Goal: Information Seeking & Learning: Learn about a topic

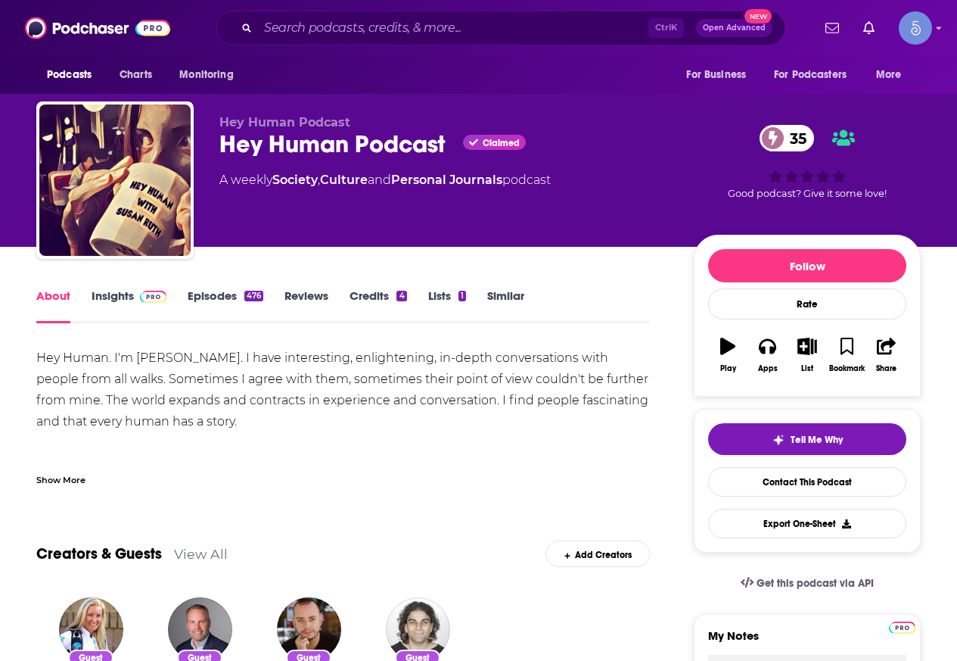
click at [67, 484] on div "Show More" at bounding box center [60, 478] width 49 height 14
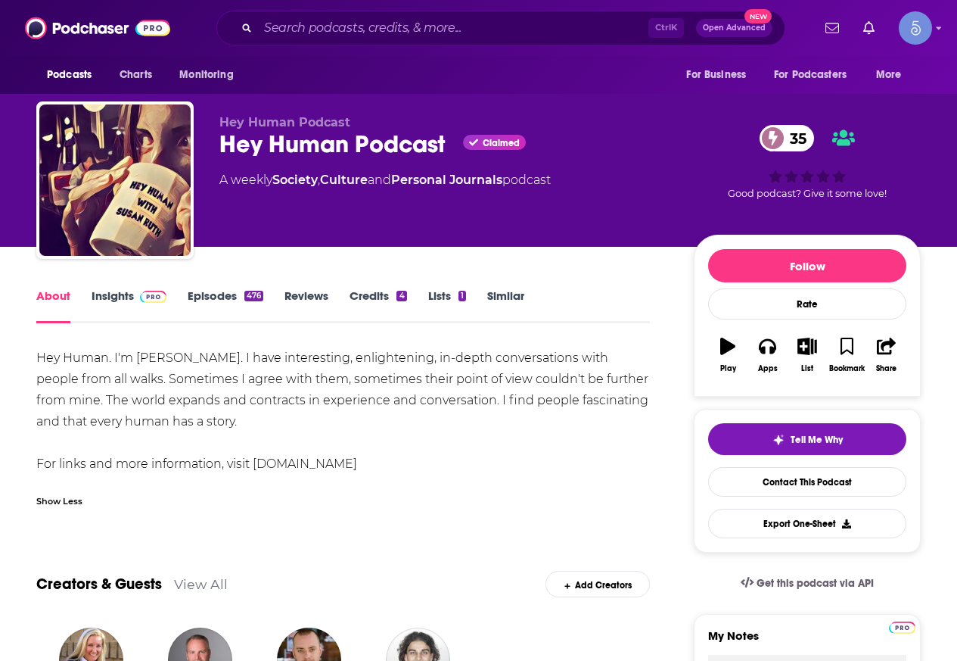
drag, startPoint x: 30, startPoint y: 360, endPoint x: 439, endPoint y: 457, distance: 419.9
copy div "Hey Human. I'm Susan Ruth. I have interesting, enlightening, in-depth conversat…"
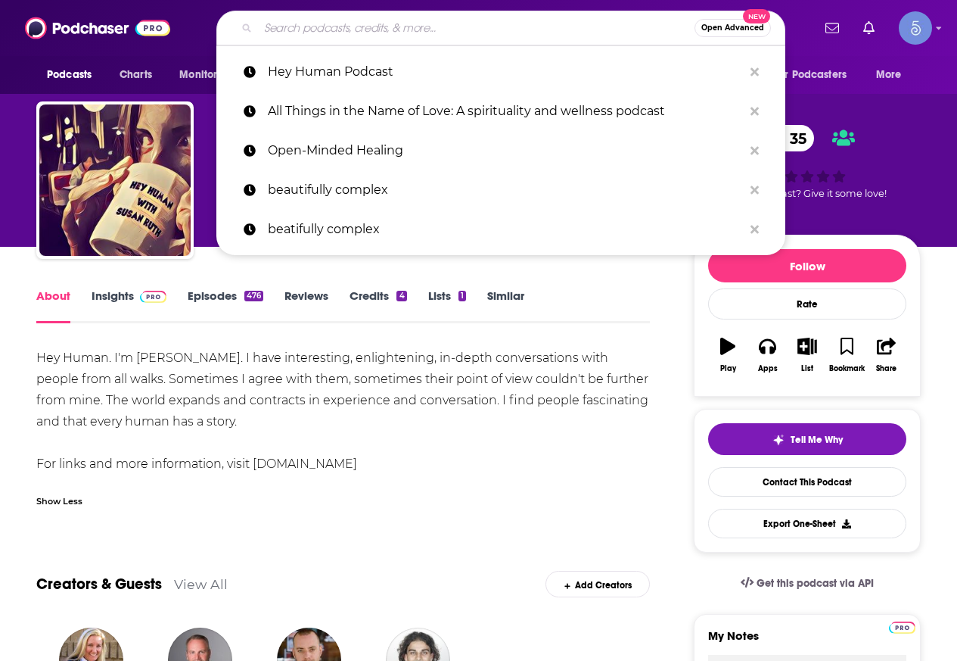
click at [490, 23] on input "Search podcasts, credits, & more..." at bounding box center [476, 28] width 437 height 24
paste input "Heal Within Podcast"
type input "Heal Within Podcast"
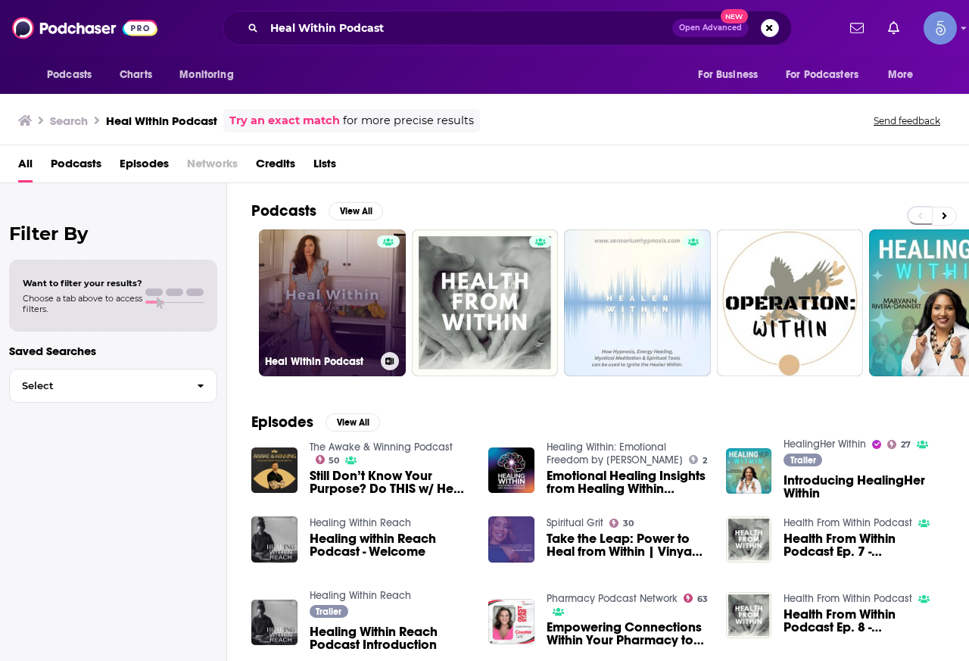
click at [350, 291] on link "Heal Within Podcast" at bounding box center [332, 302] width 147 height 147
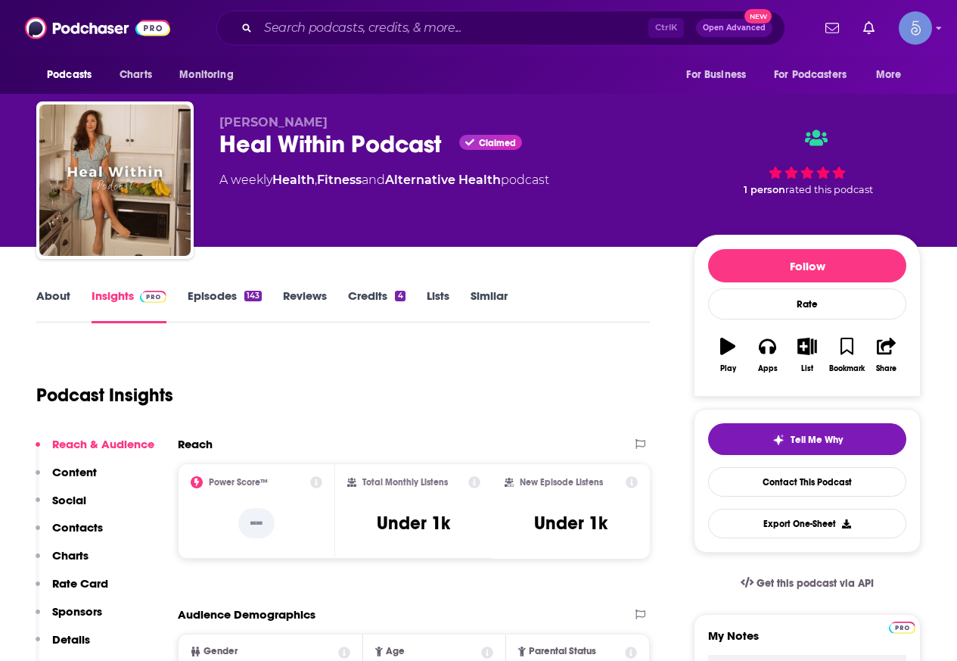
click at [49, 295] on link "About" at bounding box center [53, 305] width 34 height 35
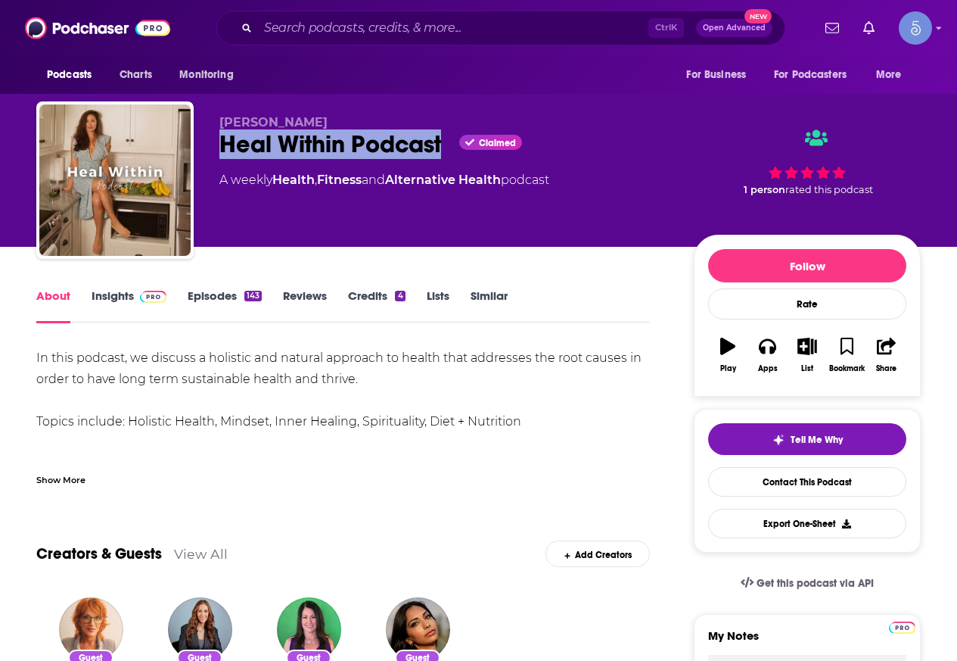
drag, startPoint x: 448, startPoint y: 143, endPoint x: 217, endPoint y: 153, distance: 231.0
click at [217, 153] on div "Jessica Vitale Heal Within Podcast Claimed A weekly Health , Fitness and Altern…" at bounding box center [478, 182] width 885 height 163
copy h1 "Heal Within Podcast"
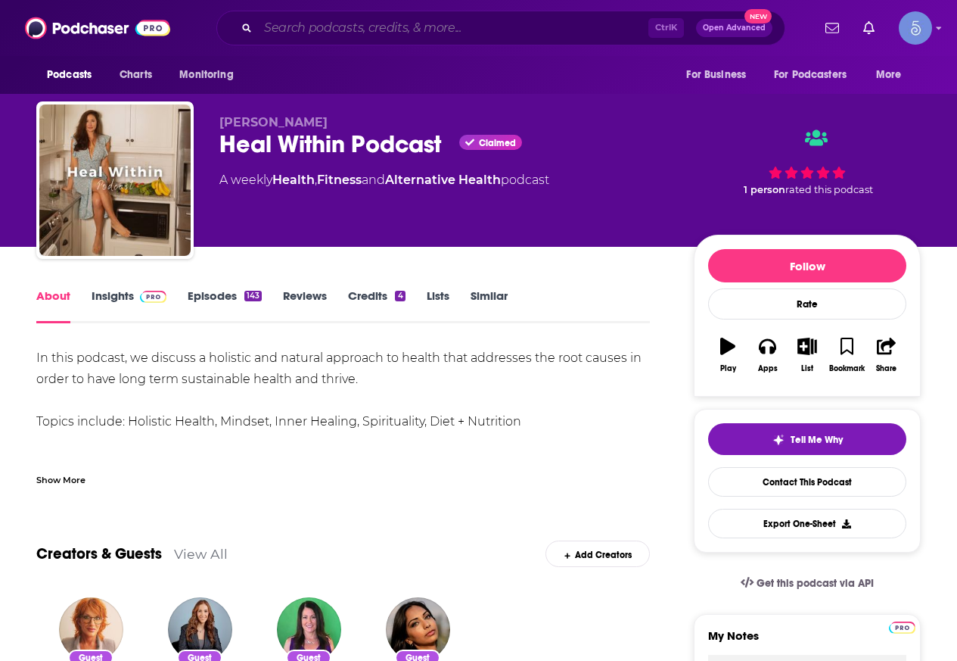
click at [308, 22] on input "Search podcasts, credits, & more..." at bounding box center [453, 28] width 390 height 24
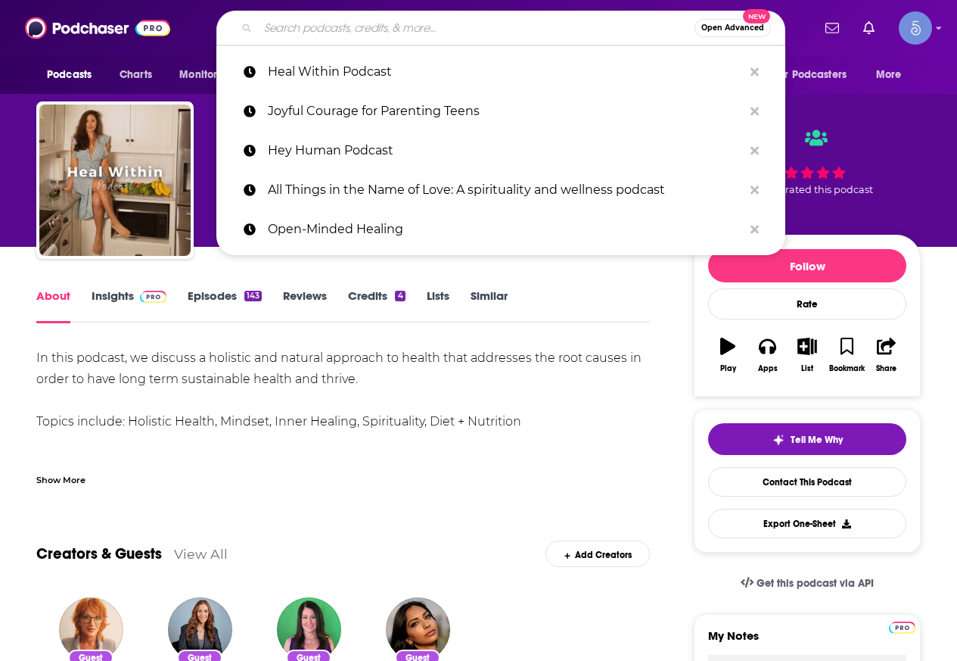
paste input "We're all psychics"
type input "We're all psychics"
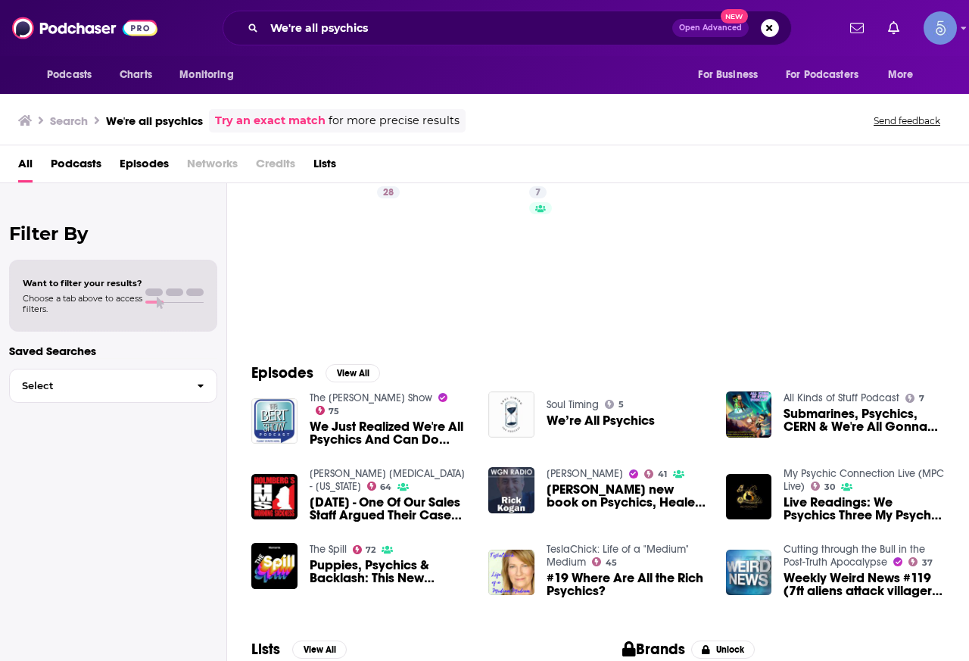
scroll to position [76, 0]
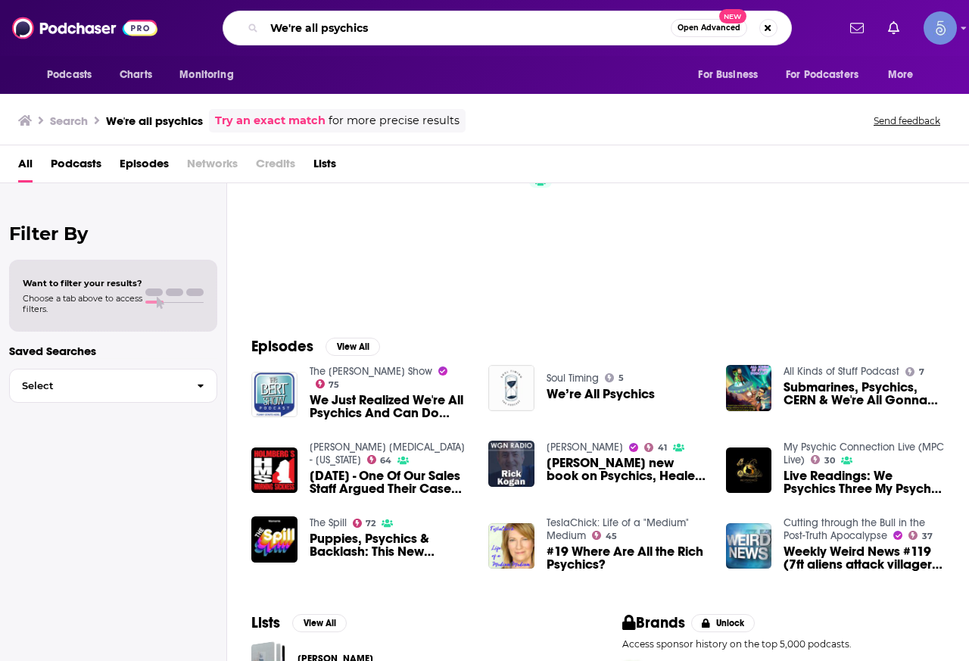
click at [341, 17] on input "We're all psychics" at bounding box center [467, 28] width 406 height 24
paste input ""Lisa Rusczyk and Misty Lohr ""
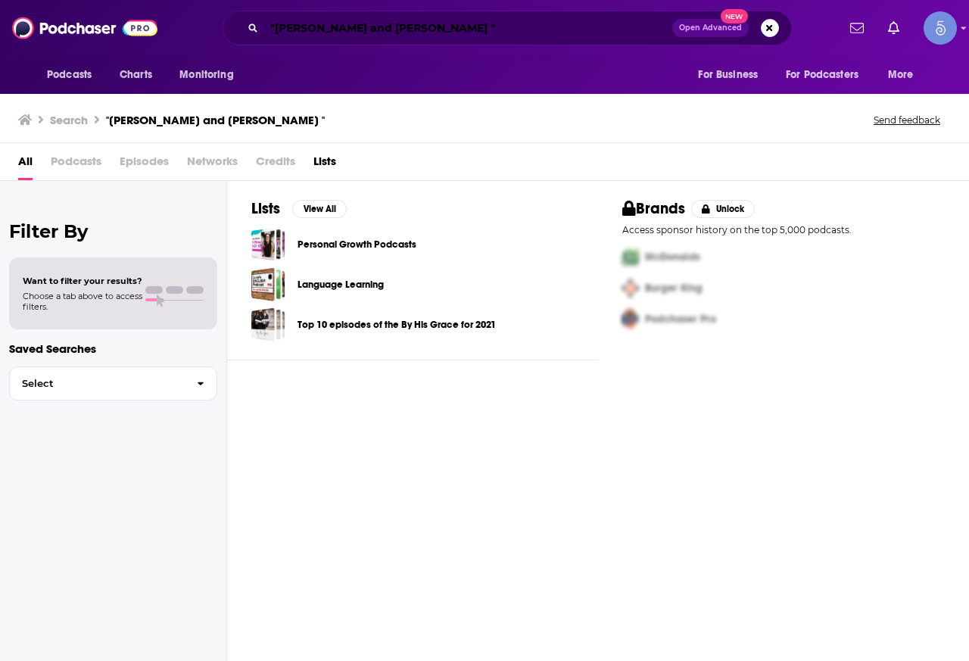
click at [459, 34] on input ""Lisa Rusczyk and Misty Lohr "" at bounding box center [468, 28] width 408 height 24
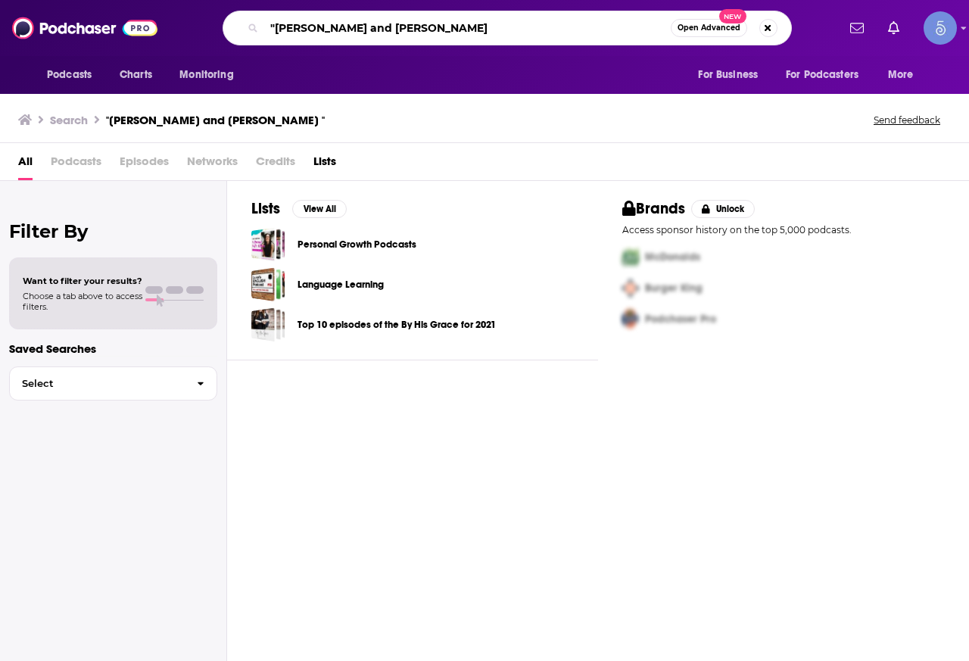
click at [274, 30] on input ""Lisa Rusczyk and Misty Lohr" at bounding box center [467, 28] width 406 height 24
type input "Lisa Rusczyk and Misty Lohr"
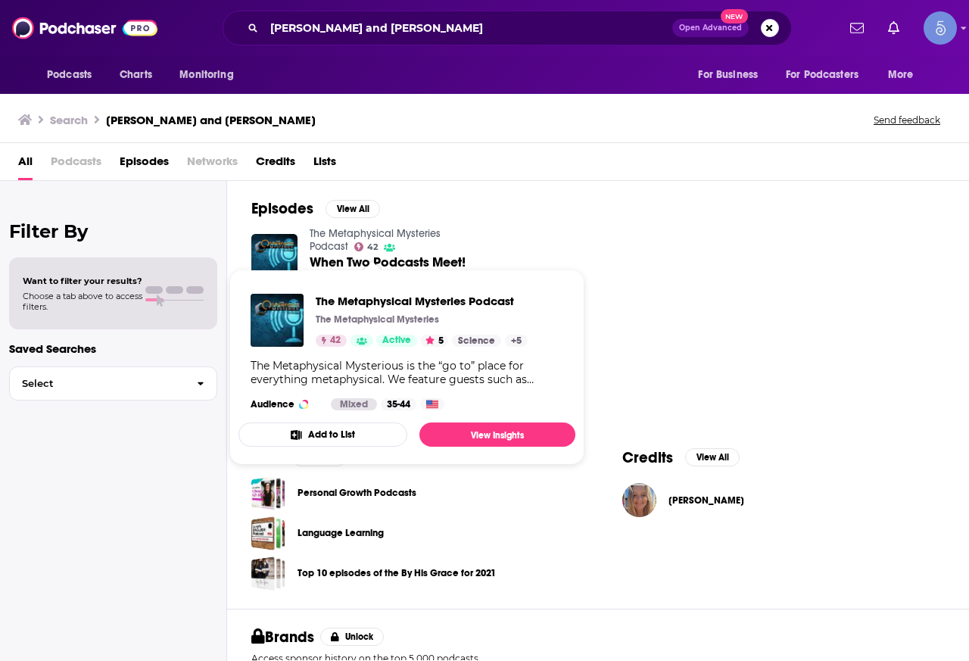
click at [395, 234] on link "The Metaphysical Mysteries Podcast" at bounding box center [374, 240] width 131 height 26
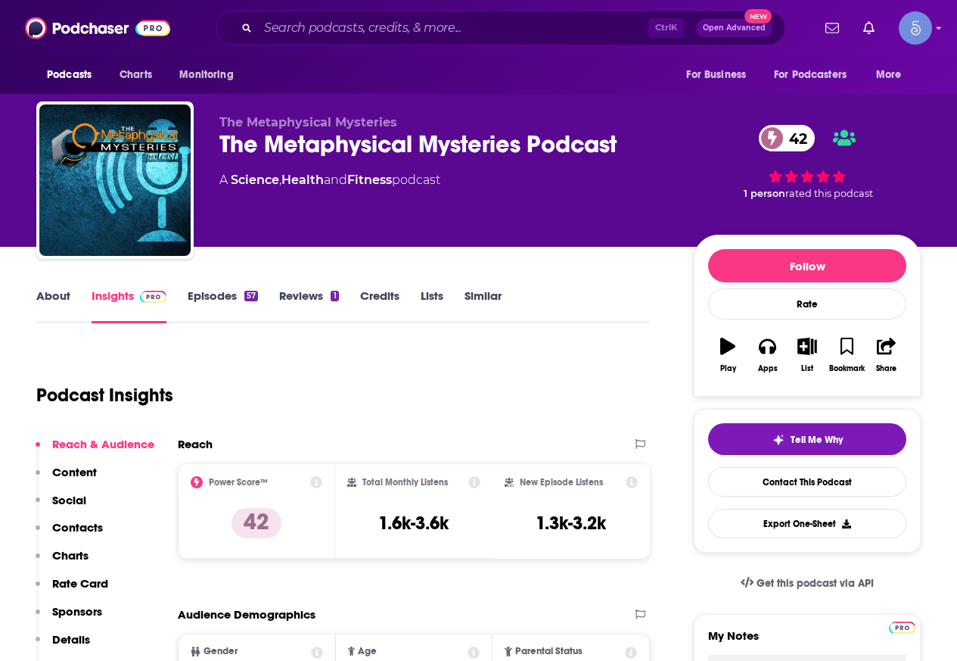
click at [60, 306] on link "About" at bounding box center [53, 305] width 34 height 35
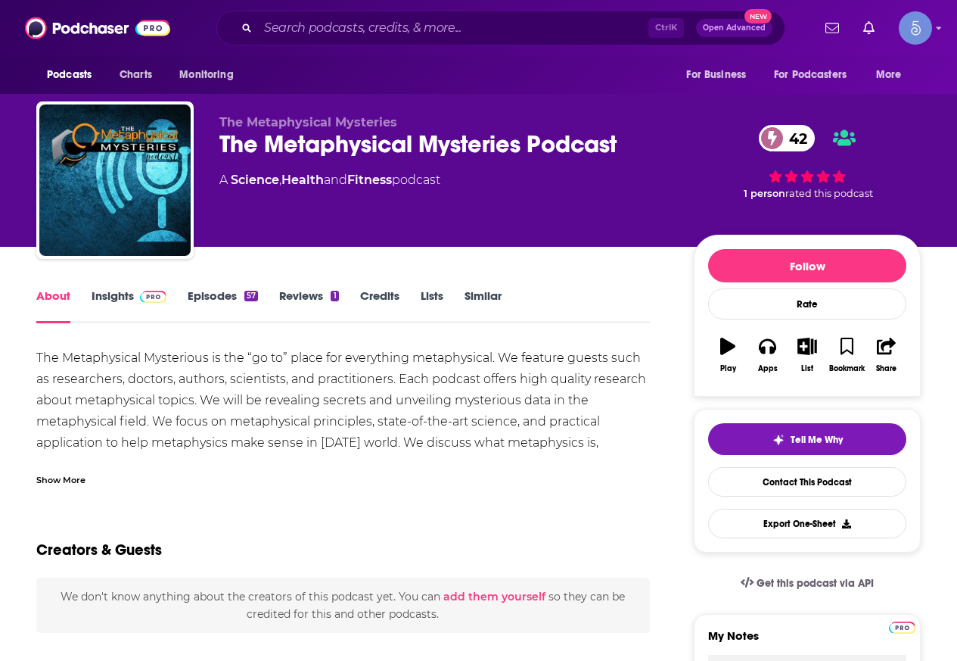
click at [58, 482] on div "Show More" at bounding box center [60, 478] width 49 height 14
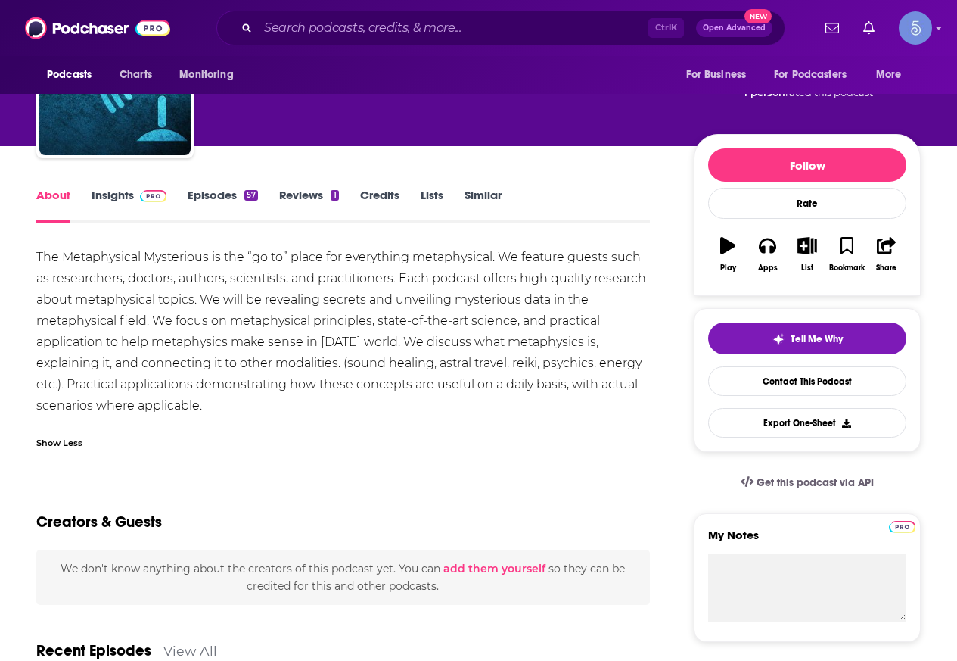
scroll to position [76, 0]
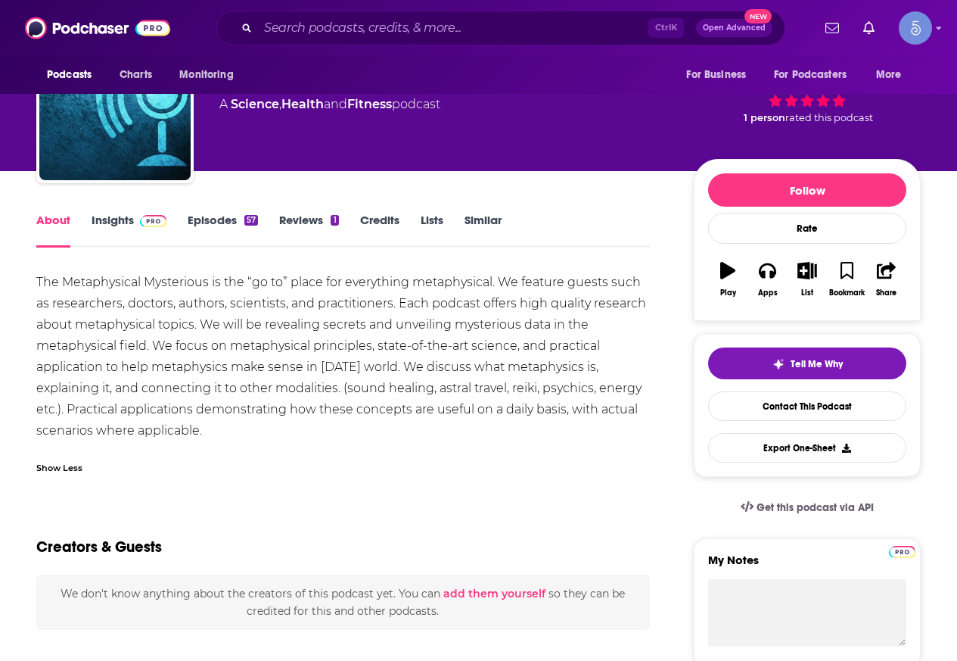
click at [106, 212] on div "About Insights Episodes 57 Reviews 1 Credits Lists Similar" at bounding box center [343, 228] width 614 height 37
click at [105, 216] on link "Insights" at bounding box center [129, 230] width 75 height 35
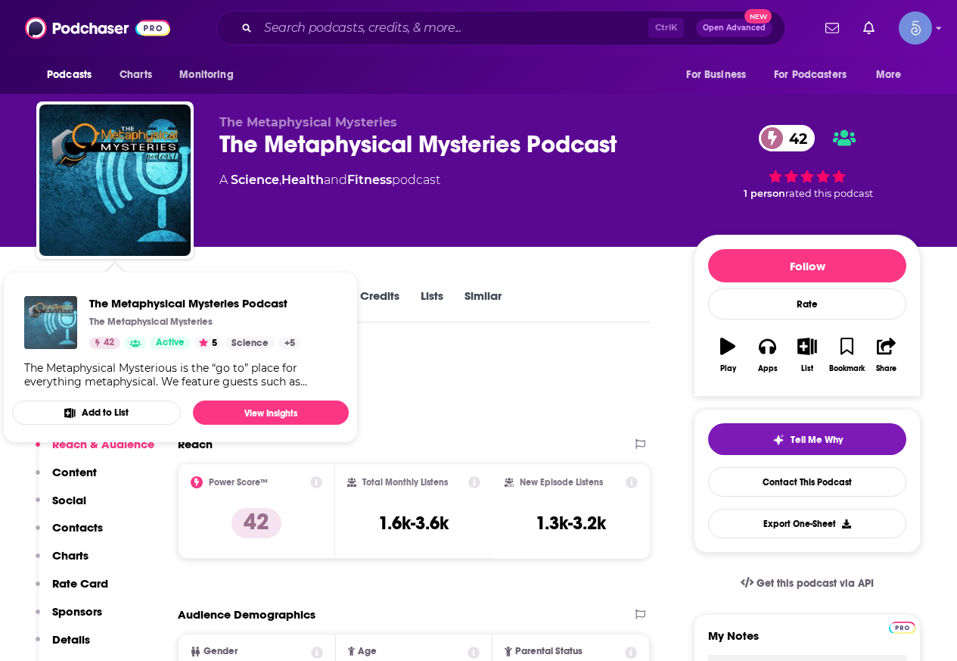
click at [51, 297] on img "The Metaphysical Mysteries Podcast" at bounding box center [50, 322] width 53 height 53
click at [22, 216] on div "The Metaphysical Mysteries The Metaphysical Mysteries Podcast 42 A Science , He…" at bounding box center [478, 123] width 957 height 247
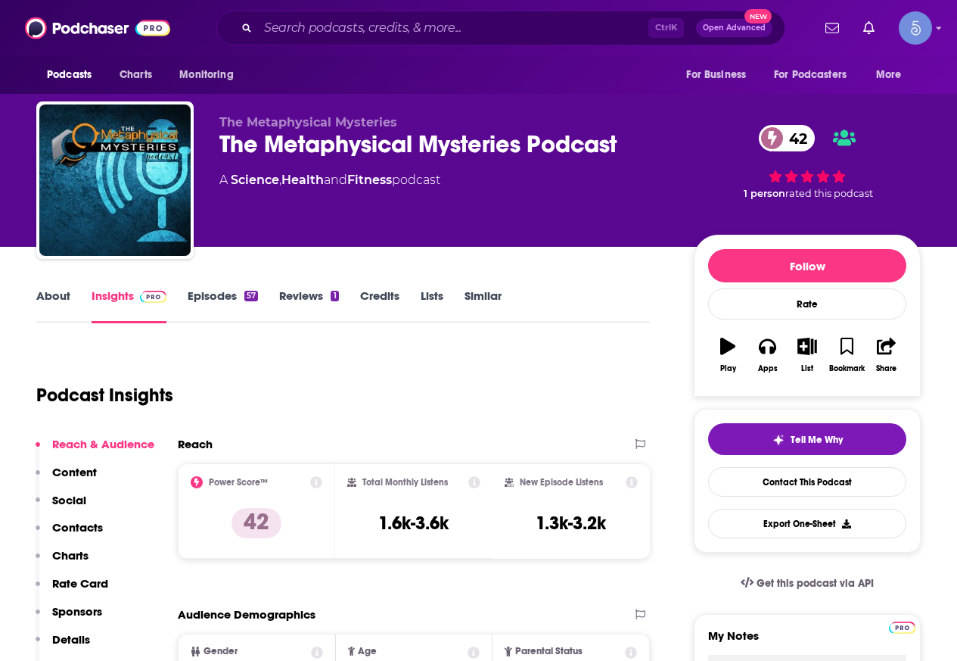
click at [51, 296] on link "About" at bounding box center [53, 305] width 34 height 35
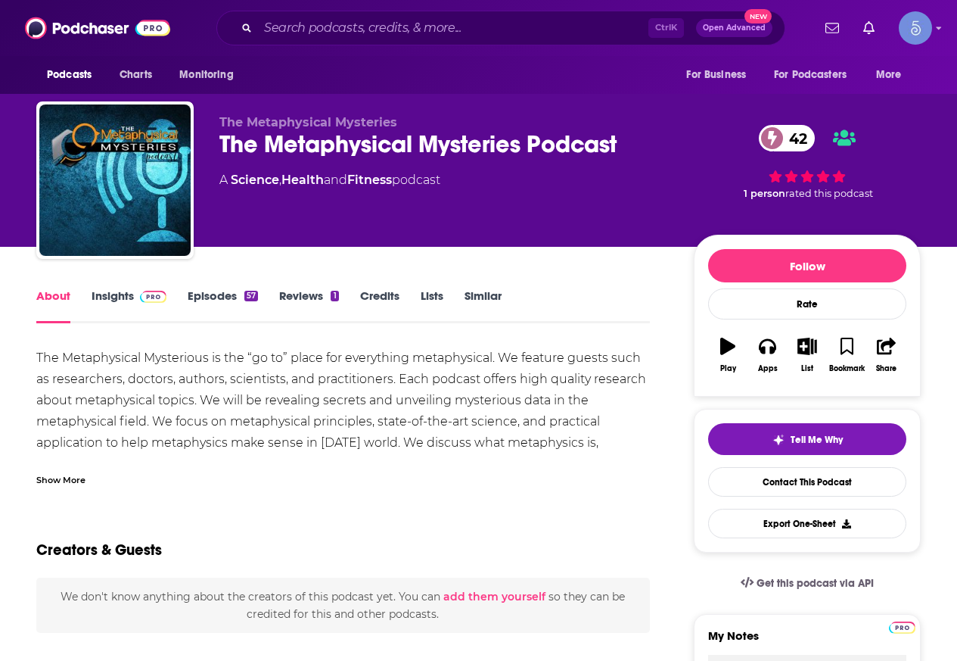
click at [76, 472] on div "Show More" at bounding box center [60, 478] width 49 height 14
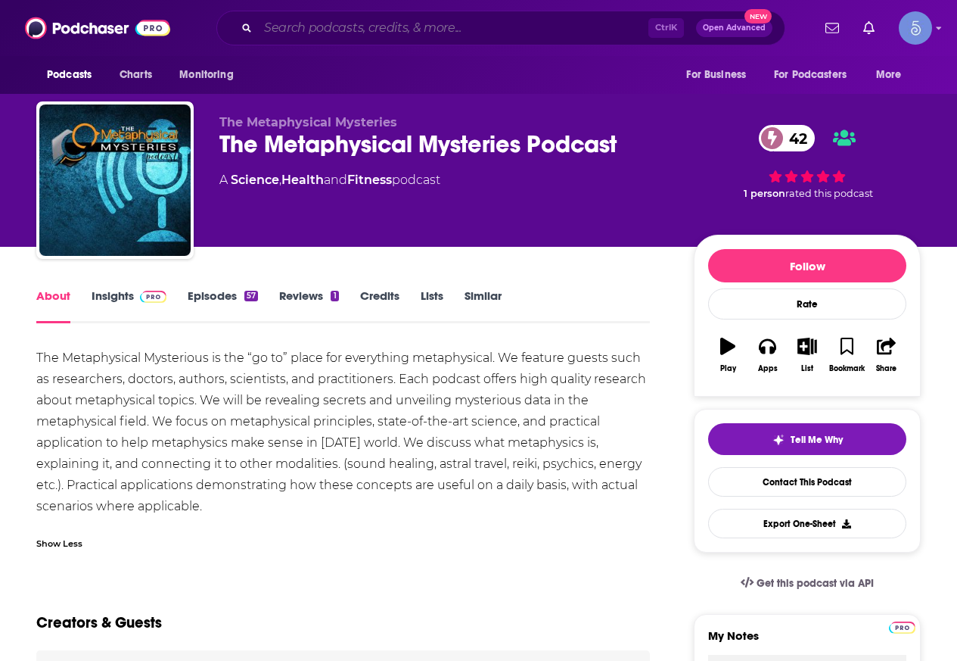
click at [306, 26] on input "Search podcasts, credits, & more..." at bounding box center [453, 28] width 390 height 24
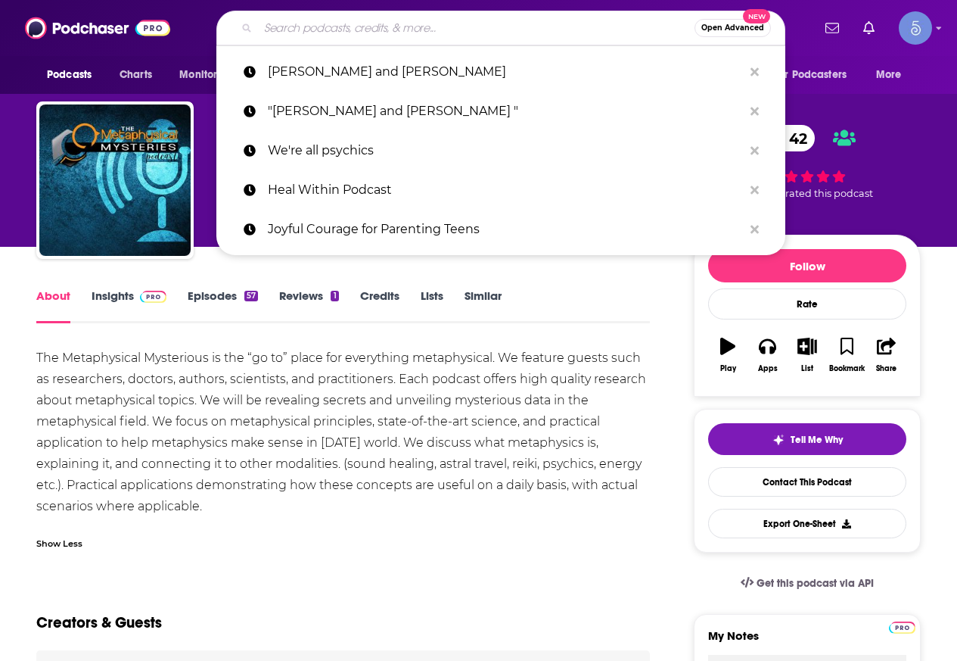
paste input "We’re All Psychic"
type input "We’re All Psychic"
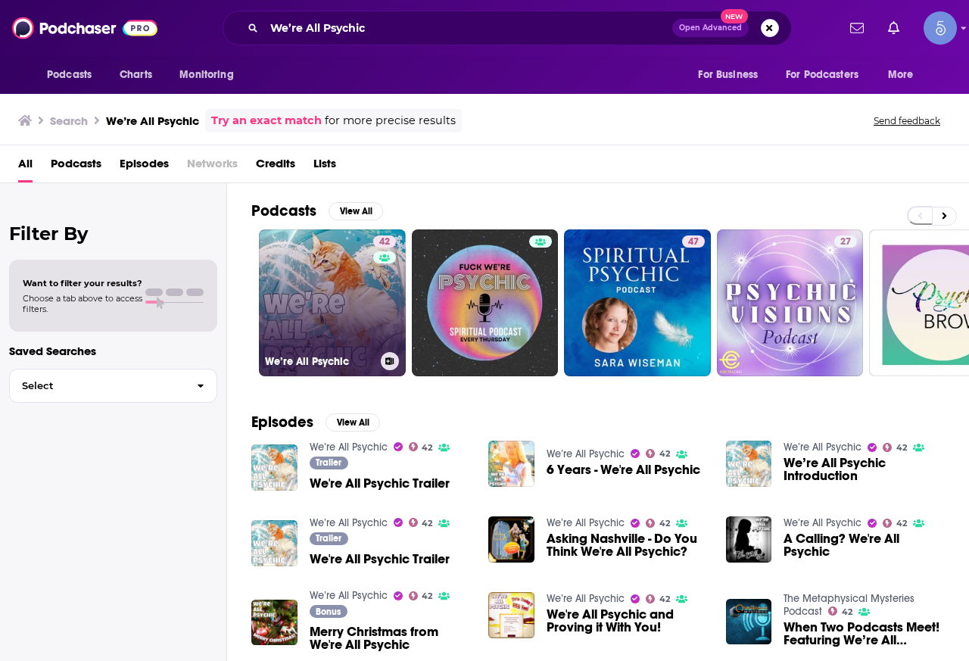
click at [338, 290] on link "42 We’re All Psychic" at bounding box center [332, 302] width 147 height 147
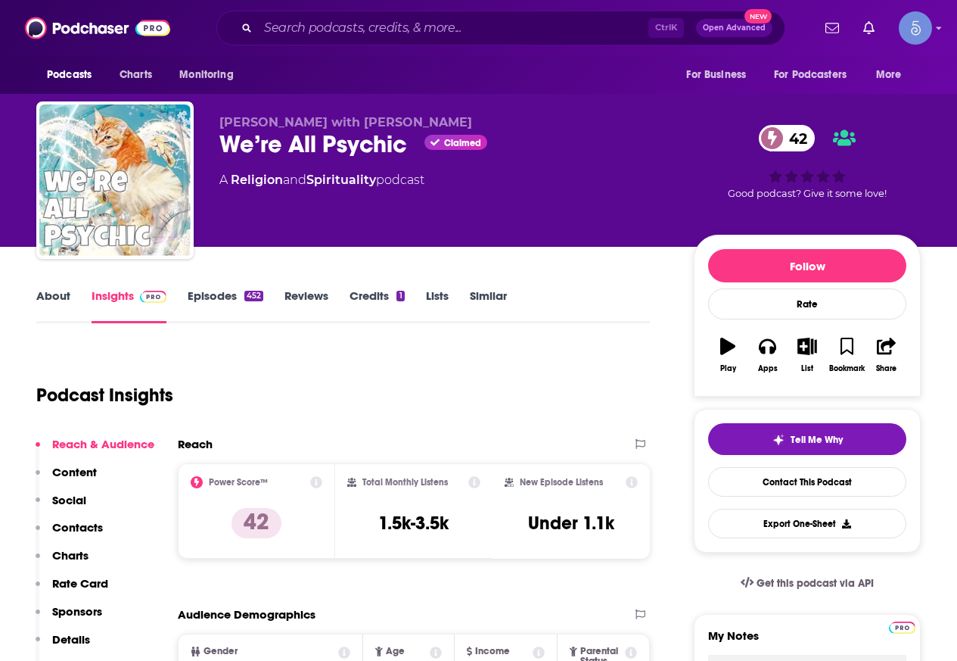
click at [483, 15] on div "Ctrl K Open Advanced New" at bounding box center [500, 28] width 569 height 35
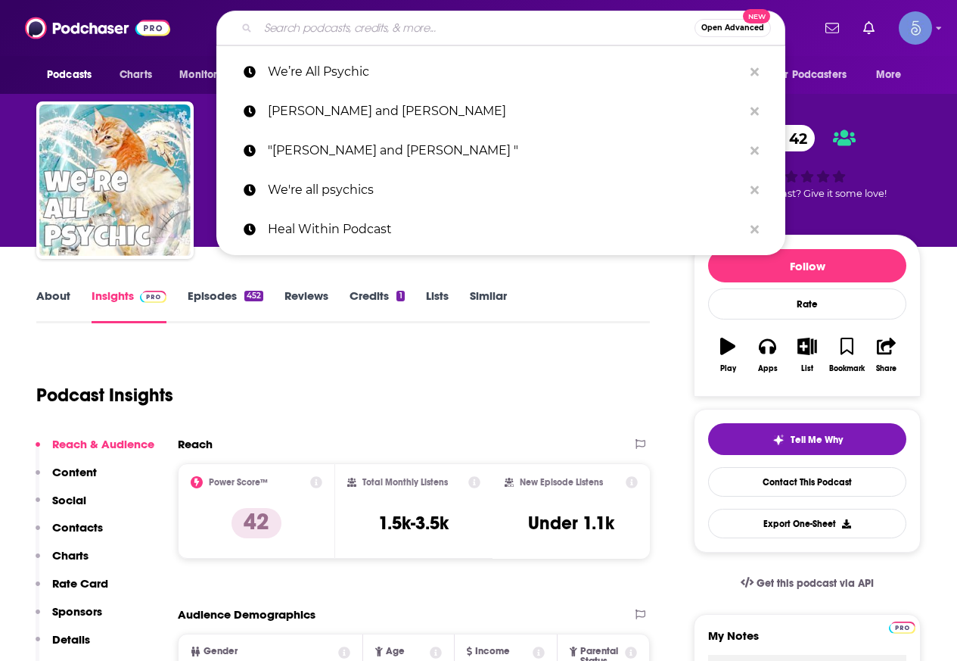
click at [448, 30] on input "Search podcasts, credits, & more..." at bounding box center [476, 28] width 437 height 24
paste input "The Afterlight Podcast with [PERSON_NAME]"
type input "The Afterlight Podcast with [PERSON_NAME]"
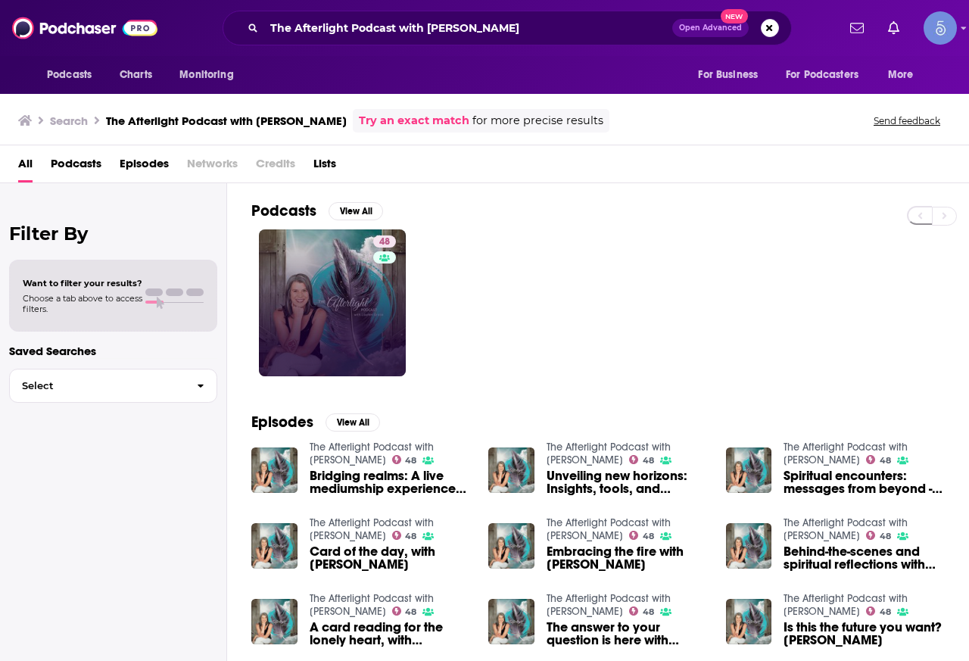
click at [334, 285] on link "48" at bounding box center [332, 302] width 147 height 147
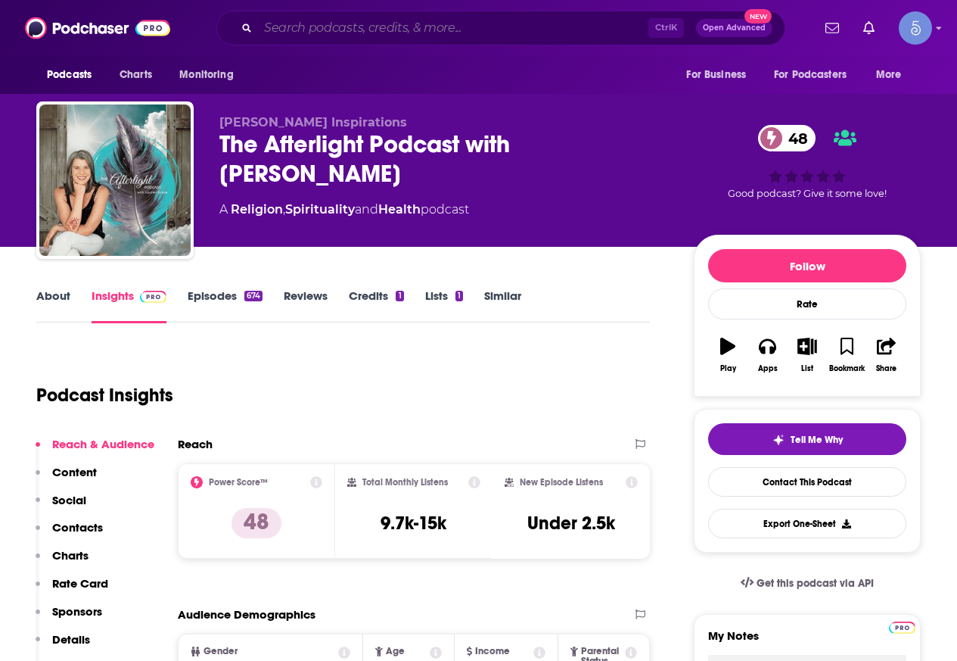
click at [379, 37] on input "Search podcasts, credits, & more..." at bounding box center [453, 28] width 390 height 24
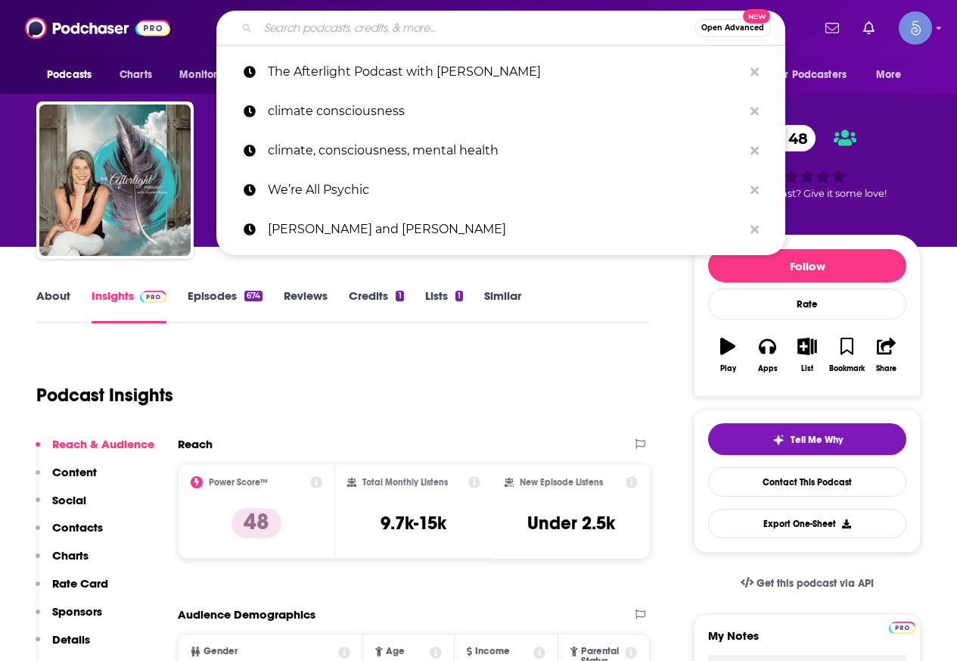
paste input "Arash's World"
type input "Arash's World"
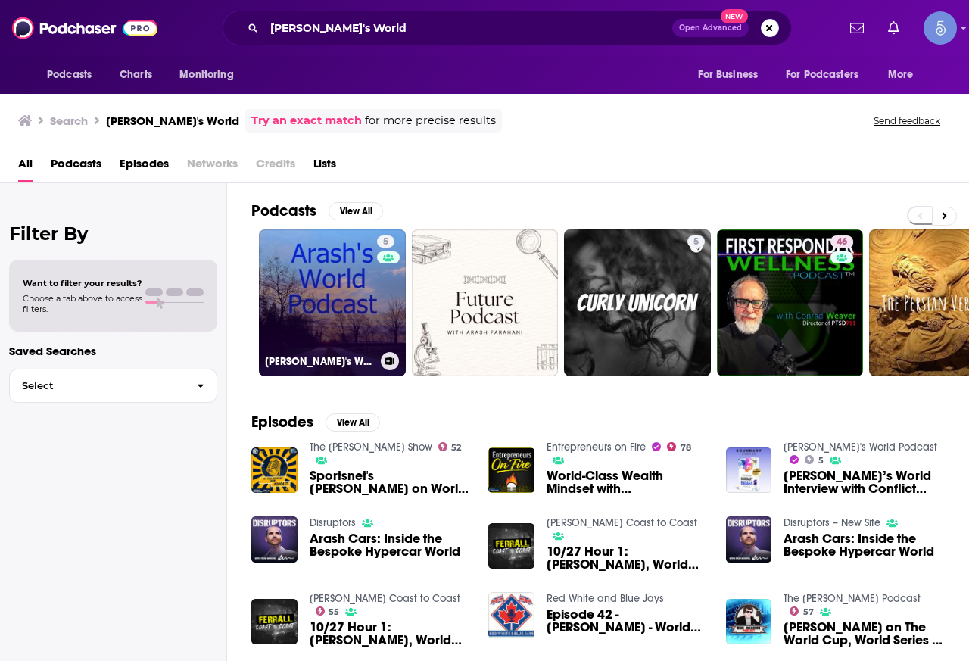
click at [346, 262] on link "5 Arash's World Podcast" at bounding box center [332, 302] width 147 height 147
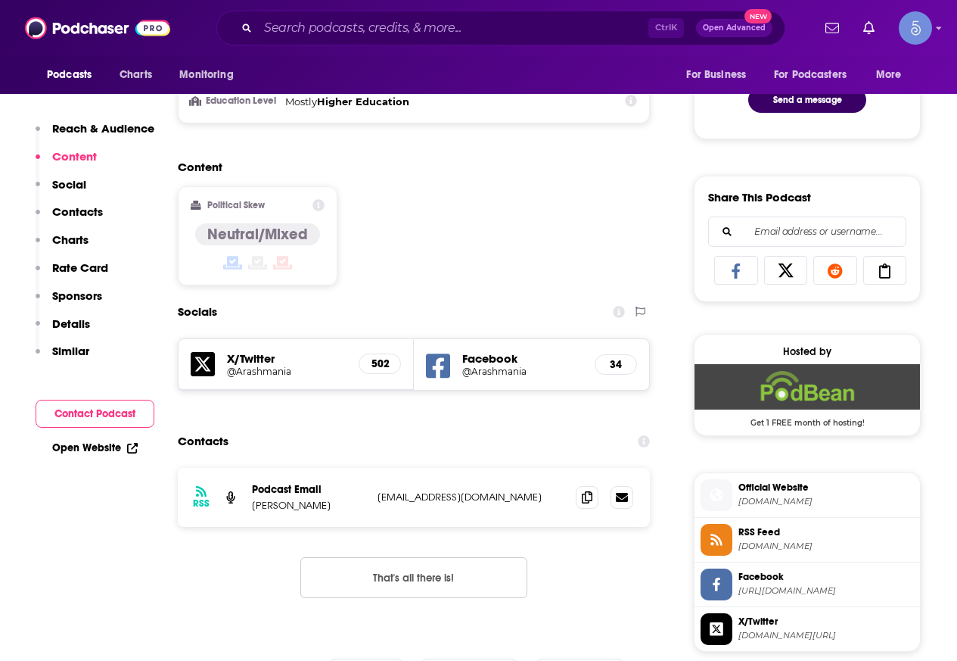
scroll to position [832, 0]
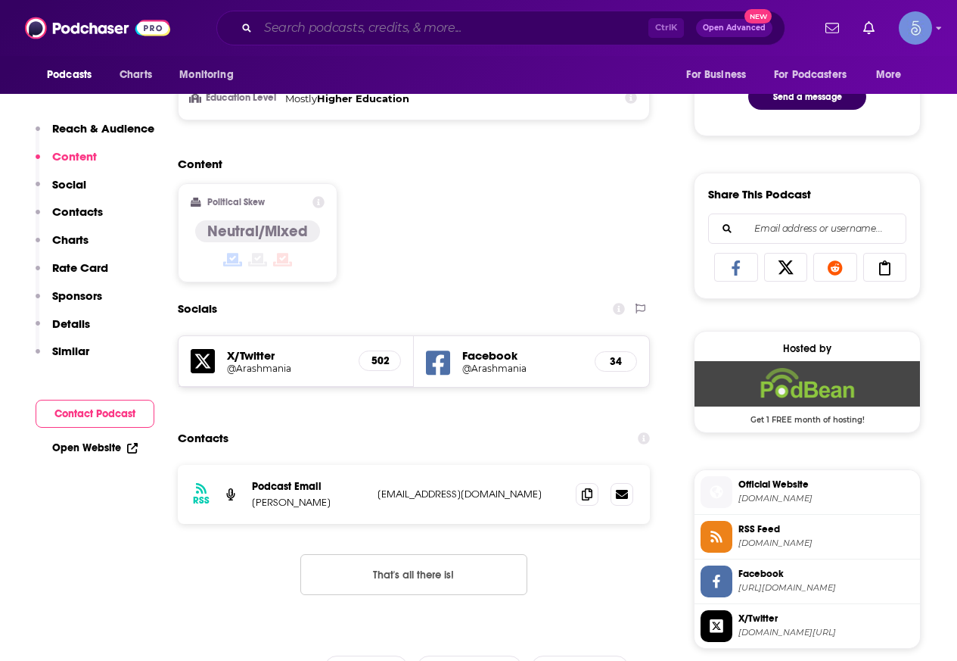
click at [405, 30] on input "Search podcasts, credits, & more..." at bounding box center [453, 28] width 390 height 24
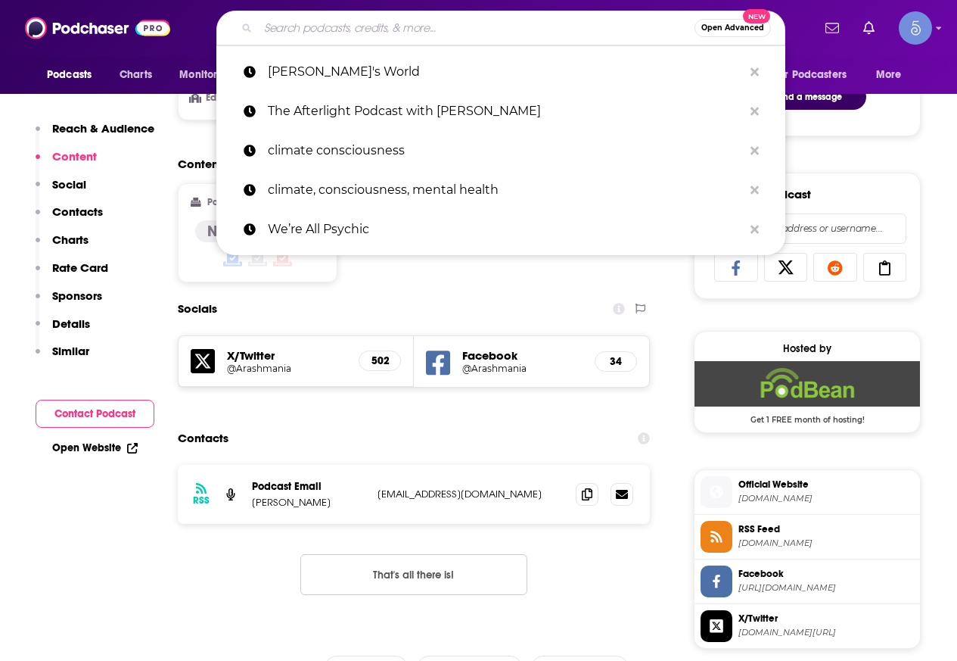
paste input "Spiritually Inspired: Manifesting, Mindfulness, And Magic"
type input "Spiritually Inspired: Manifesting, Mindfulness, And Magic"
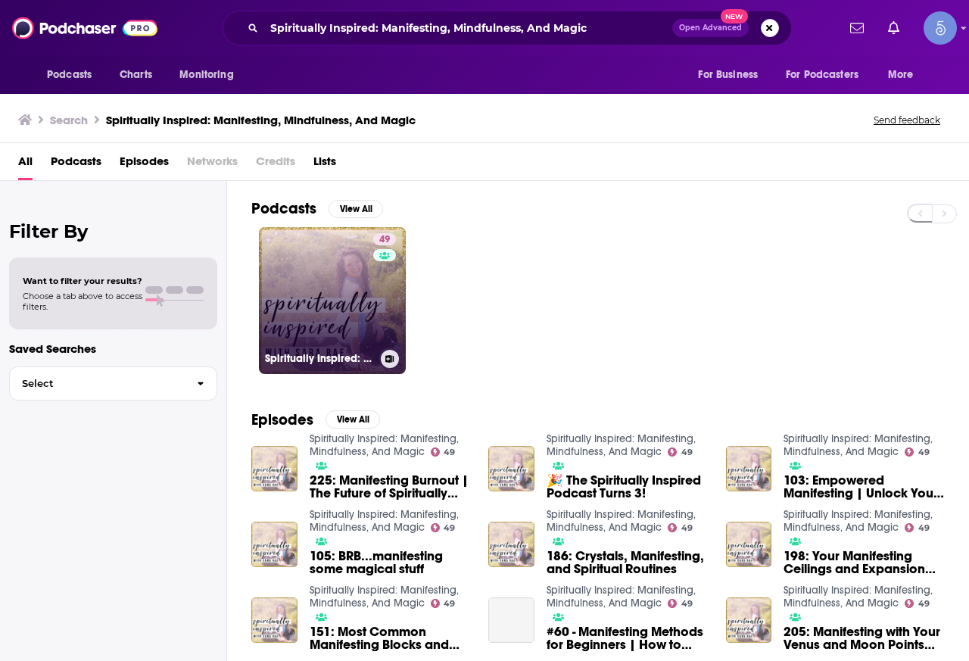
click at [376, 293] on div "49" at bounding box center [386, 291] width 26 height 117
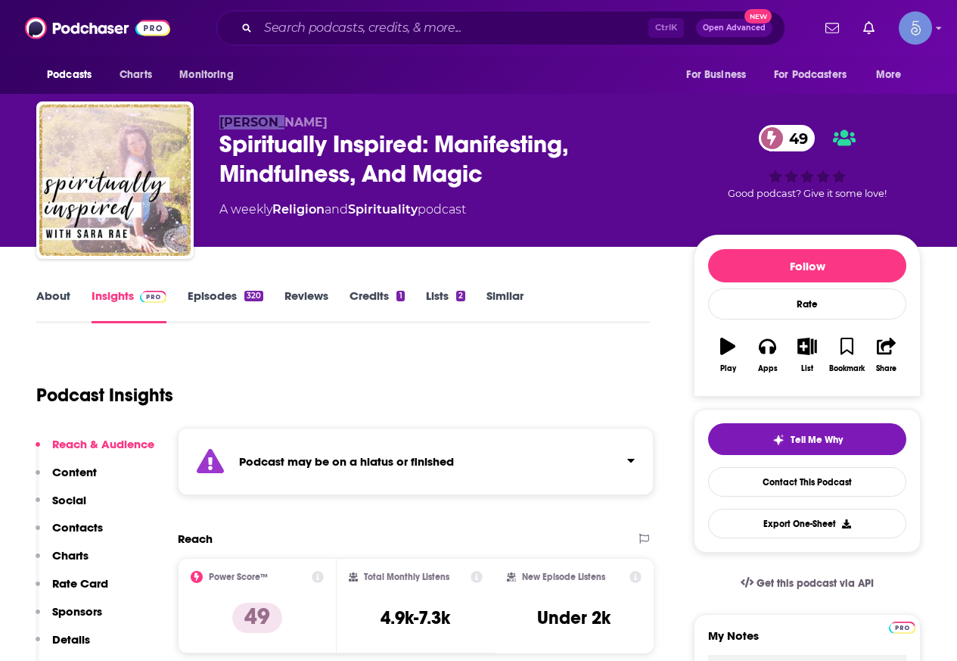
drag, startPoint x: 291, startPoint y: 117, endPoint x: 220, endPoint y: 128, distance: 71.3
click at [220, 128] on p "[PERSON_NAME]" at bounding box center [444, 122] width 450 height 14
copy span "[PERSON_NAME]"
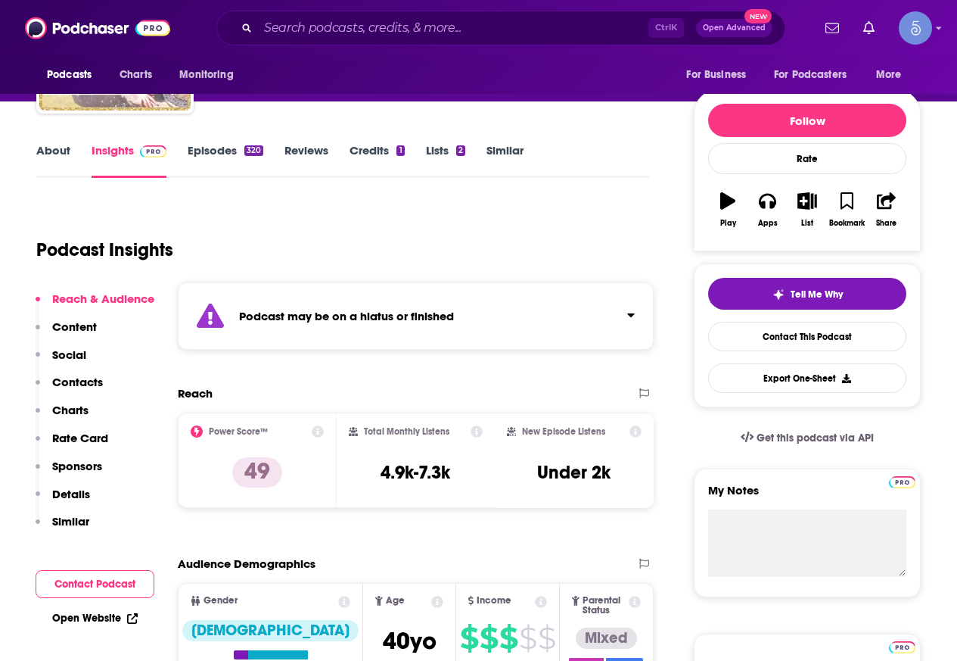
scroll to position [76, 0]
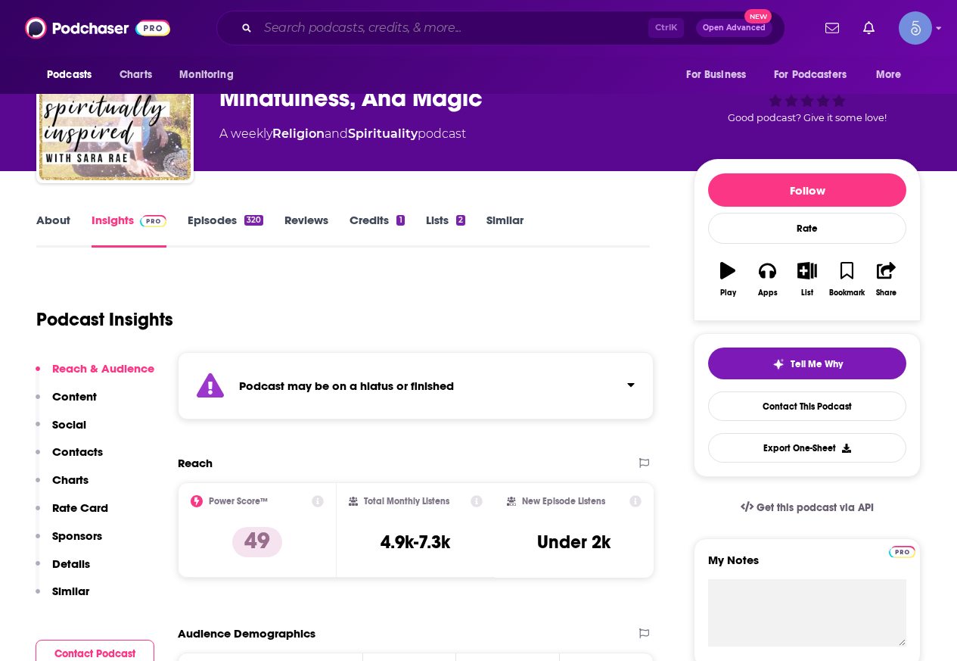
click at [390, 39] on input "Search podcasts, credits, & more..." at bounding box center [453, 28] width 390 height 24
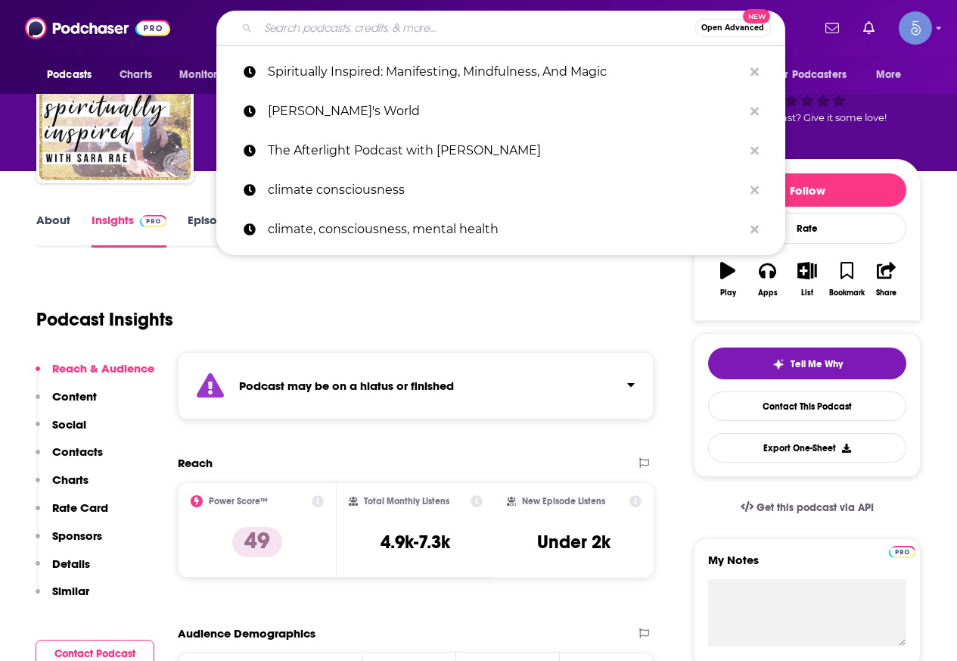
paste input "Meditation Jam with [PERSON_NAME], Igniting guided meditations, guests and life!"
type input "Meditation Jam with [PERSON_NAME], Igniting guided meditations, guests and life!"
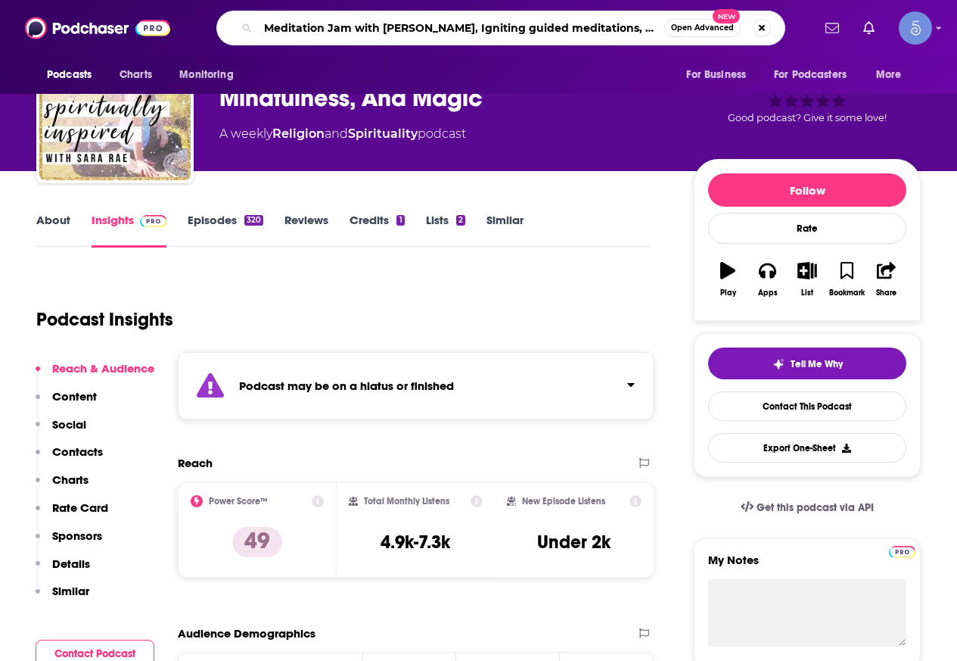
scroll to position [0, 43]
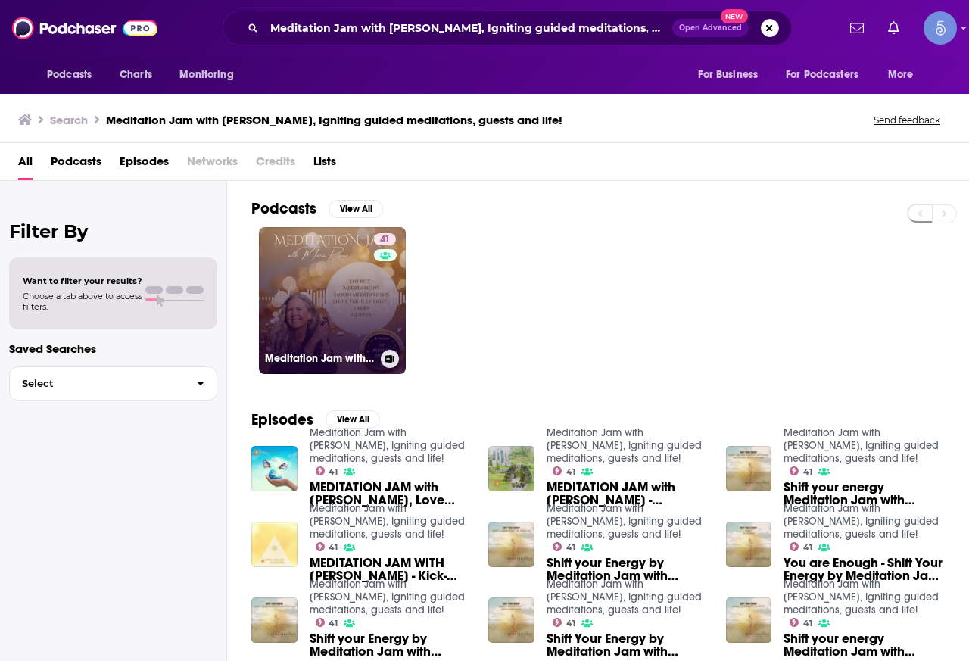
click at [288, 279] on link "41 Meditation Jam with [PERSON_NAME], Igniting guided meditations, guests and l…" at bounding box center [332, 300] width 147 height 147
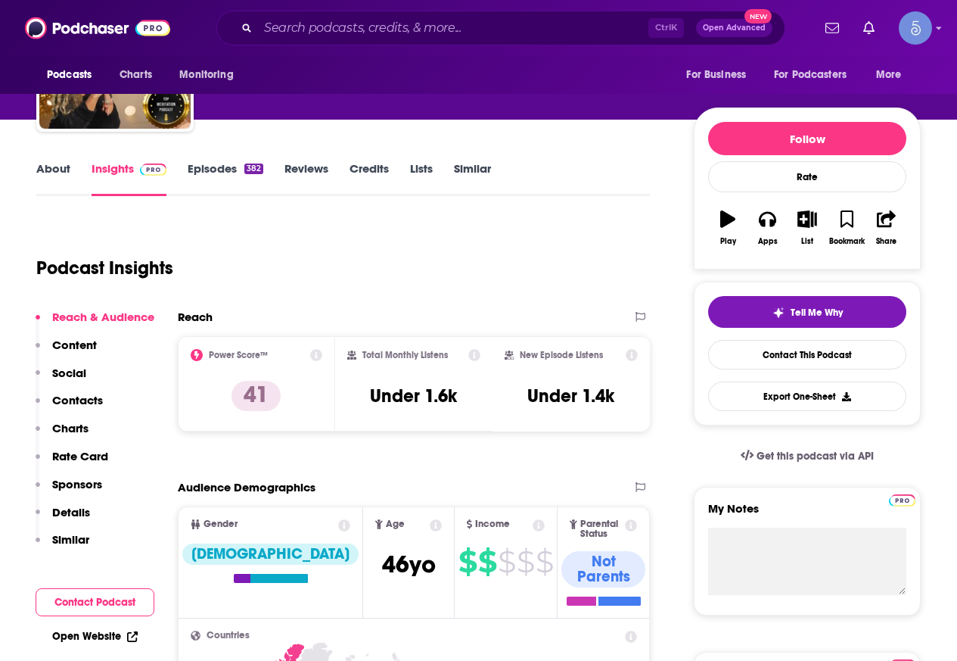
scroll to position [76, 0]
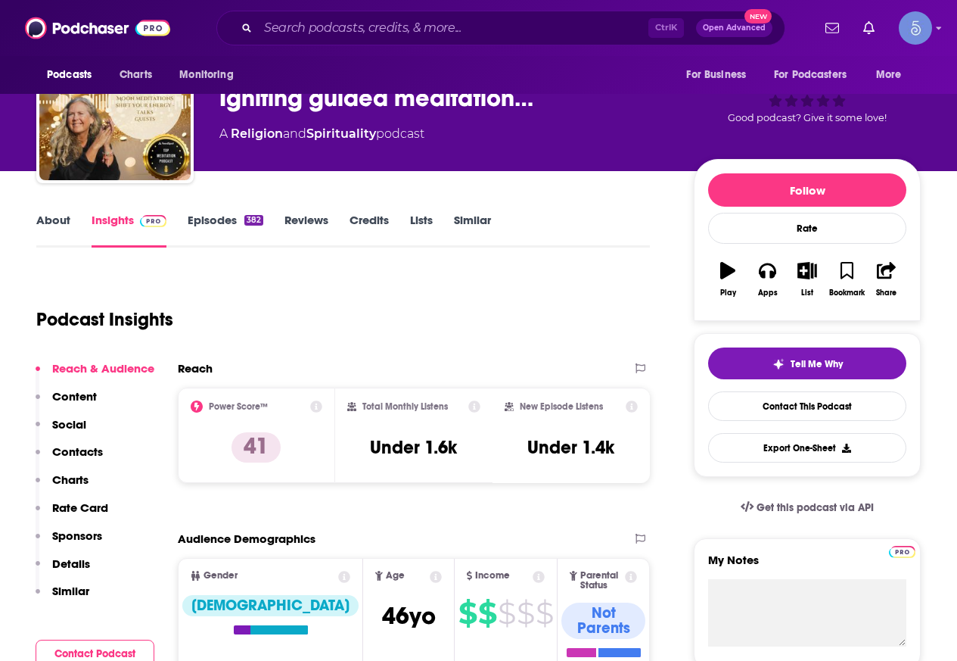
click at [42, 224] on link "About" at bounding box center [53, 230] width 34 height 35
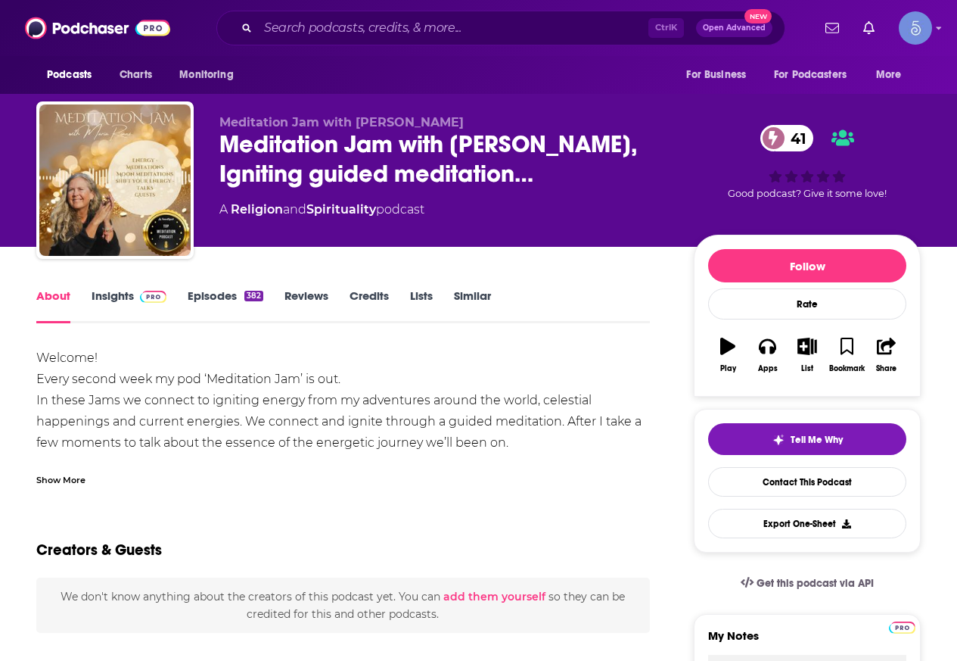
click at [120, 296] on link "Insights" at bounding box center [129, 305] width 75 height 35
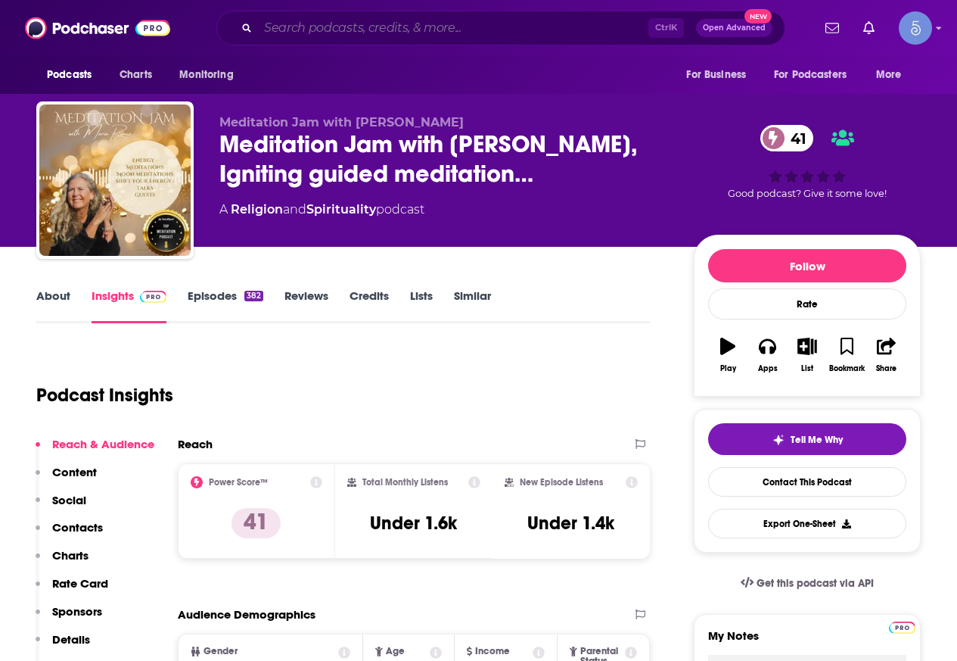
click at [354, 33] on input "Search podcasts, credits, & more..." at bounding box center [453, 28] width 390 height 24
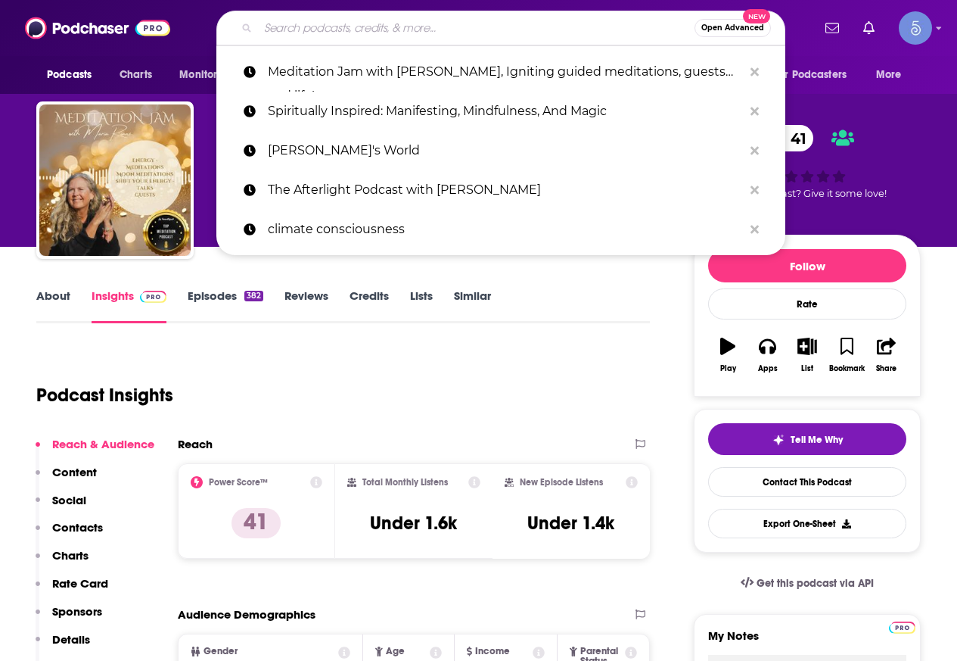
paste input "Me & Paranormal You with Ryan Singer"
type input "Me & Paranormal You with Ryan Singer"
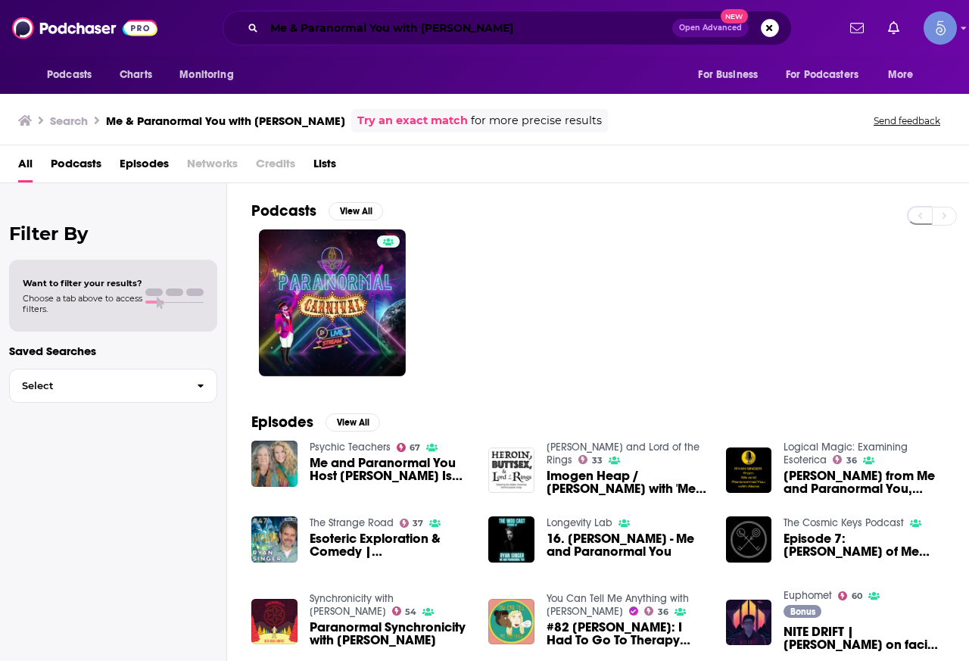
click at [380, 32] on input "Me & Paranormal You with Ryan Singer" at bounding box center [468, 28] width 408 height 24
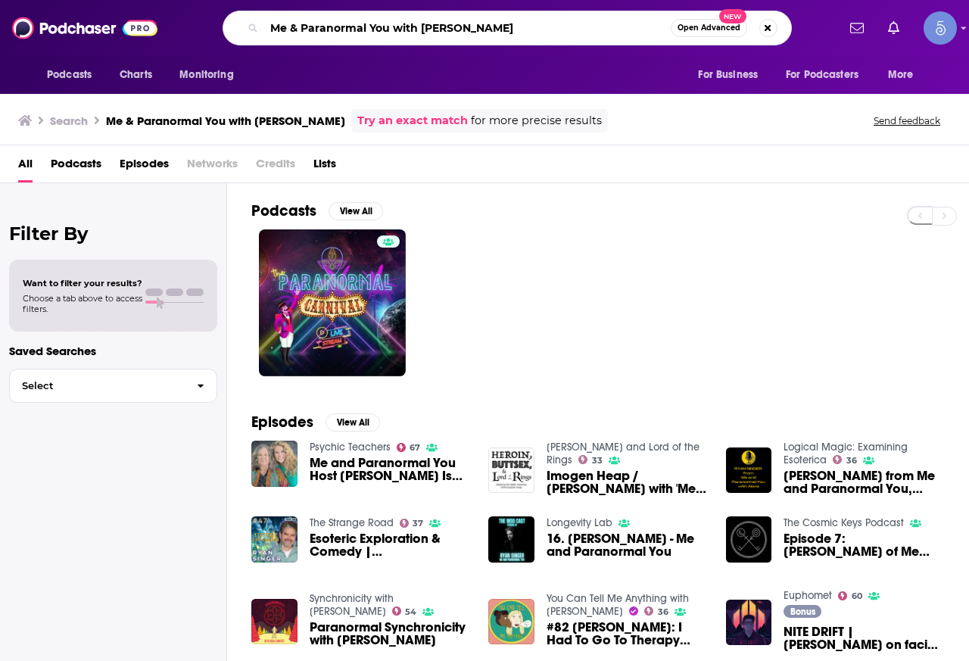
click at [380, 32] on input "Me & Paranormal You with Ryan Singer" at bounding box center [467, 28] width 406 height 24
paste input "Late Night on the Astral Plane"
type input "Late Night on the Astral Plane with [PERSON_NAME]"
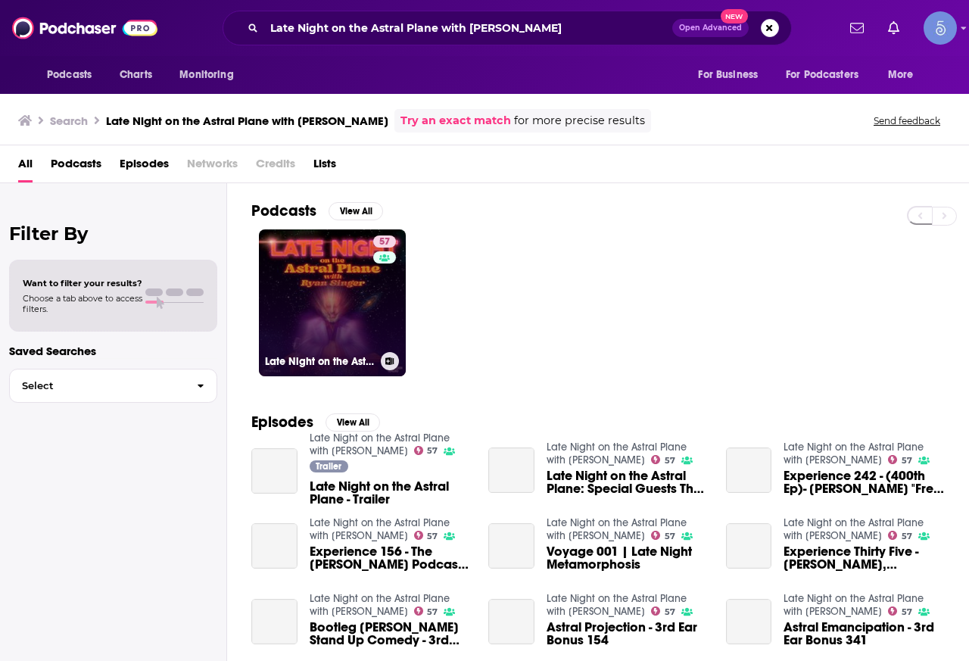
click at [322, 263] on link "57 Late Night on the Astral Plane with [PERSON_NAME]" at bounding box center [332, 302] width 147 height 147
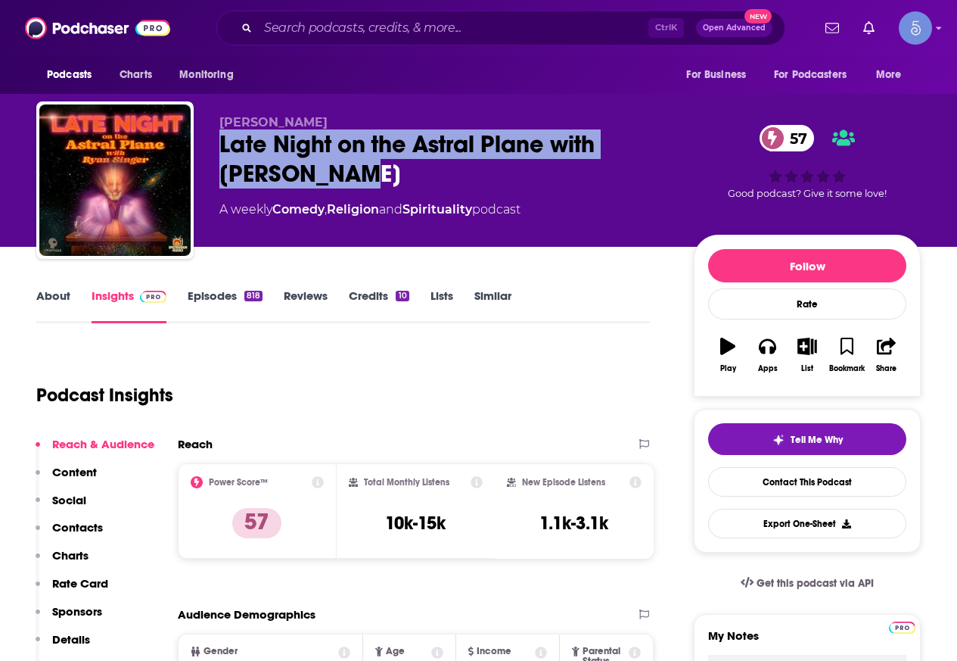
drag, startPoint x: 356, startPoint y: 170, endPoint x: 215, endPoint y: 147, distance: 143.4
click at [215, 147] on div "Ryan Singer Late Night on the Astral Plane with Ryan Singer 57 A weekly Comedy …" at bounding box center [478, 182] width 885 height 163
copy h2 "Late Night on the Astral Plane with [PERSON_NAME]"
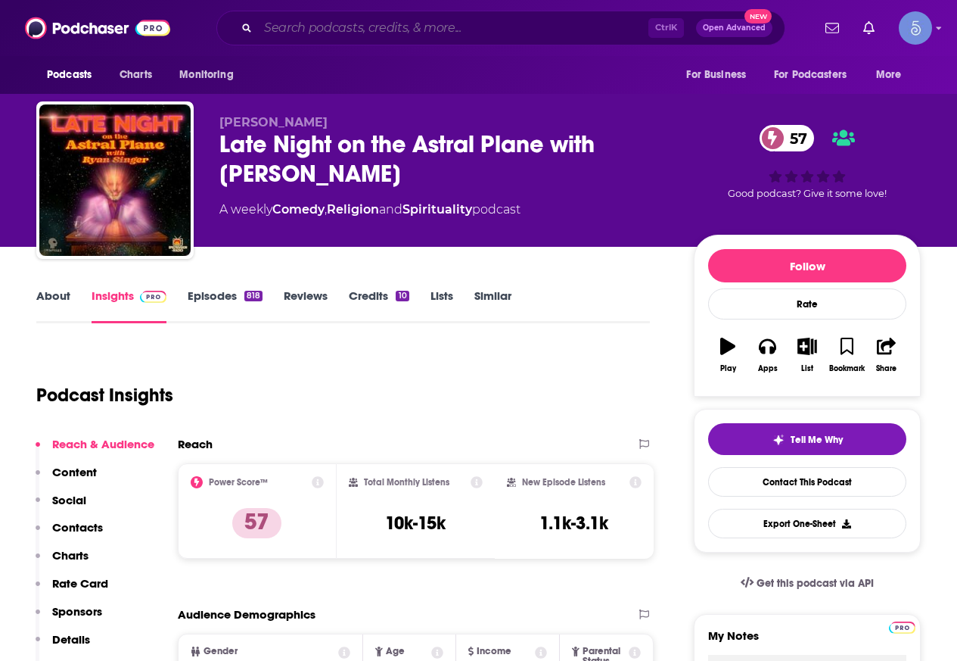
click at [471, 22] on input "Search podcasts, credits, & more..." at bounding box center [453, 28] width 390 height 24
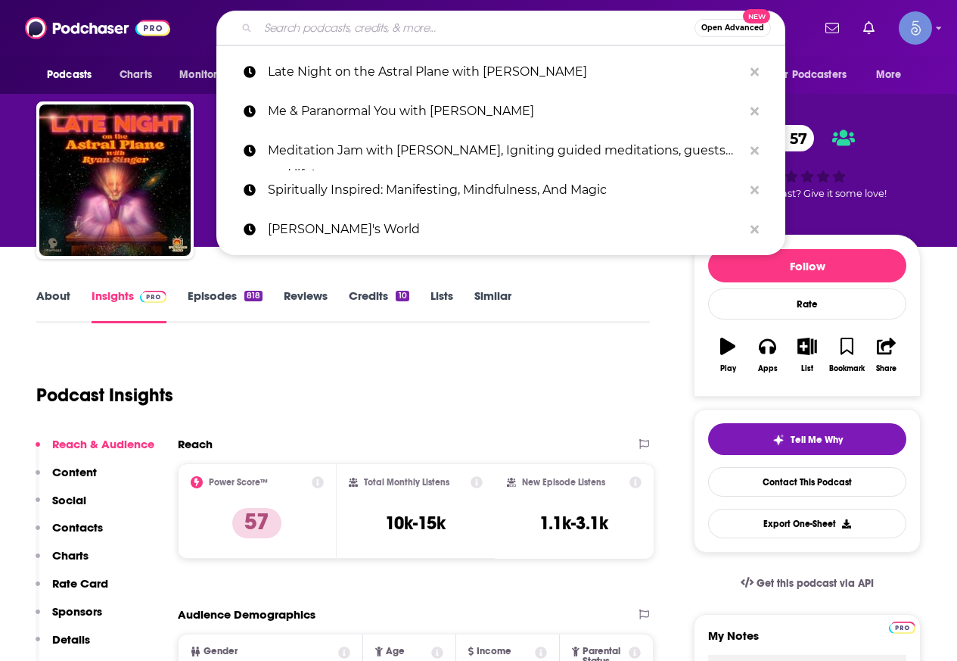
paste input "The Energy Fix"
type input "The Energy Fix"
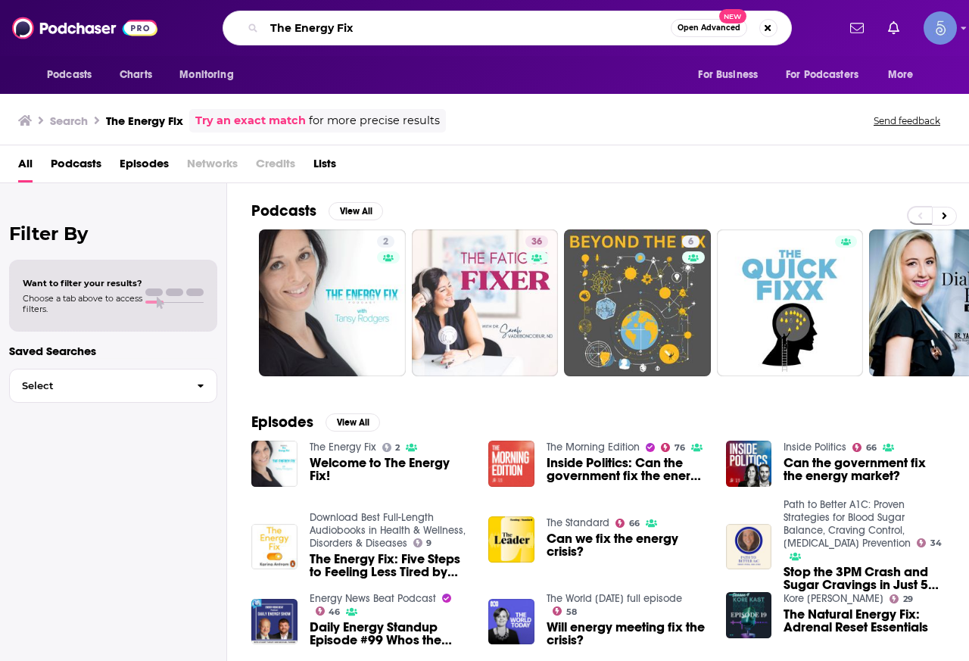
click at [431, 18] on input "The Energy Fix" at bounding box center [467, 28] width 406 height 24
paste input "High Vibes And A Mic | Wellness Tips, Spiritual Growth, Self-Love Healing"
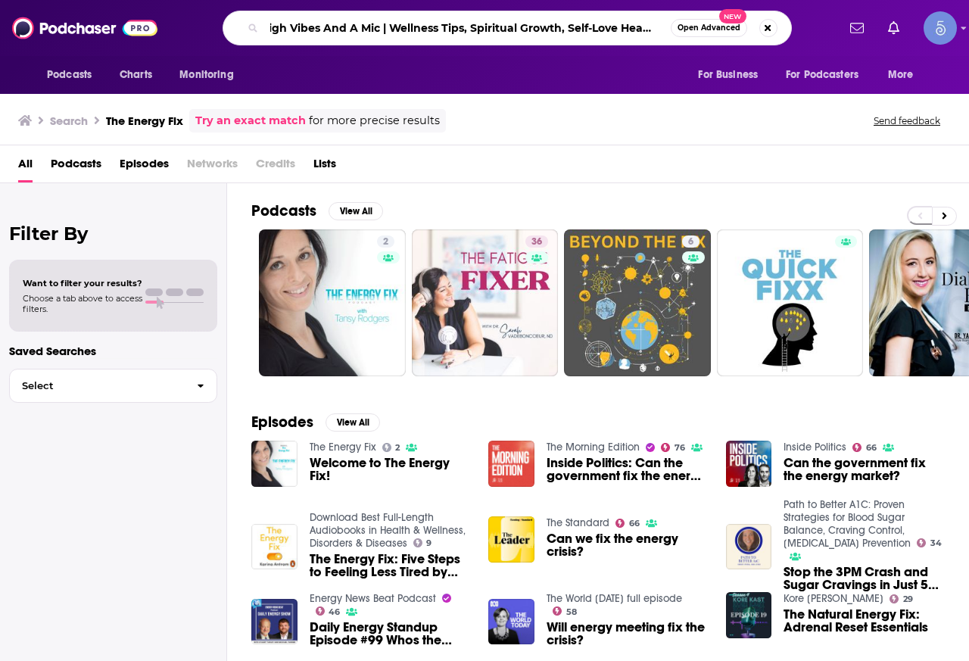
type input "High Vibes And A Mic | Wellness Tips, Spiritual Growth, Self-Love Healing"
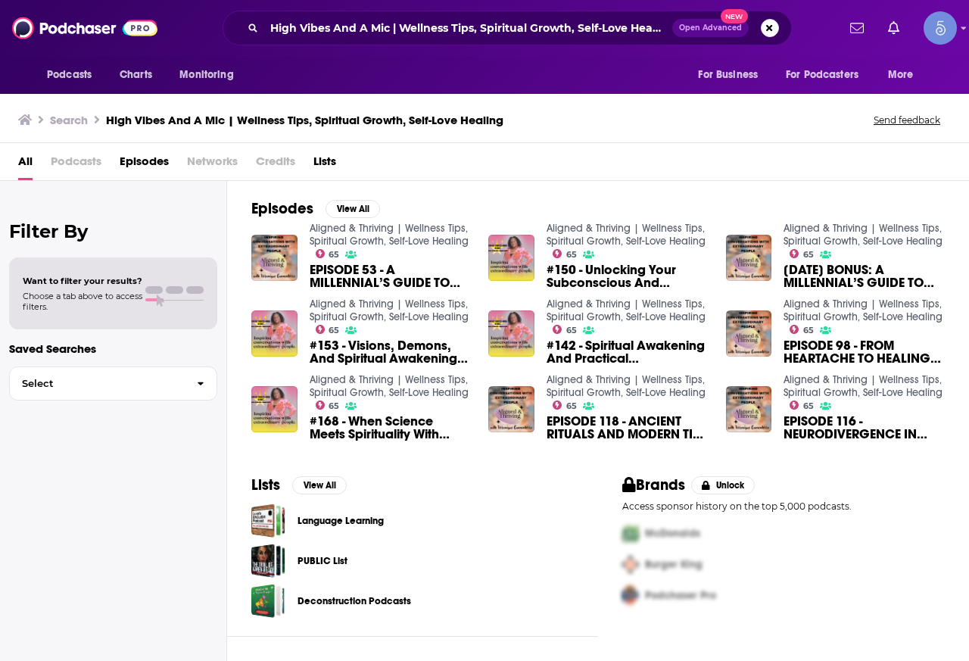
click at [370, 232] on link "Aligned & Thriving | Wellness Tips, Spiritual Growth, Self-Love Healing" at bounding box center [388, 235] width 159 height 26
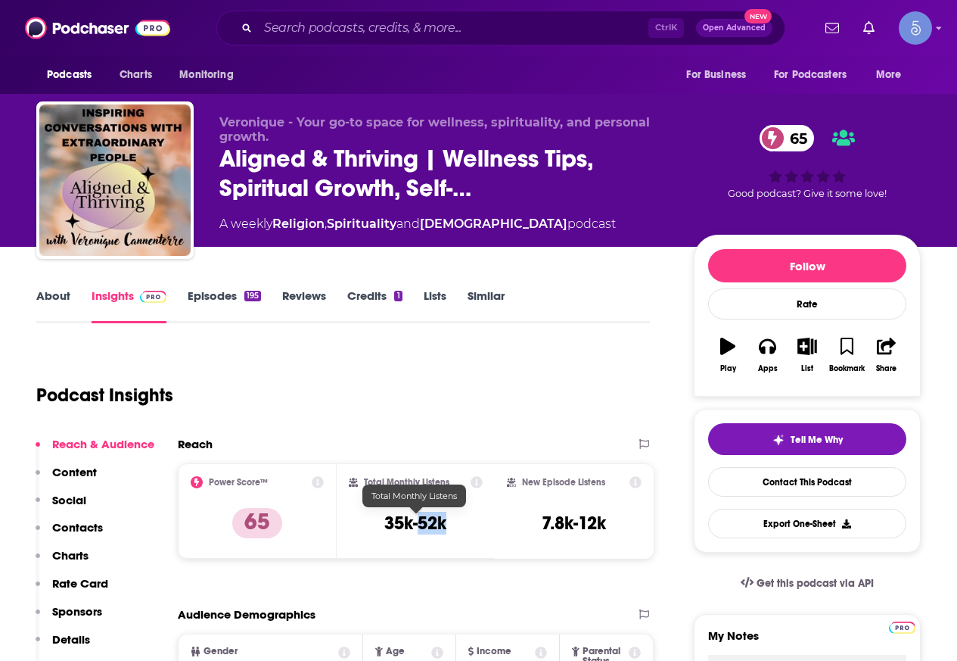
drag, startPoint x: 455, startPoint y: 521, endPoint x: 422, endPoint y: 527, distance: 33.1
click at [422, 527] on div "Total Monthly Listens 35k-52k" at bounding box center [416, 511] width 135 height 70
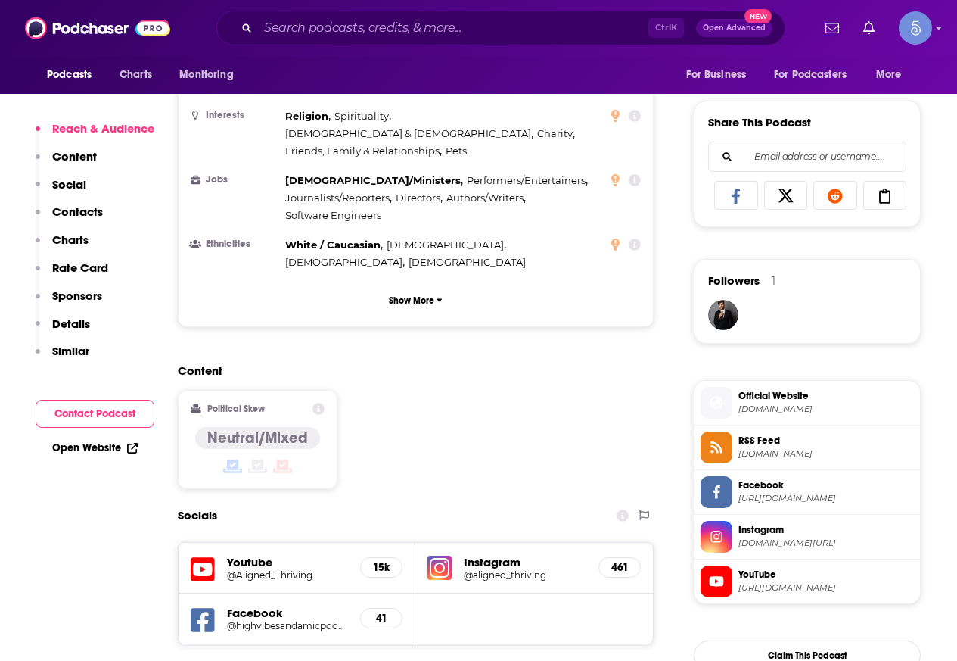
scroll to position [908, 0]
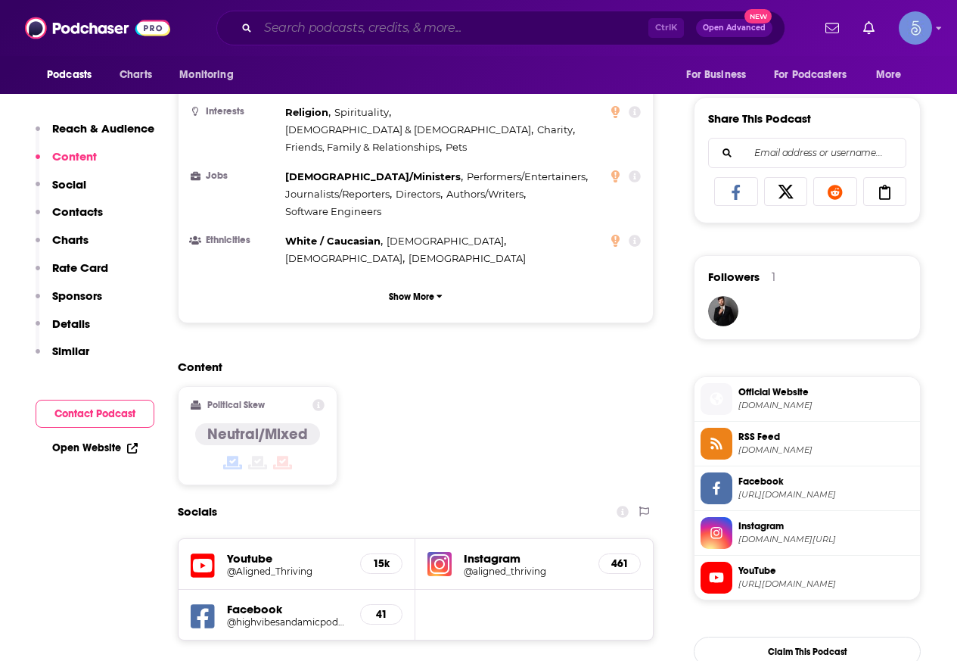
click at [433, 20] on input "Search podcasts, credits, & more..." at bounding box center [453, 28] width 390 height 24
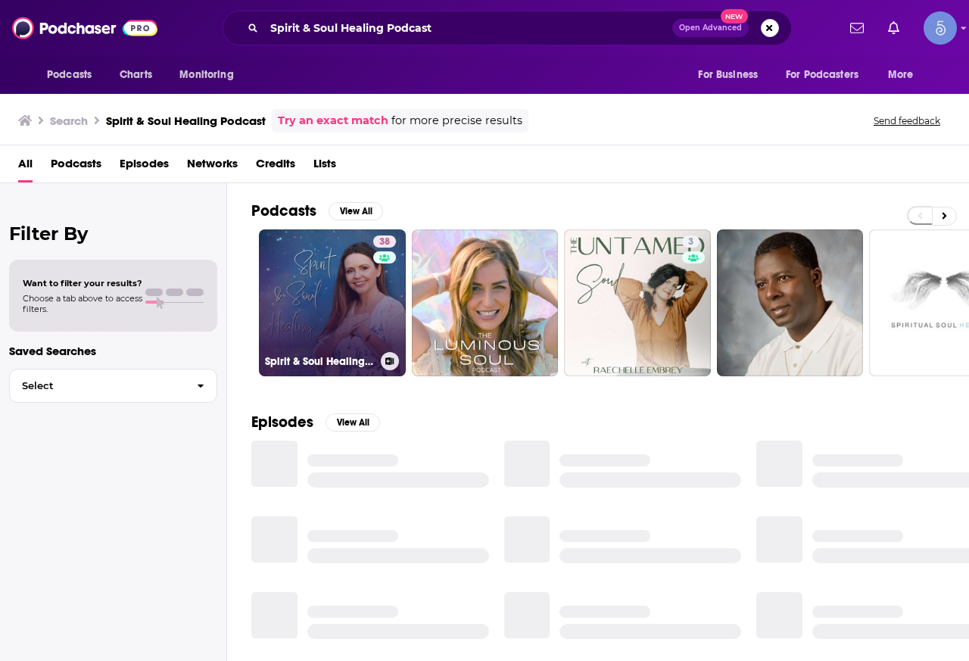
click at [340, 301] on link "38 Spirit & Soul Healing Podcast" at bounding box center [332, 302] width 147 height 147
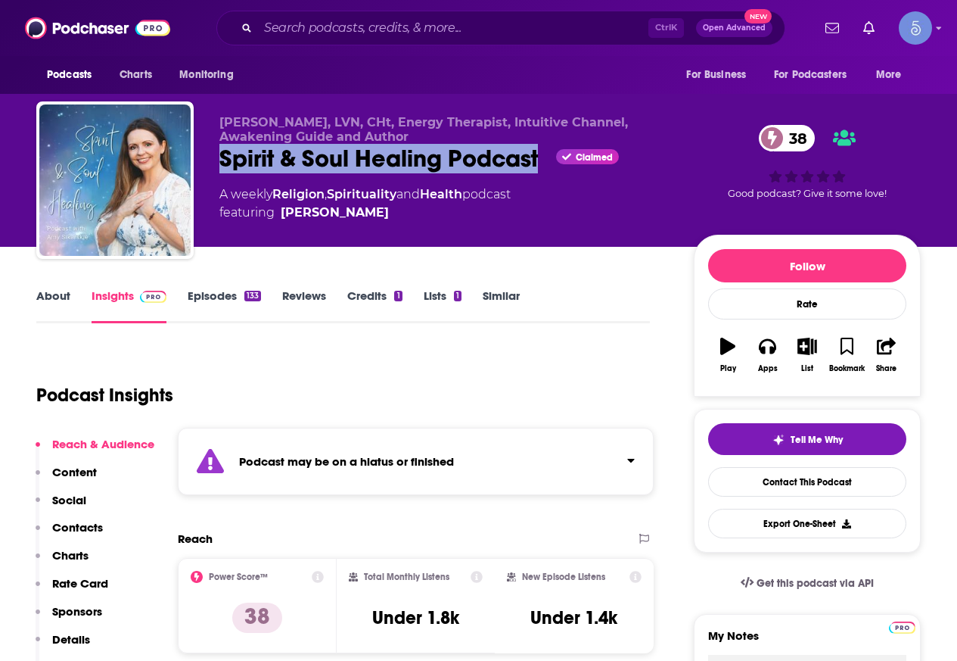
drag, startPoint x: 538, startPoint y: 160, endPoint x: 213, endPoint y: 173, distance: 324.9
click at [213, 173] on div "Amy Sikarskie, LVN, CHt, Energy Therapist, Intuitive Channel, Awakening Guide a…" at bounding box center [478, 182] width 885 height 163
copy h2 "Spirit & Soul Healing Podcast"
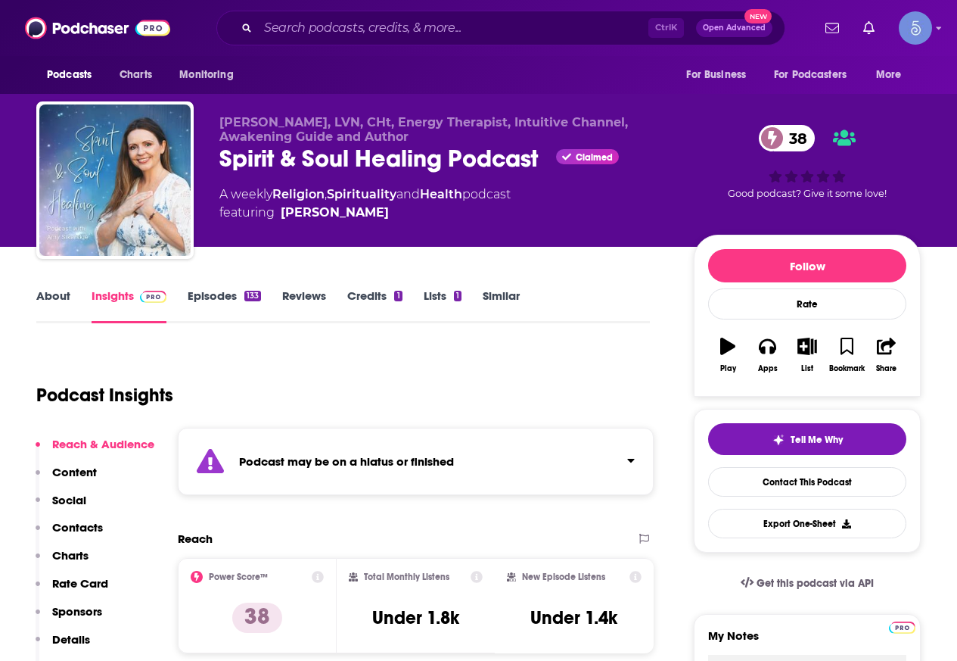
click at [413, 10] on div "Podcasts Charts Monitoring Ctrl K Open Advanced New For Business For Podcasters…" at bounding box center [478, 28] width 957 height 56
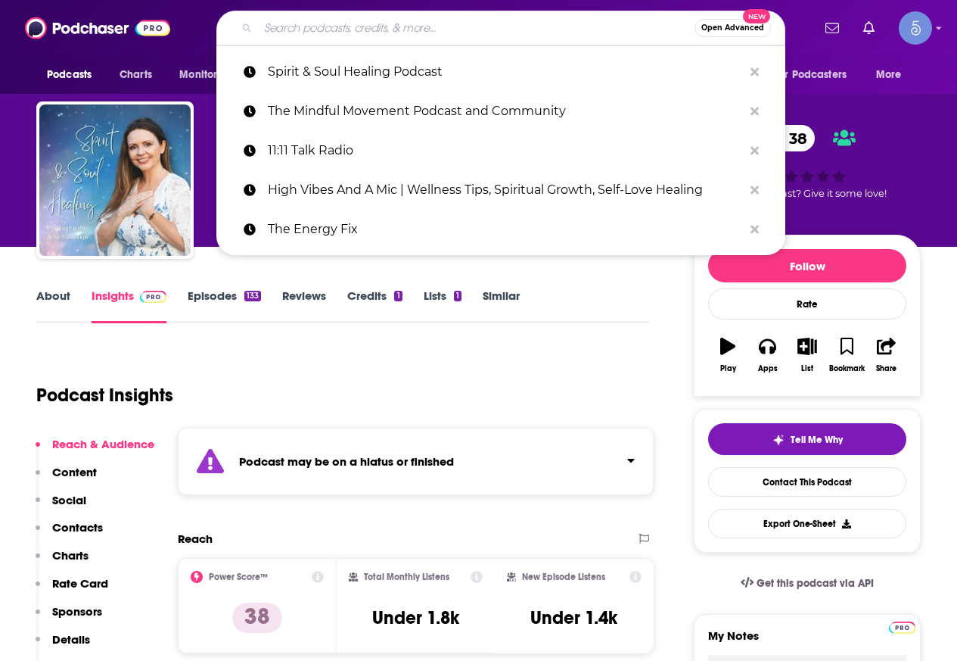
click at [380, 36] on input "Search podcasts, credits, & more..." at bounding box center [476, 28] width 437 height 24
paste input "Spiritual Journey - Path to Awakening"
type input "Spiritual Journey - Path to Awakening"
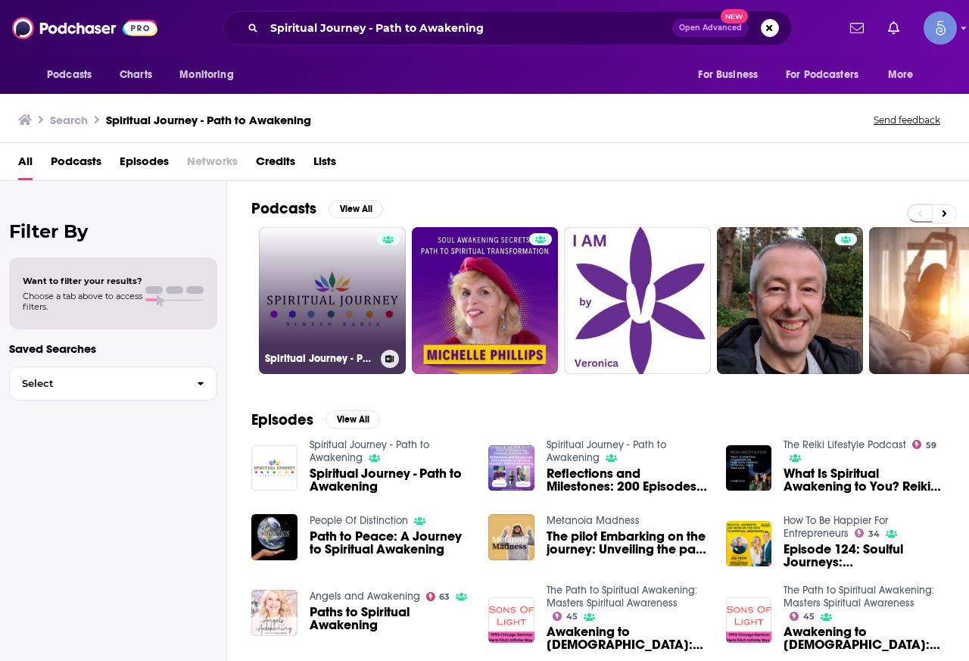
click at [356, 274] on link "Spiritual Journey - Path to Awakening" at bounding box center [332, 300] width 147 height 147
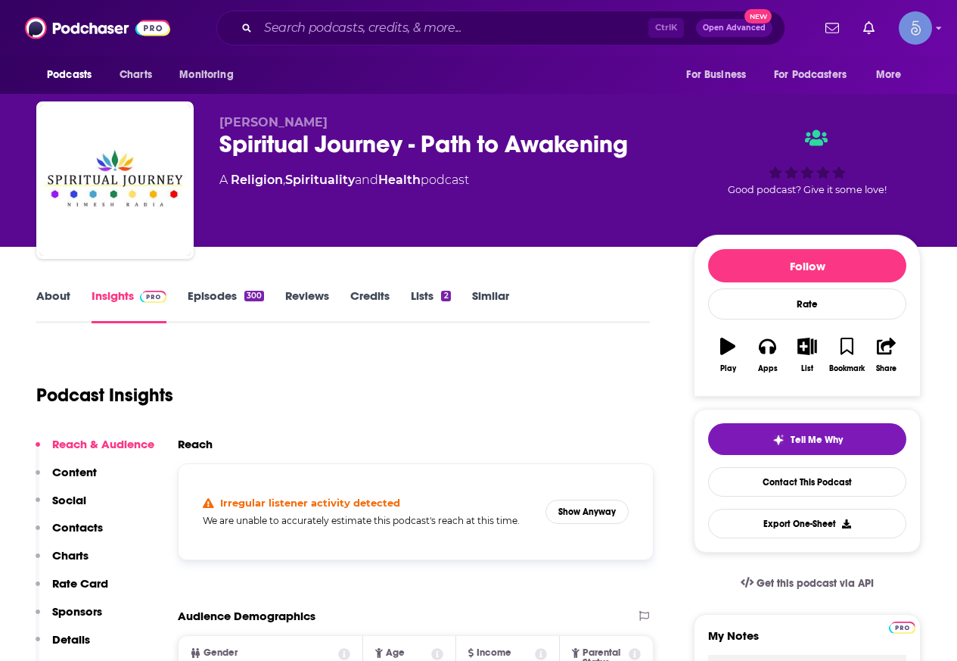
scroll to position [303, 0]
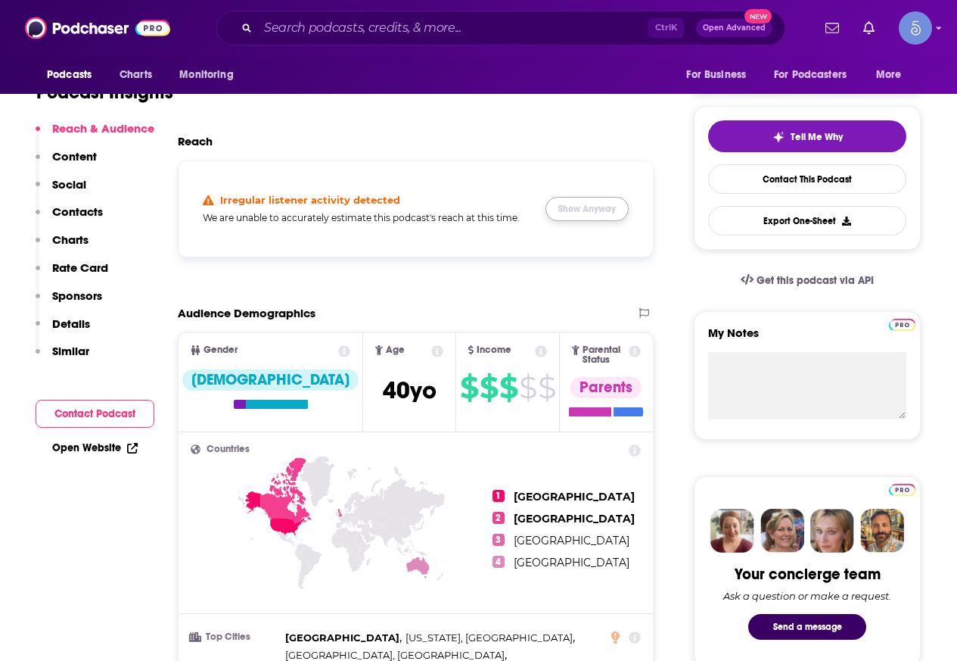
click at [596, 199] on button "Show Anyway" at bounding box center [587, 209] width 83 height 24
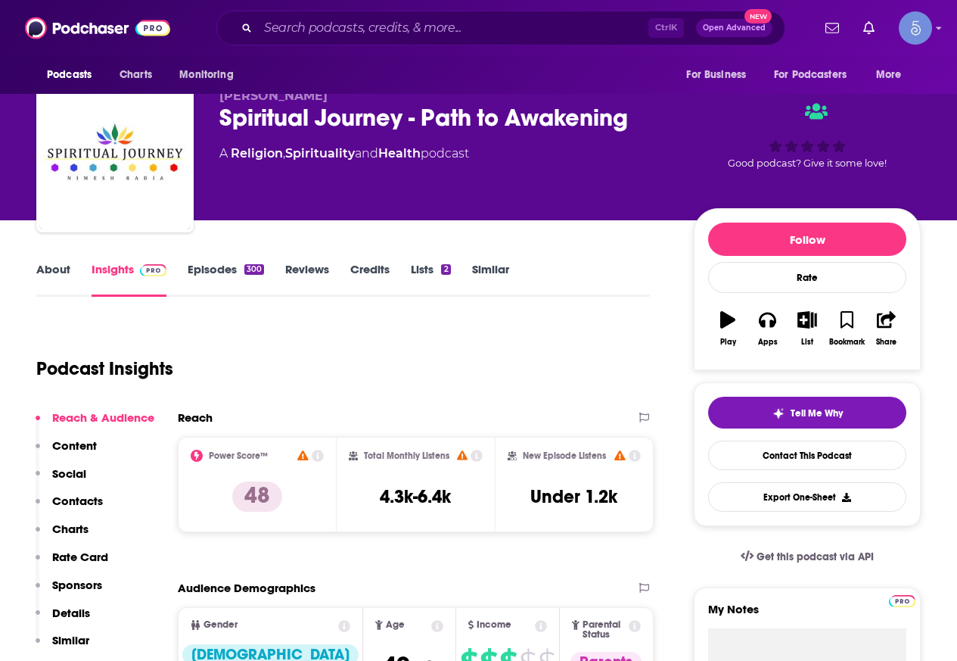
scroll to position [0, 0]
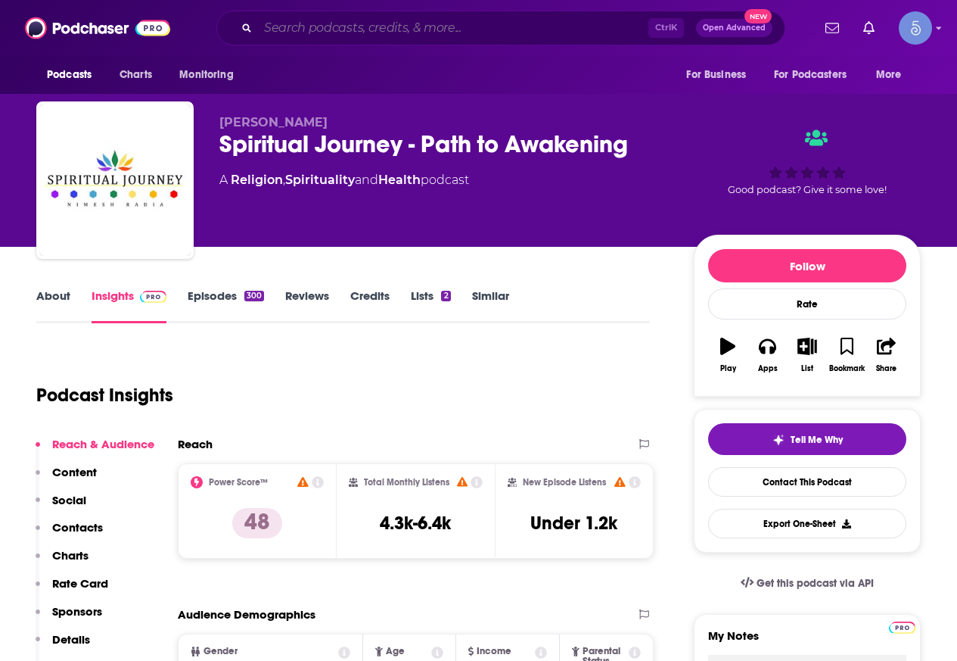
click at [347, 18] on input "Search podcasts, credits, & more..." at bounding box center [453, 28] width 390 height 24
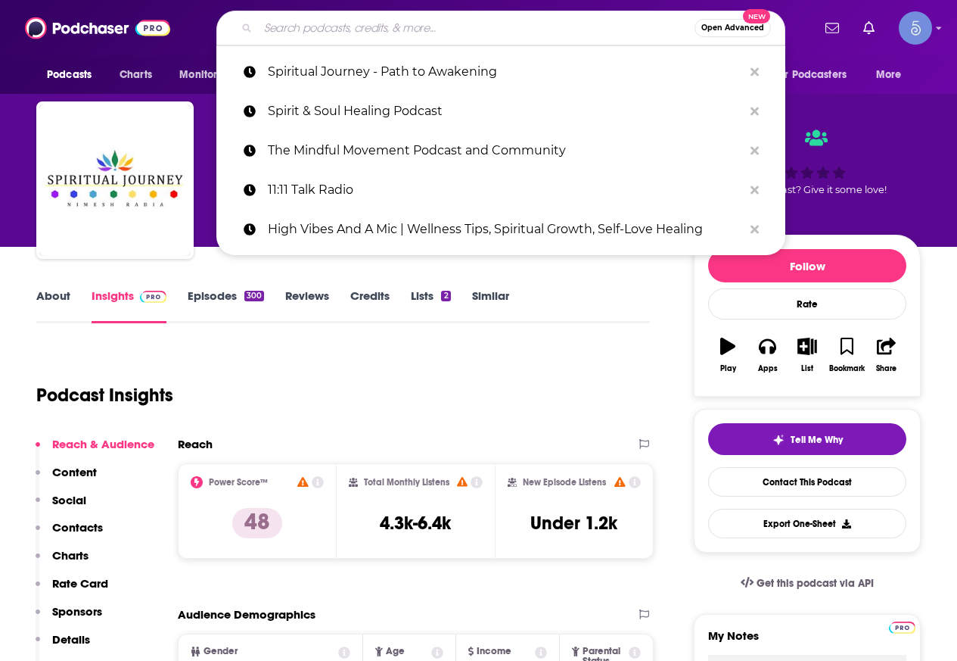
paste input "Break Free from the Burnout: Release Your Harmful Energetic Patterns"
type input "Break Free from the Burnout: Release Your Harmful Energetic Patterns"
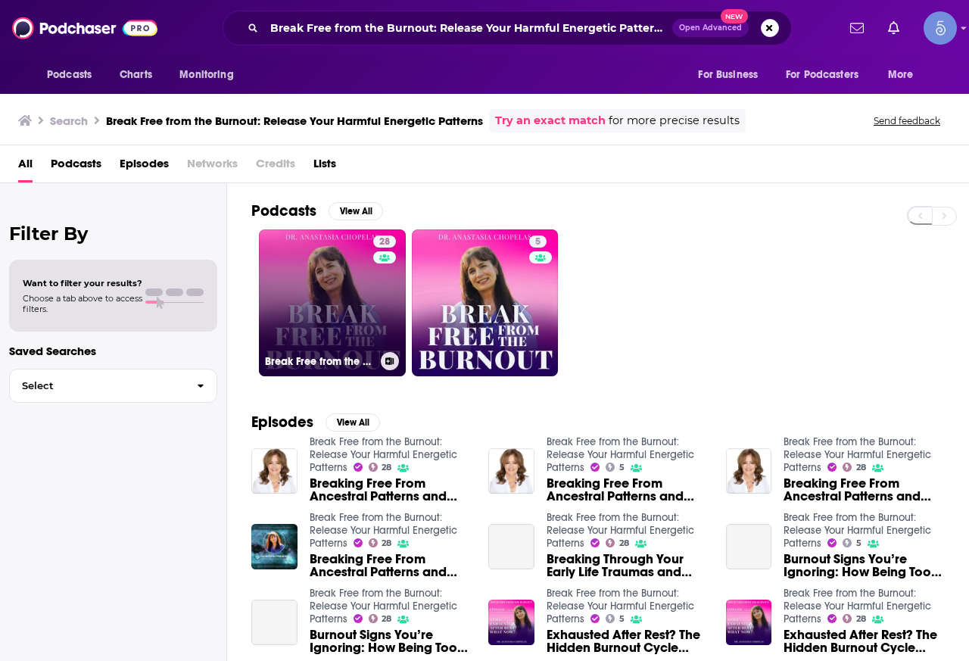
click at [313, 297] on link "28 Break Free from the Burnout: Release Your Harmful Energetic Patterns" at bounding box center [332, 302] width 147 height 147
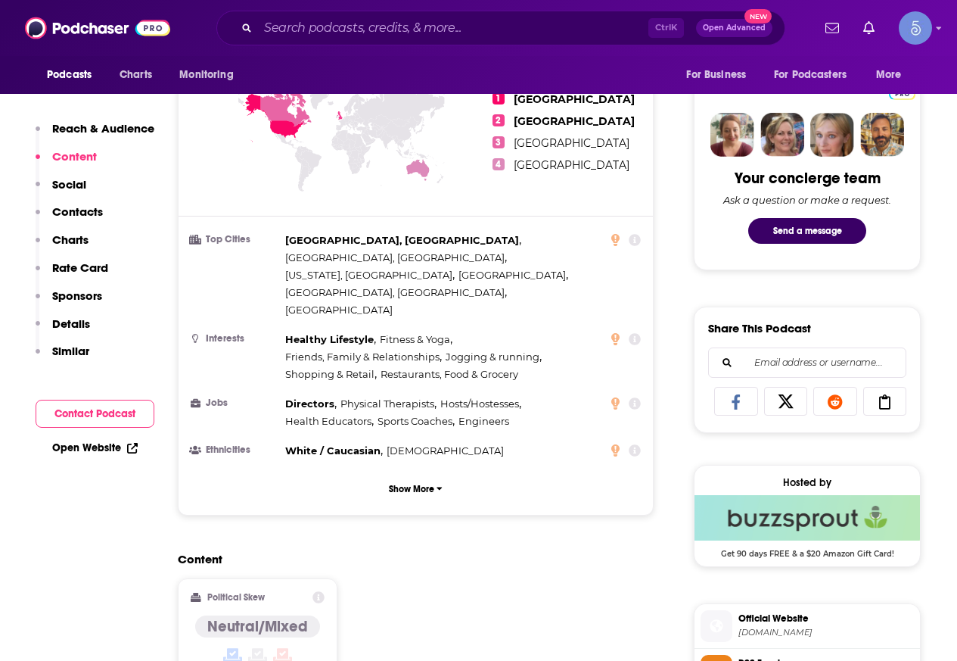
scroll to position [984, 0]
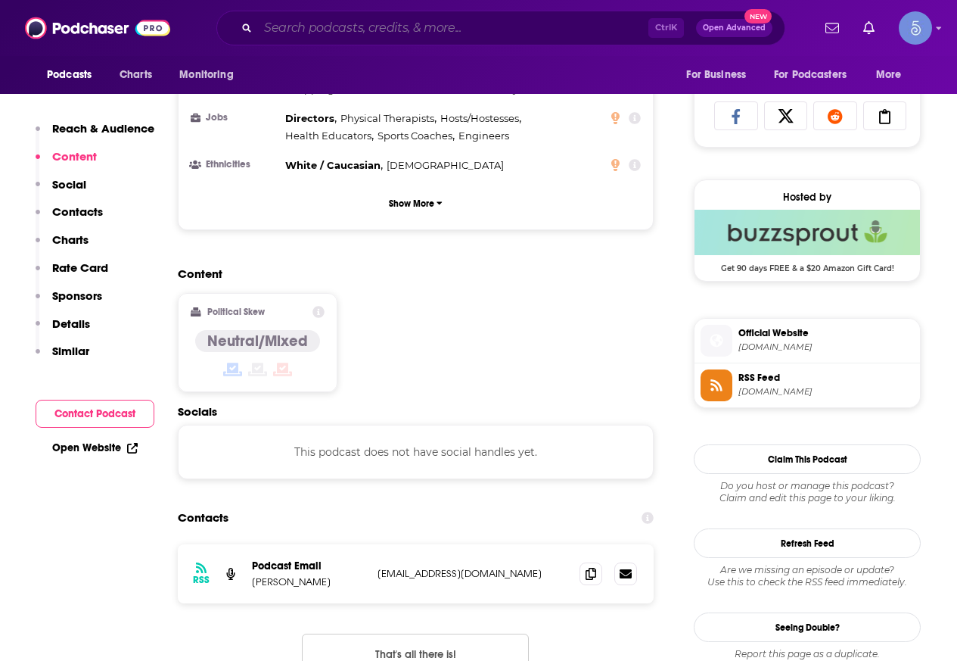
click at [406, 30] on input "Search podcasts, credits, & more..." at bounding box center [453, 28] width 390 height 24
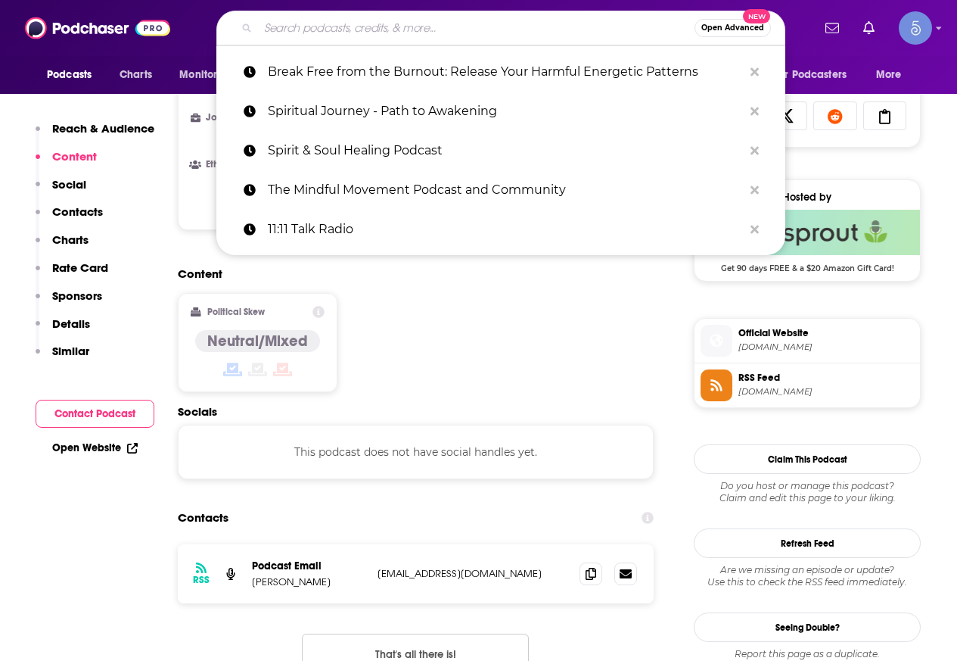
paste input "Recover Your Soul: A Spiritual Path to a Happy and Healthy Life"
type input "Recover Your Soul: A Spiritual Path to a Happy and Healthy Life"
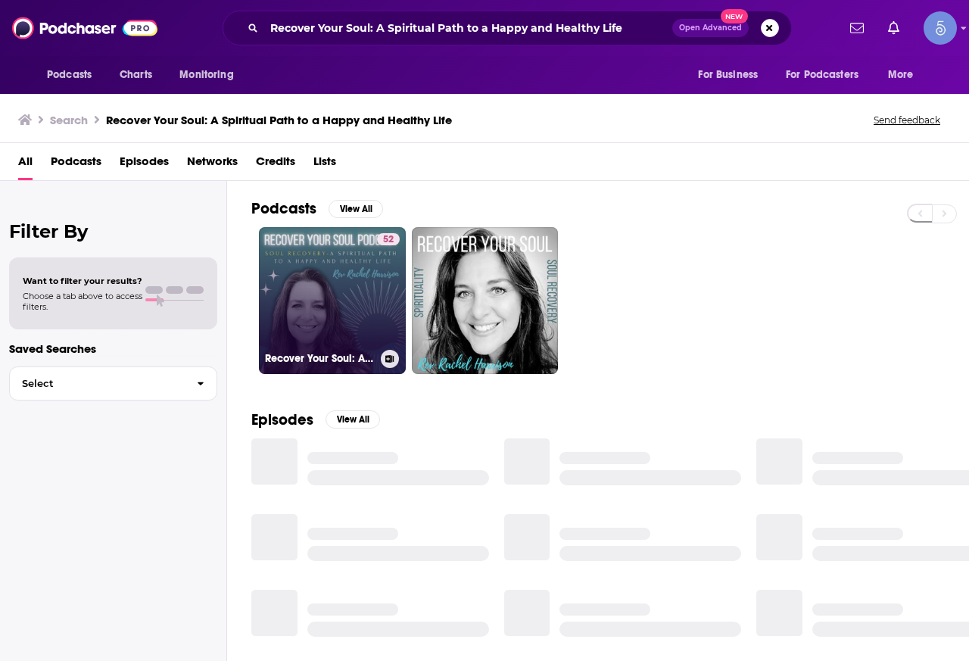
click at [342, 288] on link "52 Recover Your Soul: A Spiritual Path to a Happy and Healthy Life" at bounding box center [332, 300] width 147 height 147
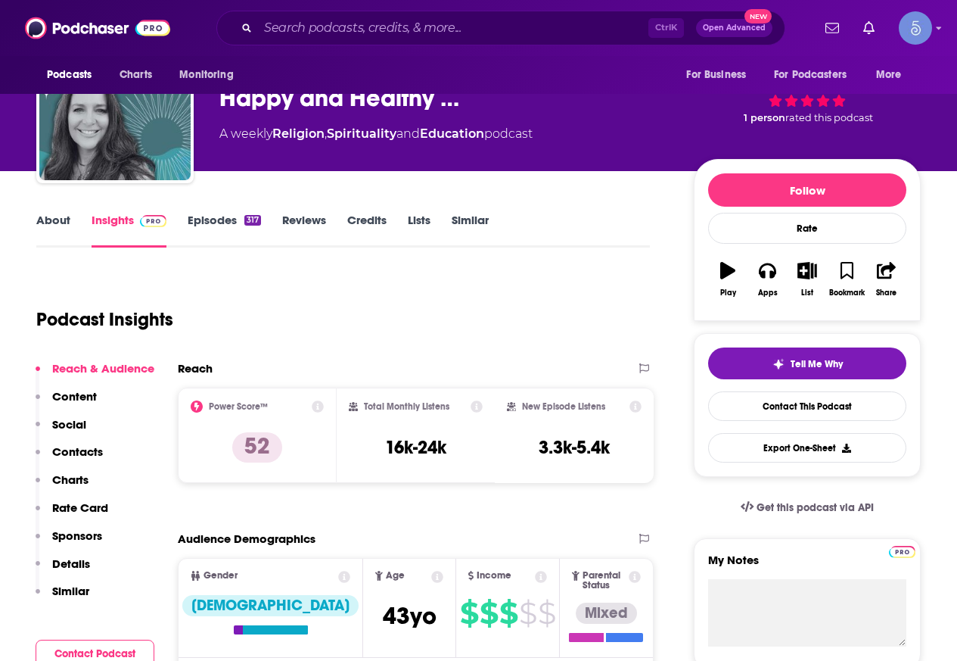
scroll to position [151, 0]
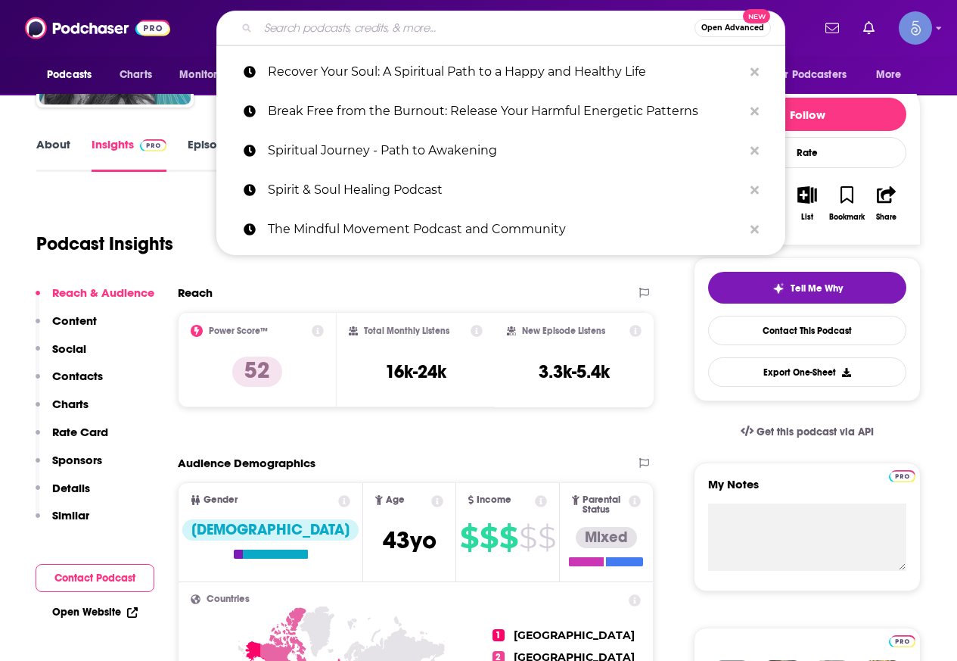
click at [310, 33] on input "Search podcasts, credits, & more..." at bounding box center [476, 28] width 437 height 24
paste input "Seeking [DEMOGRAPHIC_DATA]"
type input "Seeking [DEMOGRAPHIC_DATA]"
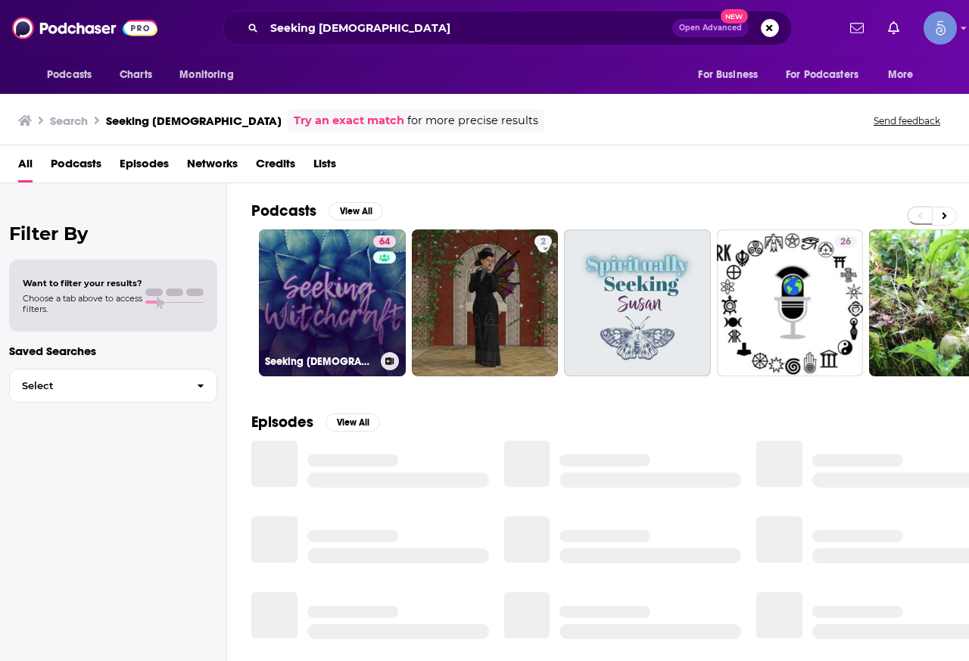
click at [317, 279] on link "64 Seeking [DEMOGRAPHIC_DATA]" at bounding box center [332, 302] width 147 height 147
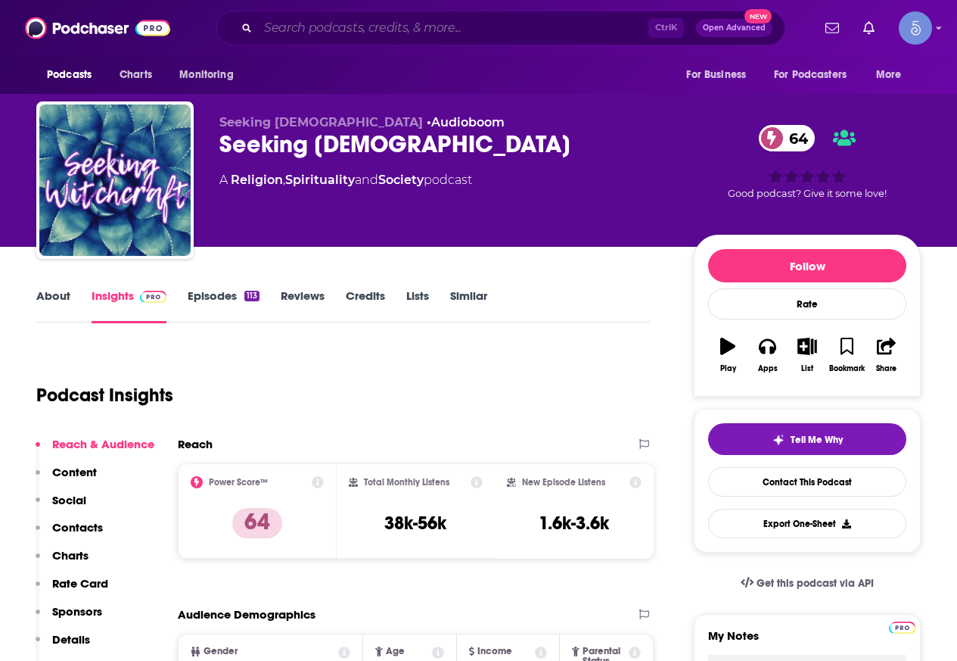
click at [327, 30] on input "Search podcasts, credits, & more..." at bounding box center [453, 28] width 390 height 24
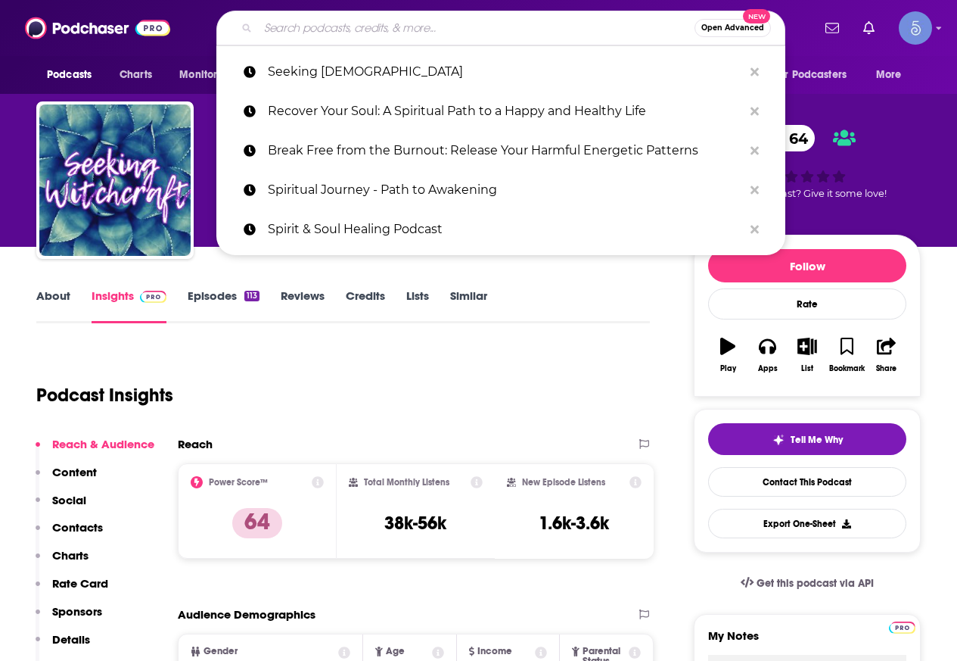
paste input "Awaken Your Inner Awesomeness with [PERSON_NAME]-A daily dose of spirituality a…"
type input "Awaken Your Inner Awesomeness with [PERSON_NAME]-A daily dose of spirituality a…"
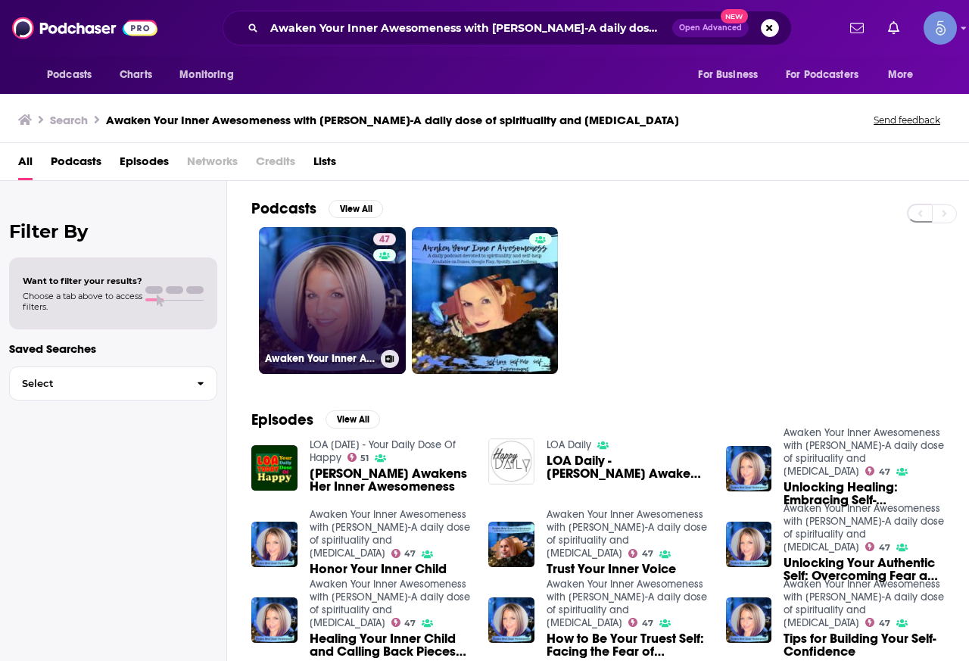
click at [327, 254] on link "47 Awaken Your Inner Awesomeness with [PERSON_NAME]-A daily dose of spiritualit…" at bounding box center [332, 300] width 147 height 147
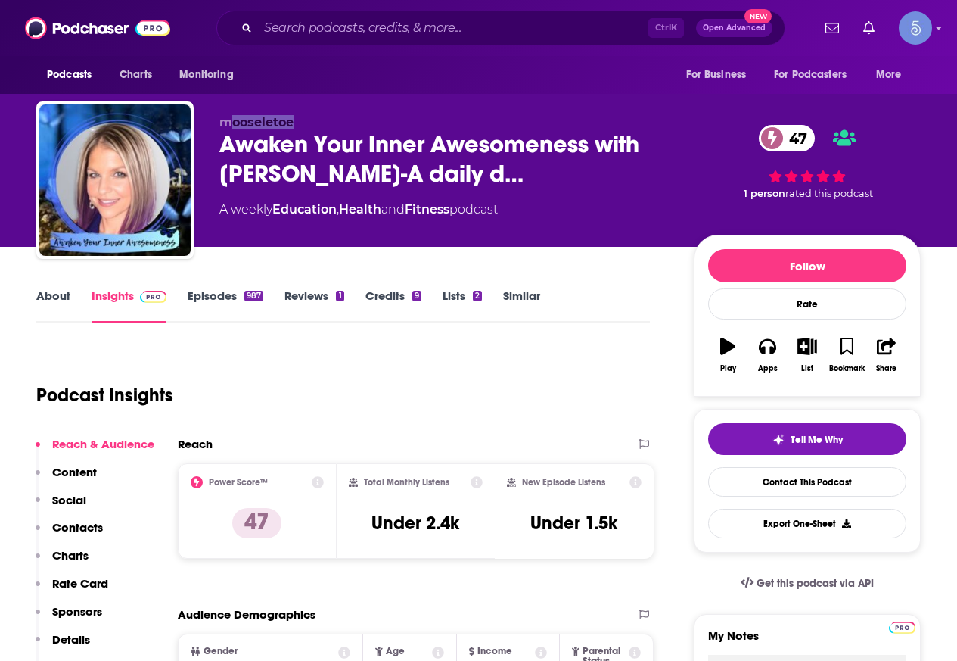
drag, startPoint x: 305, startPoint y: 123, endPoint x: 259, endPoint y: 138, distance: 48.8
click at [233, 123] on p "mooseletoe" at bounding box center [444, 122] width 450 height 14
click at [311, 28] on input "Search podcasts, credits, & more..." at bounding box center [453, 28] width 390 height 24
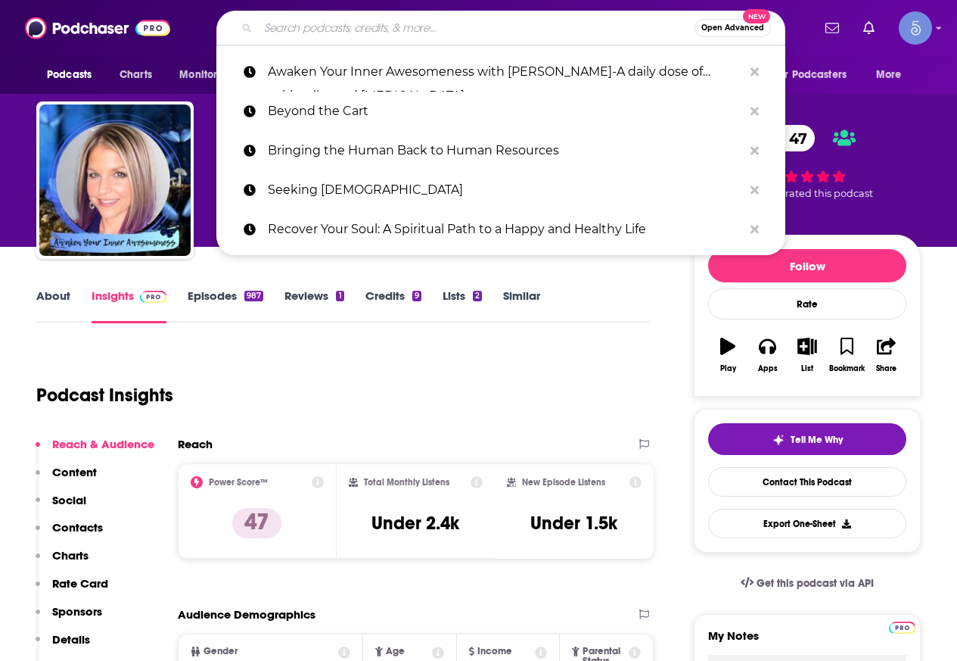
paste input "Intuitive Conversations with [PERSON_NAME]"
type input "Intuitive Conversations with [PERSON_NAME]"
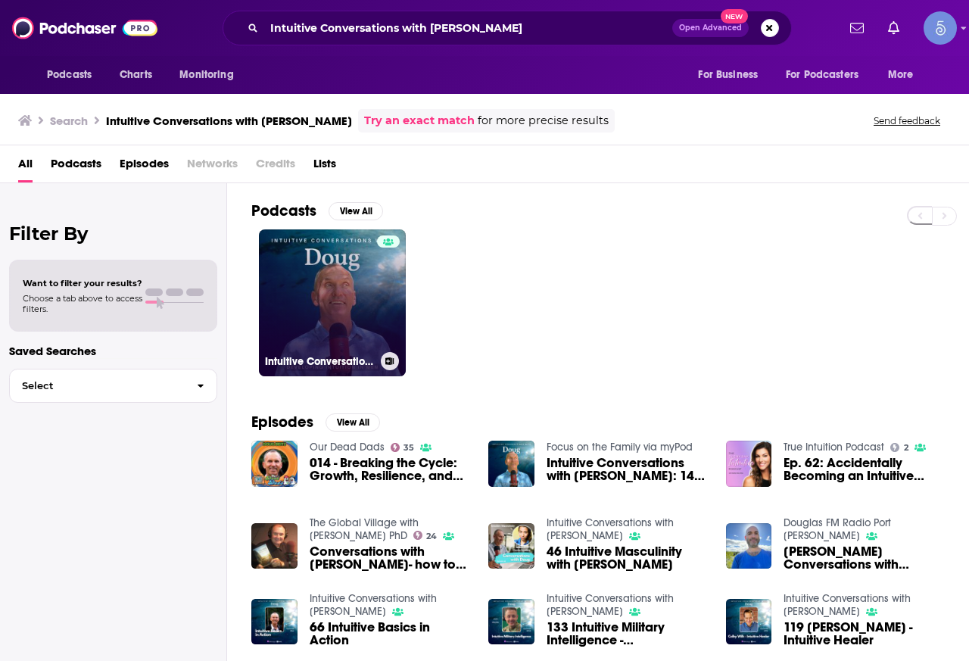
click at [315, 294] on link "Intuitive Conversations with [PERSON_NAME]" at bounding box center [332, 302] width 147 height 147
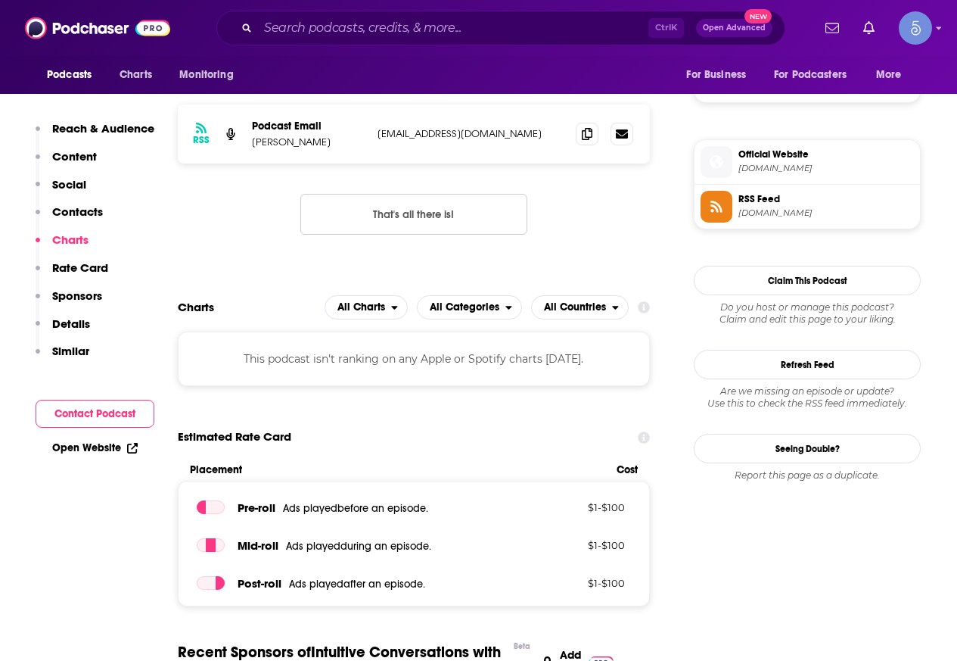
scroll to position [1135, 0]
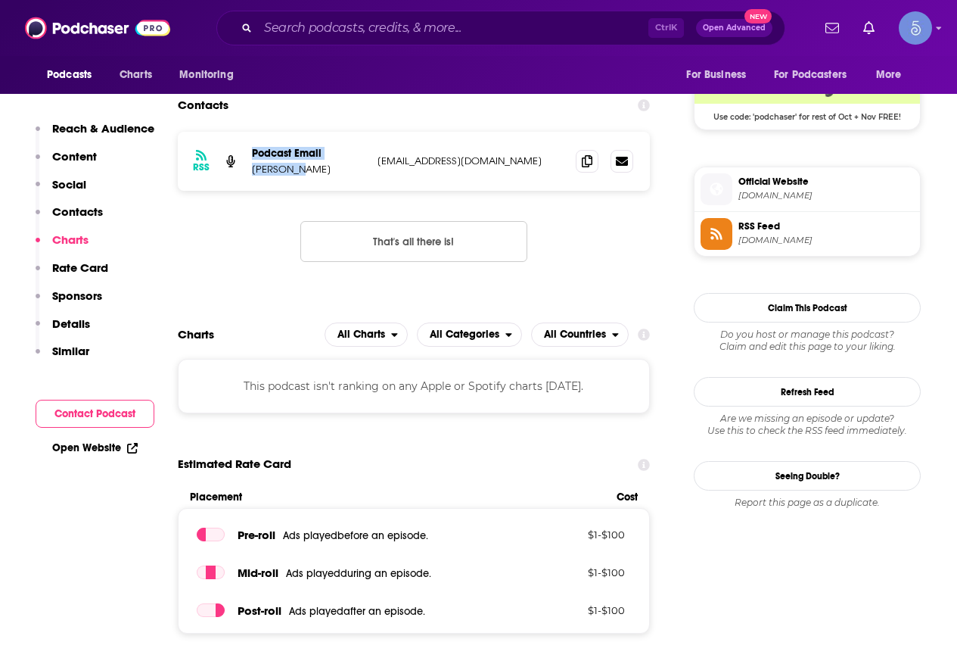
drag, startPoint x: 299, startPoint y: 175, endPoint x: 241, endPoint y: 176, distance: 57.5
click at [241, 176] on div "RSS Podcast Email Doug Beitz info@dougbeitz.com info@dougbeitz.com" at bounding box center [414, 161] width 472 height 59
click at [337, 173] on p "Doug Beitz" at bounding box center [309, 169] width 114 height 13
drag, startPoint x: 328, startPoint y: 170, endPoint x: 249, endPoint y: 175, distance: 78.9
click at [249, 175] on div "RSS Podcast Email Doug Beitz info@dougbeitz.com info@dougbeitz.com" at bounding box center [414, 161] width 472 height 59
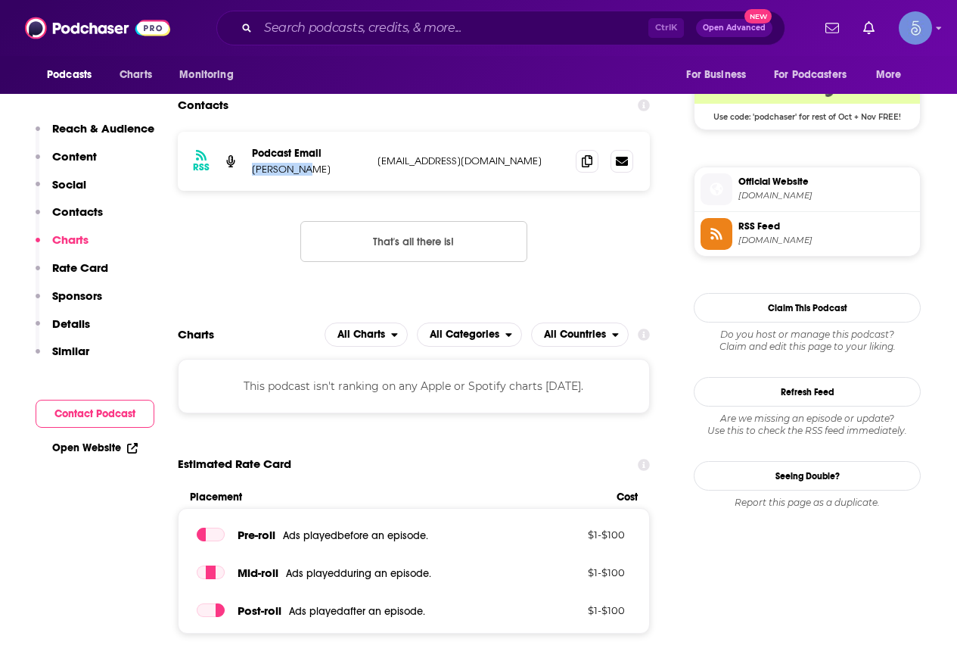
copy p "Doug Beitz"
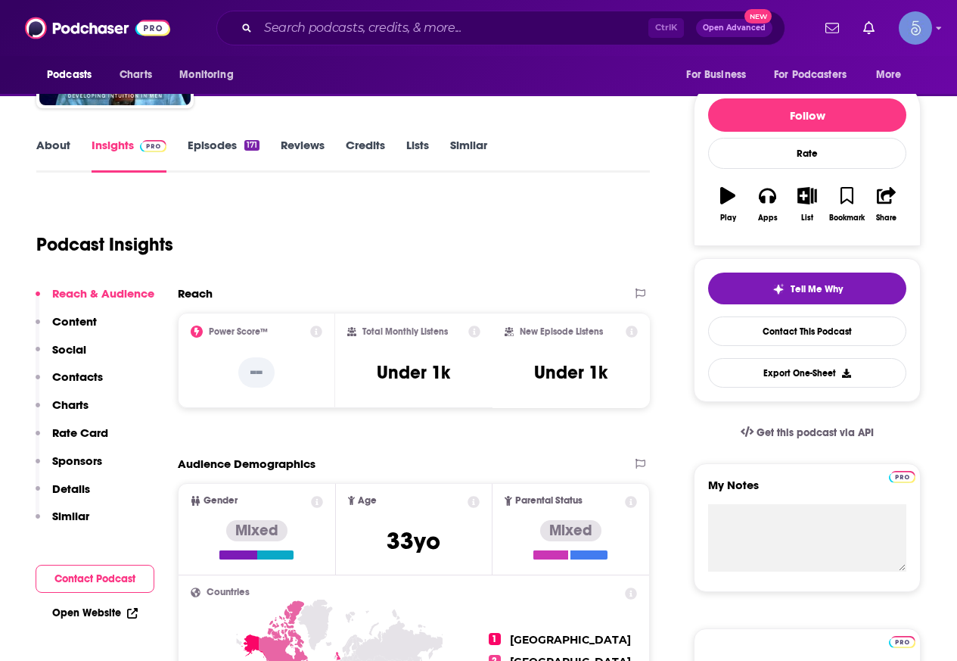
scroll to position [0, 0]
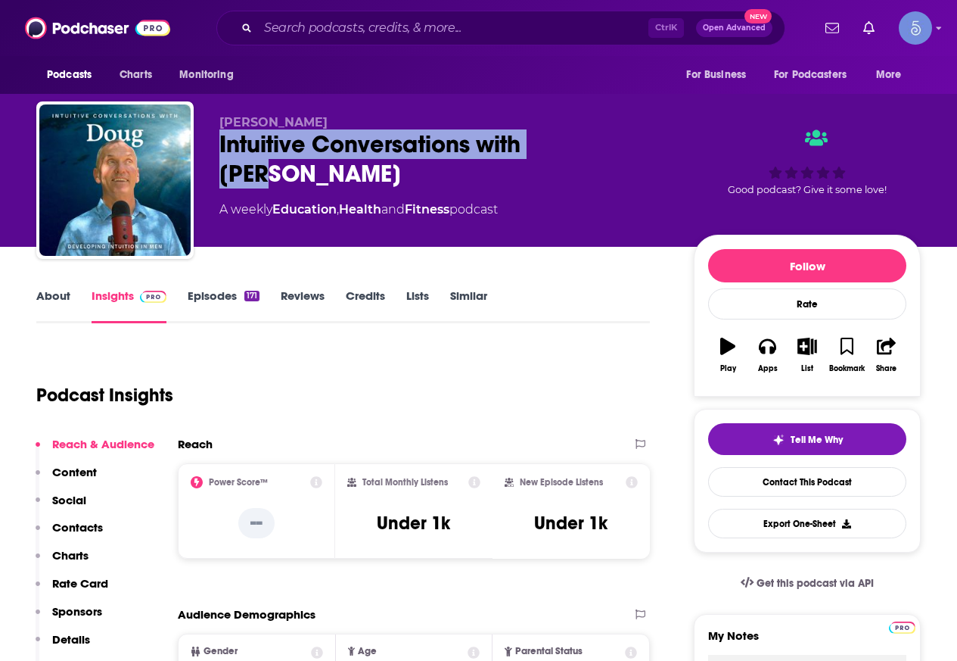
drag, startPoint x: 596, startPoint y: 142, endPoint x: 222, endPoint y: 152, distance: 374.0
click at [222, 152] on div "Intuitive Conversations with [PERSON_NAME]" at bounding box center [444, 158] width 450 height 59
copy h2 "Intuitive Conversations with [PERSON_NAME]"
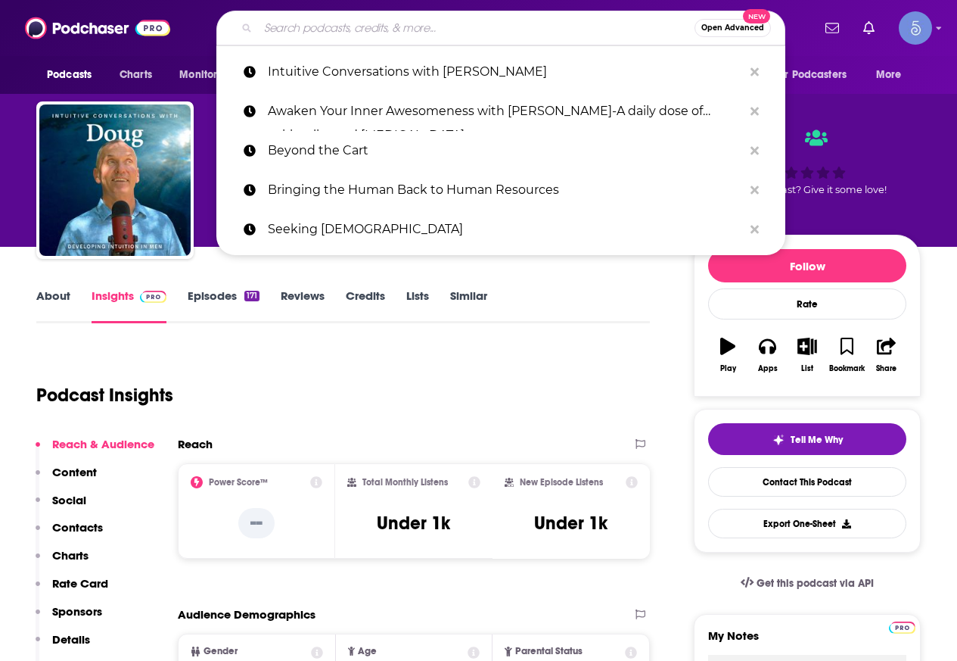
click at [450, 21] on input "Search podcasts, credits, & more..." at bounding box center [476, 28] width 437 height 24
paste input "The Psychic Coffee Shop Network"
type input "The Psychic Coffee Shop Network"
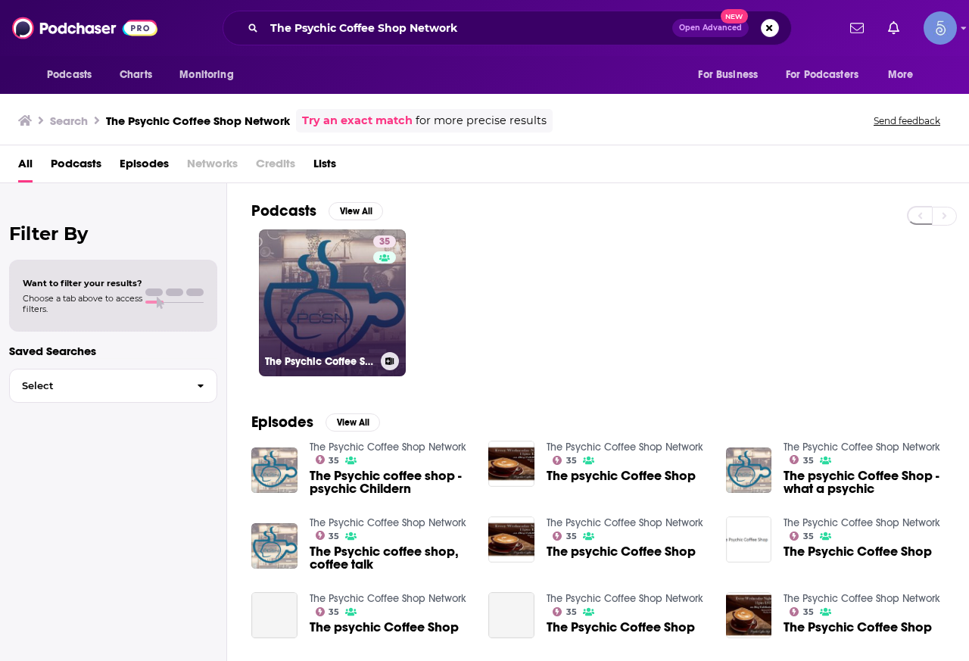
click at [327, 315] on link "35 The Psychic Coffee Shop Network" at bounding box center [332, 302] width 147 height 147
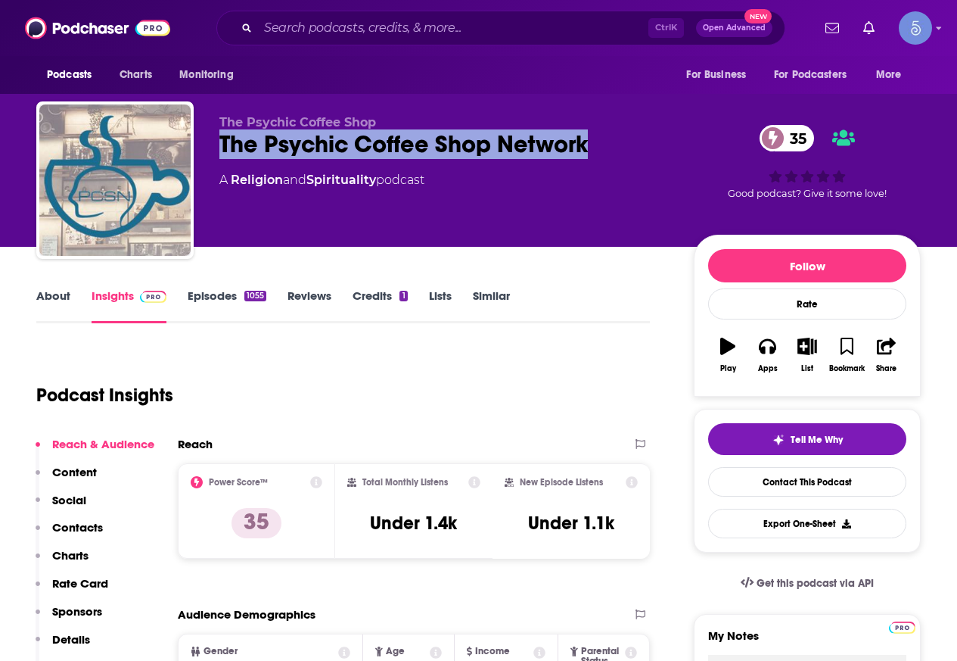
drag, startPoint x: 610, startPoint y: 142, endPoint x: 219, endPoint y: 142, distance: 390.5
click at [219, 142] on div "The Psychic Coffee Shop Network 35" at bounding box center [444, 144] width 450 height 30
copy h2 "The Psychic Coffee Shop Network"
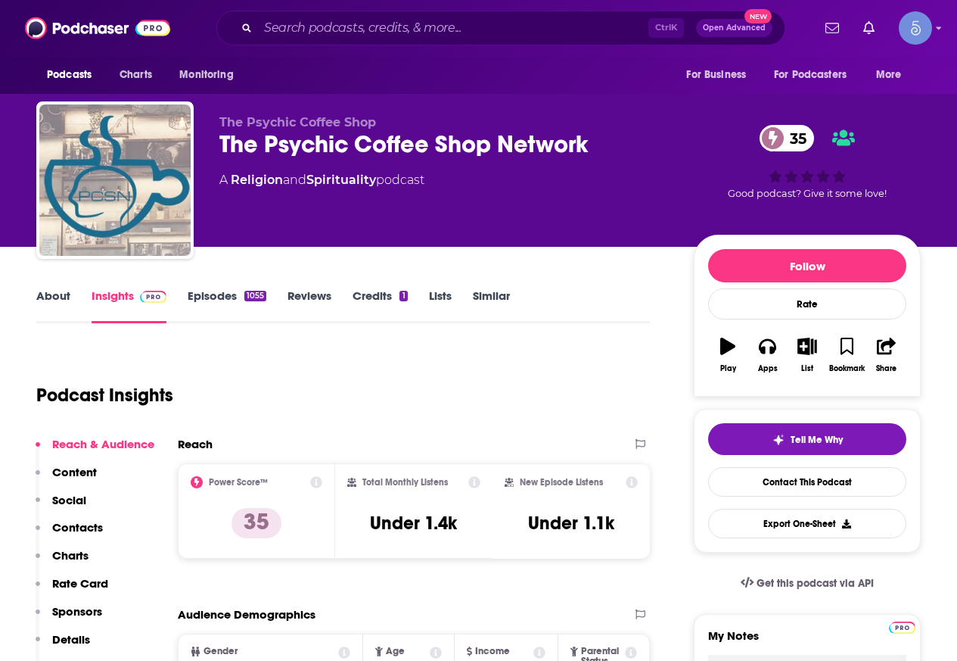
click at [204, 288] on div "About Insights Episodes 1055 Reviews Credits 1 Lists Similar" at bounding box center [343, 304] width 614 height 37
click at [207, 302] on link "Episodes 1055" at bounding box center [227, 305] width 79 height 35
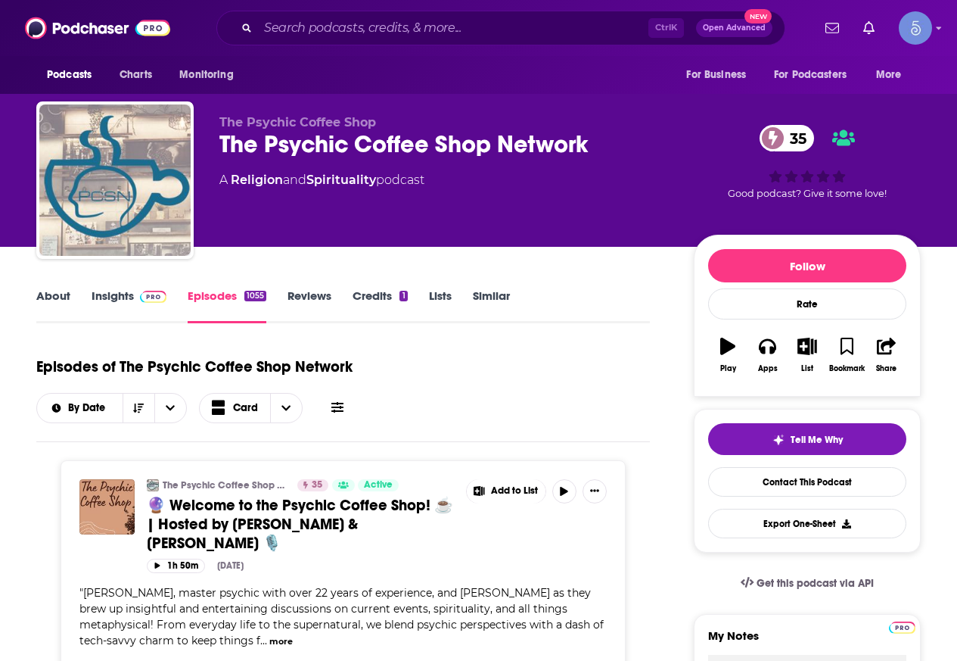
click at [43, 297] on link "About" at bounding box center [53, 305] width 34 height 35
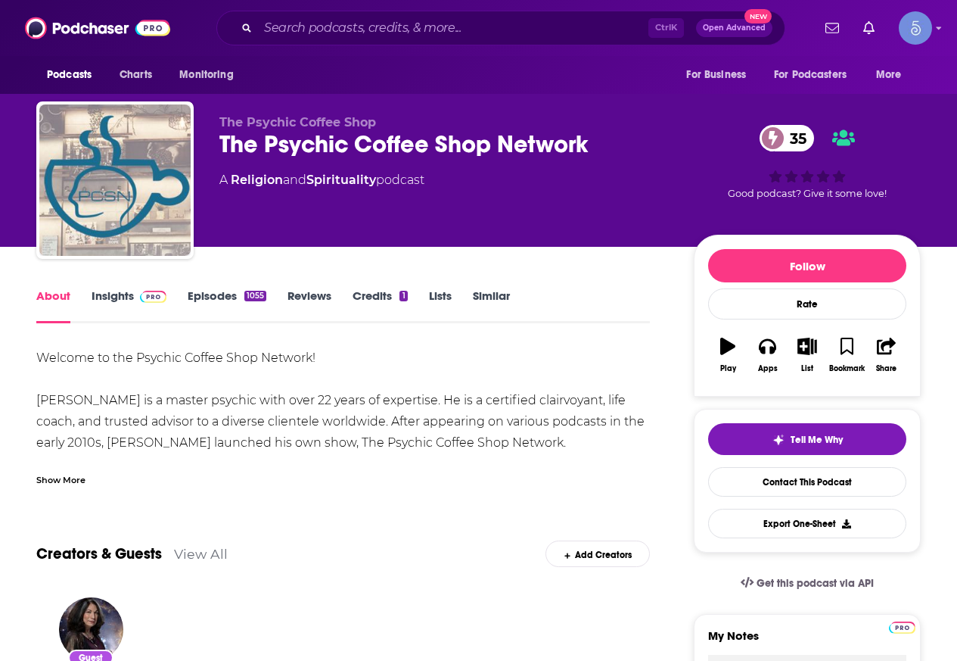
click at [126, 296] on link "Insights" at bounding box center [129, 305] width 75 height 35
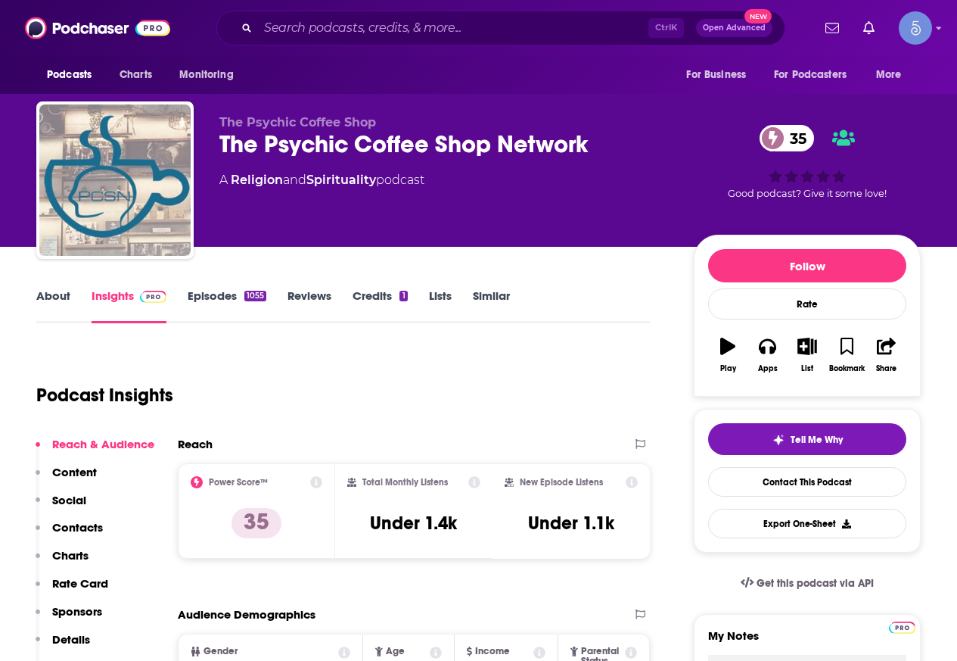
click at [433, 18] on div "Ctrl K Open Advanced New" at bounding box center [500, 28] width 569 height 35
click at [433, 18] on input "Search podcasts, credits, & more..." at bounding box center [453, 28] width 390 height 24
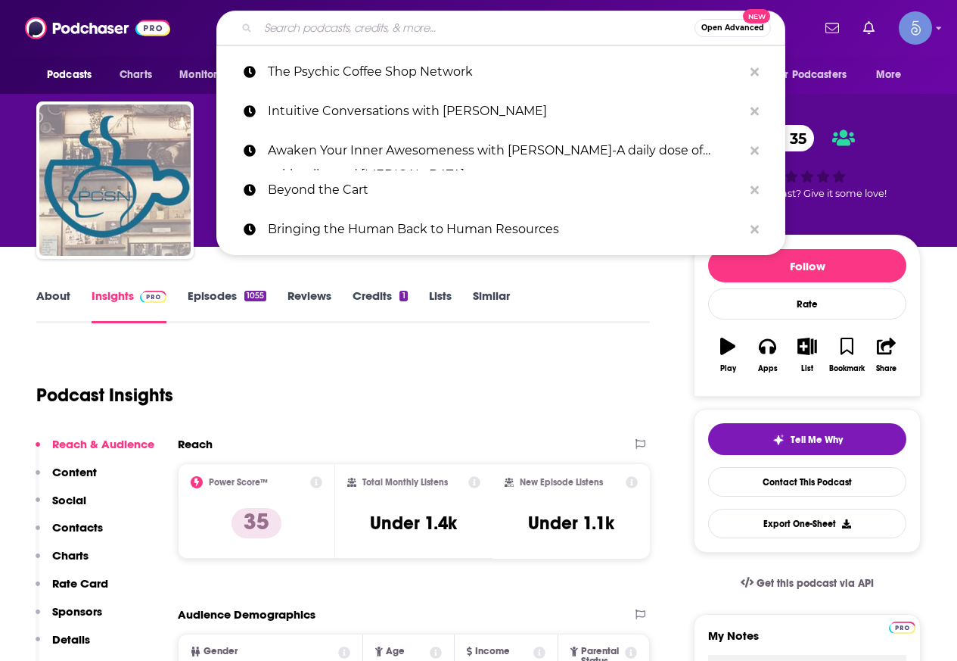
paste input "All About Soul"
type input "All About Soul"
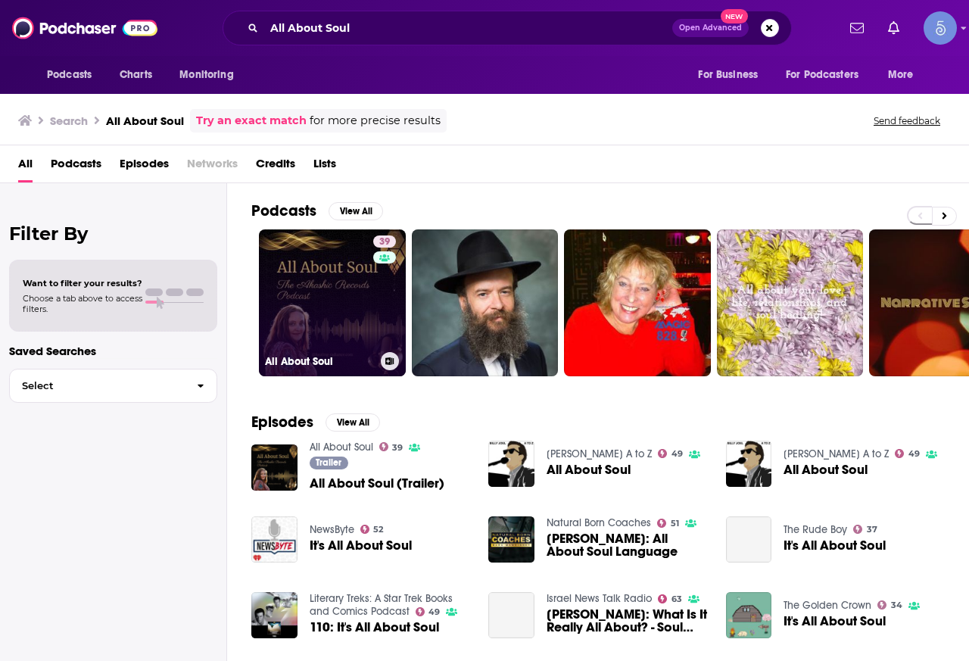
click at [367, 280] on link "39 All About Soul" at bounding box center [332, 302] width 147 height 147
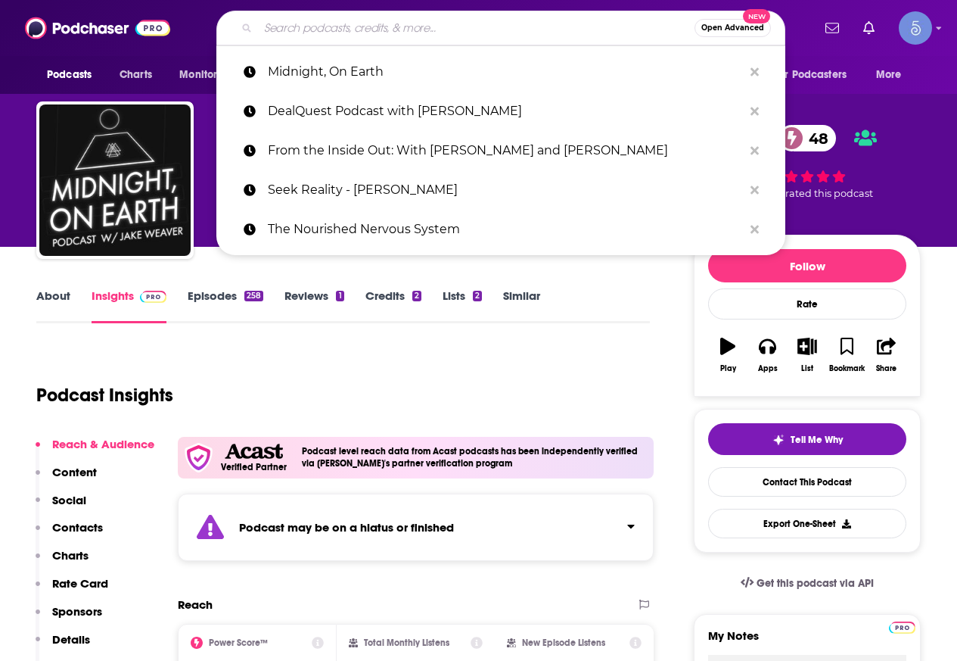
type input "11:11 Talk Radio"
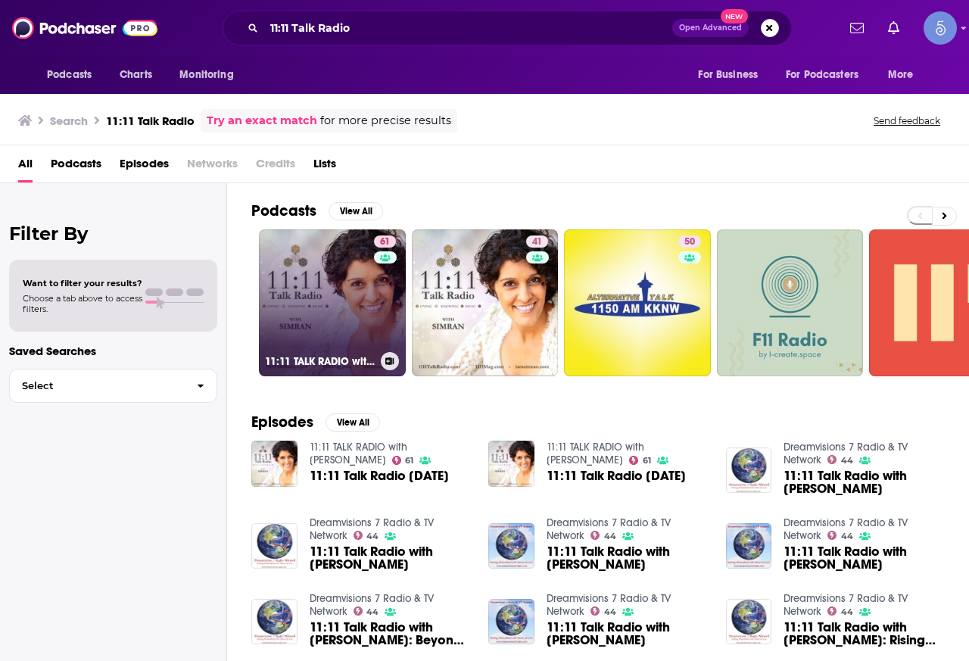
click at [354, 289] on link "61 11:11 TALK RADIO with SIMRAN" at bounding box center [332, 302] width 147 height 147
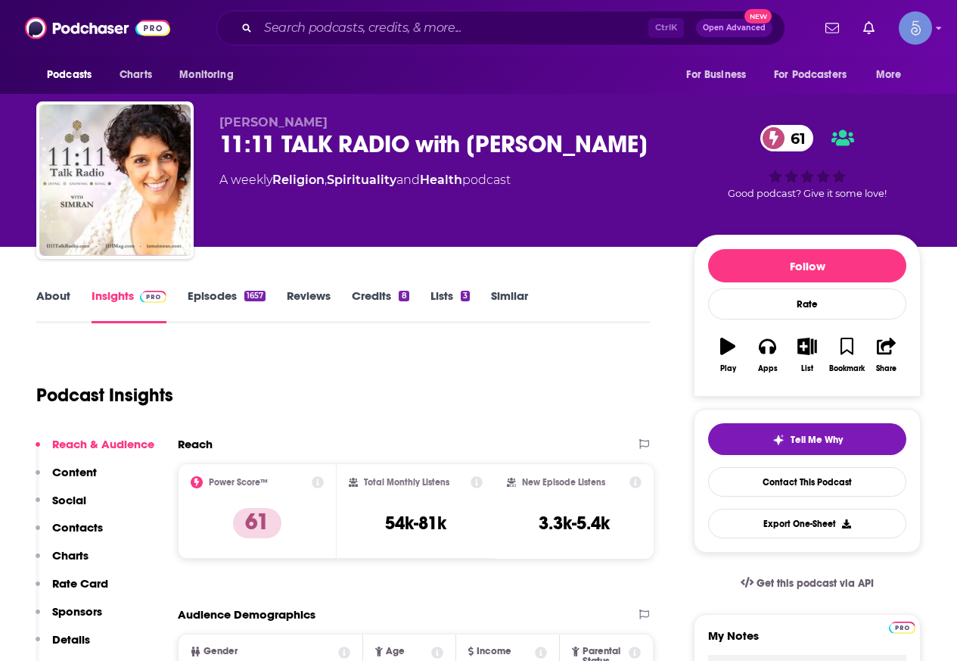
click at [324, 52] on div "Podcasts Charts Monitoring Ctrl K Open Advanced New For Business For Podcasters…" at bounding box center [478, 28] width 957 height 56
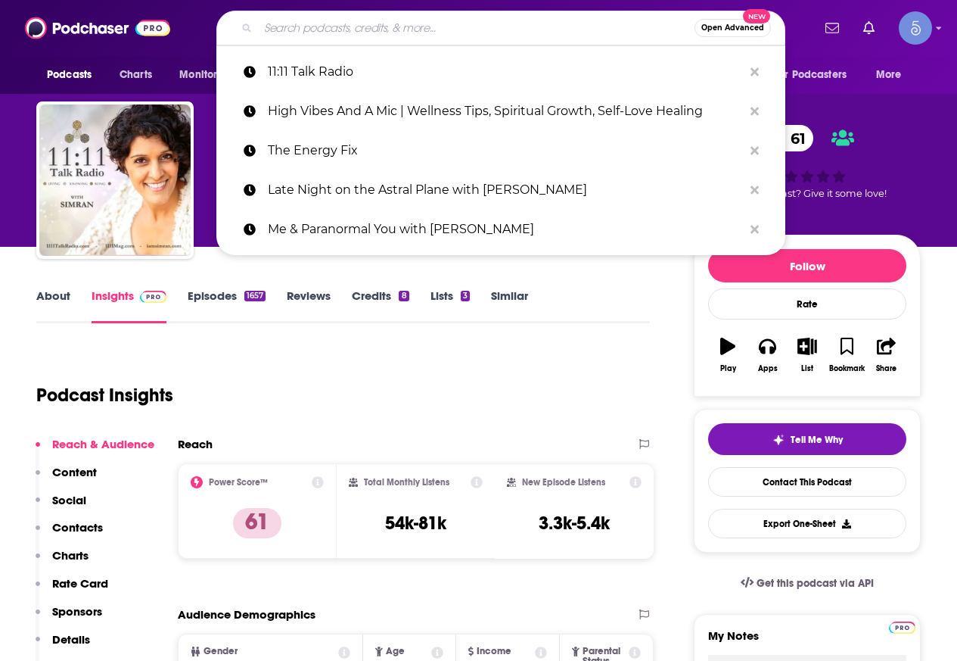
click at [337, 30] on input "Search podcasts, credits, & more..." at bounding box center [476, 28] width 437 height 24
paste input "The Mindful Movement Podcast and Community"
type input "The Mindful Movement Podcast and Community"
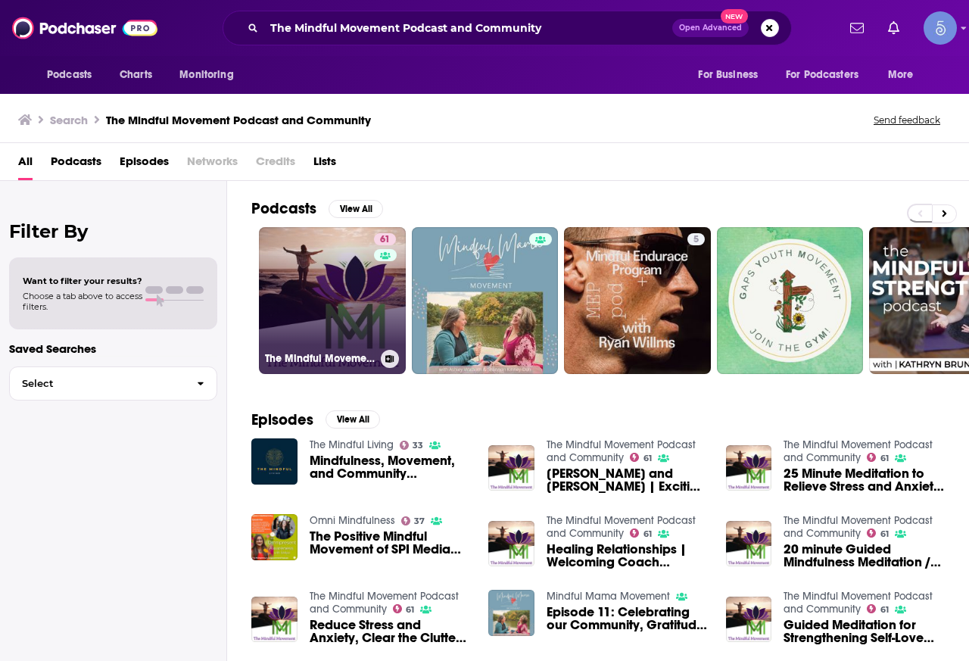
click at [341, 283] on link "61 The Mindful Movement Podcast and Community" at bounding box center [332, 300] width 147 height 147
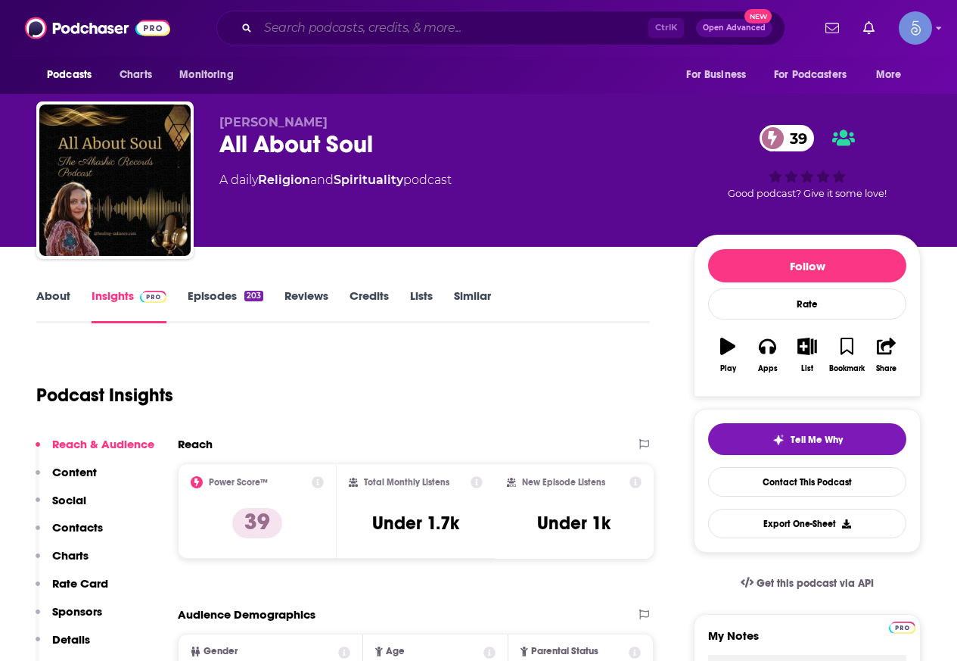
click at [323, 24] on input "Search podcasts, credits, & more..." at bounding box center [453, 28] width 390 height 24
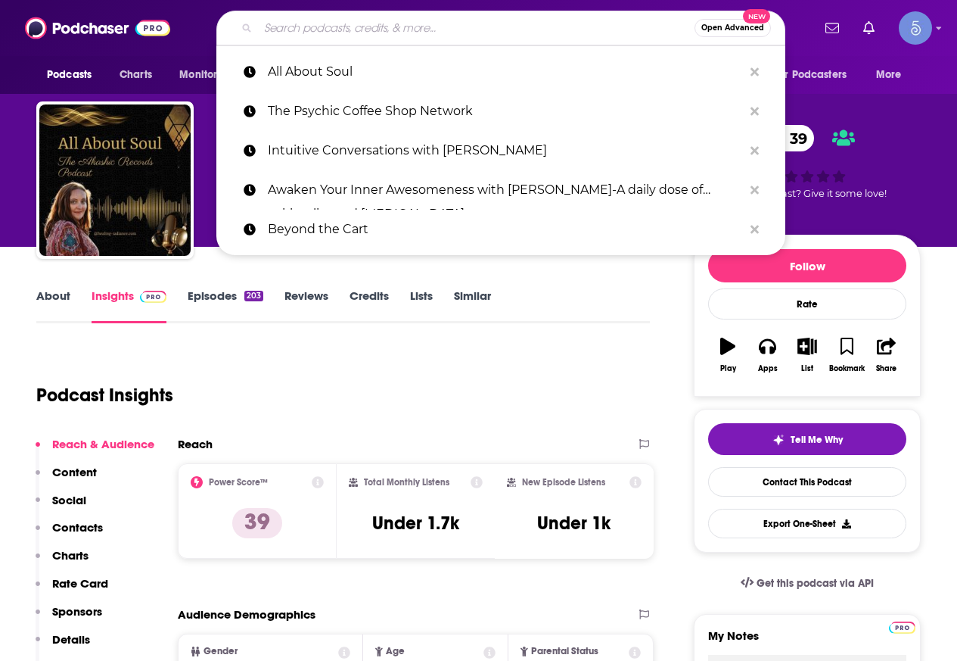
paste input "MAGIC IS REAL"
type input "MAGIC IS REAL"
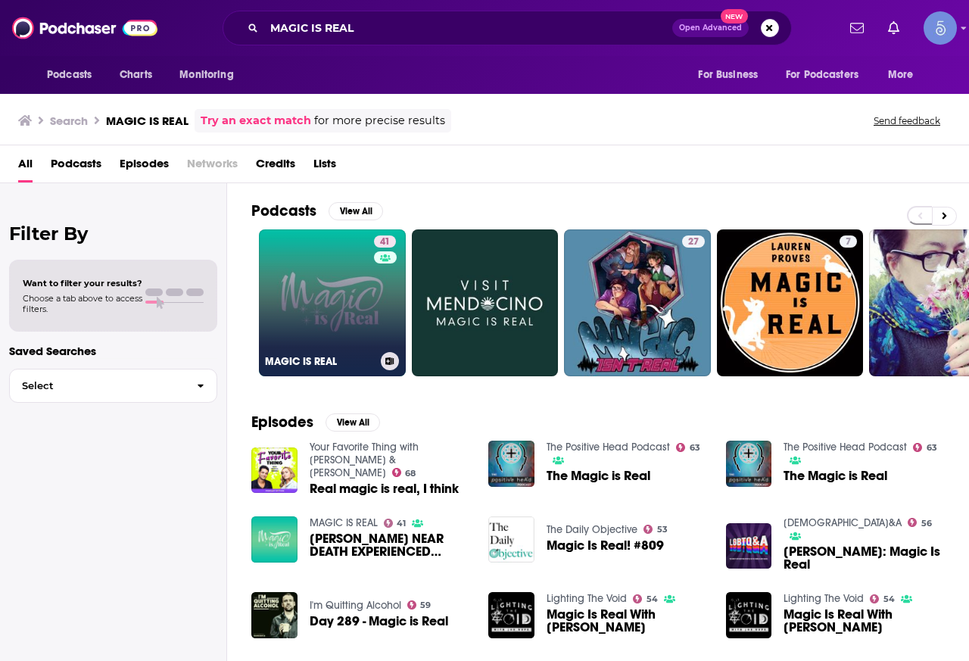
click at [362, 291] on link "41 MAGIC IS REAL" at bounding box center [332, 302] width 147 height 147
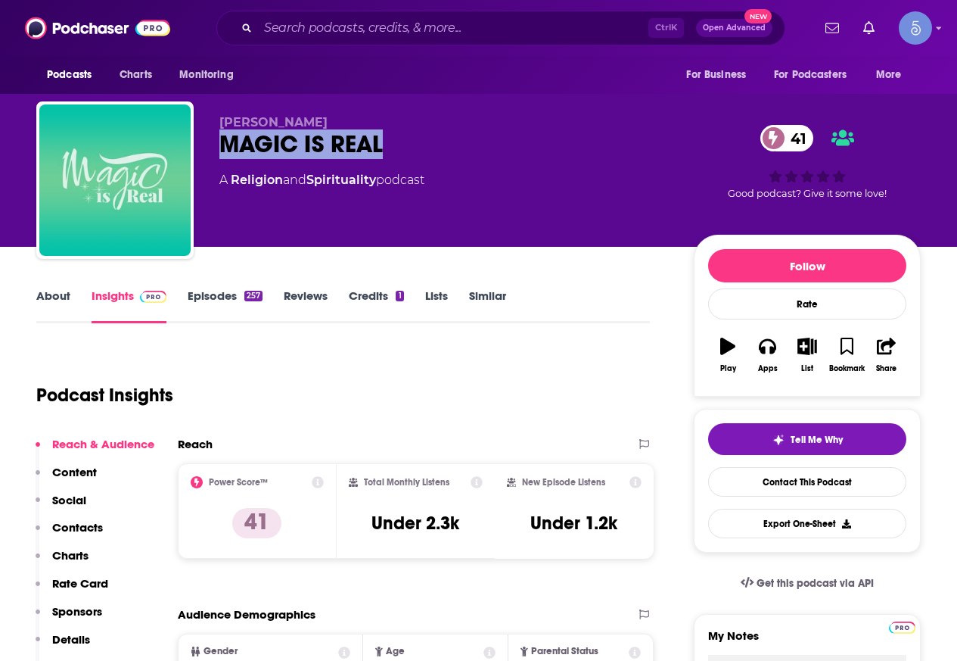
drag, startPoint x: 390, startPoint y: 148, endPoint x: 212, endPoint y: 142, distance: 178.0
click at [212, 142] on div "[PERSON_NAME] MAGIC IS REAL 41 A Religion and Spirituality podcast 41 Good podc…" at bounding box center [478, 182] width 885 height 163
copy h2 "MAGIC IS REAL"
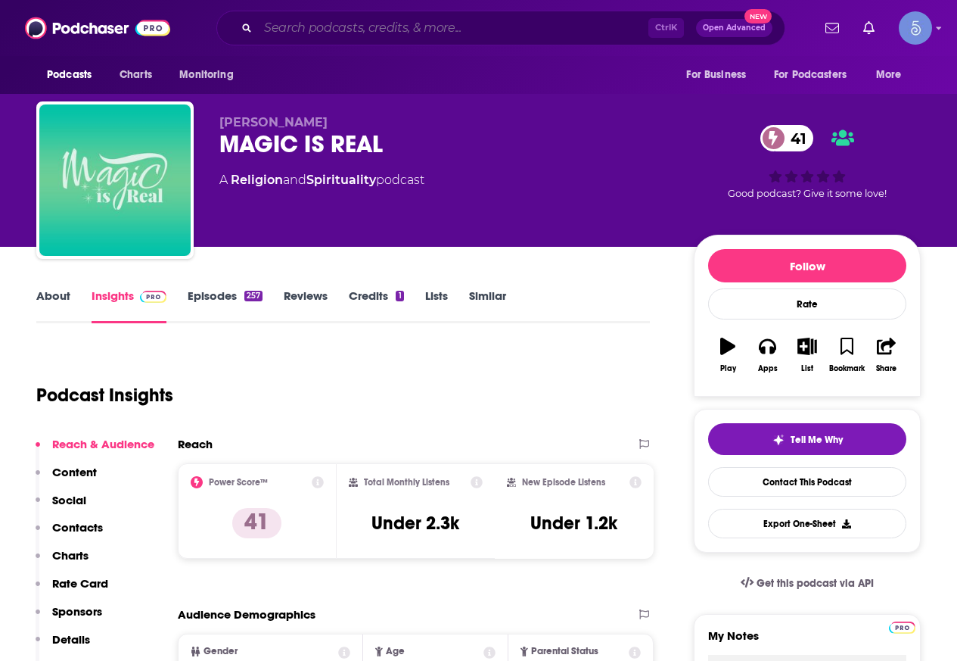
click at [360, 35] on input "Search podcasts, credits, & more..." at bounding box center [453, 28] width 390 height 24
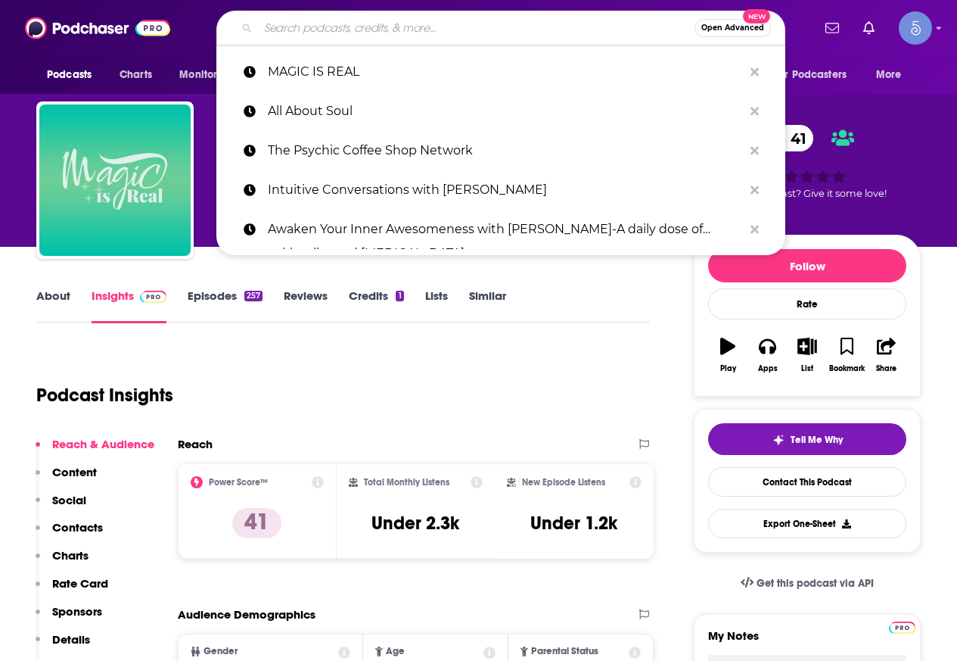
paste input "Law of Attraction Tribe Podcast: Manifestation hacks and tips"
type input "Law of Attraction Tribe Podcast: Manifestation hacks and tips"
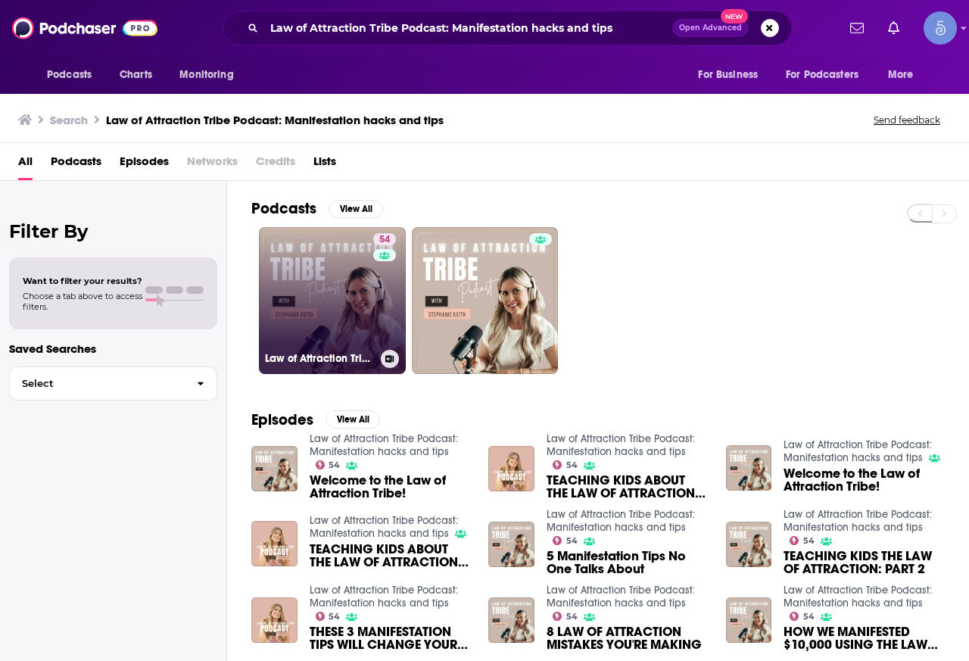
click at [349, 285] on link "54 Law of Attraction Tribe Podcast: Manifestation hacks and tips" at bounding box center [332, 300] width 147 height 147
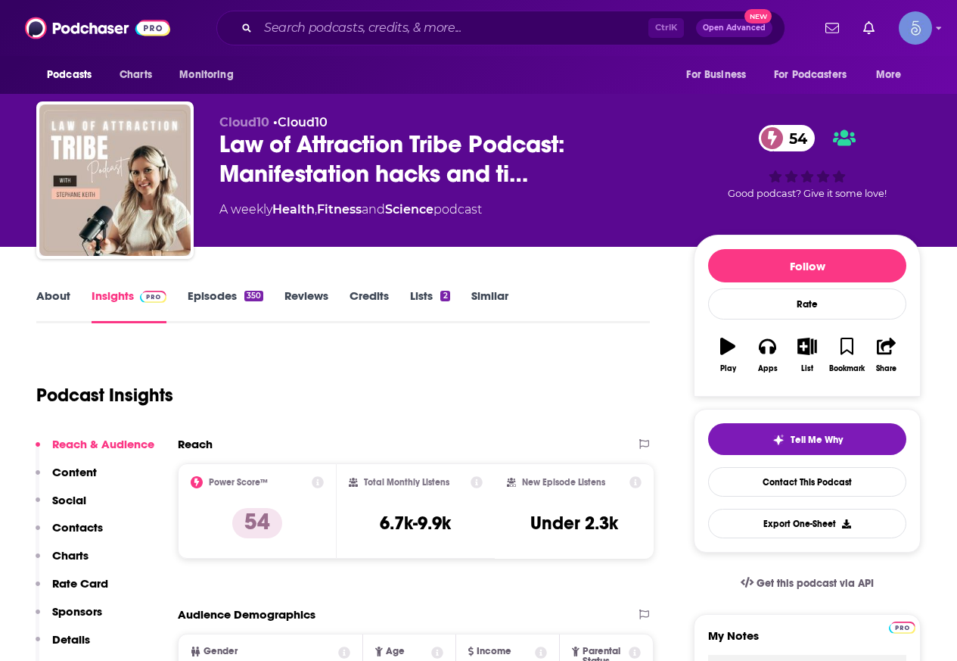
scroll to position [151, 0]
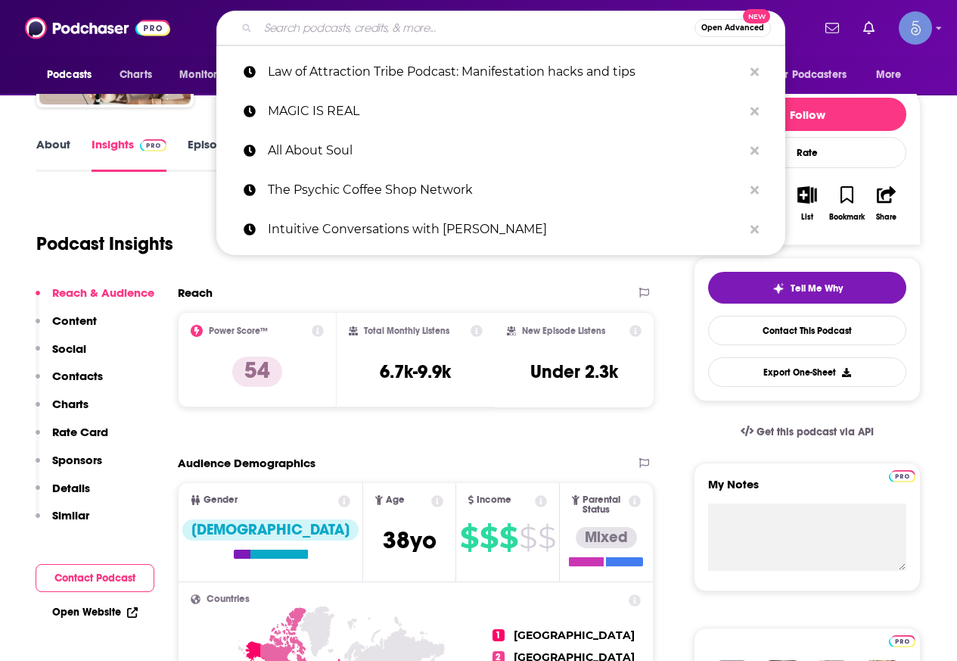
click at [449, 28] on input "Search podcasts, credits, & more..." at bounding box center [476, 28] width 437 height 24
paste input "Unique Peace"
type input "Unique Peace"
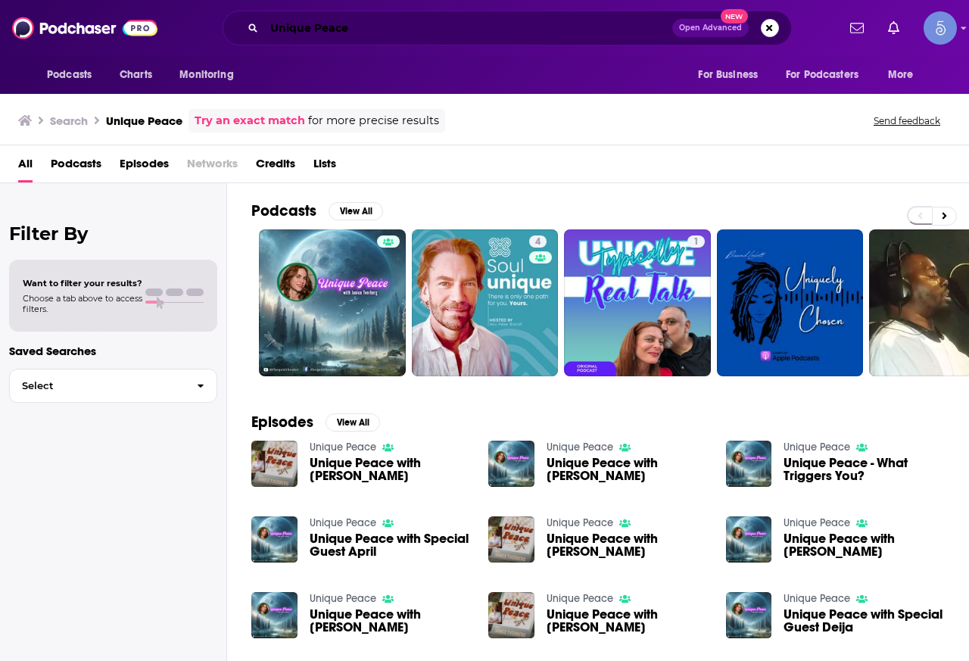
click at [406, 32] on input "Unique Peace" at bounding box center [468, 28] width 408 height 24
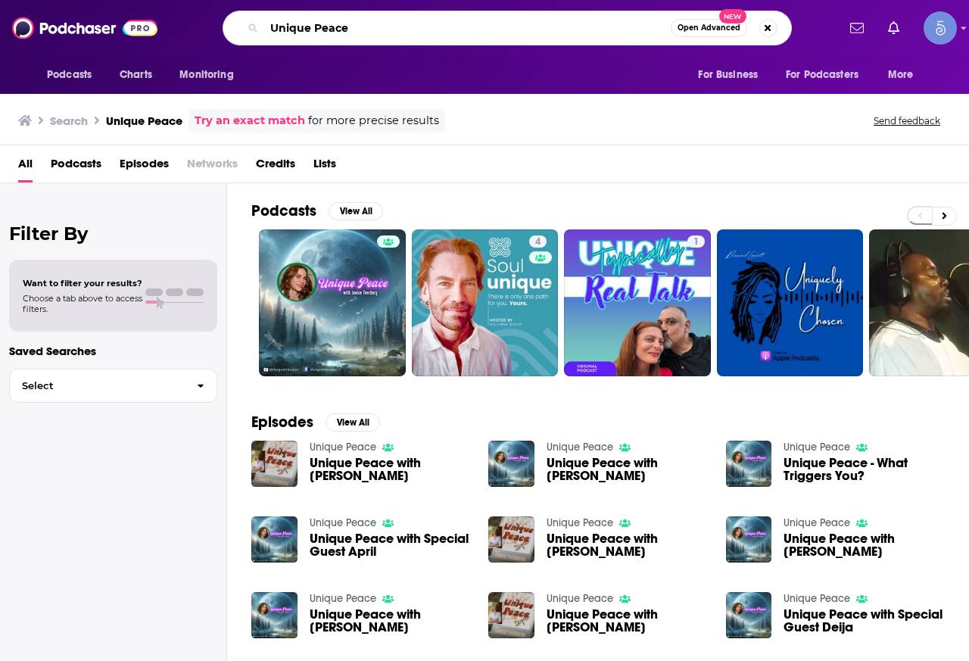
click at [406, 32] on input "Unique Peace" at bounding box center [467, 28] width 406 height 24
paste input "Finding Harmony Podcast"
type input "Finding Harmony Podcast"
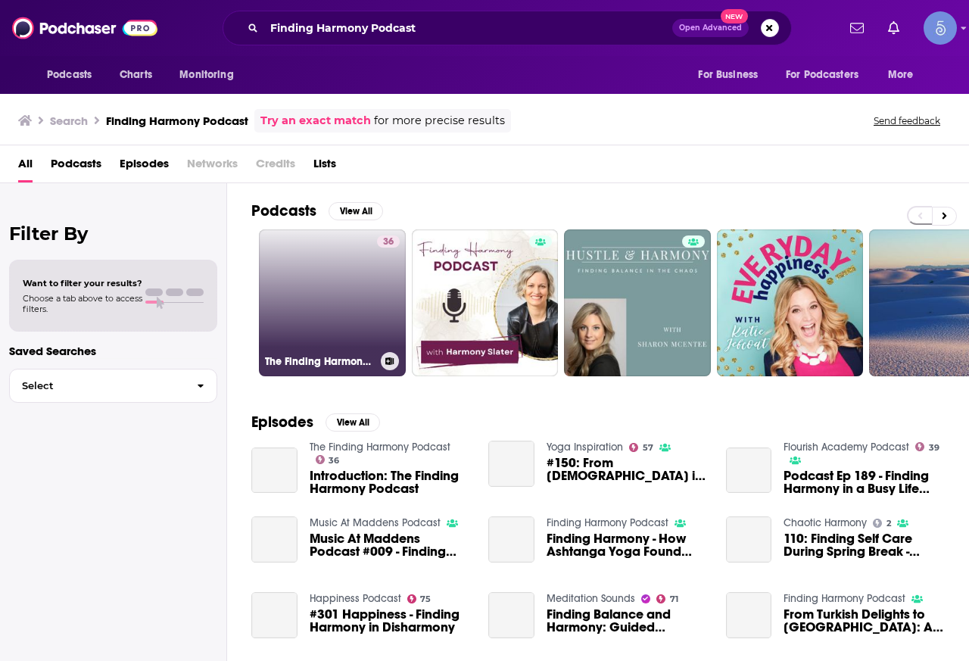
click at [356, 296] on link "36 The Finding Harmony Podcast" at bounding box center [332, 302] width 147 height 147
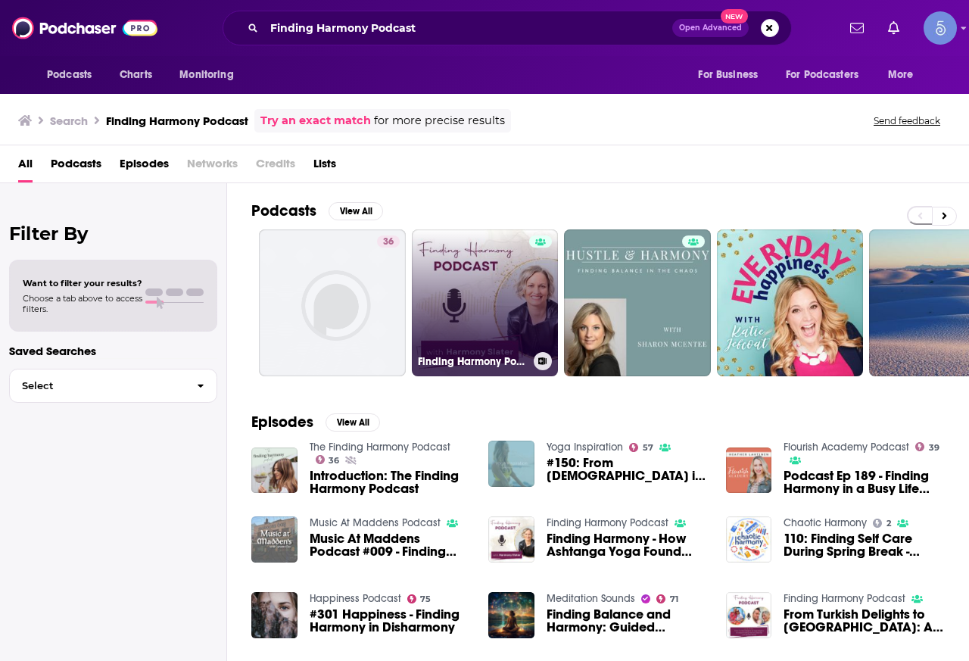
click at [470, 315] on link "Finding Harmony Podcast" at bounding box center [485, 302] width 147 height 147
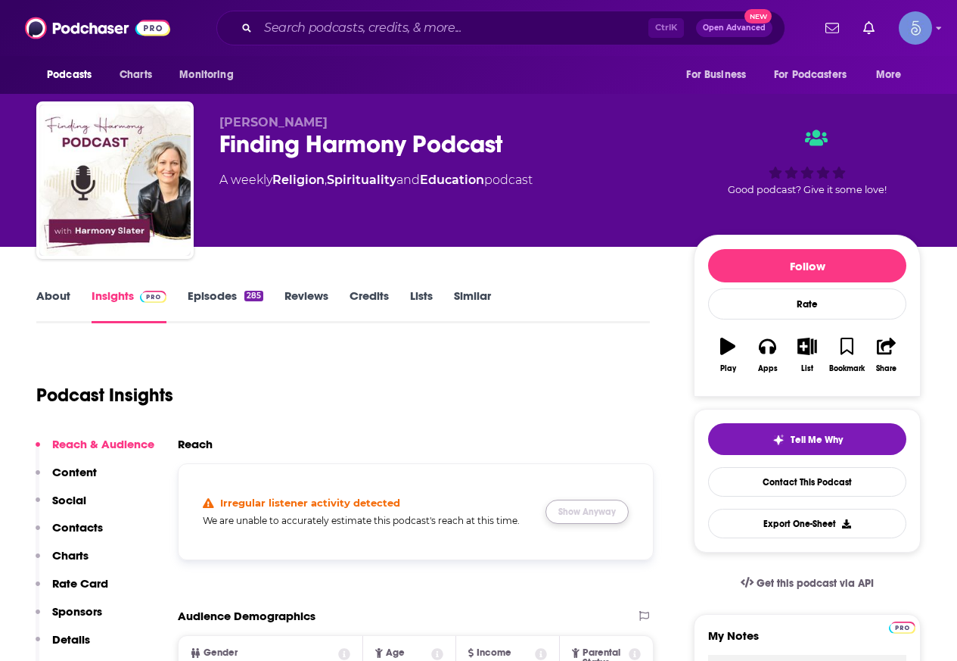
click at [595, 514] on button "Show Anyway" at bounding box center [587, 511] width 83 height 24
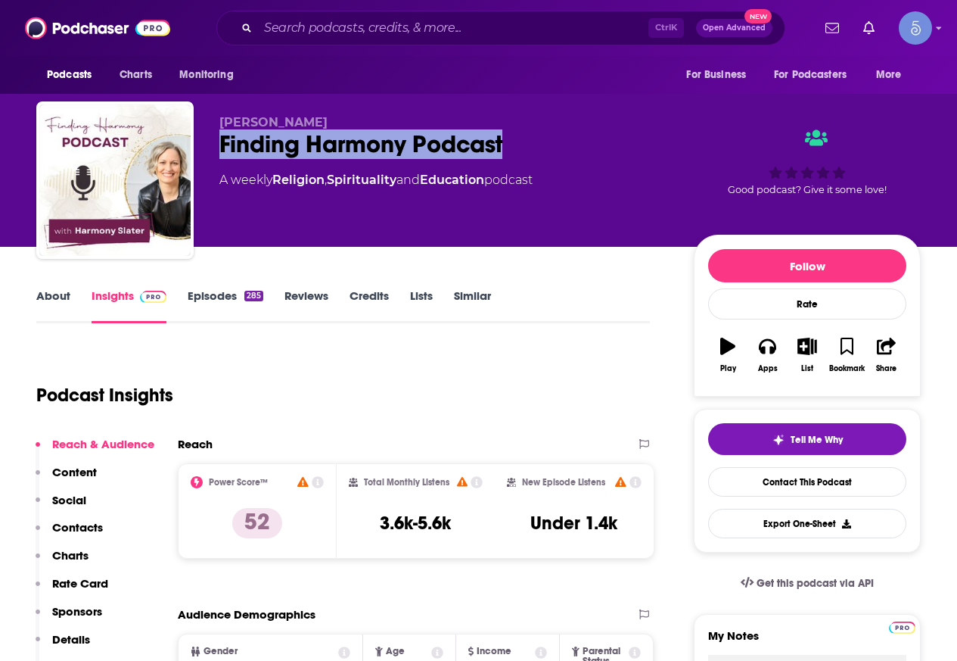
drag, startPoint x: 518, startPoint y: 143, endPoint x: 208, endPoint y: 150, distance: 310.3
click at [208, 150] on div "[PERSON_NAME] Finding Harmony Podcast A weekly Religion , Spirituality and Educ…" at bounding box center [478, 182] width 885 height 163
copy h2 "Finding Harmony Podcast"
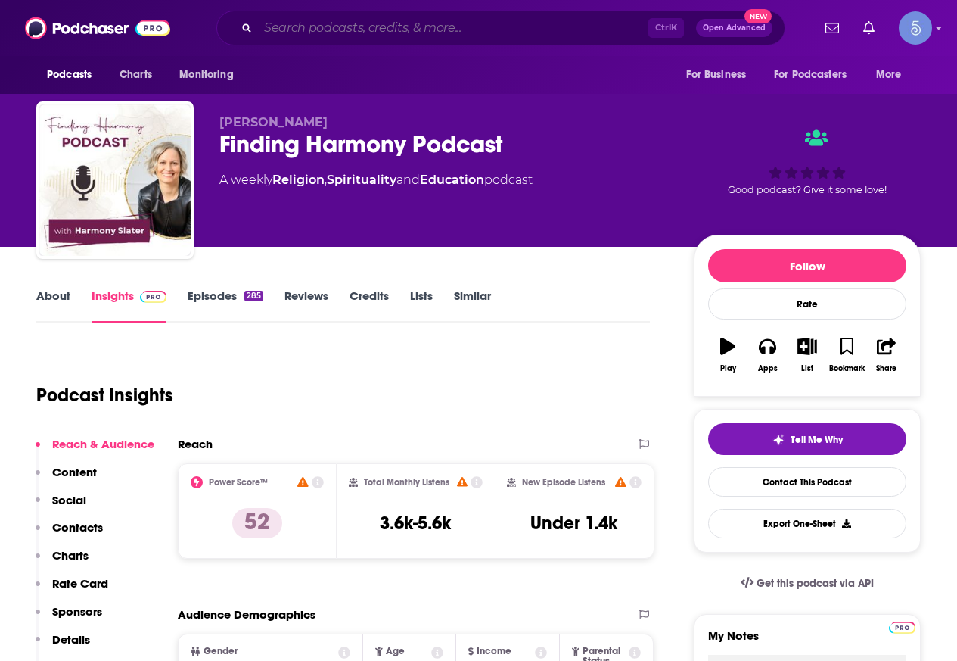
click at [356, 26] on input "Search podcasts, credits, & more..." at bounding box center [453, 28] width 390 height 24
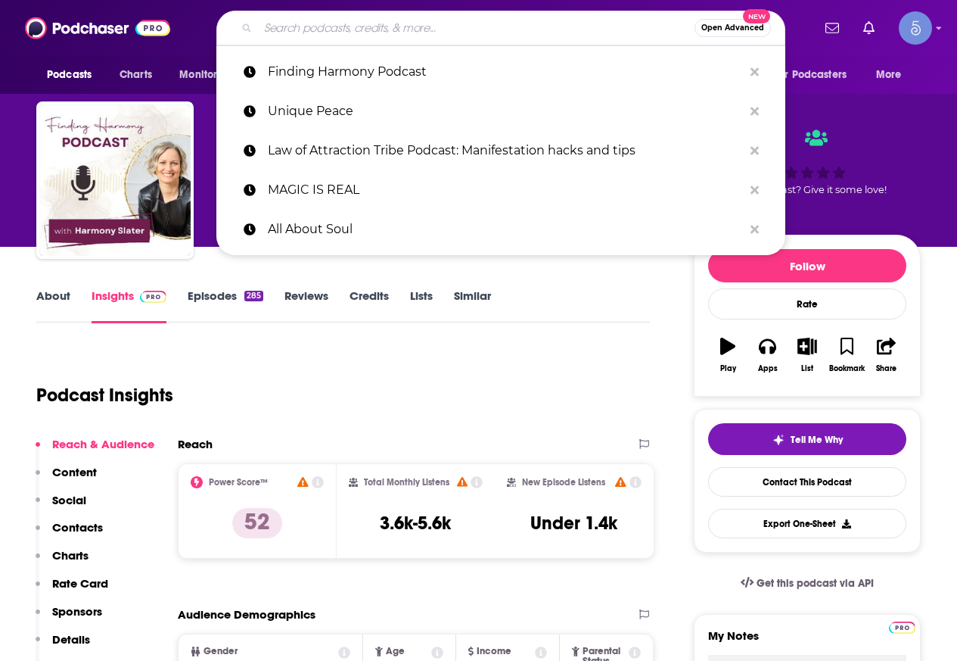
paste input "Healing From Abuse & Trauma - Victim 2 [PERSON_NAME]"
type input "Healing From Abuse & Trauma - Victim 2 [PERSON_NAME]"
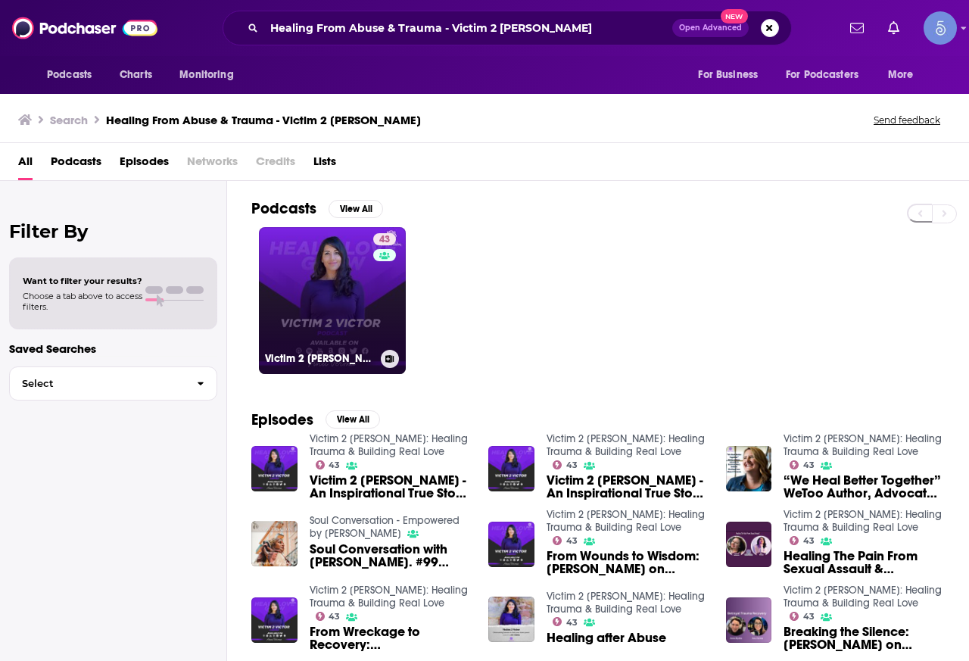
click at [293, 305] on link "43 Victim 2 [PERSON_NAME]: Healing Trauma & Building Real Love" at bounding box center [332, 300] width 147 height 147
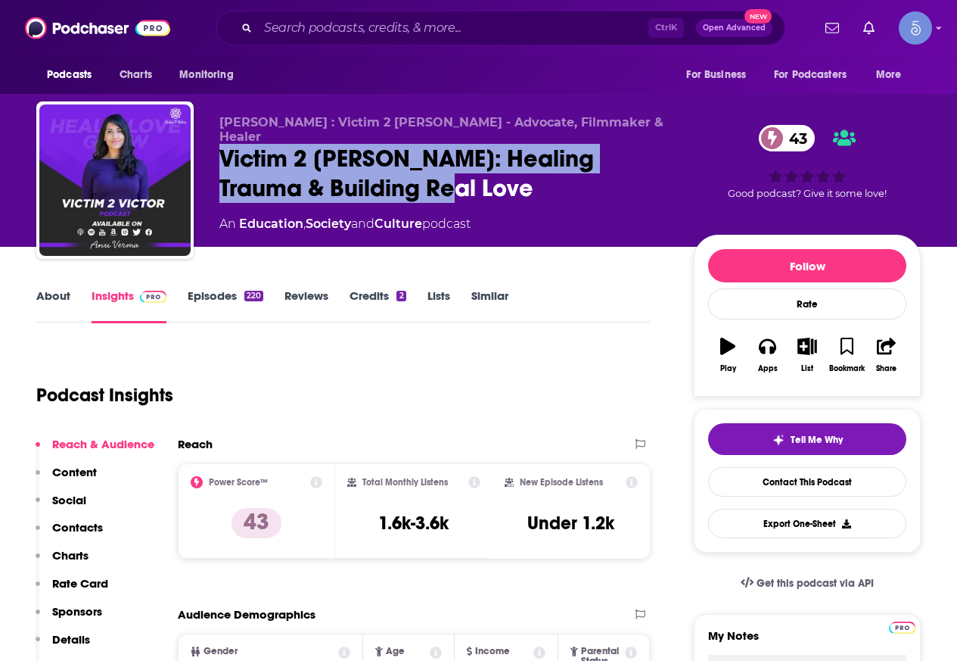
drag, startPoint x: 445, startPoint y: 175, endPoint x: 221, endPoint y: 145, distance: 226.0
click at [221, 145] on div "Victim 2 [PERSON_NAME]: Healing Trauma & Building Real Love 43" at bounding box center [444, 173] width 450 height 59
copy h2 "Victim 2 [PERSON_NAME]: Healing Trauma & Building Real Love"
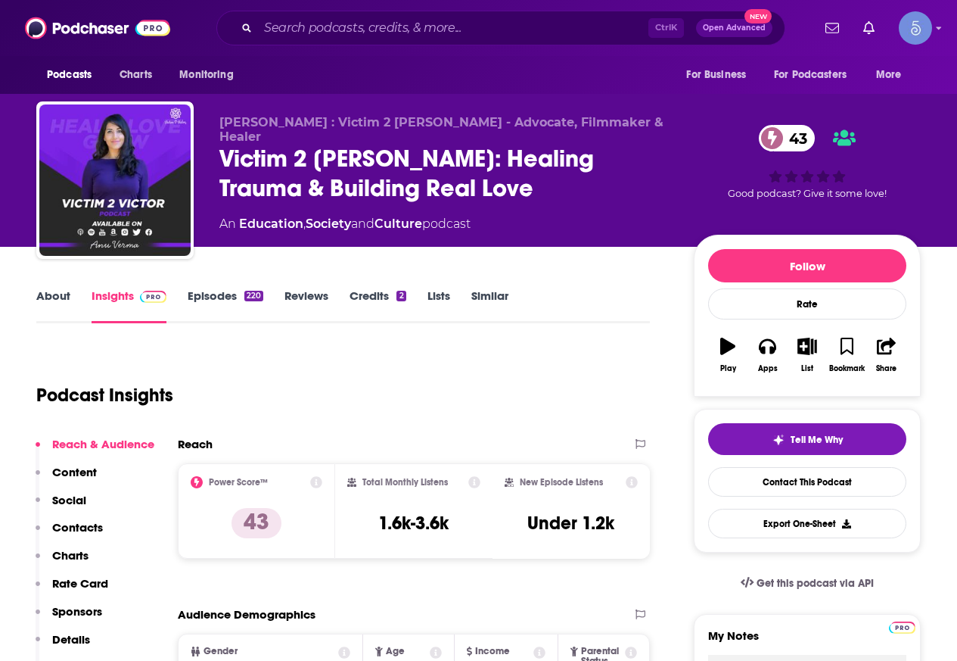
click at [389, 40] on div "Ctrl K Open Advanced New" at bounding box center [500, 28] width 569 height 35
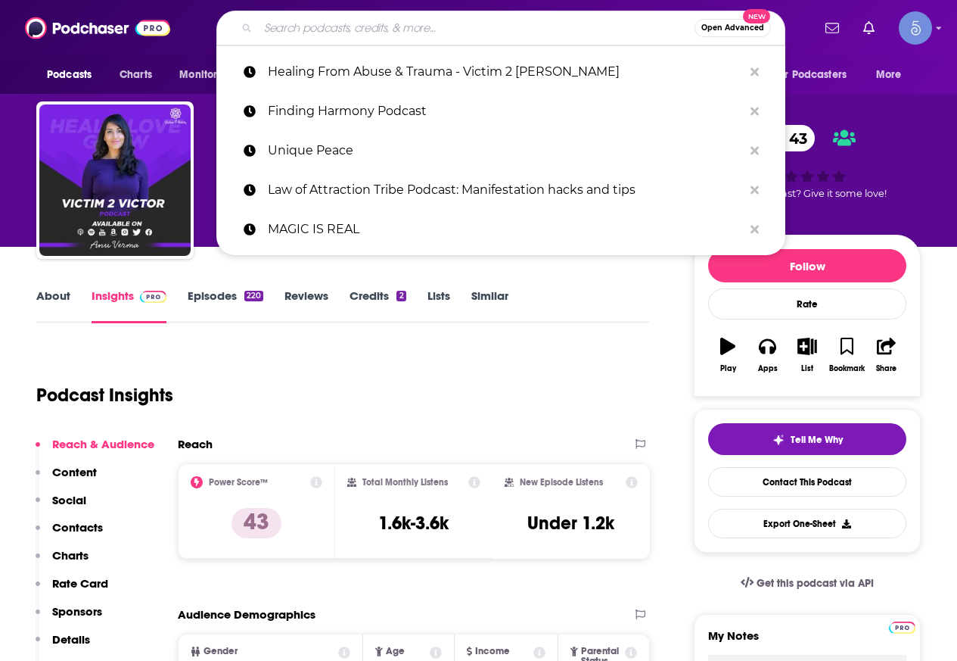
click at [391, 30] on input "Search podcasts, credits, & more..." at bounding box center [476, 28] width 437 height 24
paste input "The [PERSON_NAME] Podcast"
type input "The [PERSON_NAME] Podcast"
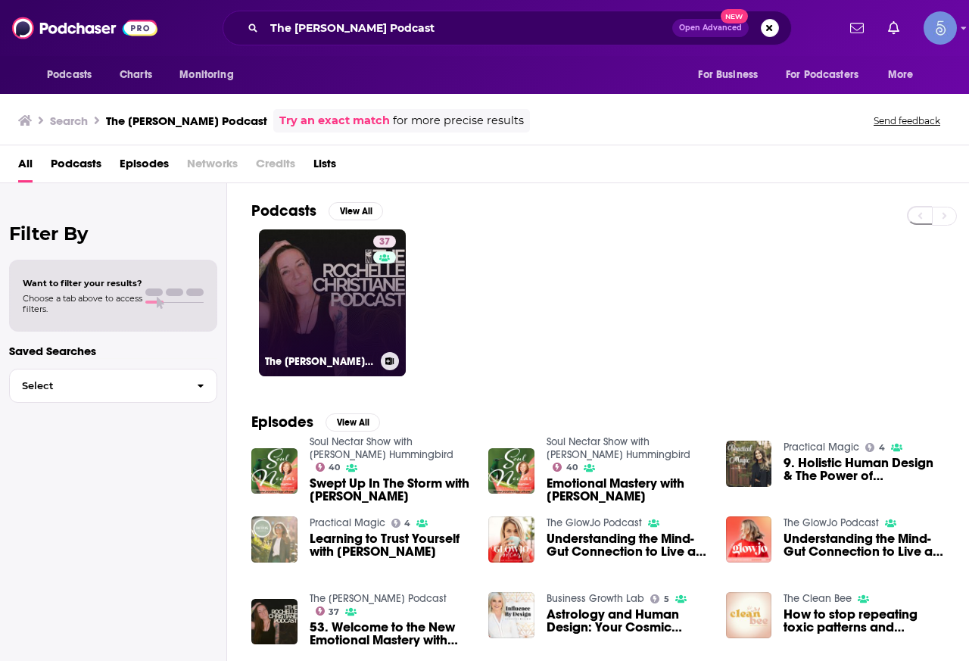
click at [315, 290] on link "37 The [PERSON_NAME] Podcast" at bounding box center [332, 302] width 147 height 147
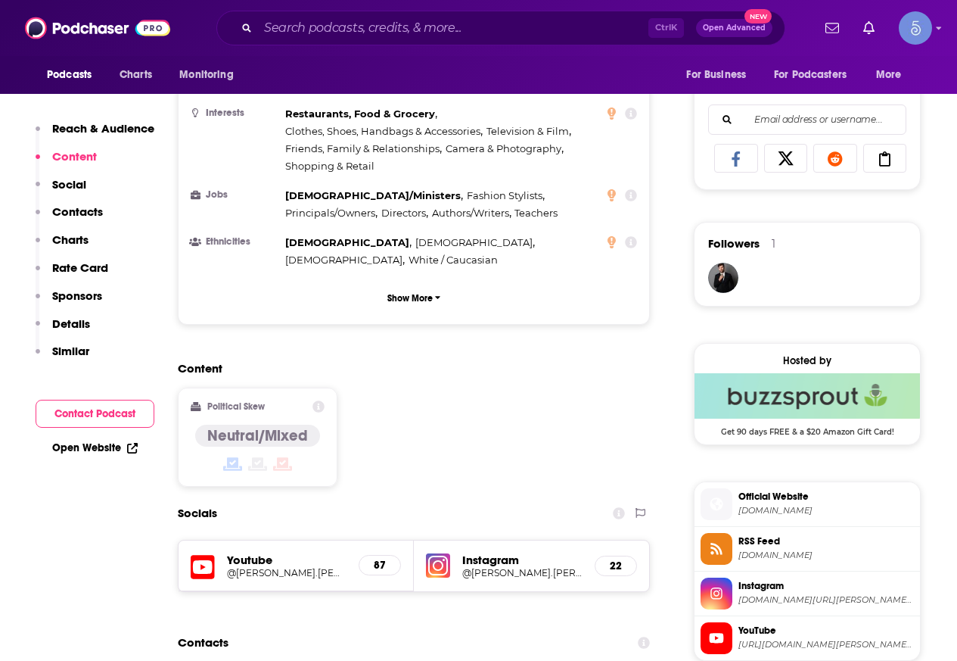
scroll to position [1059, 0]
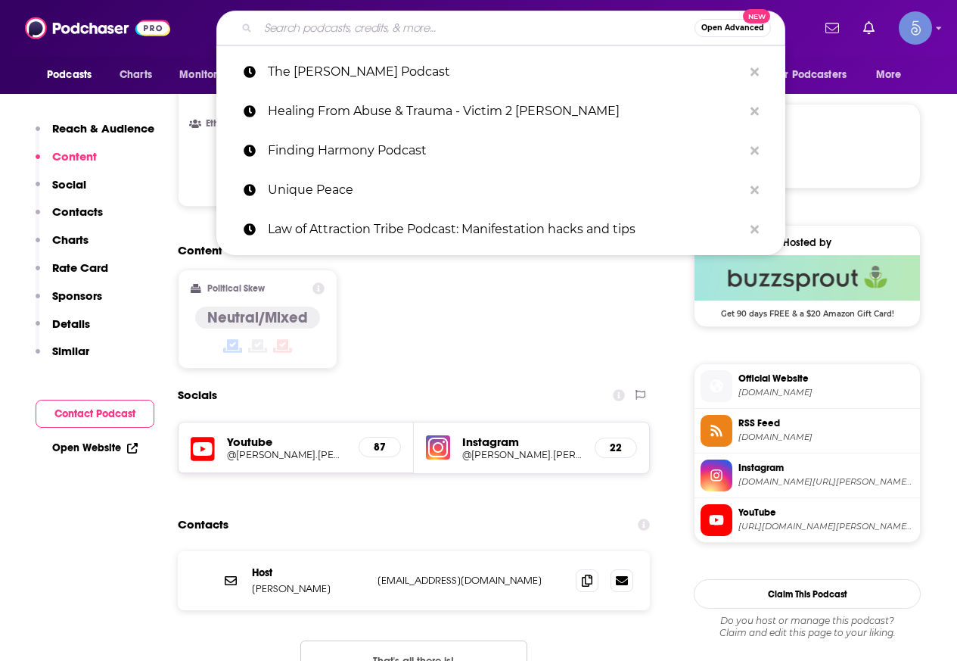
click at [398, 26] on input "Search podcasts, credits, & more..." at bounding box center [476, 28] width 437 height 24
paste input "Raise the Vibe with [PERSON_NAME]"
type input "Raise the Vibe with [PERSON_NAME]"
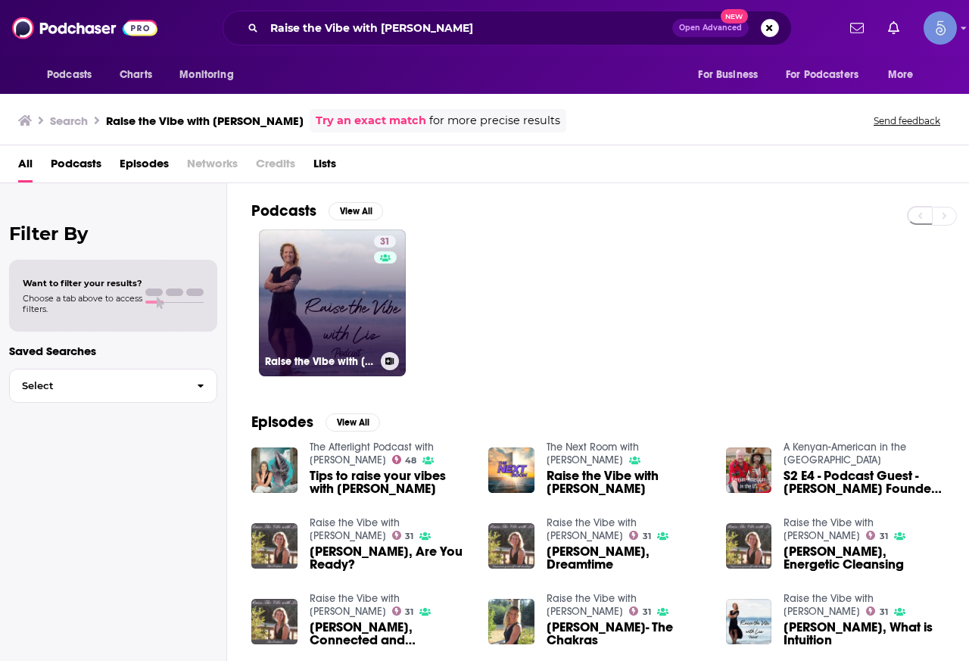
click at [350, 315] on link "31 Raise the Vibe with [PERSON_NAME]" at bounding box center [332, 302] width 147 height 147
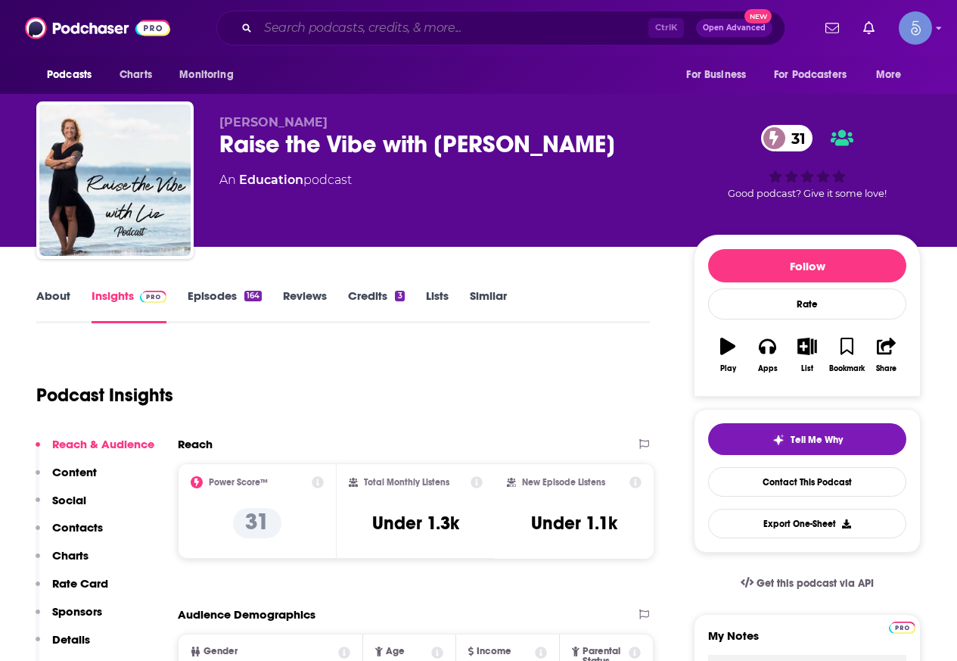
click at [360, 32] on input "Search podcasts, credits, & more..." at bounding box center [453, 28] width 390 height 24
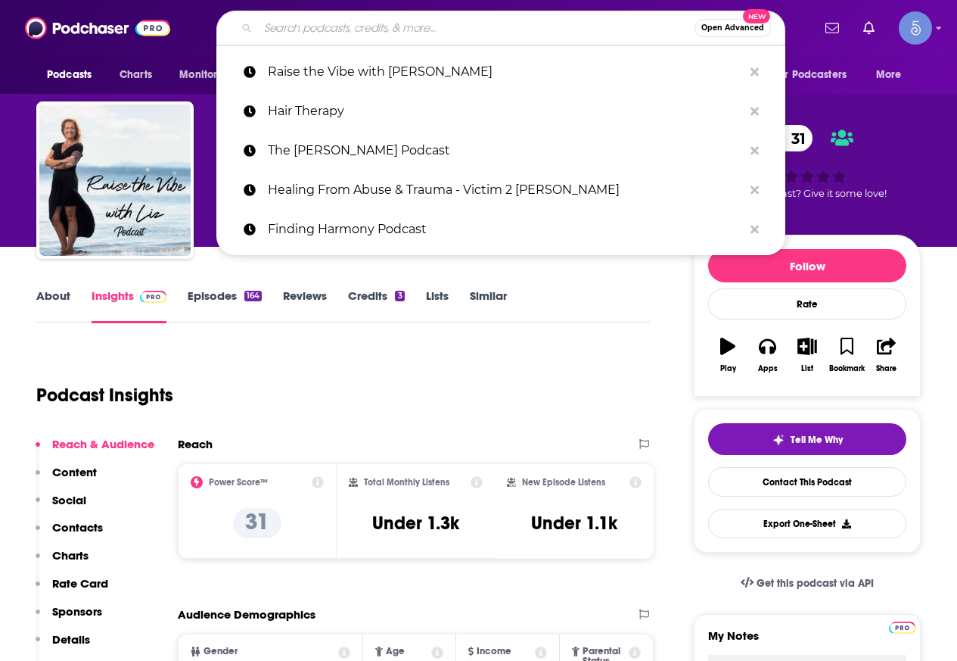
paste input "Grief and Rebirth: Finding the Joy in Life"
type input "Grief and Rebirth: Finding the Joy in Life"
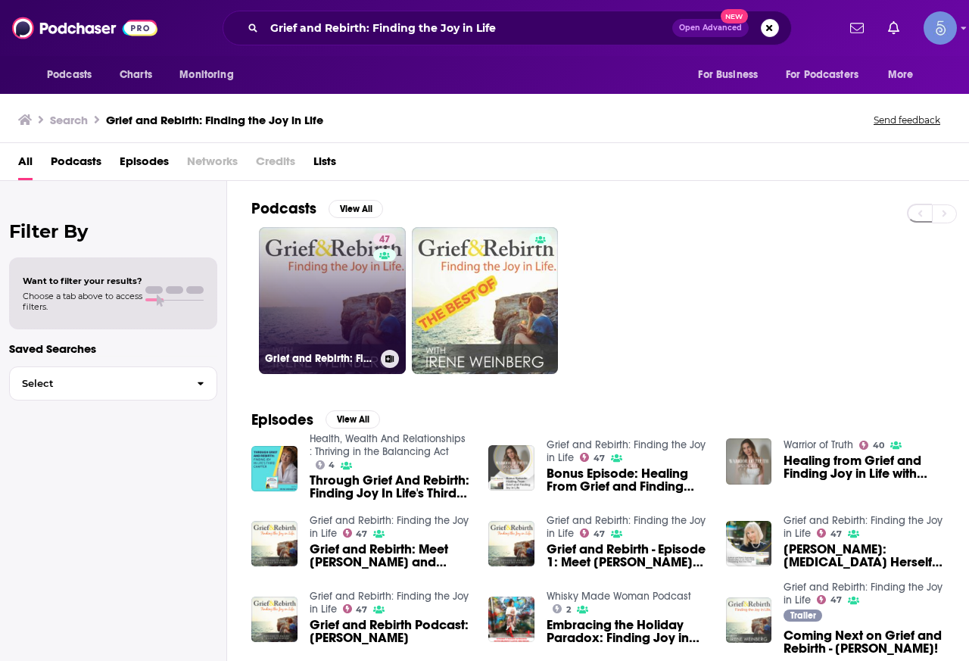
click at [346, 279] on link "47 Grief and Rebirth: Finding the Joy in Life" at bounding box center [332, 300] width 147 height 147
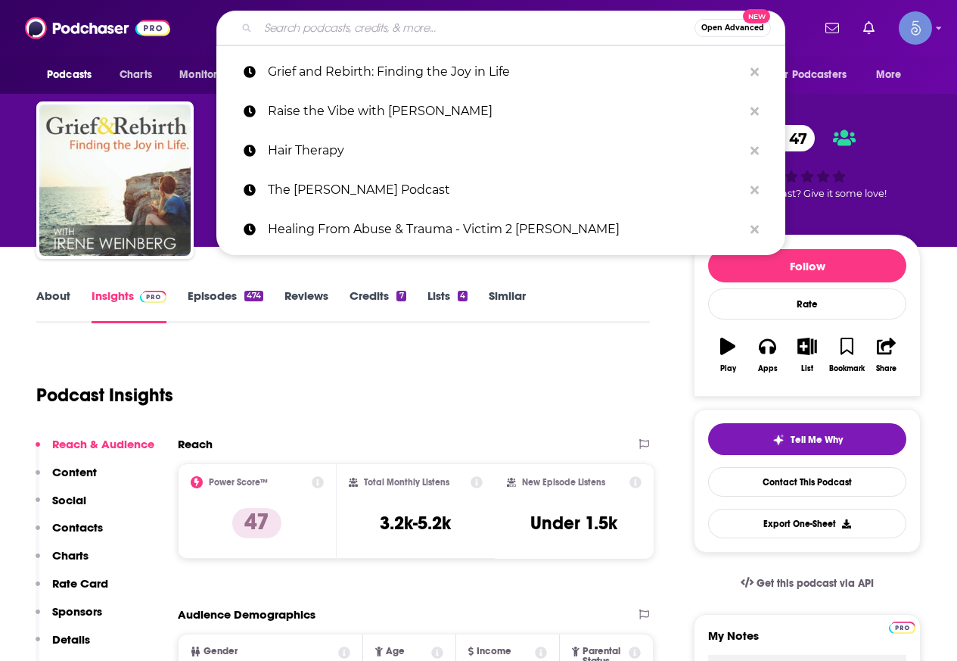
click at [443, 36] on input "Search podcasts, credits, & more..." at bounding box center [476, 28] width 437 height 24
paste input "Grief 2 Growth"
type input "Grief 2 Growth"
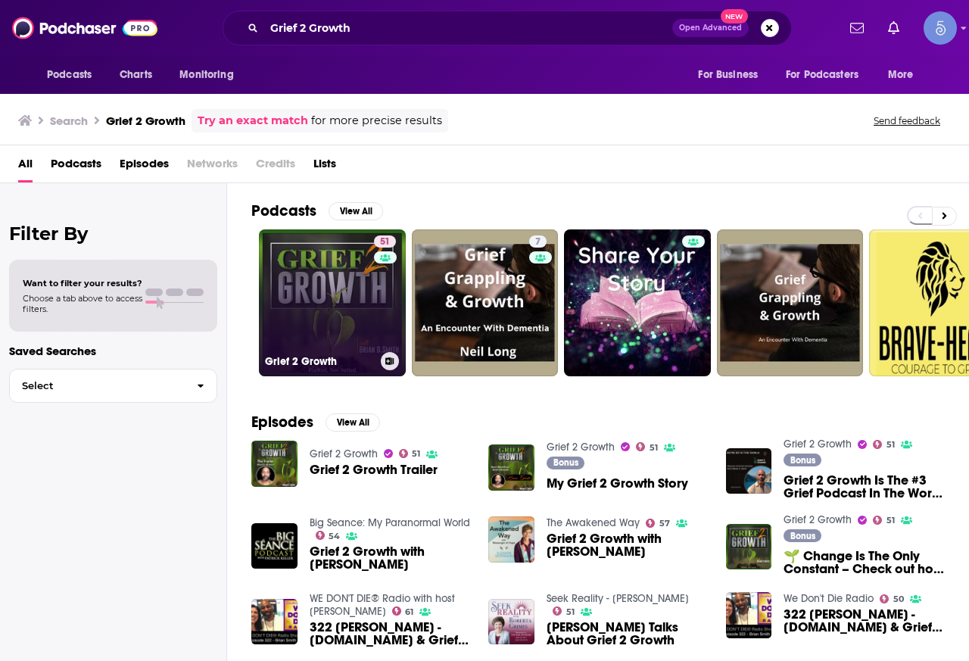
click at [350, 291] on link "51 Grief 2 Growth" at bounding box center [332, 302] width 147 height 147
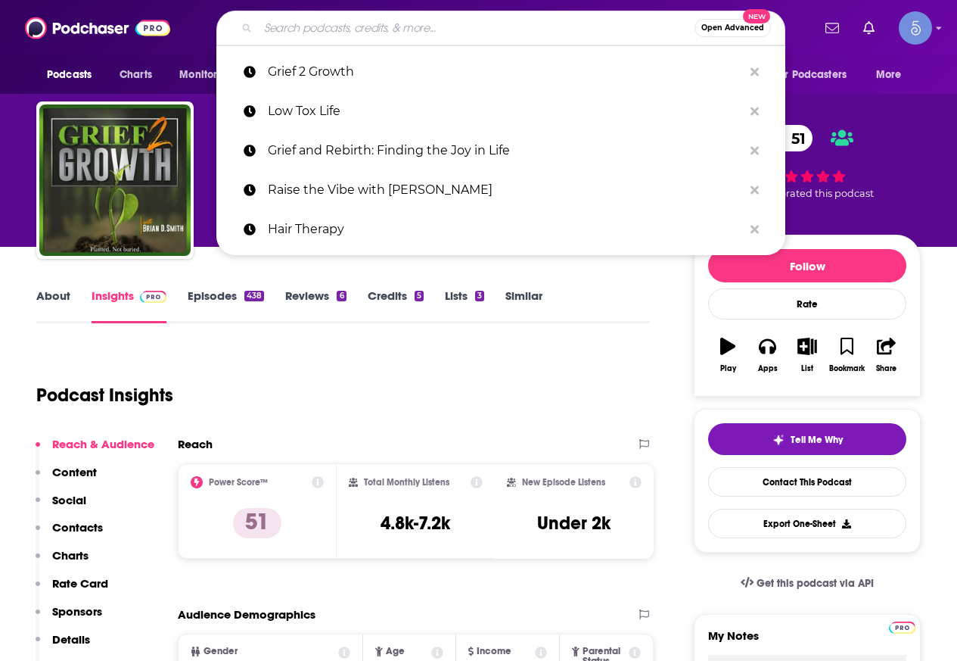
click at [398, 26] on input "Search podcasts, credits, & more..." at bounding box center [476, 28] width 437 height 24
paste input "Mission Daily"
type input "Mission Daily"
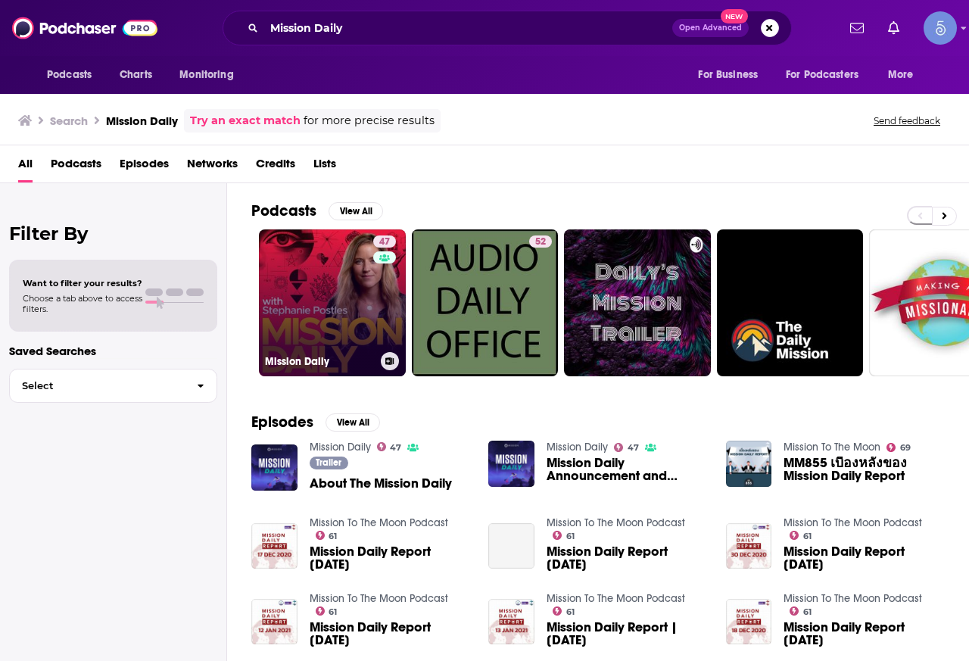
click at [291, 273] on link "47 Mission Daily" at bounding box center [332, 302] width 147 height 147
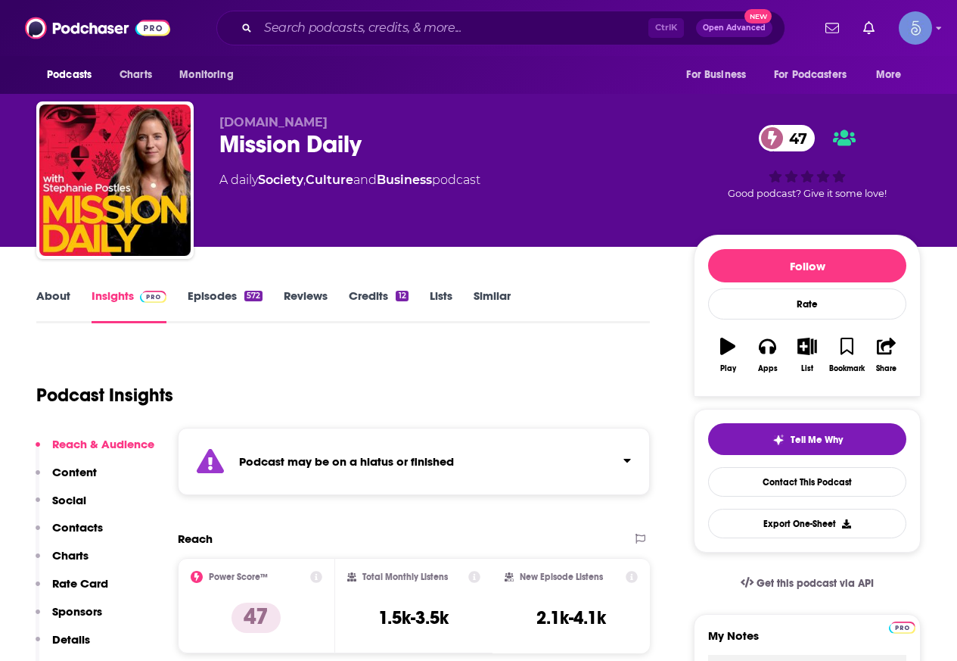
click at [38, 302] on link "About" at bounding box center [53, 305] width 34 height 35
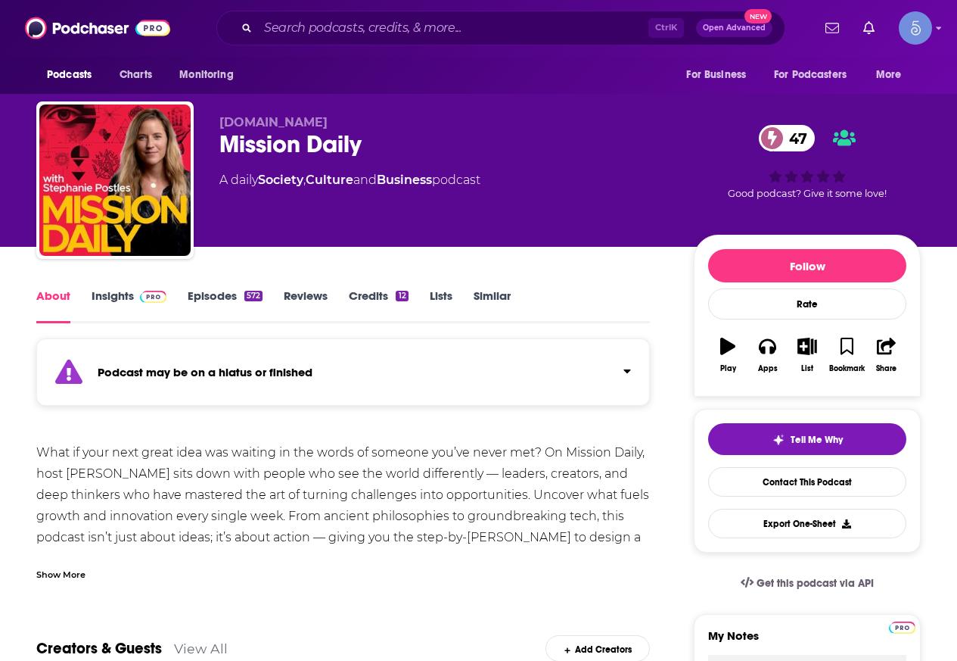
click at [89, 575] on div "Show More" at bounding box center [343, 568] width 614 height 26
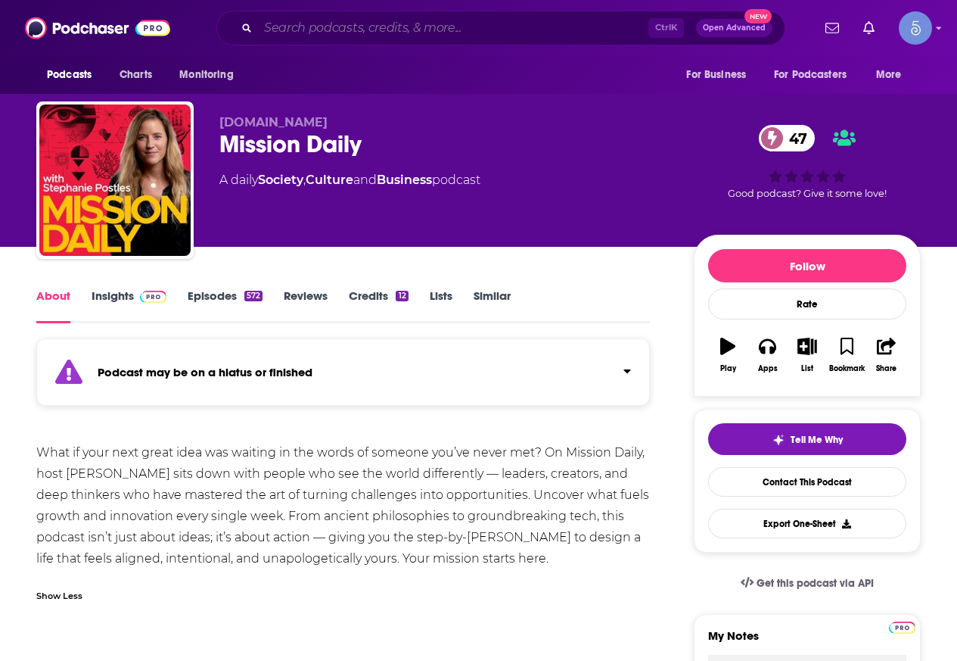
click at [456, 29] on input "Search podcasts, credits, & more..." at bounding box center [453, 28] width 390 height 24
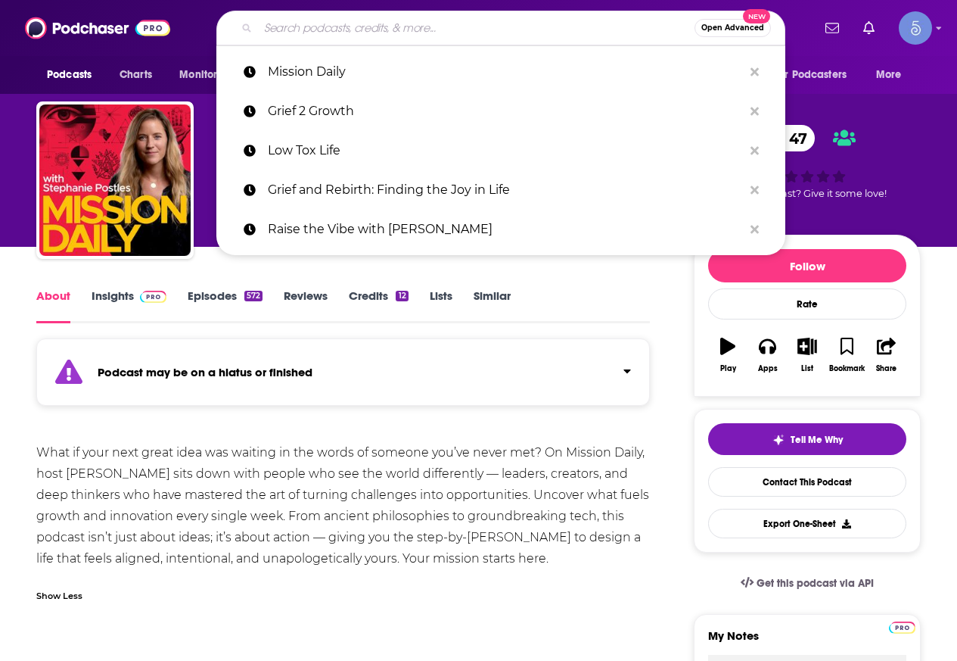
paste input "Holistic Human Performance Podcast"
type input "Holistic Human Performance Podcast"
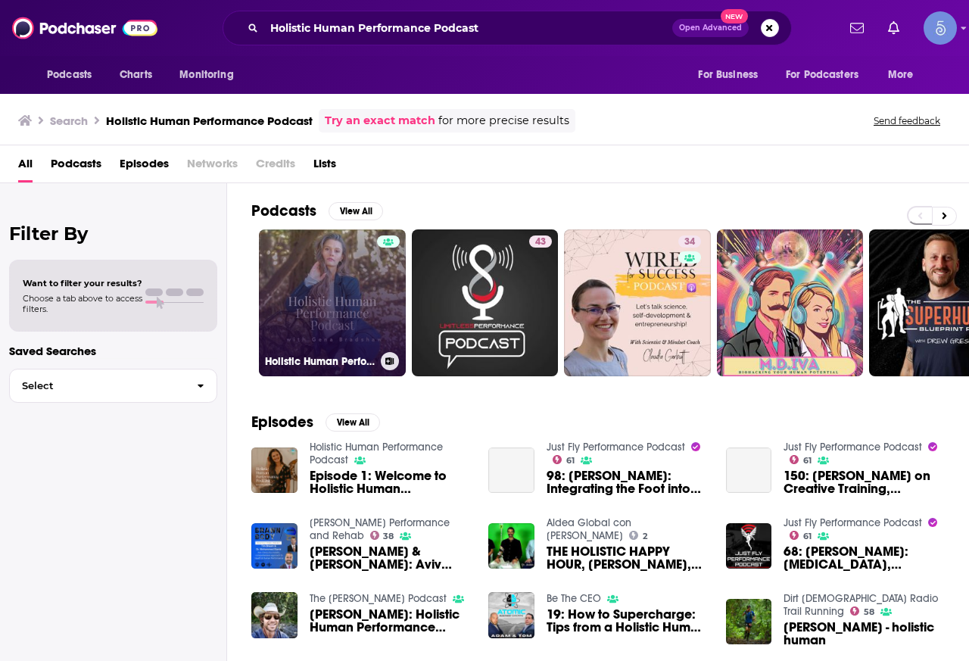
click at [349, 263] on link "Holistic Human Performance Podcast" at bounding box center [332, 302] width 147 height 147
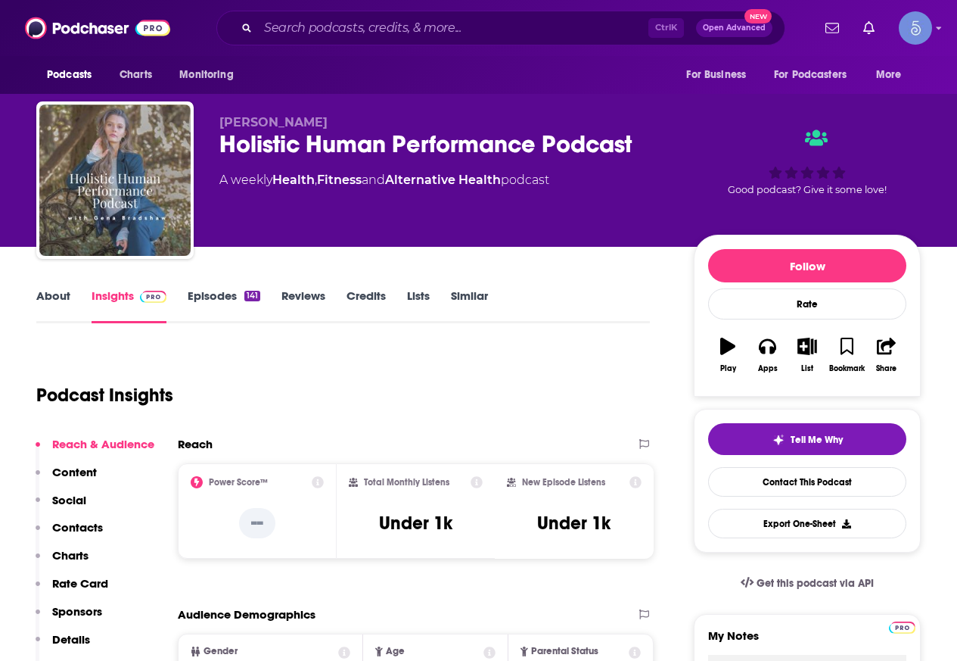
click at [67, 300] on link "About" at bounding box center [53, 305] width 34 height 35
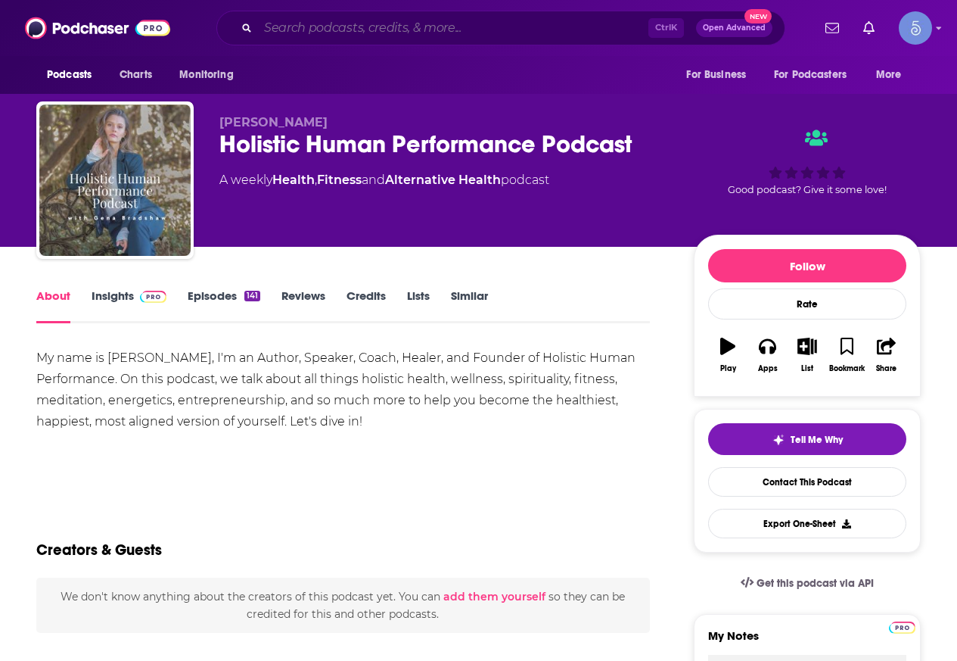
click at [402, 27] on input "Search podcasts, credits, & more..." at bounding box center [453, 28] width 390 height 24
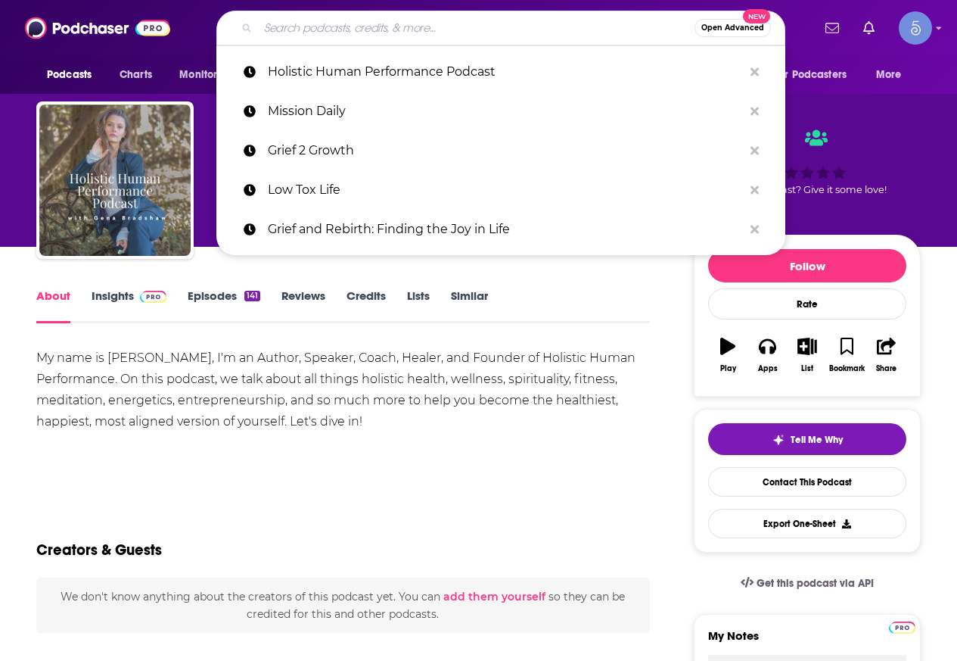
paste input "Seek Reality - [PERSON_NAME]"
type input "Seek Reality - [PERSON_NAME]"
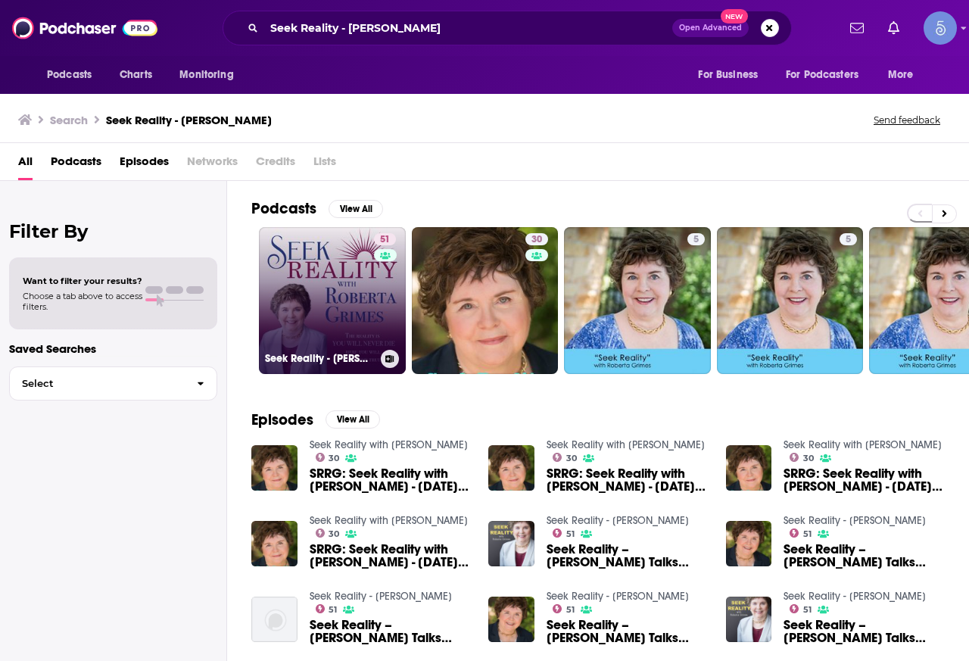
click at [336, 278] on link "51 Seek Reality - [PERSON_NAME]" at bounding box center [332, 300] width 147 height 147
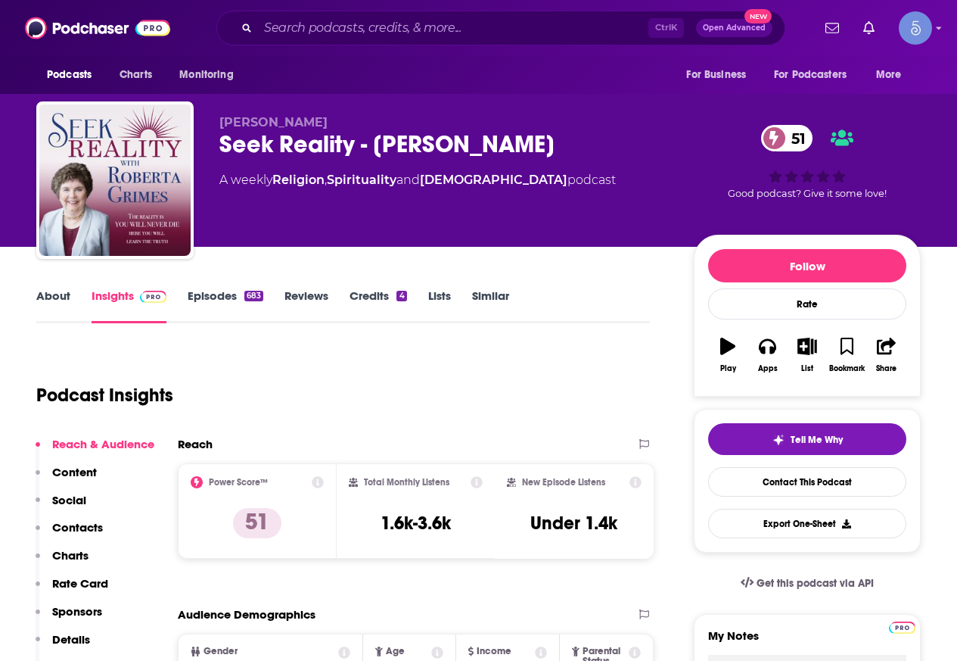
click at [52, 298] on link "About" at bounding box center [53, 305] width 34 height 35
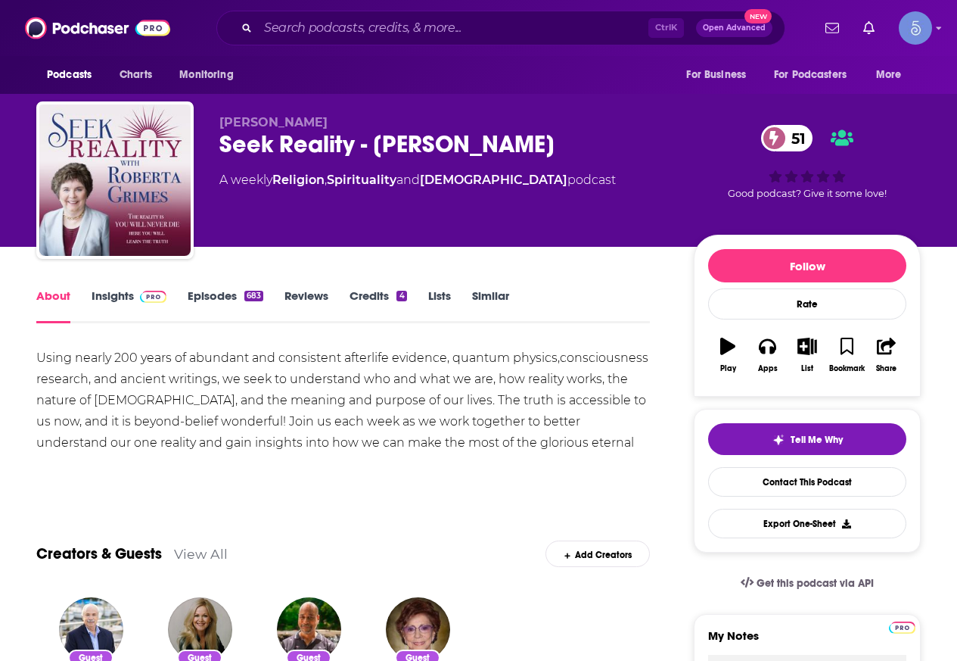
click at [451, 11] on div "Ctrl K Open Advanced New" at bounding box center [500, 28] width 569 height 35
click at [430, 30] on input "Search podcasts, credits, & more..." at bounding box center [453, 28] width 390 height 24
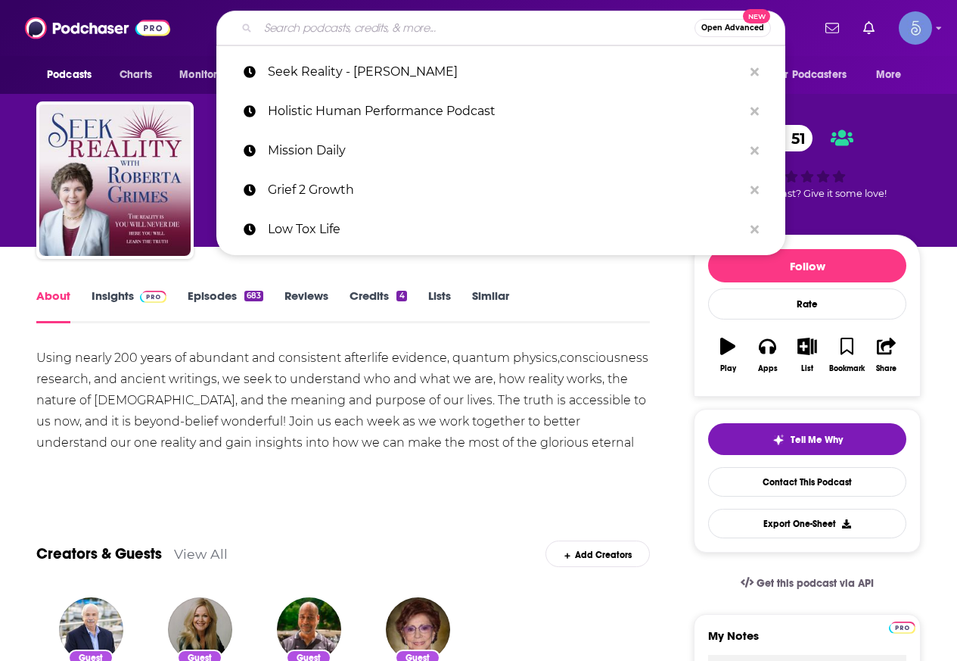
paste input "The [PERSON_NAME] Show"
type input "The [PERSON_NAME] Show"
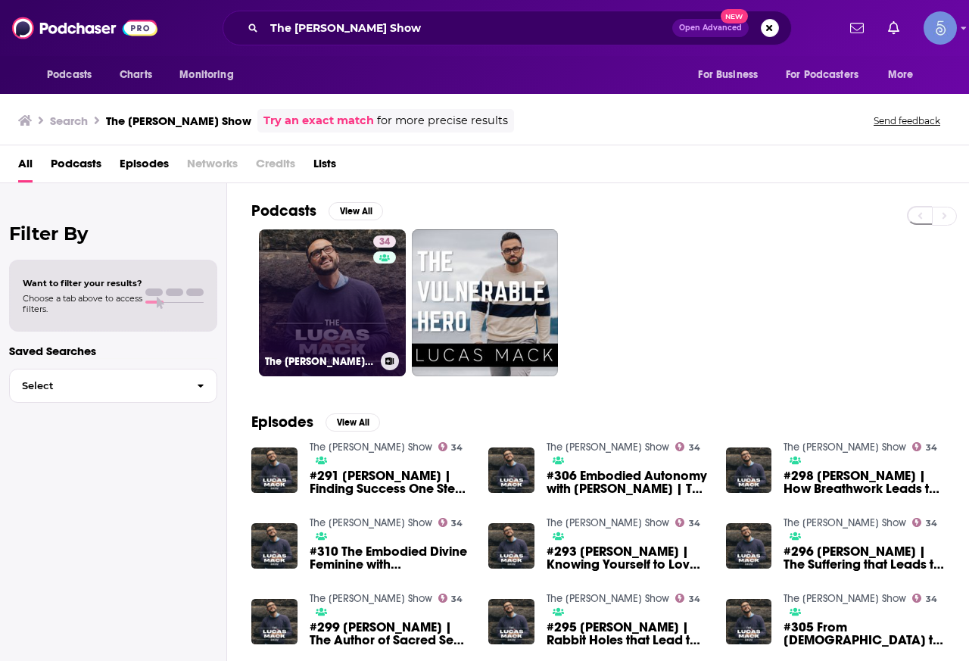
click at [347, 297] on link "34 The [PERSON_NAME] Show" at bounding box center [332, 302] width 147 height 147
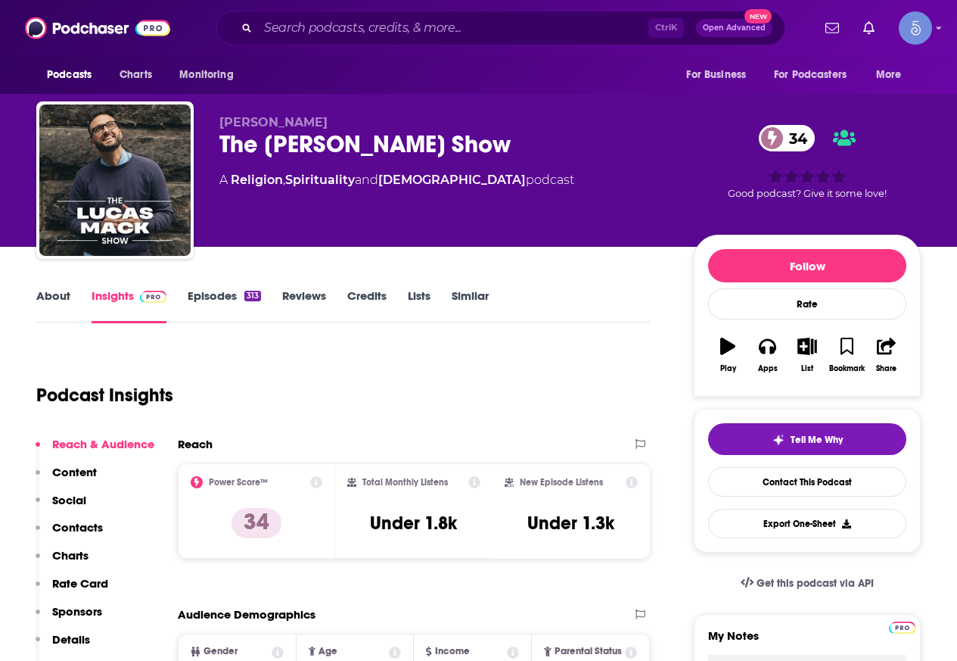
click at [54, 309] on link "About" at bounding box center [53, 305] width 34 height 35
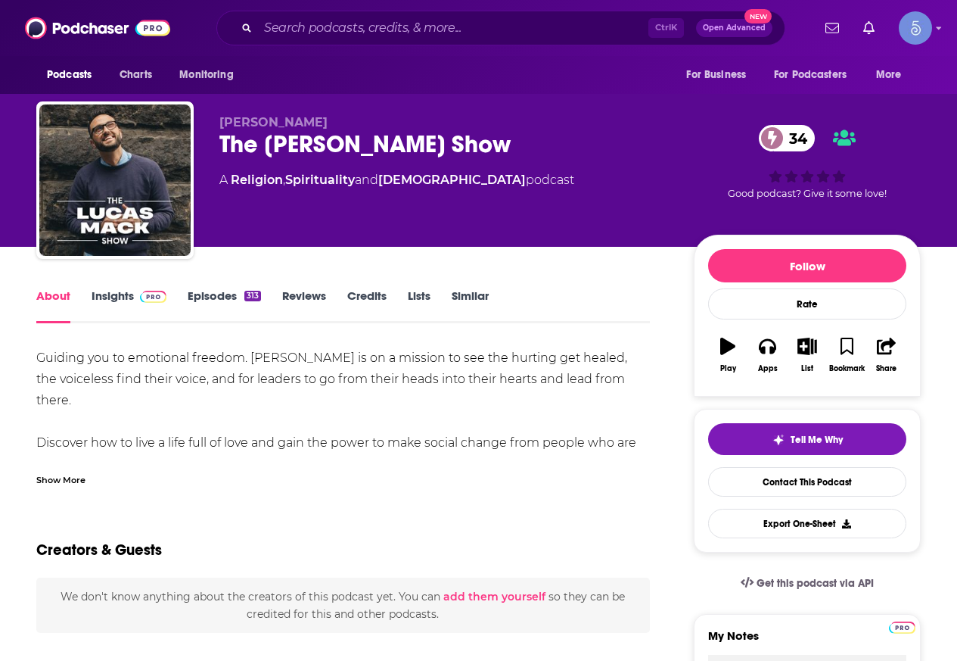
click at [58, 481] on div "Show More" at bounding box center [60, 478] width 49 height 14
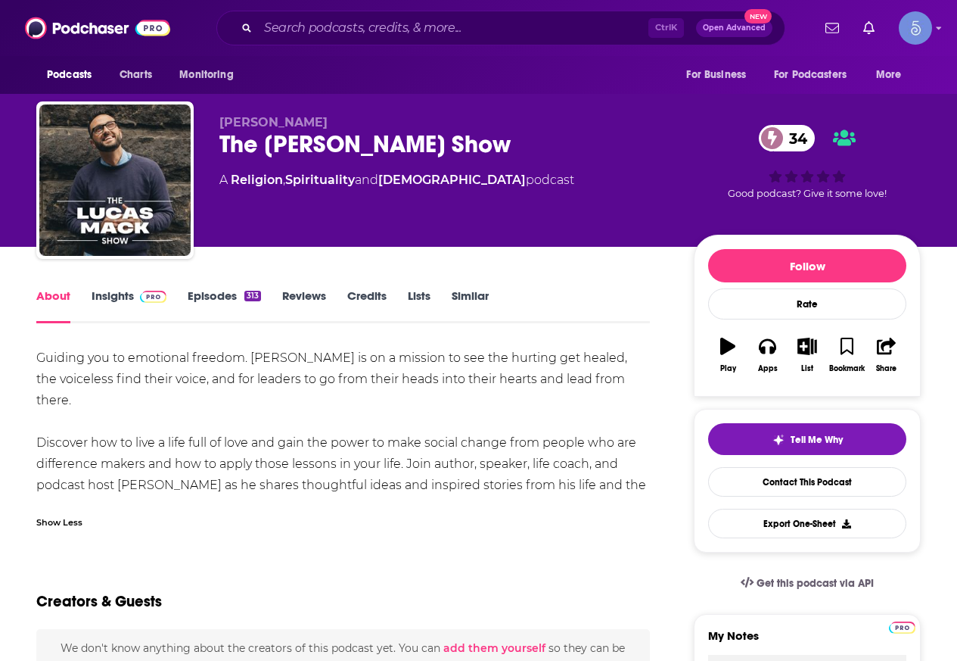
click at [118, 309] on link "Insights" at bounding box center [129, 305] width 75 height 35
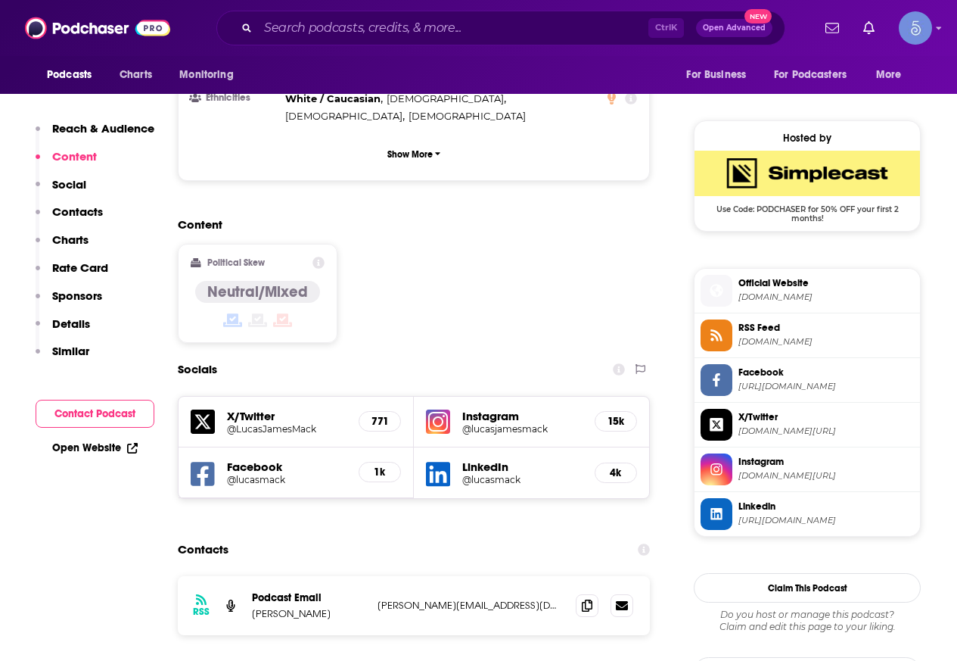
scroll to position [1135, 0]
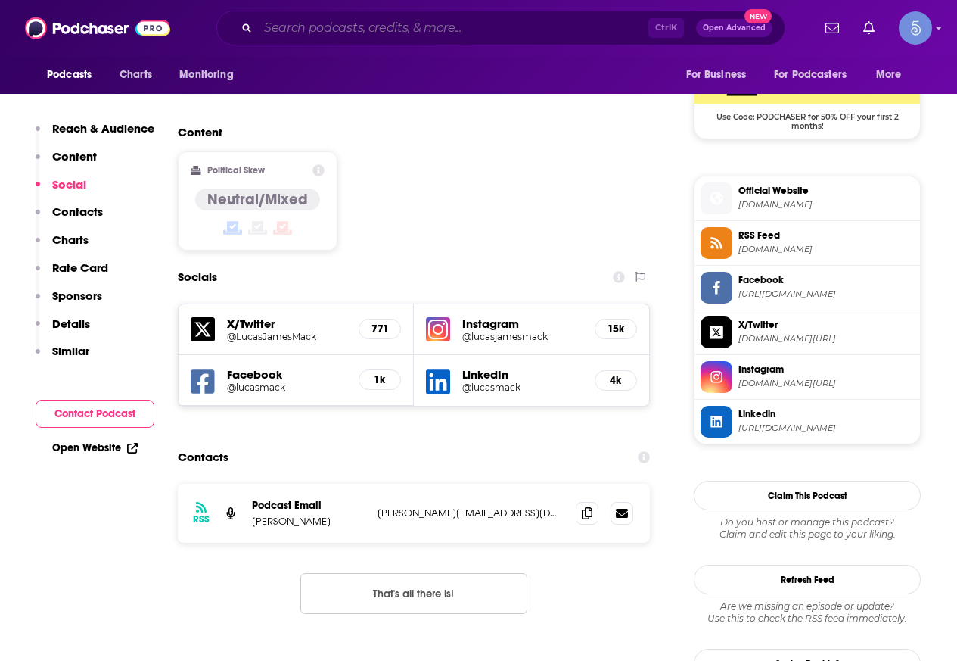
click at [397, 26] on input "Search podcasts, credits, & more..." at bounding box center [453, 28] width 390 height 24
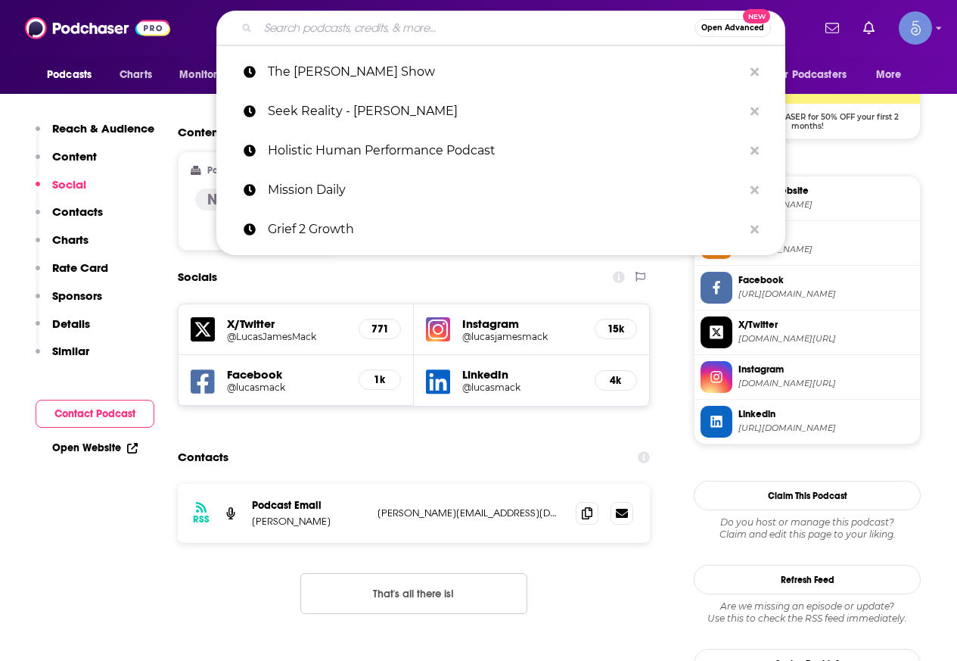
paste input "Healing + Human Potential"
type input "Healing + Human Potential"
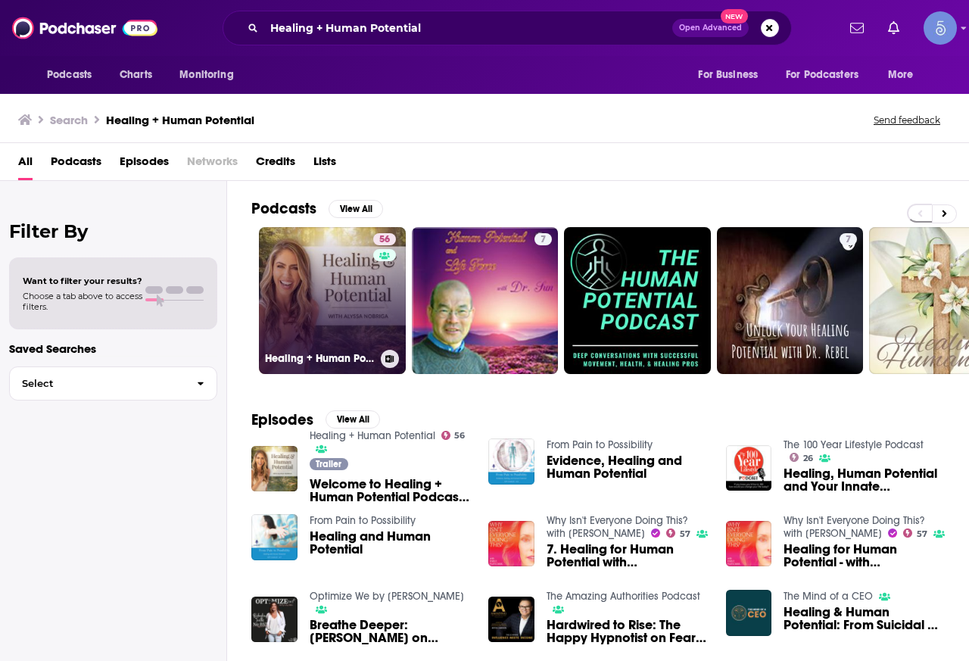
click at [331, 262] on link "56 Healing + Human Potential" at bounding box center [332, 300] width 147 height 147
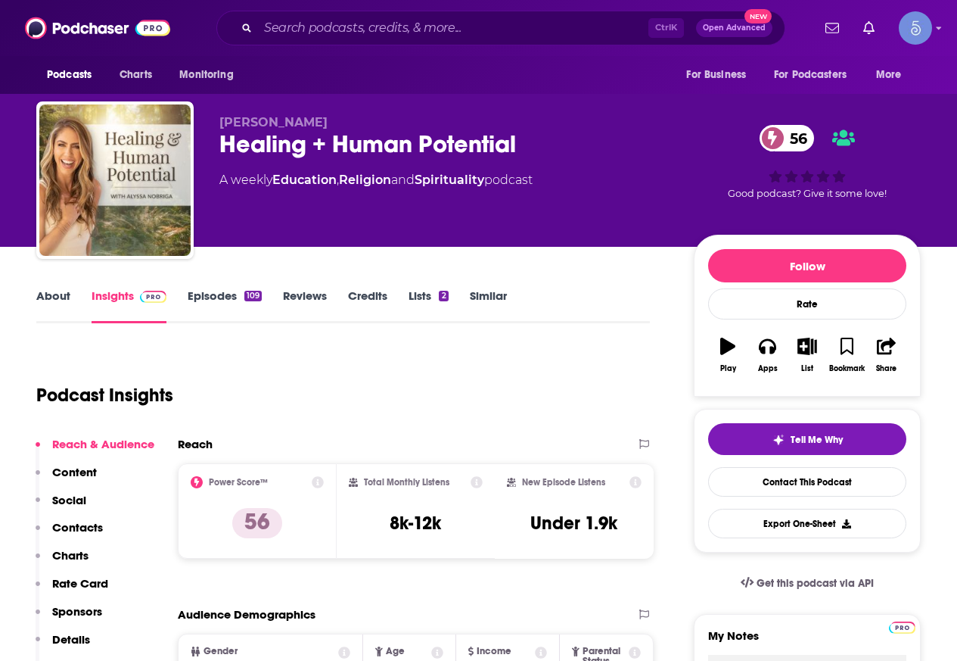
click at [55, 299] on link "About" at bounding box center [53, 305] width 34 height 35
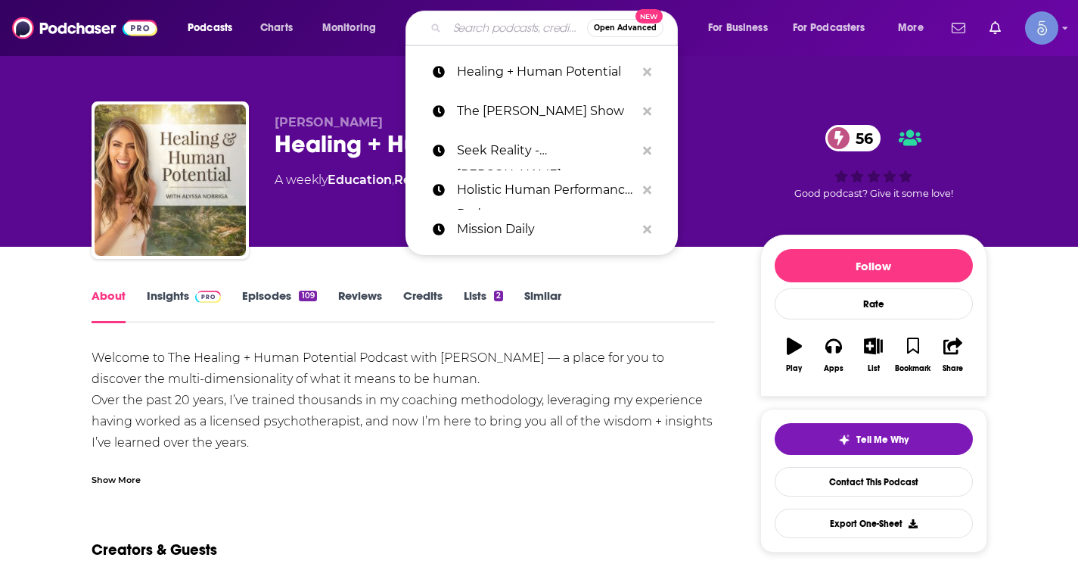
click at [460, 27] on input "Search podcasts, credits, & more..." at bounding box center [517, 28] width 140 height 24
paste input "We're all psychics"
type input "We're all psychics"
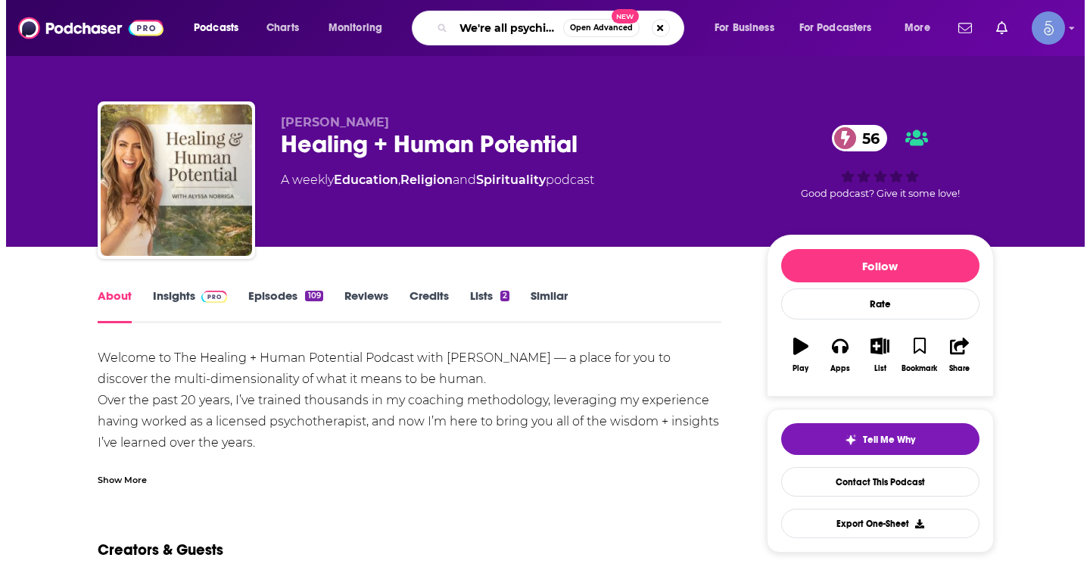
scroll to position [0, 5]
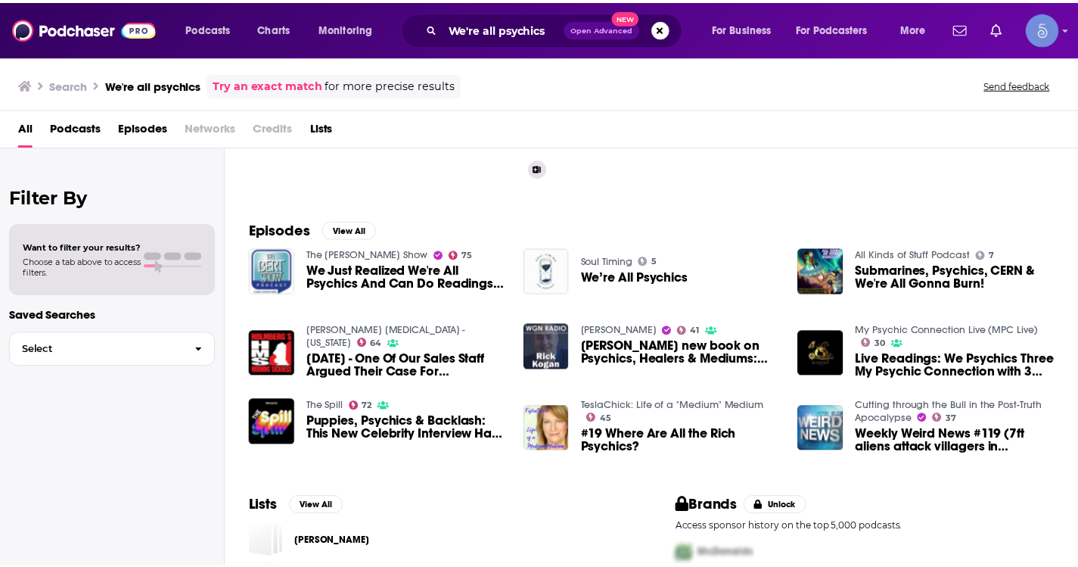
scroll to position [227, 0]
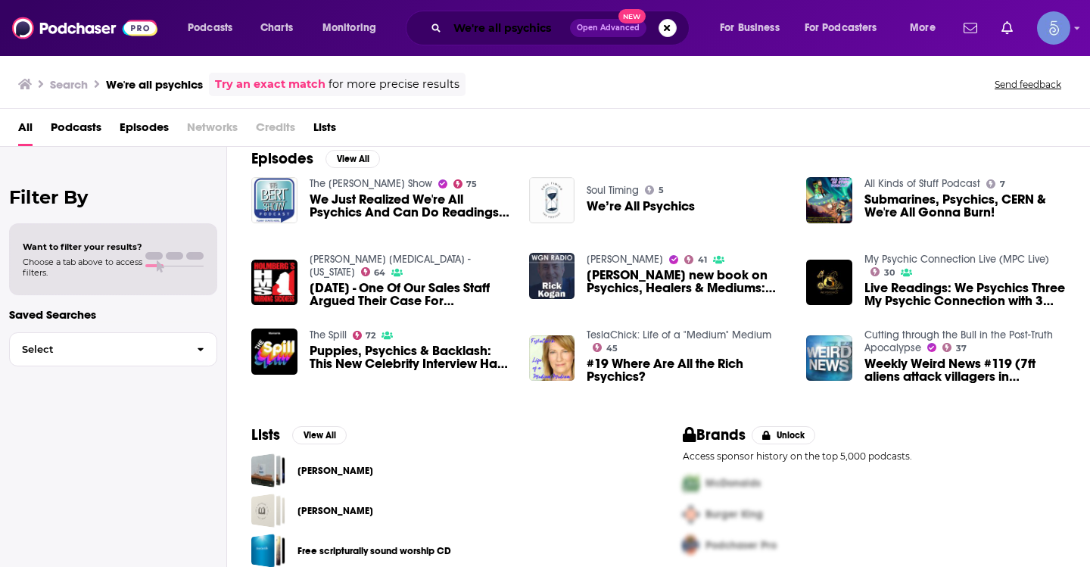
click at [488, 26] on input "We're all psychics" at bounding box center [508, 28] width 123 height 24
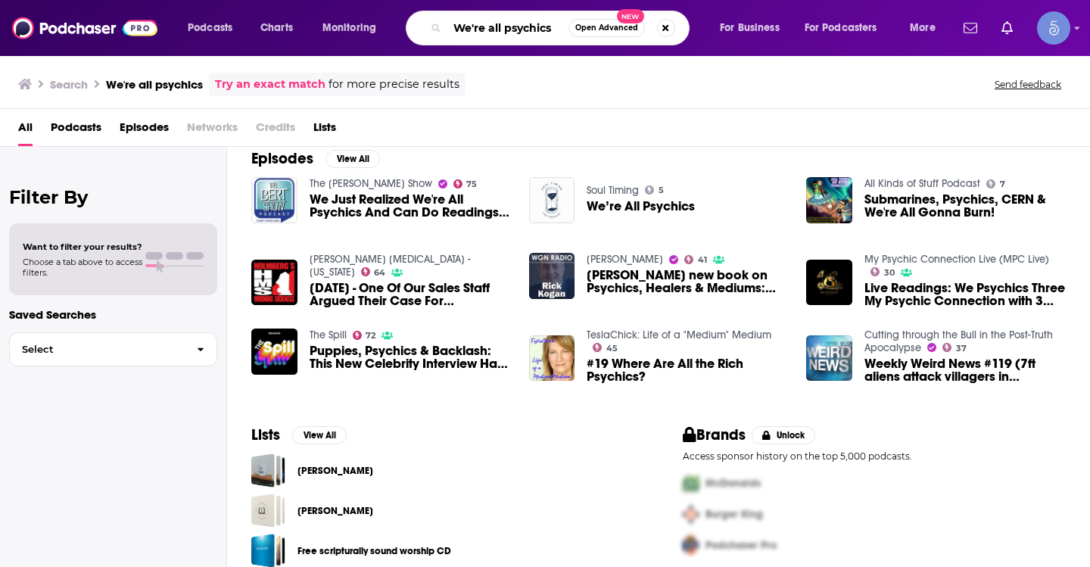
click at [488, 26] on input "We're all psychics" at bounding box center [507, 28] width 121 height 24
paste input "’re All Psychic"
type input "We’re All Psychic"
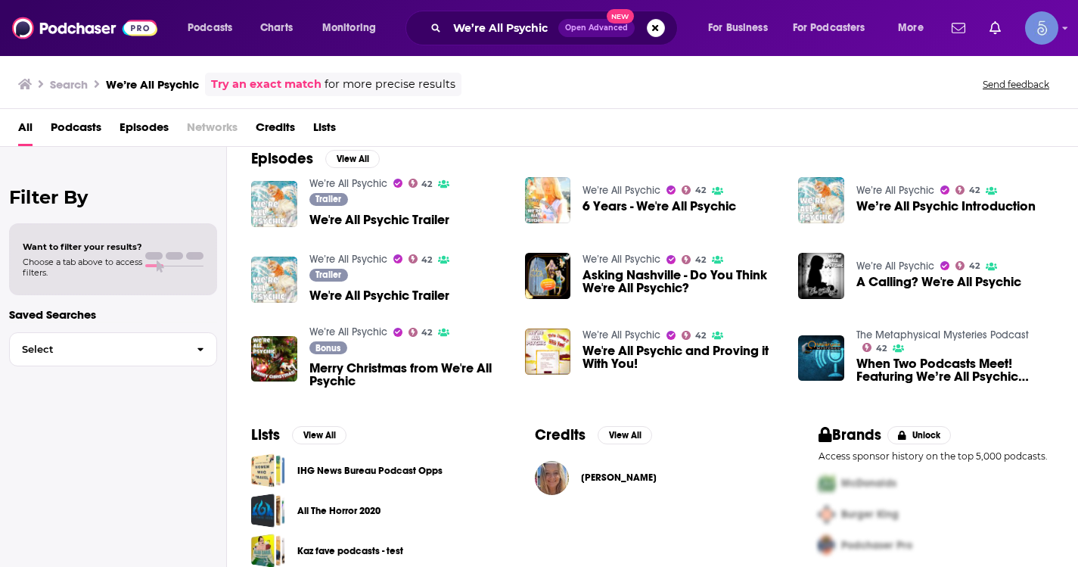
click at [381, 188] on link "We’re All Psychic" at bounding box center [348, 183] width 78 height 13
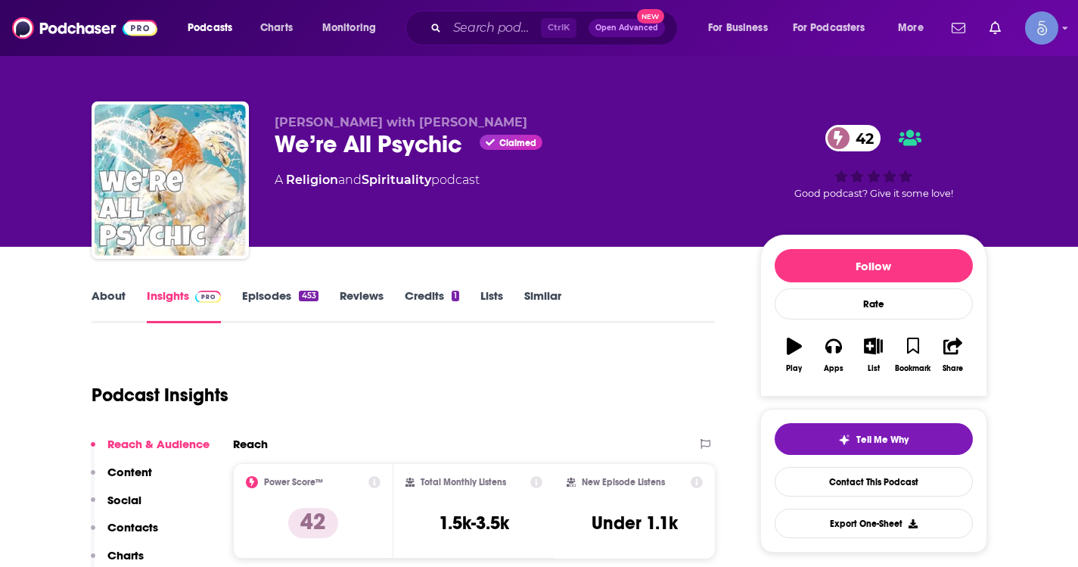
click at [114, 301] on link "About" at bounding box center [109, 305] width 34 height 35
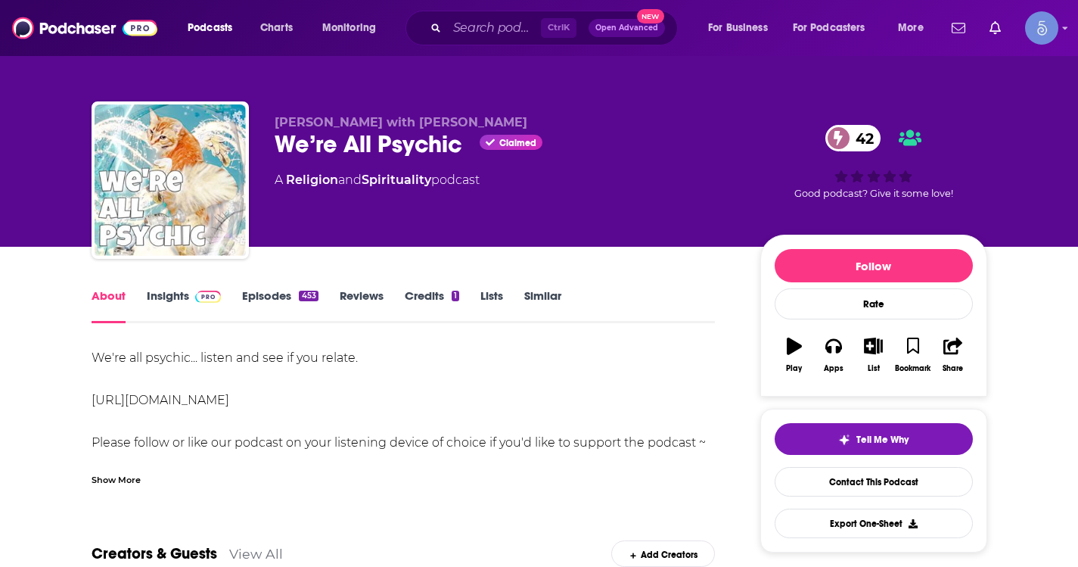
click at [114, 471] on div "Show More" at bounding box center [116, 478] width 49 height 14
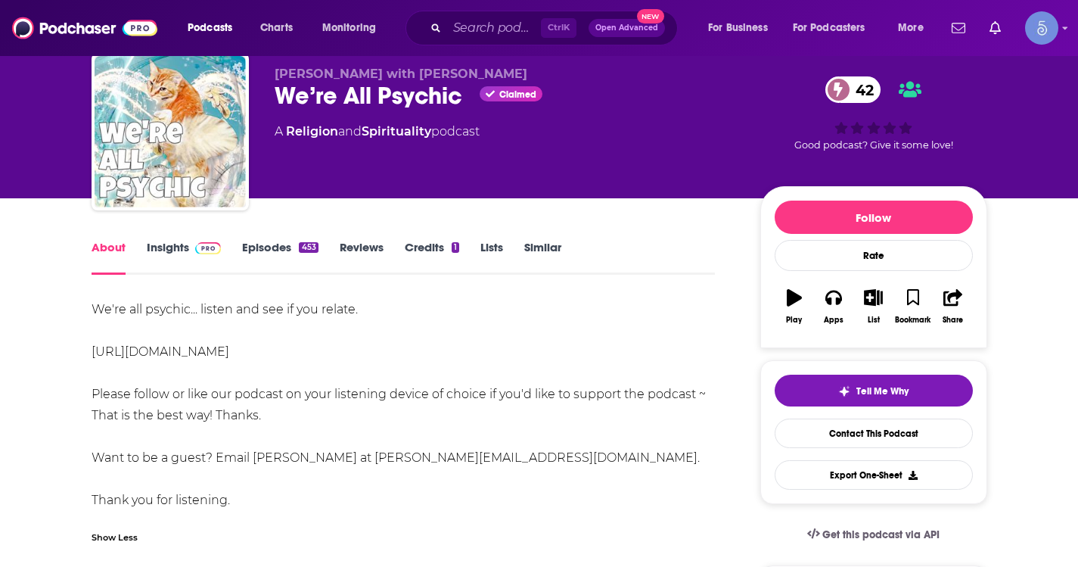
scroll to position [76, 0]
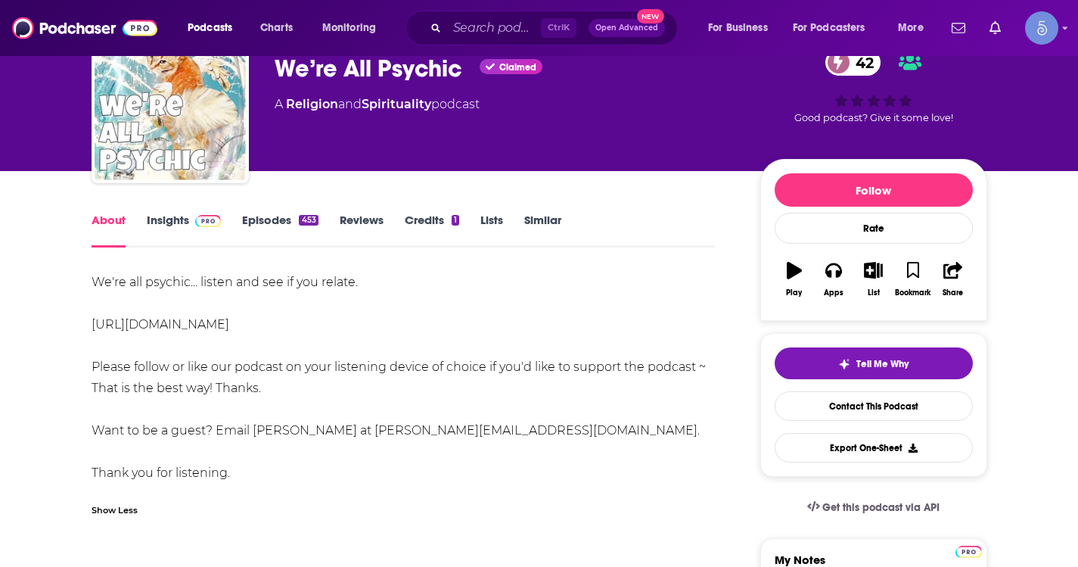
drag, startPoint x: 89, startPoint y: 280, endPoint x: 266, endPoint y: 464, distance: 255.8
copy div "We're all psychic... listen and see if you relate. [URL][DOMAIN_NAME] Please fo…"
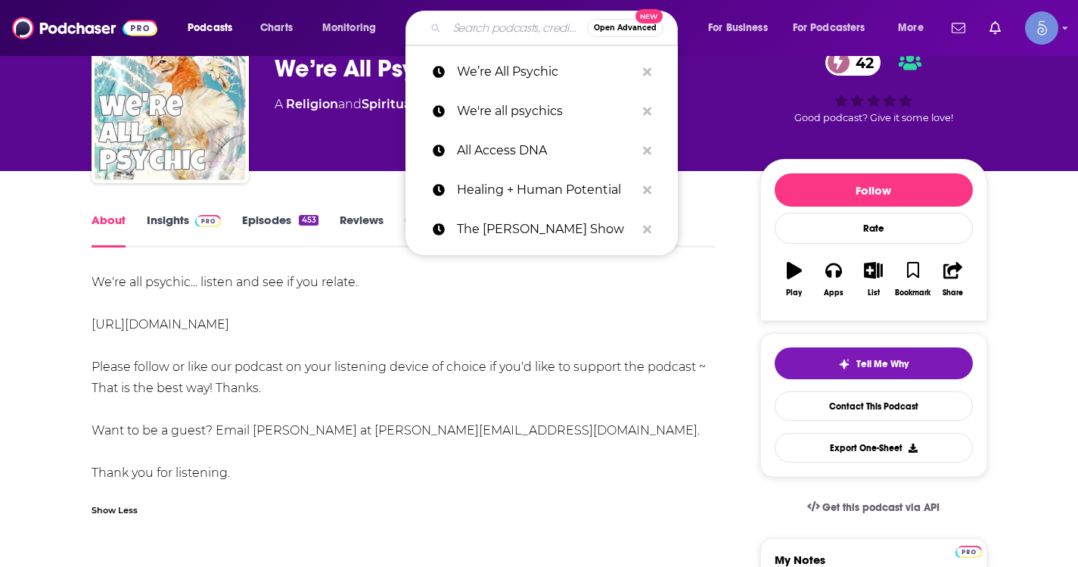
click at [457, 34] on input "Search podcasts, credits, & more..." at bounding box center [517, 28] width 140 height 24
paste input "The Afterlight Podcast with [PERSON_NAME]"
type input "The Afterlight Podcast with [PERSON_NAME]"
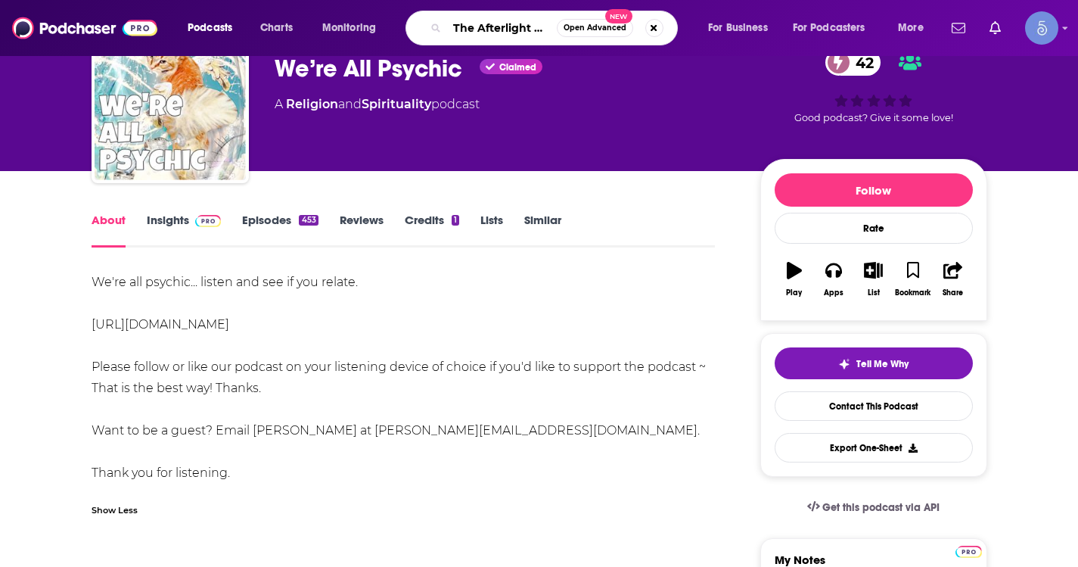
scroll to position [0, 134]
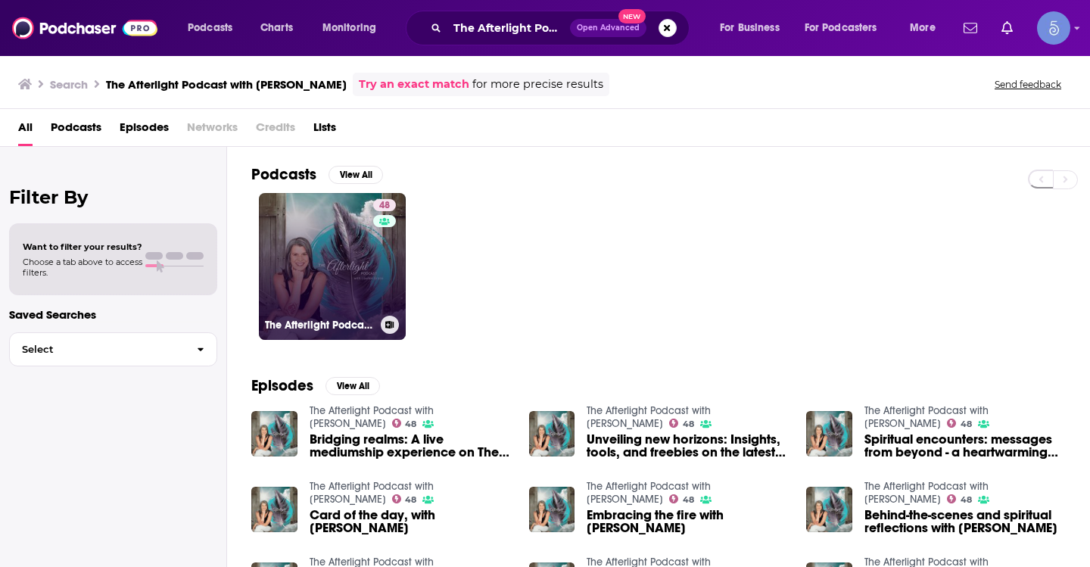
click at [359, 257] on link "48 The Afterlight Podcast with [PERSON_NAME]" at bounding box center [332, 266] width 147 height 147
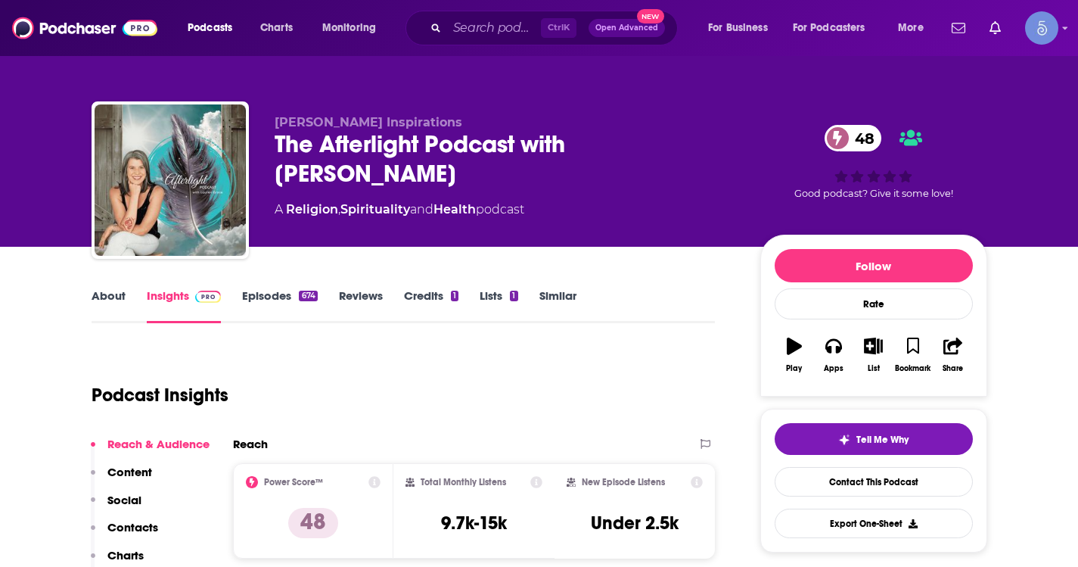
click at [120, 294] on link "About" at bounding box center [109, 305] width 34 height 35
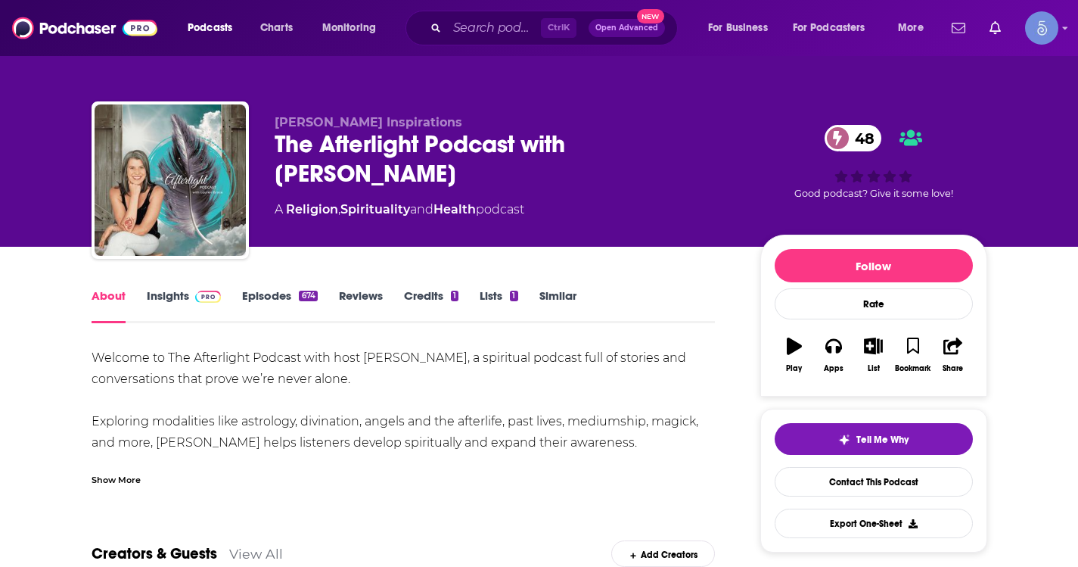
click at [107, 471] on div "Show More" at bounding box center [404, 474] width 624 height 26
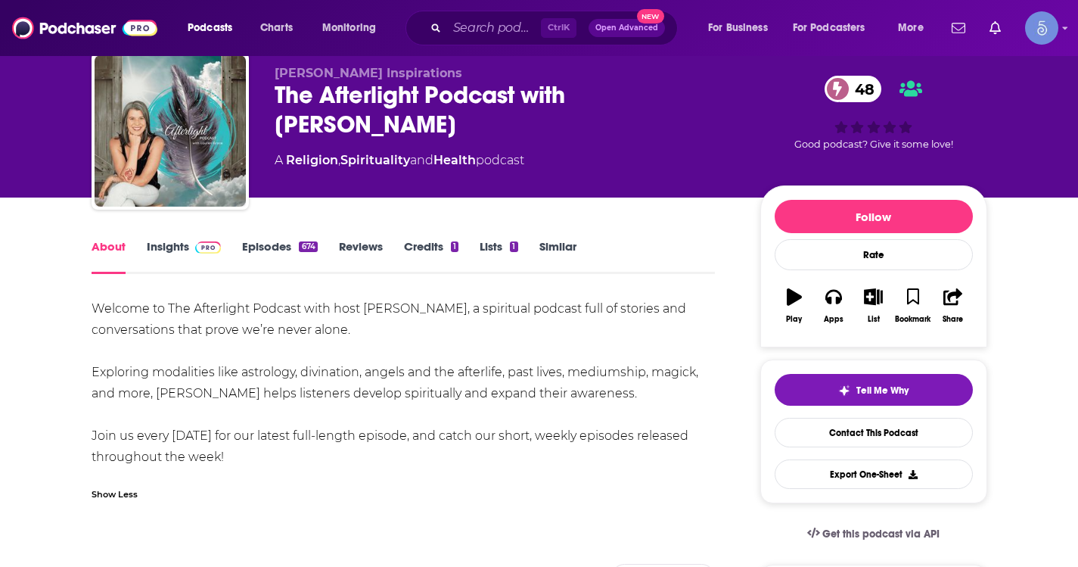
scroll to position [76, 0]
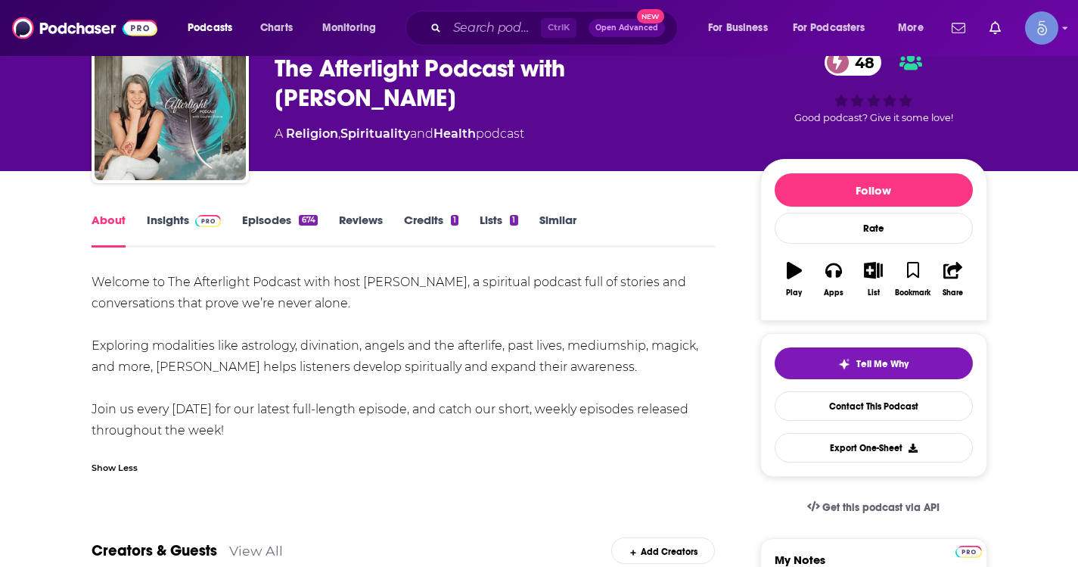
drag, startPoint x: 82, startPoint y: 278, endPoint x: 285, endPoint y: 432, distance: 253.8
copy div "Welcome to The Afterlight Podcast with host [PERSON_NAME], a spiritual podcast …"
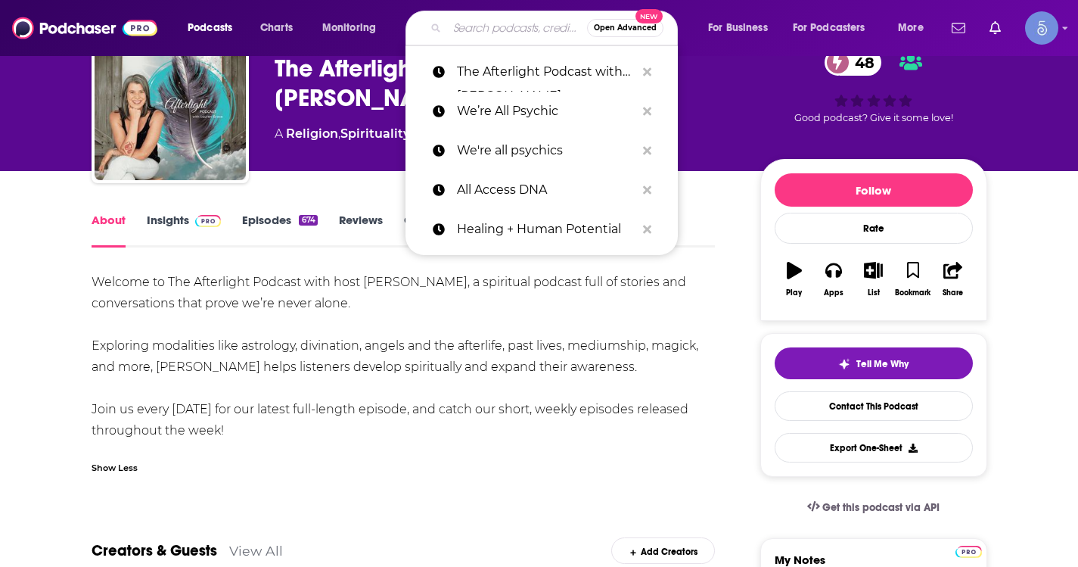
click at [493, 36] on input "Search podcasts, credits, & more..." at bounding box center [517, 28] width 140 height 24
paste input "Spiritually Inspired: Manifesting, Mindfulness, And Magic"
type input "Spiritually Inspired: Manifesting, Mindfulness, And Magic"
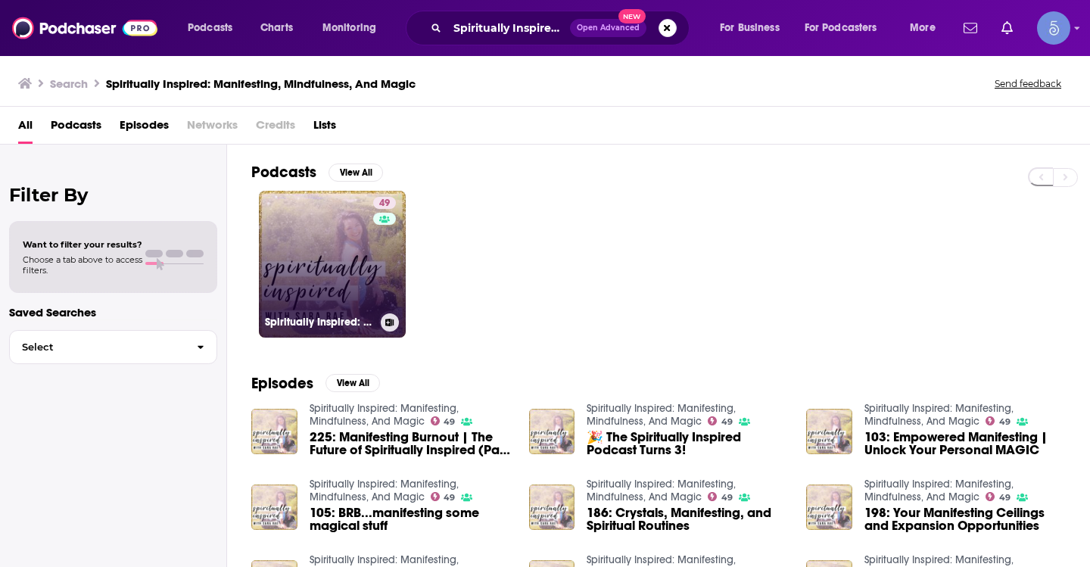
click at [348, 244] on link "49 Spiritually Inspired: Manifesting, Mindfulness, And Magic" at bounding box center [332, 264] width 147 height 147
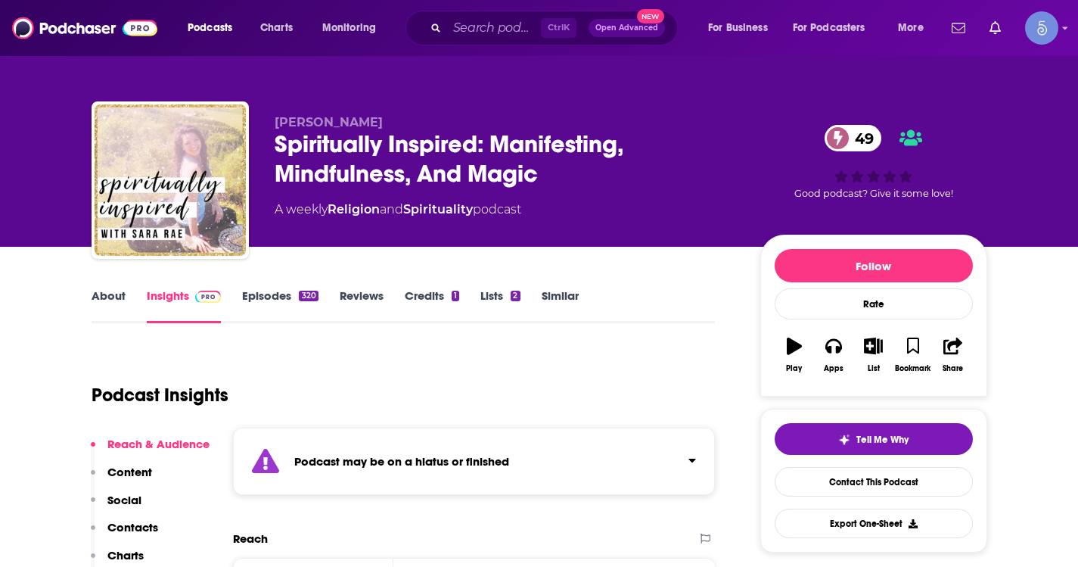
click at [113, 295] on link "About" at bounding box center [109, 305] width 34 height 35
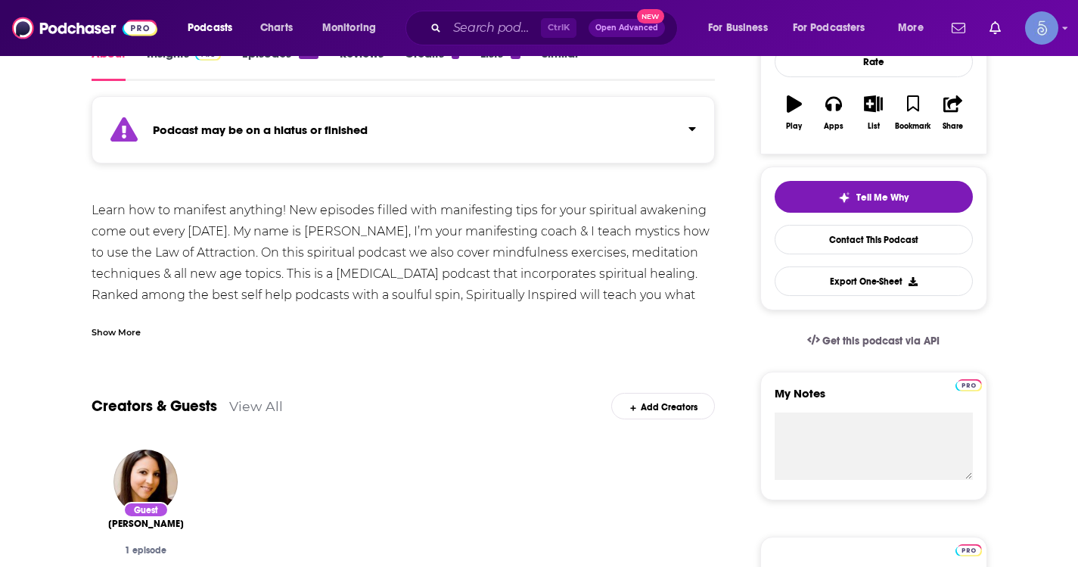
scroll to position [303, 0]
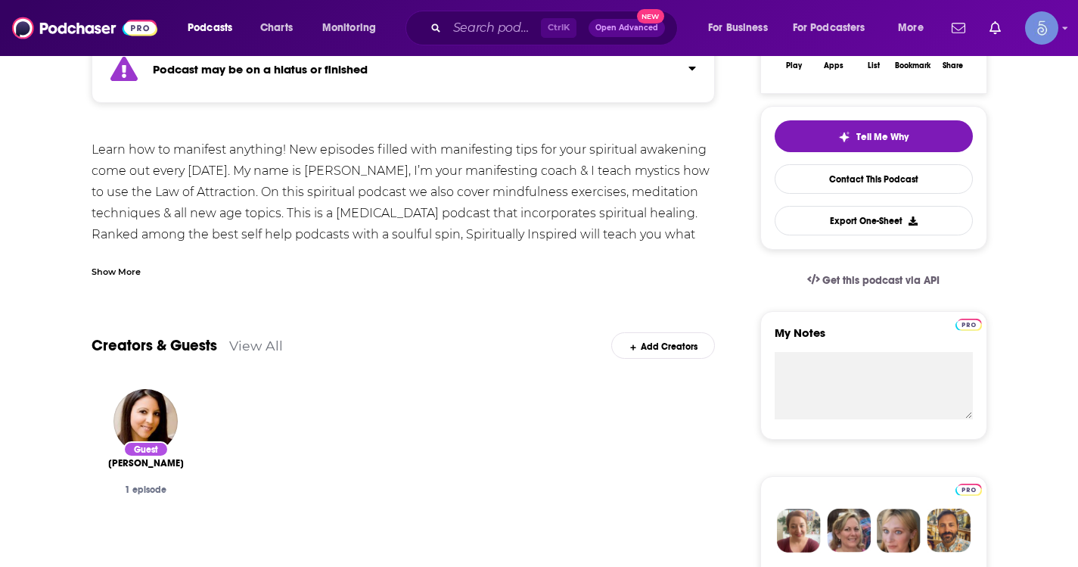
click at [123, 271] on div "Show More" at bounding box center [116, 270] width 49 height 14
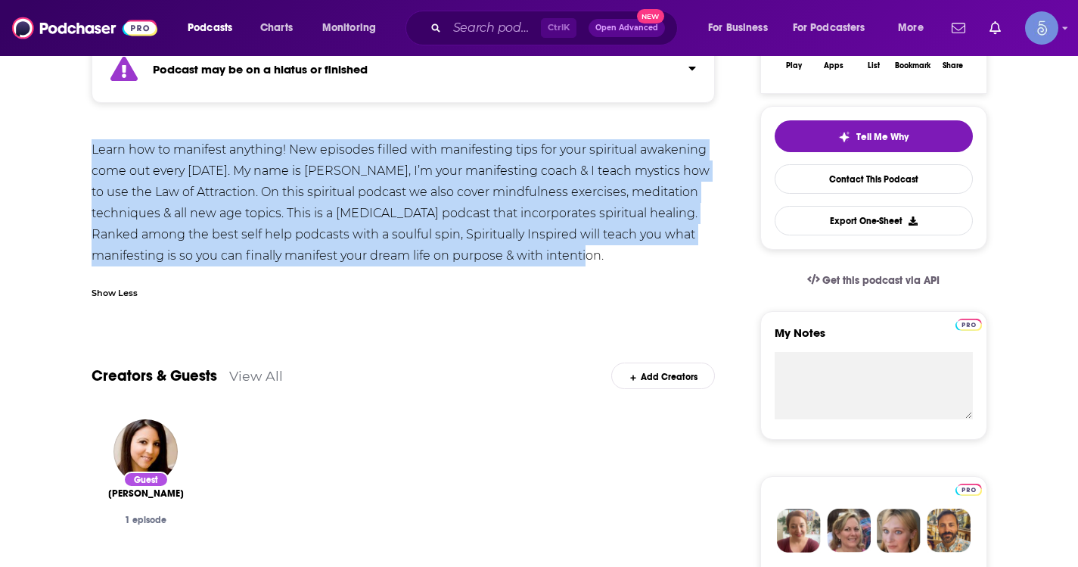
drag, startPoint x: 83, startPoint y: 146, endPoint x: 638, endPoint y: 259, distance: 566.0
copy div "Learn how to manifest anything! New episodes filled with manifesting tips for y…"
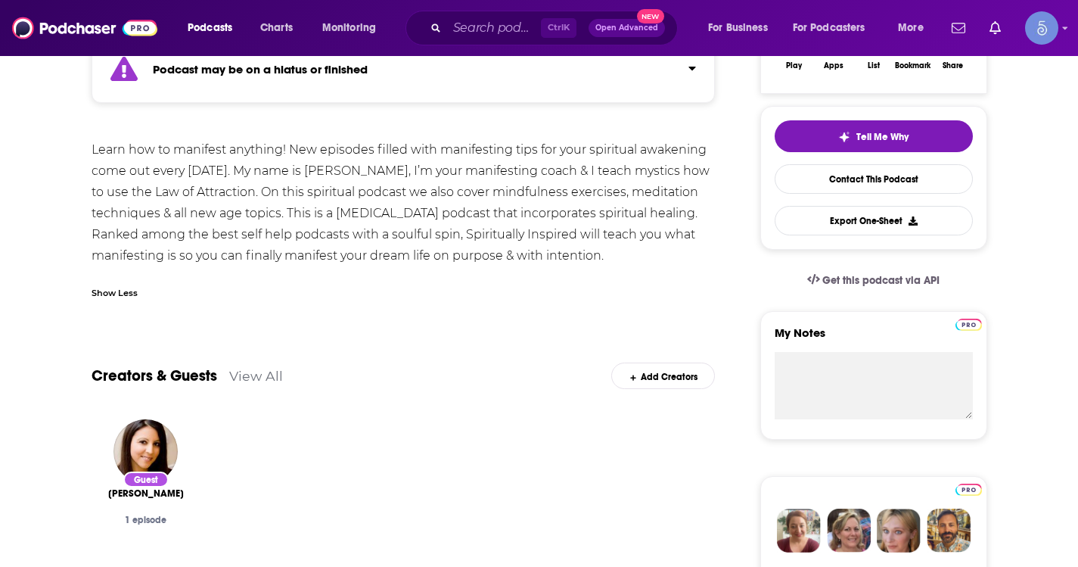
click at [447, 31] on div "Ctrl K Open Advanced New" at bounding box center [542, 28] width 272 height 35
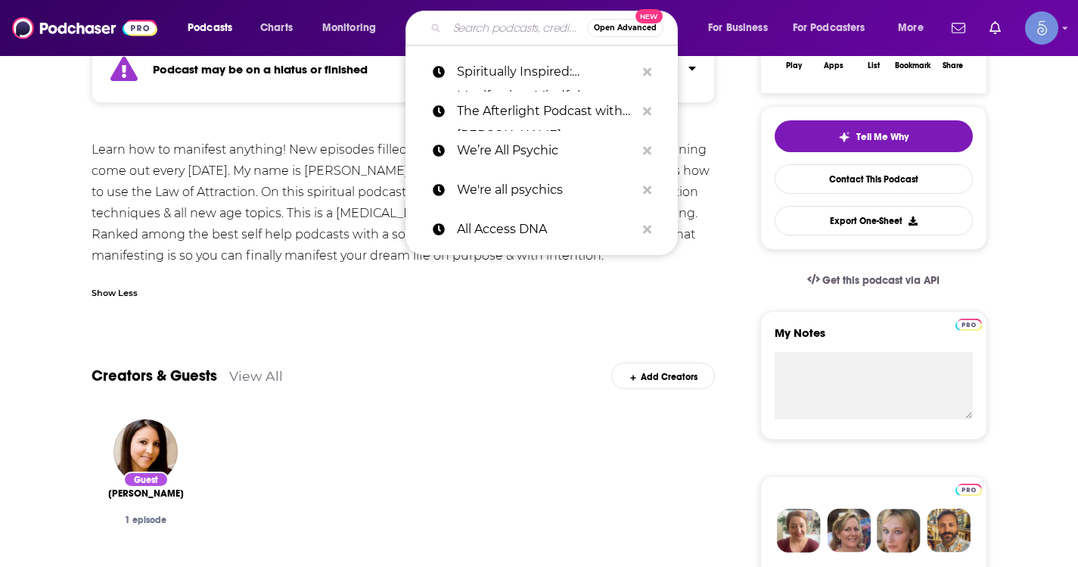
click at [487, 34] on input "Search podcasts, credits, & more..." at bounding box center [517, 28] width 140 height 24
paste input "Meditation Jam with [PERSON_NAME], Igniting guided meditations, guests and life!"
type input "Meditation Jam with [PERSON_NAME], Igniting guided meditations, guests and life!"
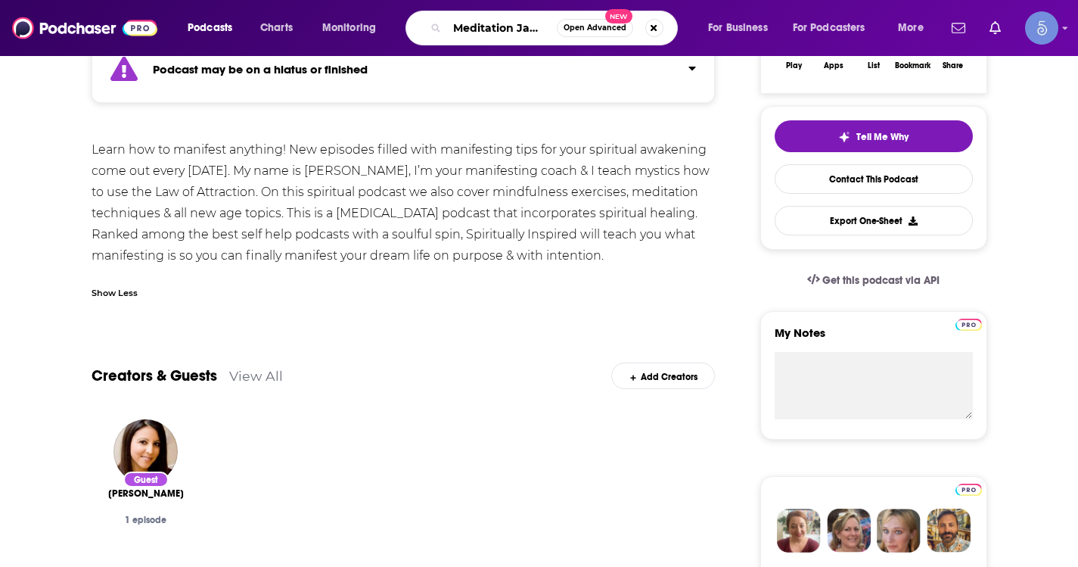
scroll to position [0, 341]
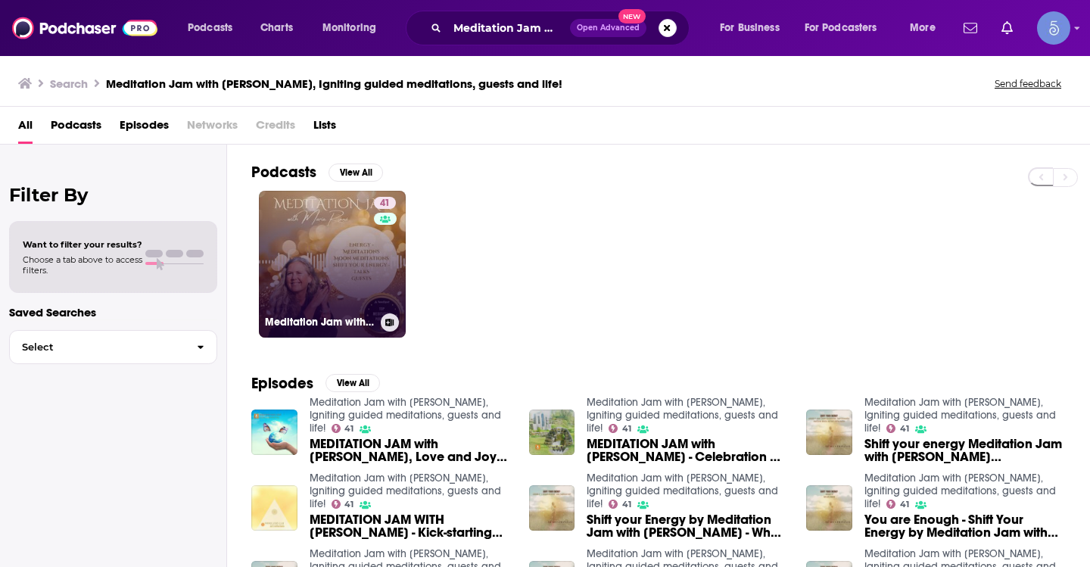
click at [350, 216] on link "41 Meditation Jam with [PERSON_NAME], Igniting guided meditations, guests and l…" at bounding box center [332, 264] width 147 height 147
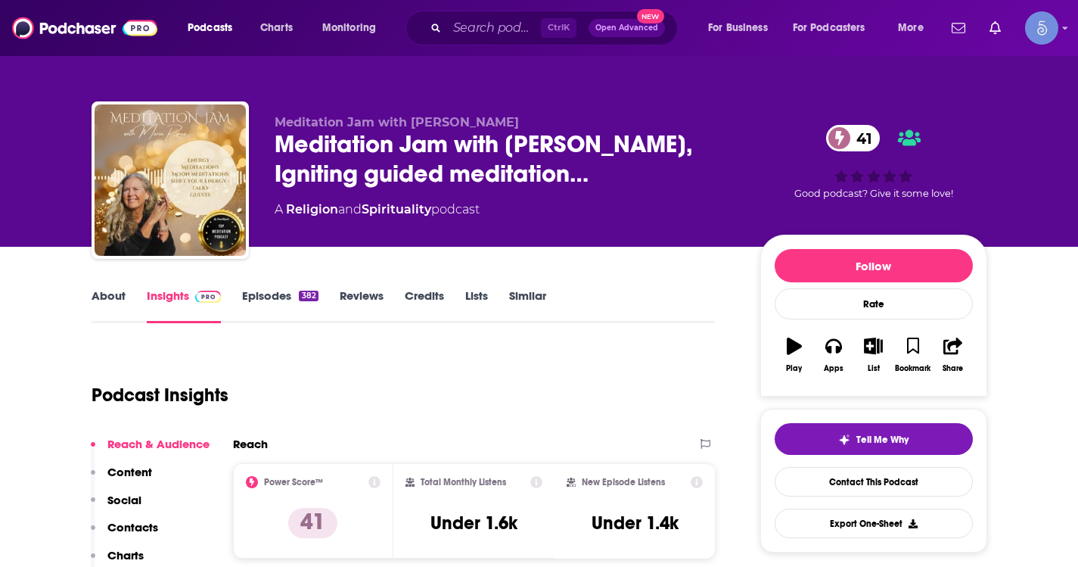
click at [104, 308] on link "About" at bounding box center [109, 305] width 34 height 35
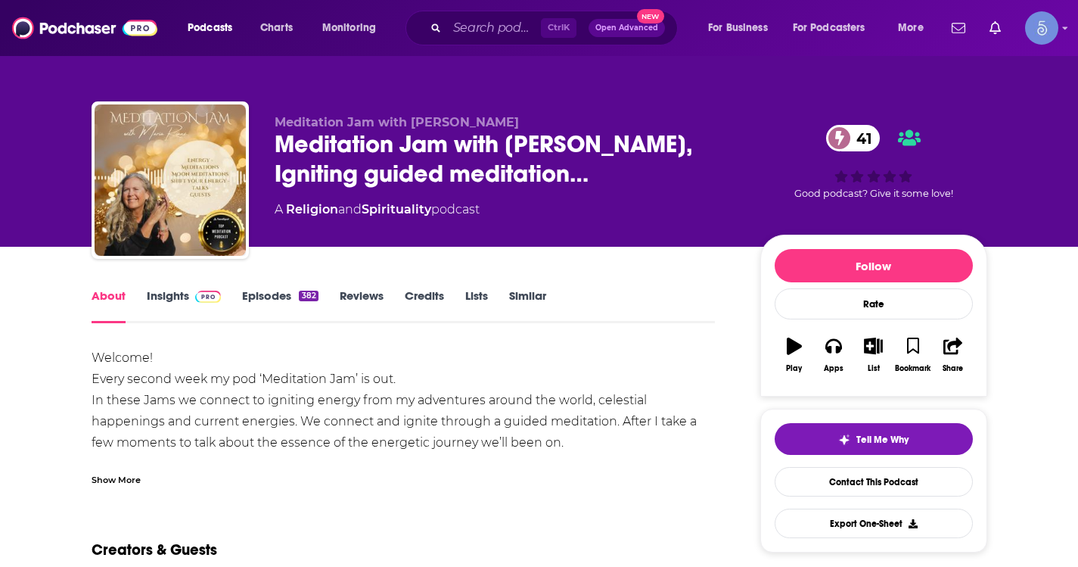
click at [100, 479] on div "Show More" at bounding box center [116, 478] width 49 height 14
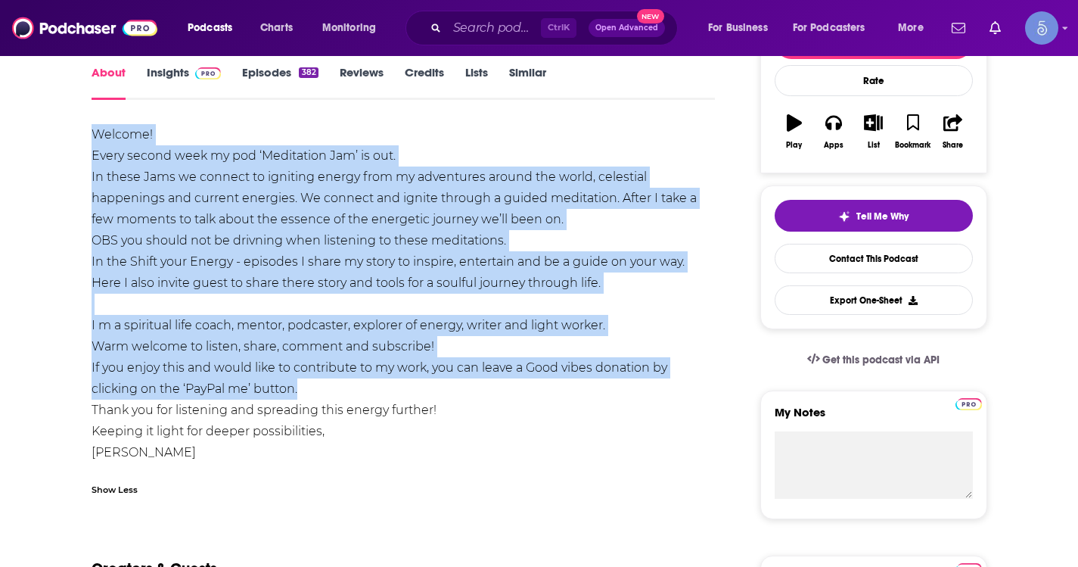
scroll to position [227, 0]
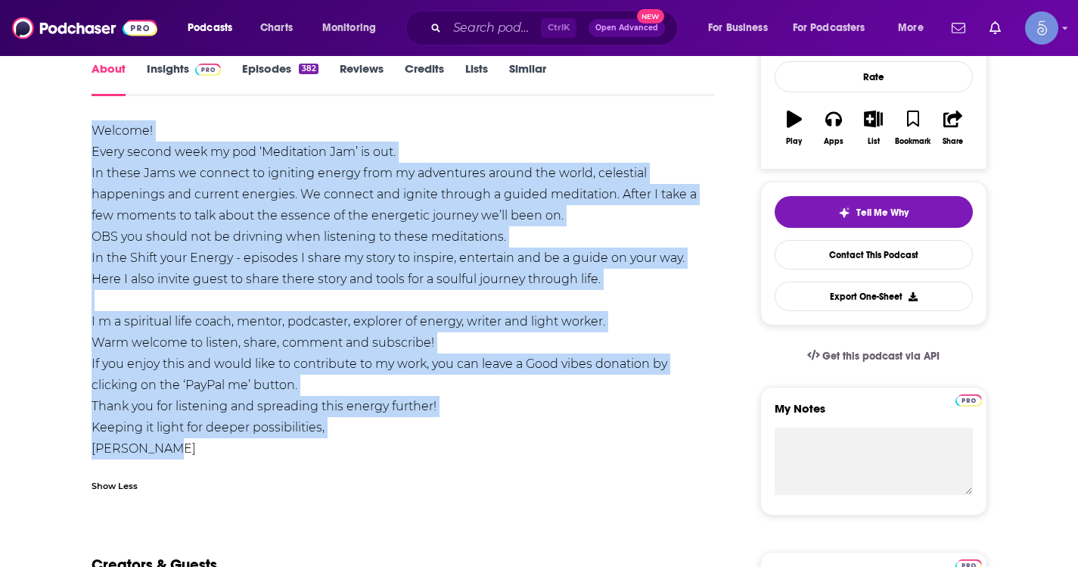
drag, startPoint x: 91, startPoint y: 278, endPoint x: 368, endPoint y: 440, distance: 320.4
click at [368, 440] on div "Welcome! Every second week my pod ‘Meditation Jam’ is out. In these Jams we con…" at bounding box center [404, 289] width 624 height 339
copy div "Welcome! Every second week my pod ‘Meditation Jam’ is out. In these Jams we con…"
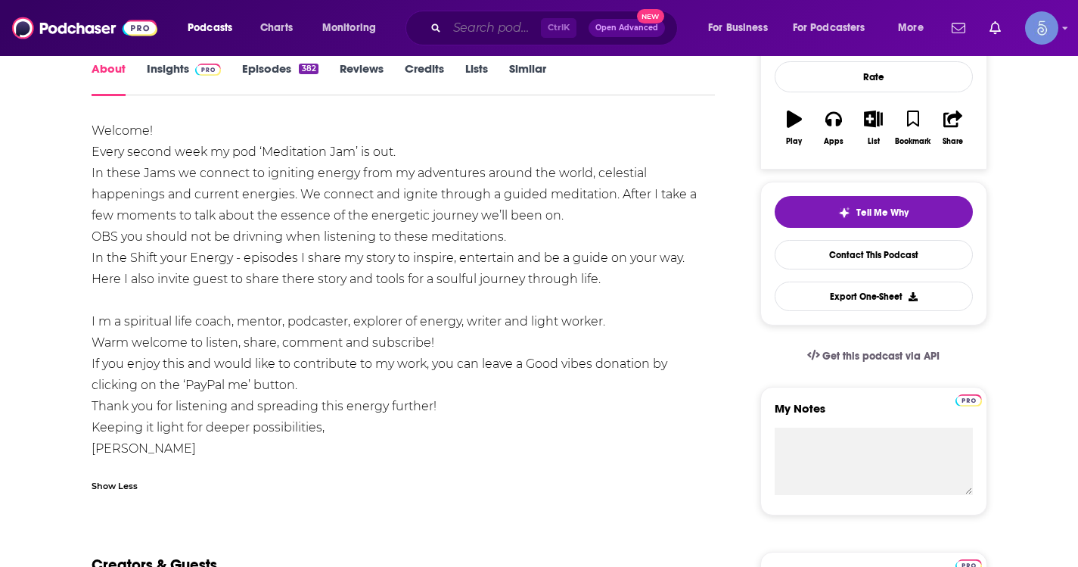
click at [477, 21] on input "Search podcasts, credits, & more..." at bounding box center [494, 28] width 94 height 24
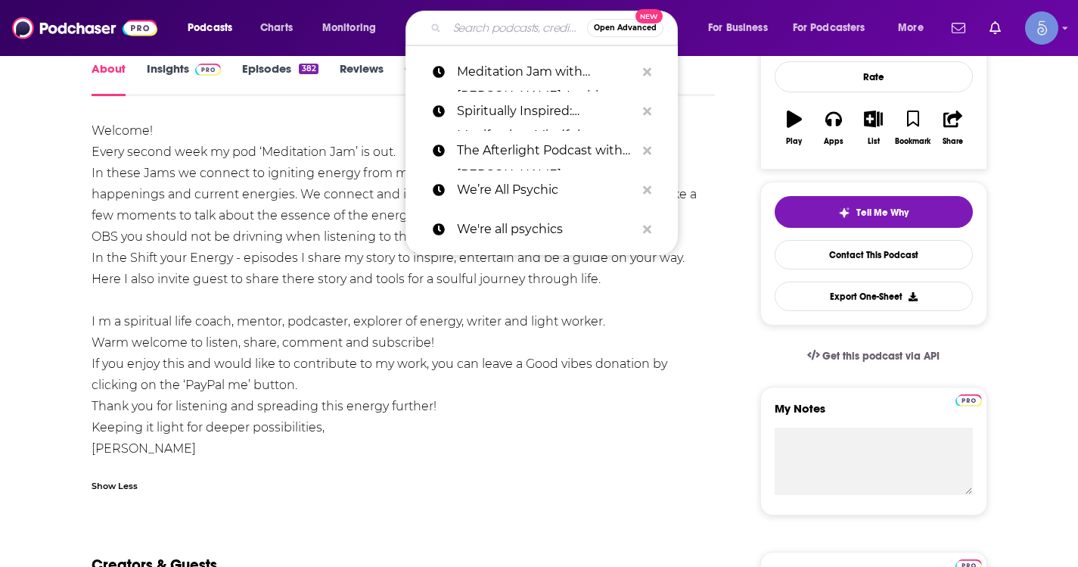
paste input "Late Night on the Astral Plane with [PERSON_NAME]"
type input "Late Night on the Astral Plane with [PERSON_NAME]"
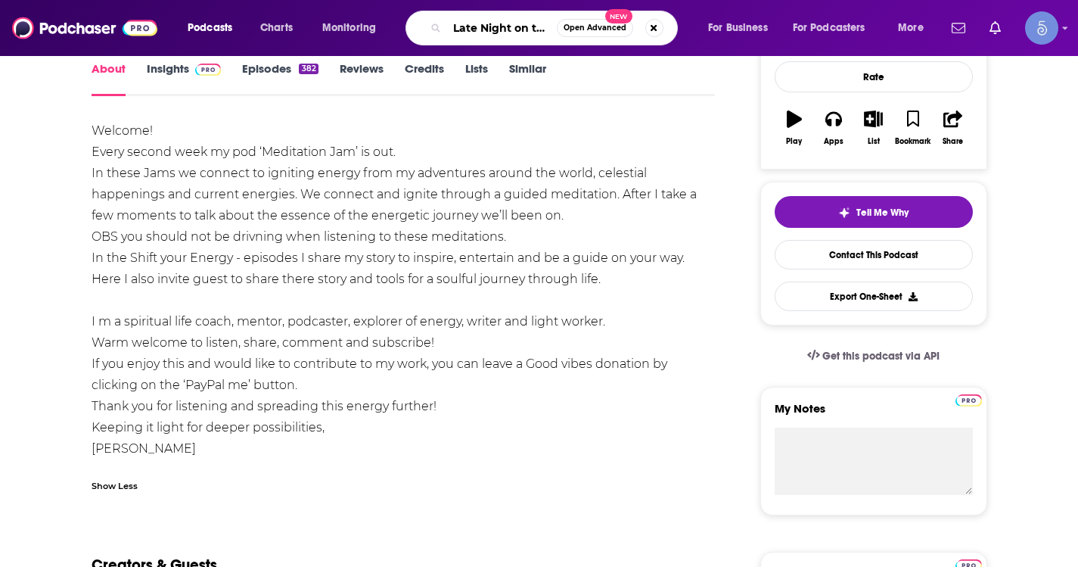
scroll to position [0, 169]
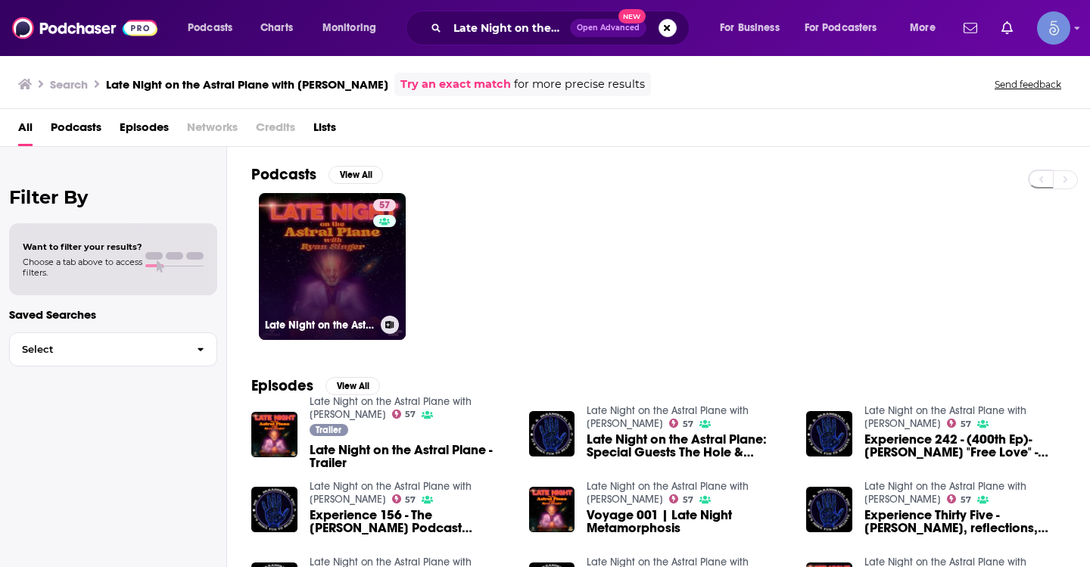
click at [356, 237] on link "57 Late Night on the Astral Plane with [PERSON_NAME]" at bounding box center [332, 266] width 147 height 147
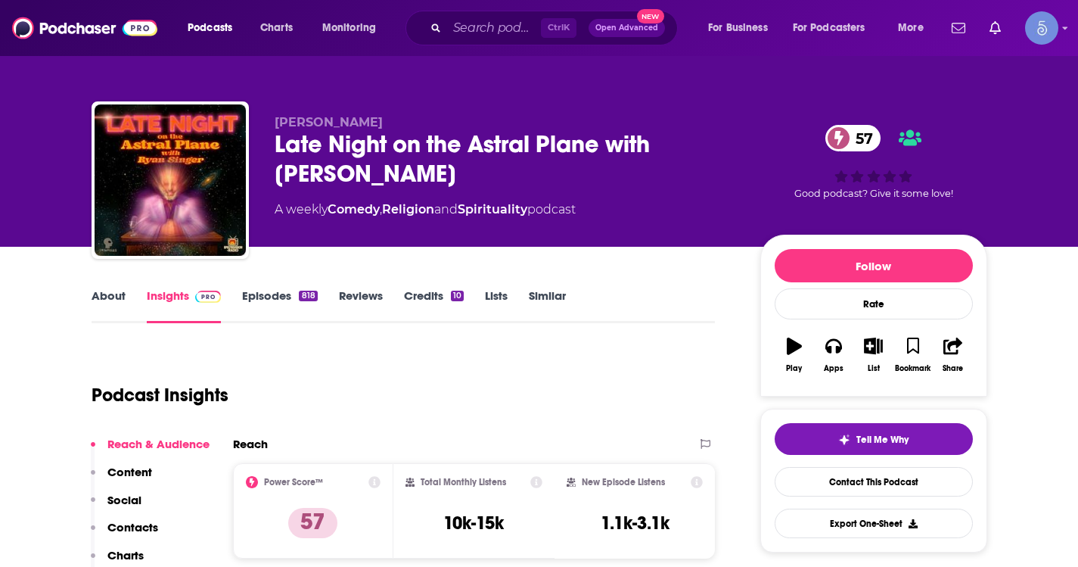
click at [107, 299] on link "About" at bounding box center [109, 305] width 34 height 35
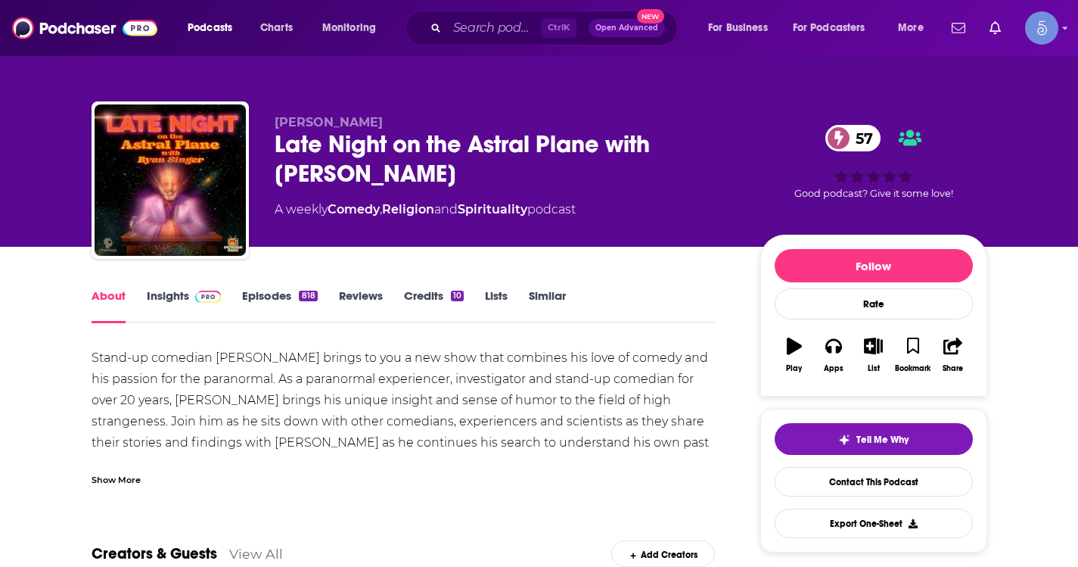
click at [109, 481] on div "Show More" at bounding box center [116, 478] width 49 height 14
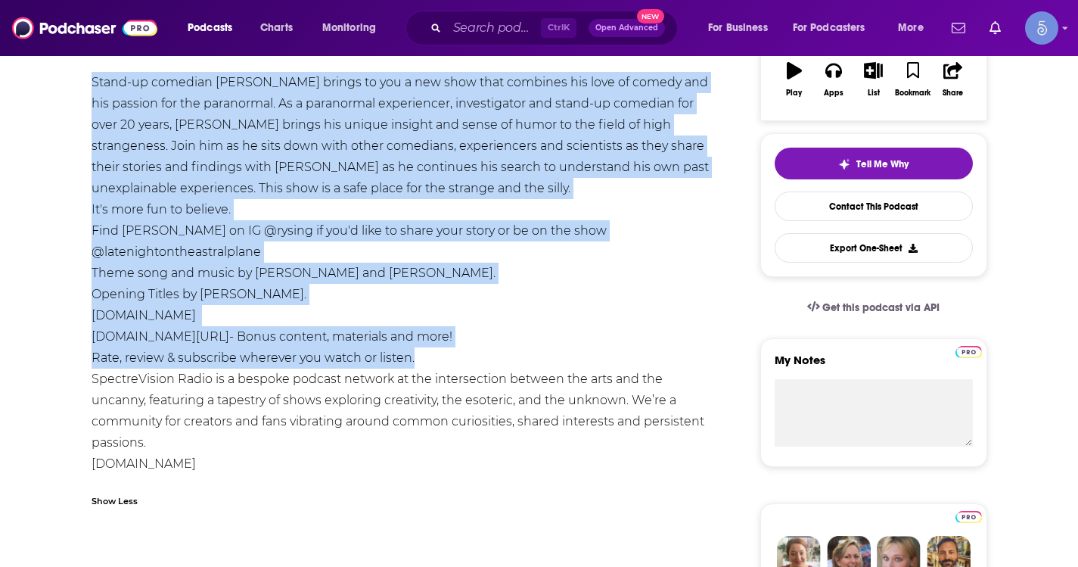
scroll to position [303, 0]
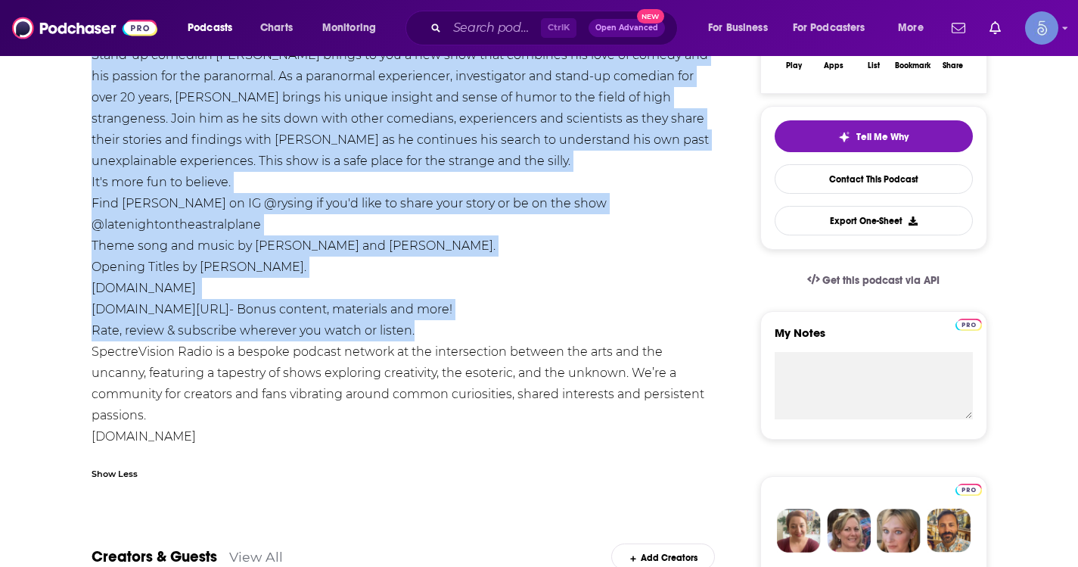
drag, startPoint x: 91, startPoint y: 203, endPoint x: 362, endPoint y: 441, distance: 361.4
click at [362, 441] on div "Stand-up comedian [PERSON_NAME] brings to you a new show that combines his love…" at bounding box center [404, 257] width 624 height 424
copy div "Lorem-ip dolorsit Amet Consec adipis el sed d eiu temp inci utlabore etd magn a…"
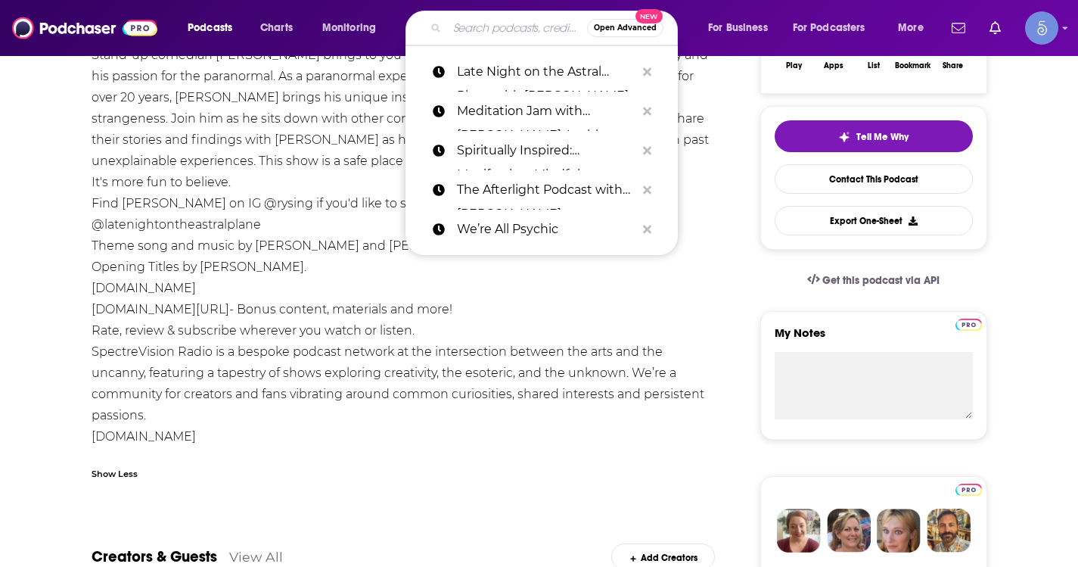
click at [493, 28] on input "Search podcasts, credits, & more..." at bounding box center [517, 28] width 140 height 24
paste input ""Aligned & Thriving | Wellness Tips, Spiritual Growth, Self-Love Healing ""
type input ""Aligned & Thriving | Wellness Tips, Spiritual Growth, Self-Love Healing ""
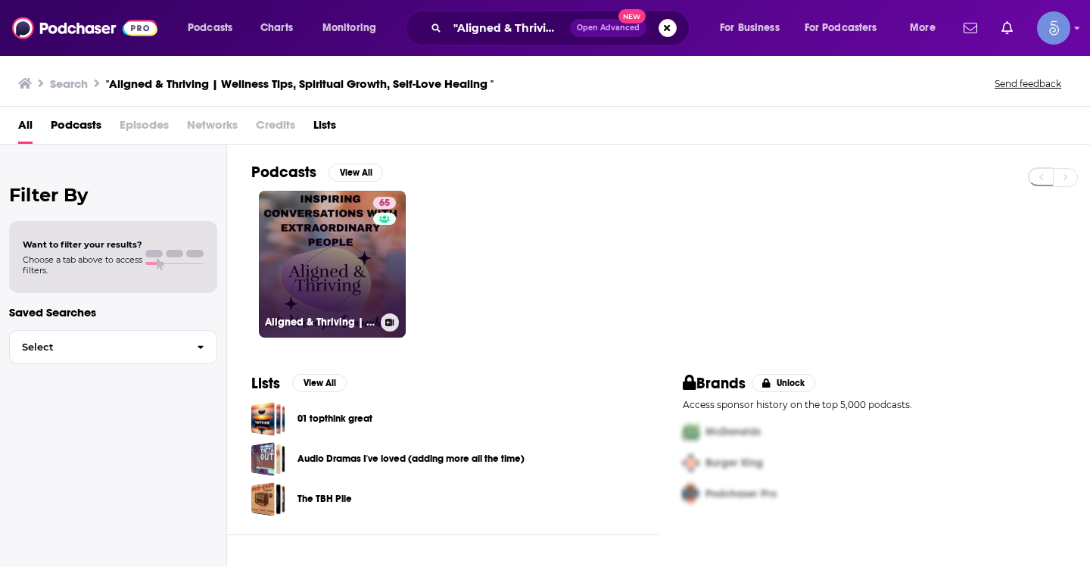
click at [303, 264] on link "65 Aligned & Thriving | Wellness Tips, Spiritual Growth, Self-Love Healing" at bounding box center [332, 264] width 147 height 147
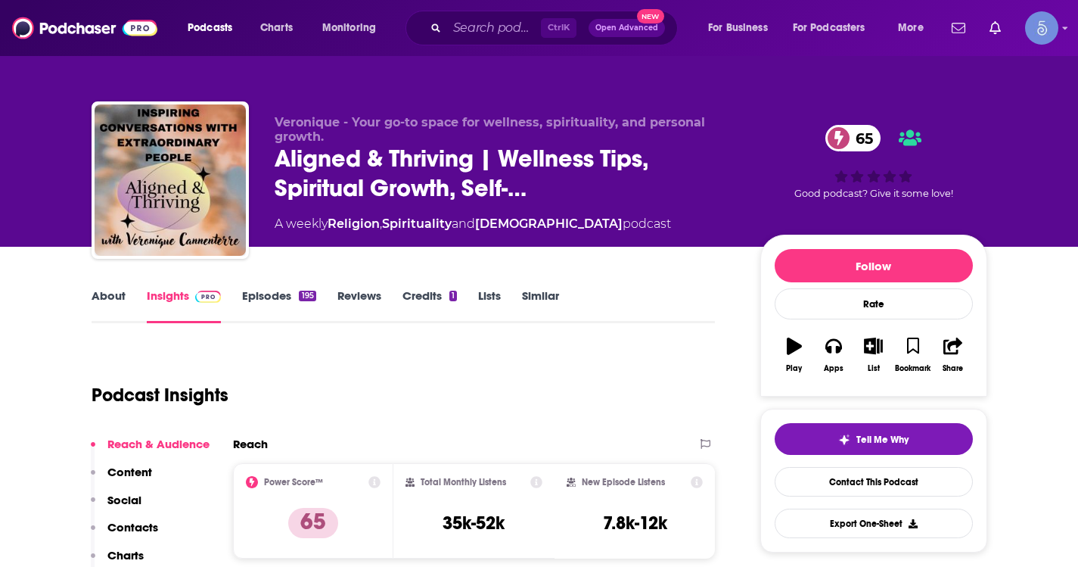
click at [101, 296] on link "About" at bounding box center [109, 305] width 34 height 35
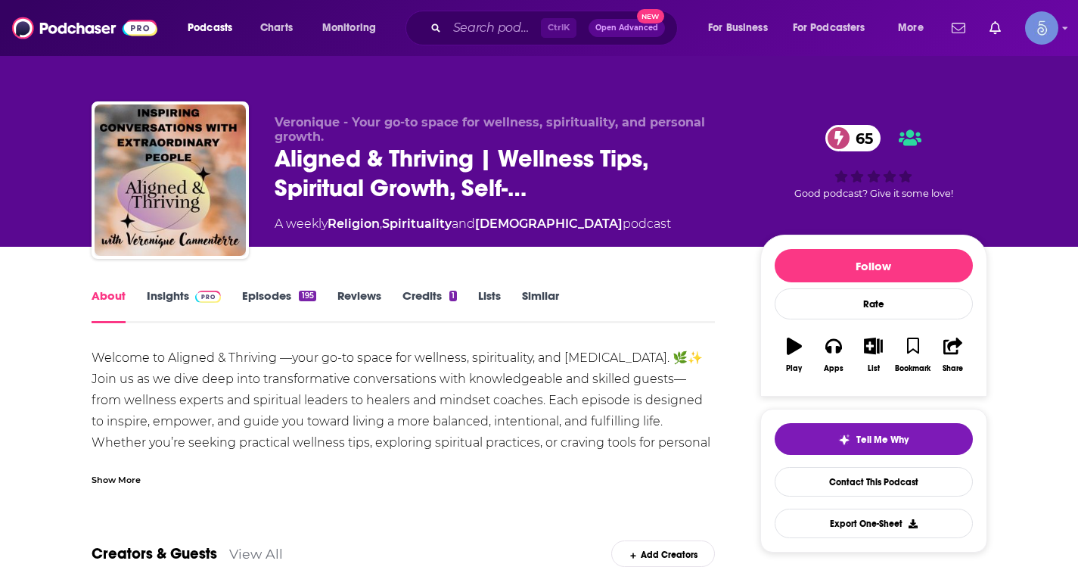
click at [115, 477] on div "Show More" at bounding box center [116, 478] width 49 height 14
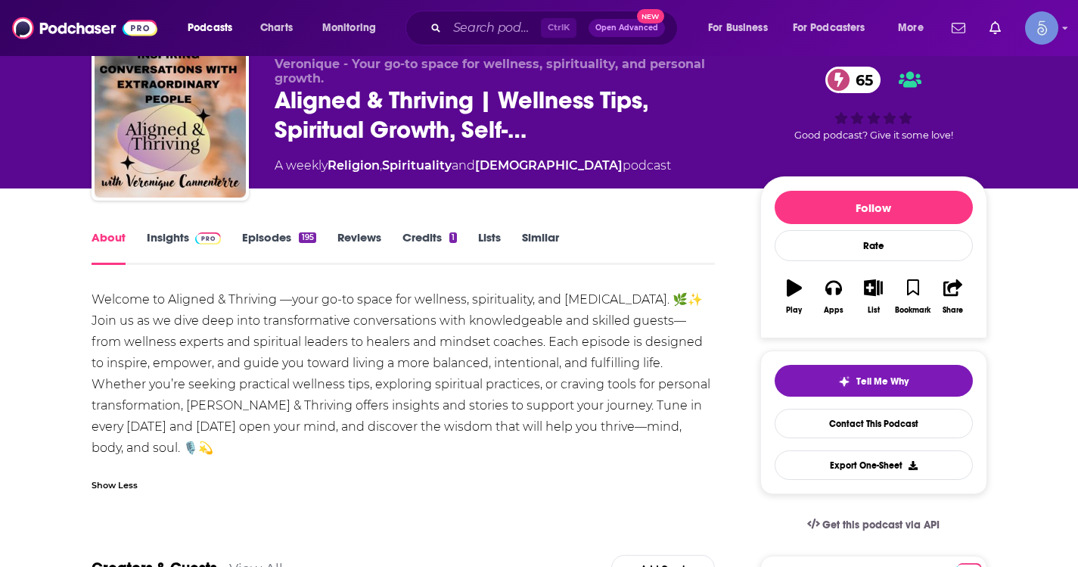
scroll to position [76, 0]
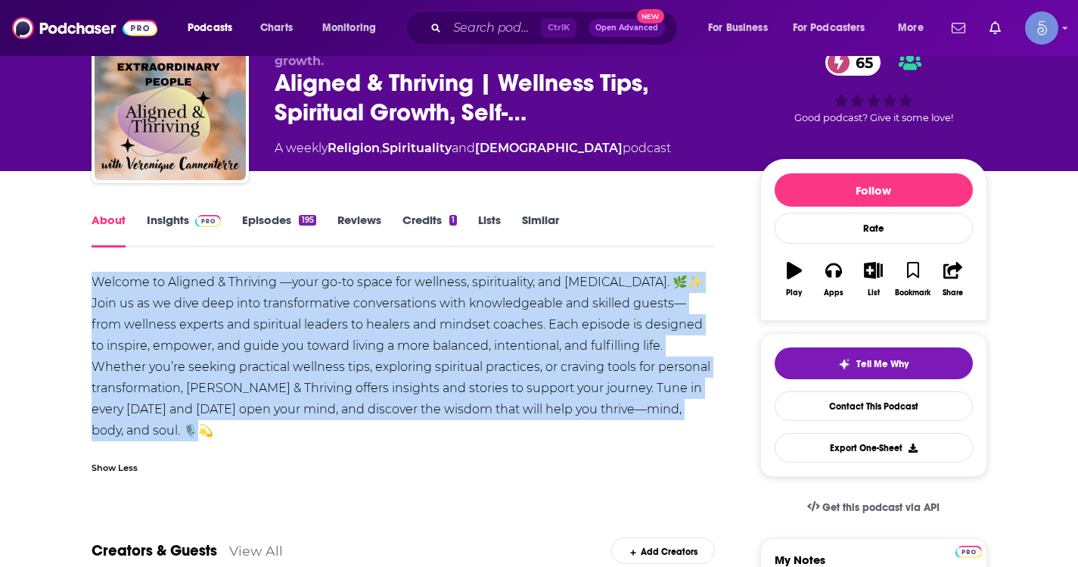
drag, startPoint x: 89, startPoint y: 277, endPoint x: 188, endPoint y: 424, distance: 176.7
copy div "Welcome to Aligned & Thriving —your go-to space for wellness, spirituality, and…"
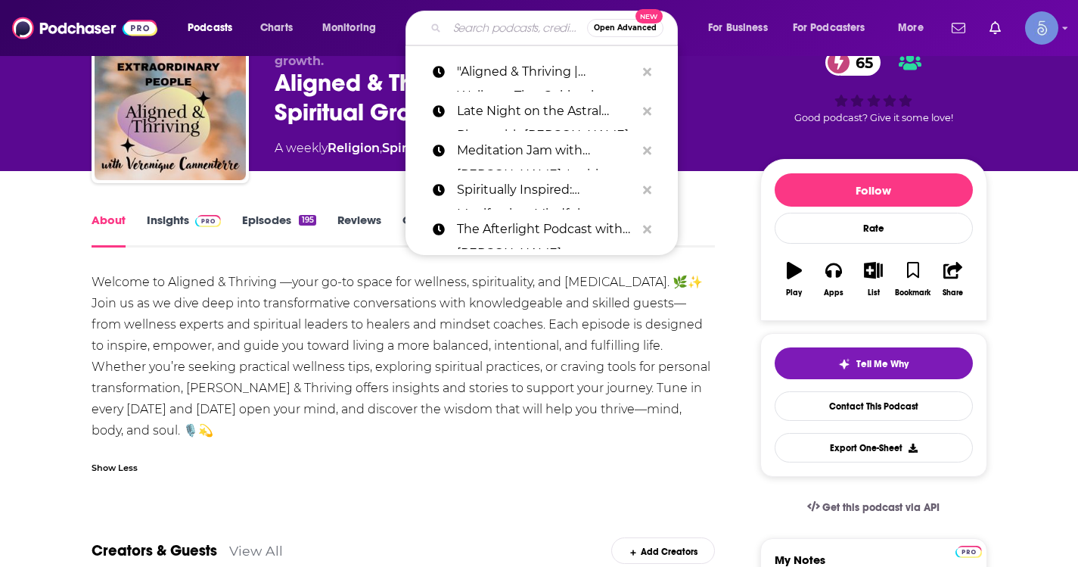
click at [451, 33] on input "Search podcasts, credits, & more..." at bounding box center [517, 28] width 140 height 24
paste input "11:11 Talk Radio"
type input "11:11 Talk Radio"
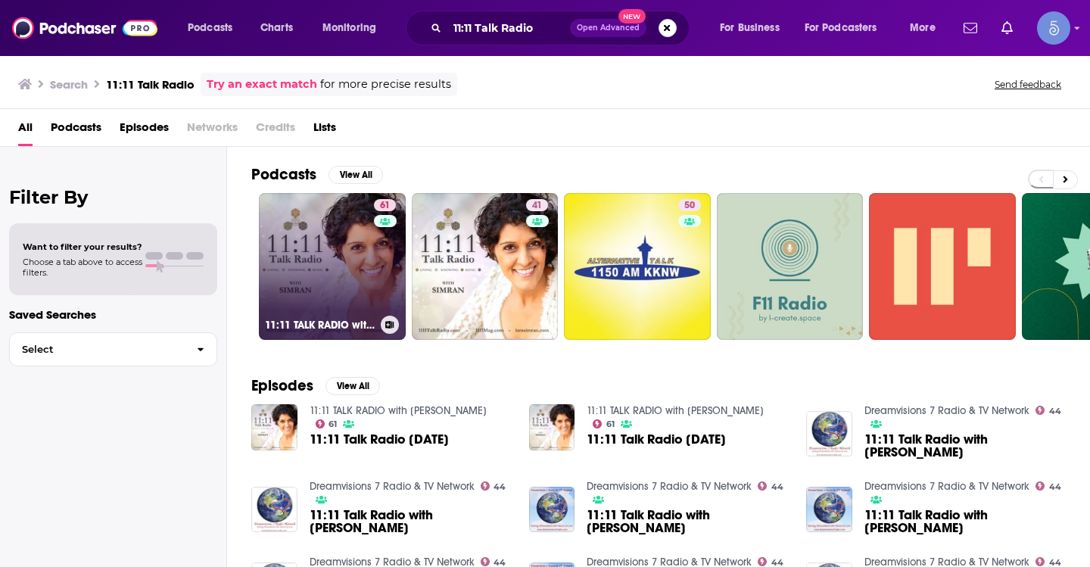
click at [345, 255] on link "61 11:11 TALK RADIO with [PERSON_NAME]" at bounding box center [332, 266] width 147 height 147
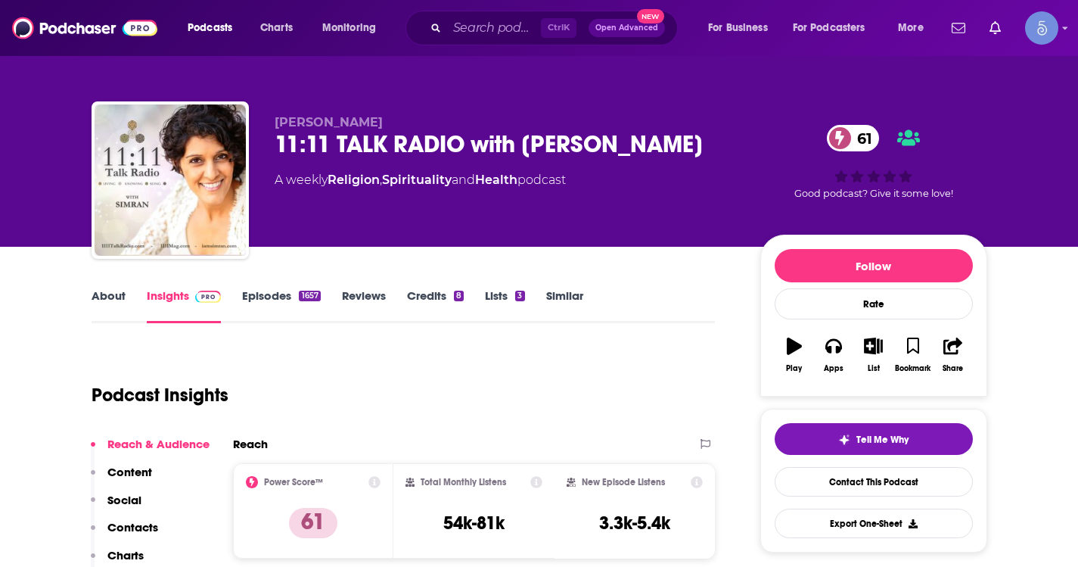
click at [120, 300] on link "About" at bounding box center [109, 305] width 34 height 35
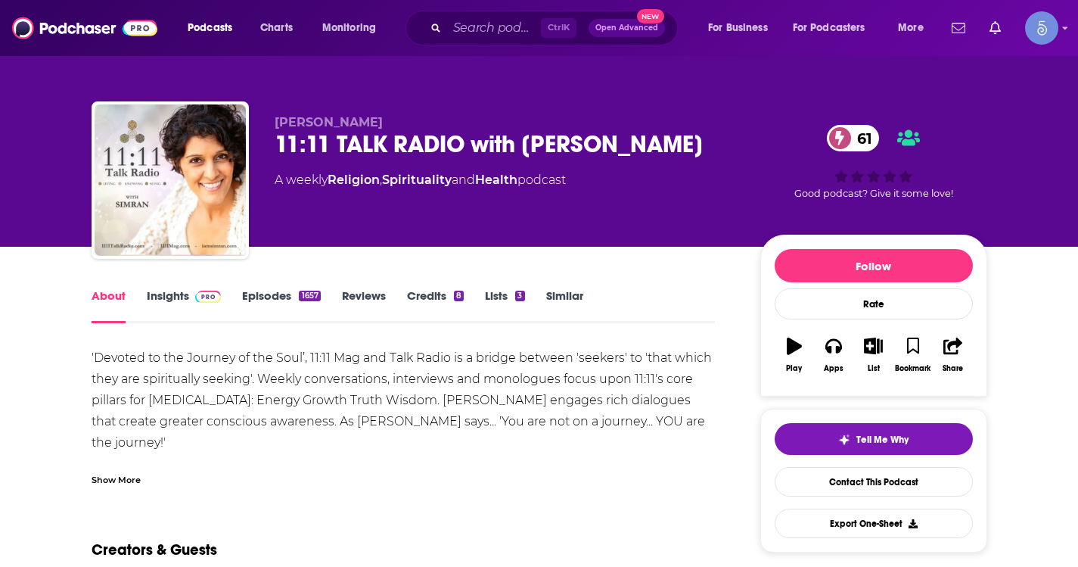
click at [120, 477] on div "Show More" at bounding box center [116, 478] width 49 height 14
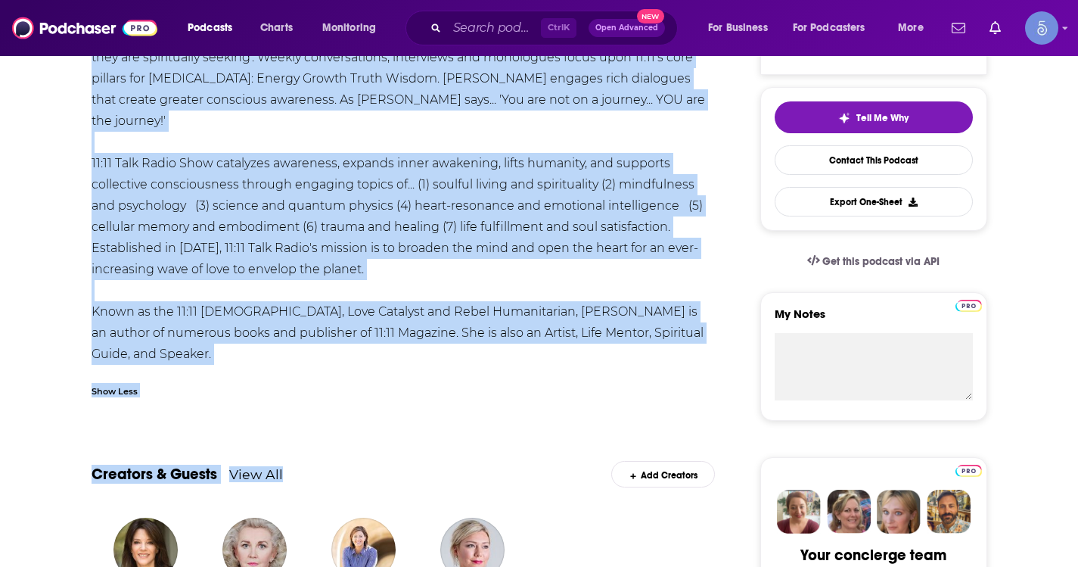
scroll to position [378, 0]
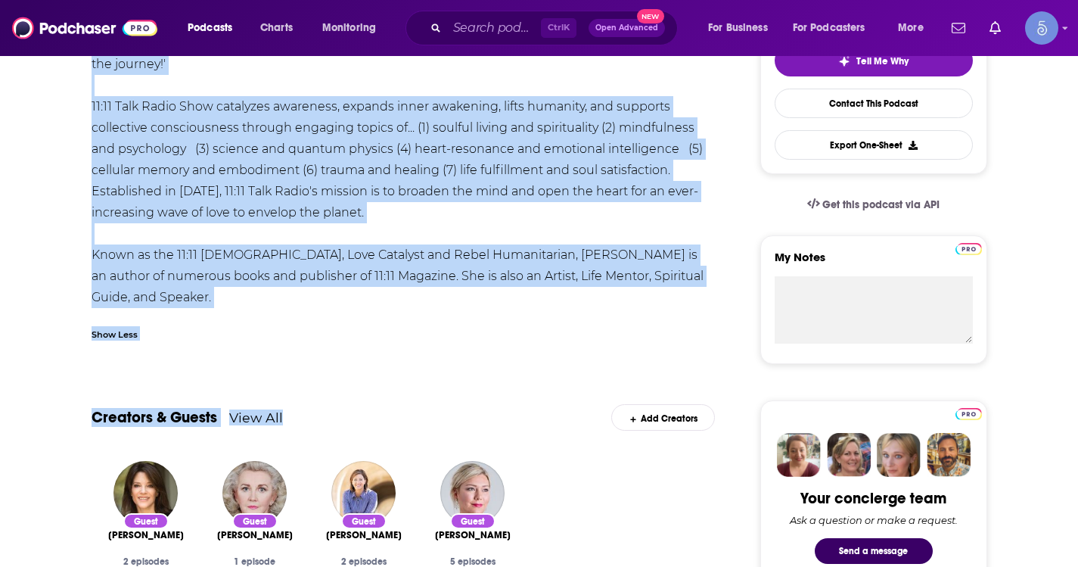
drag, startPoint x: 87, startPoint y: 356, endPoint x: 558, endPoint y: 300, distance: 474.1
copy div "'Loremip do sit Ametcon ad eli Sedd’, 27:74 Eiu tem Inci Utlab et d magnaa enim…"
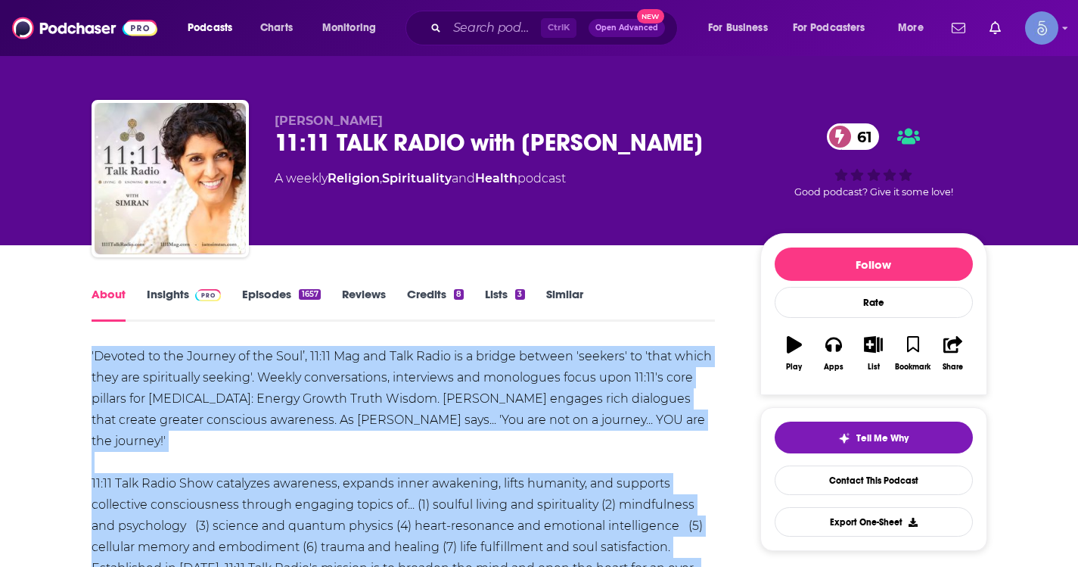
scroll to position [0, 0]
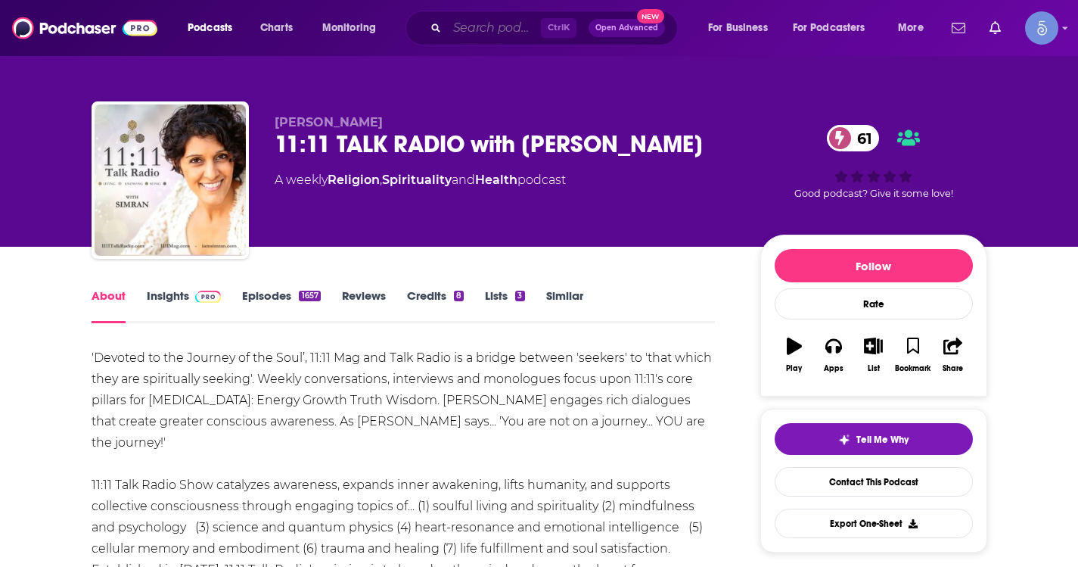
click at [472, 28] on input "Search podcasts, credits, & more..." at bounding box center [494, 28] width 94 height 24
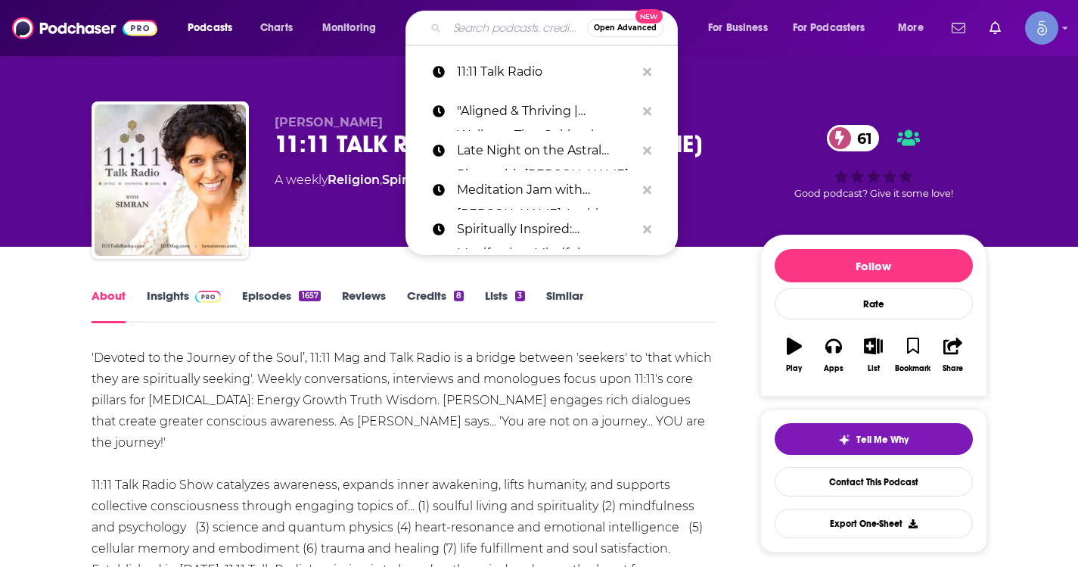
click at [472, 28] on input "Search podcasts, credits, & more..." at bounding box center [517, 28] width 140 height 24
paste input "The Mindful Movement Podcast and Community"
type input "The Mindful Movement Podcast and Community"
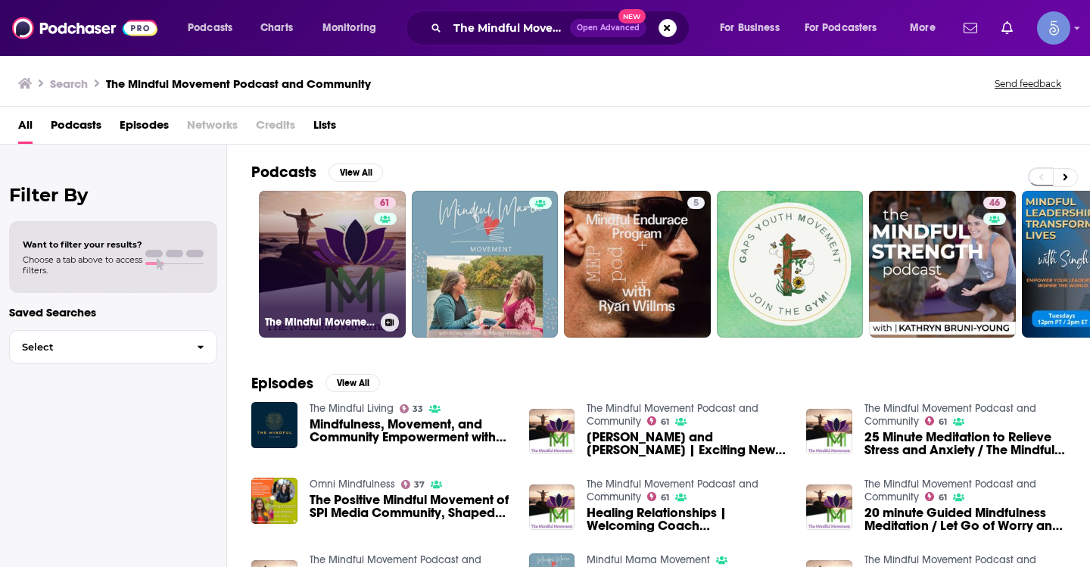
click at [341, 252] on link "61 The Mindful Movement Podcast and Community" at bounding box center [332, 264] width 147 height 147
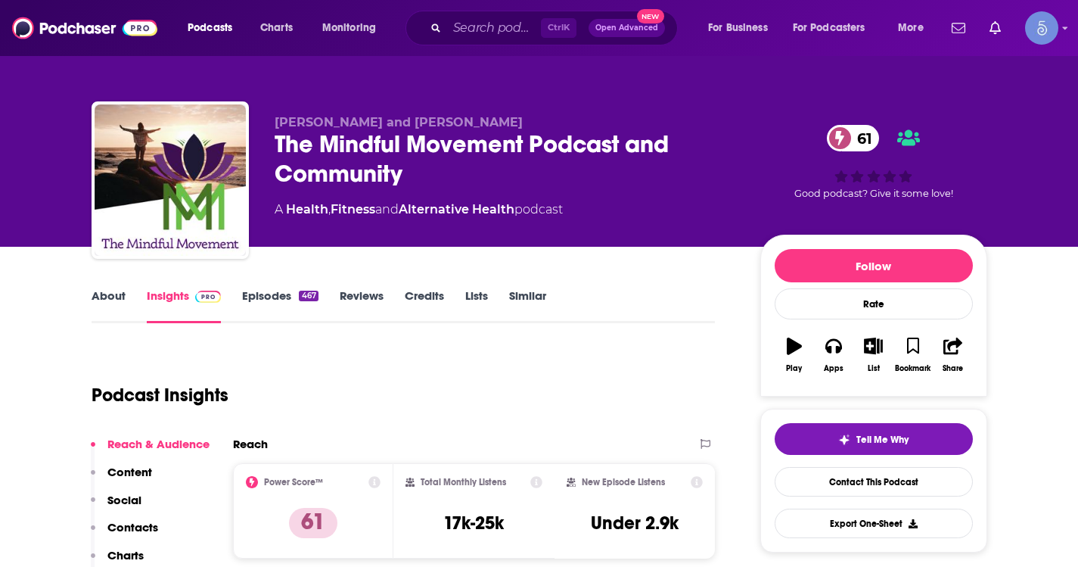
click at [116, 306] on link "About" at bounding box center [109, 305] width 34 height 35
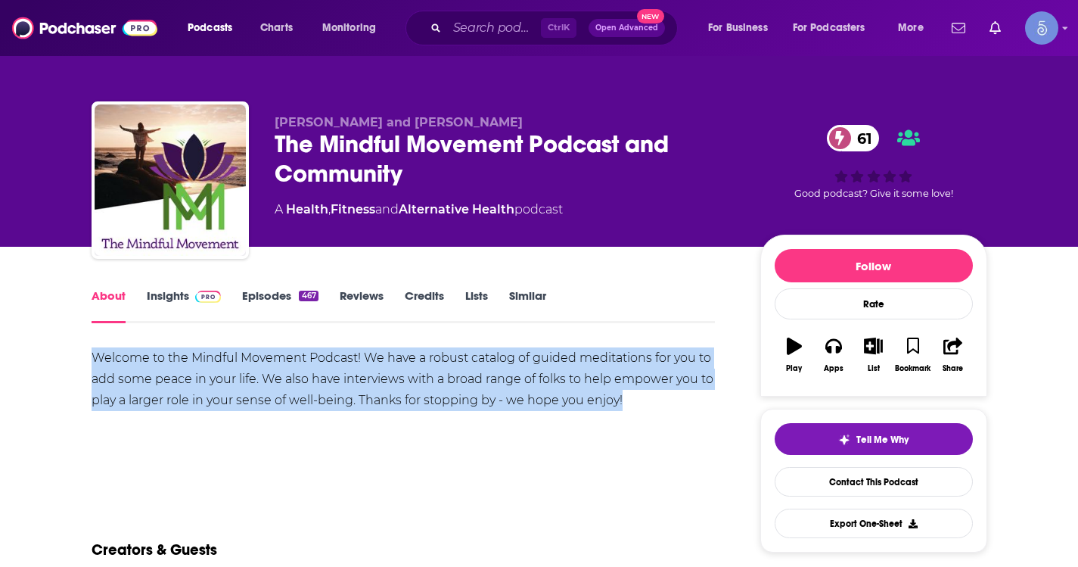
drag, startPoint x: 86, startPoint y: 350, endPoint x: 646, endPoint y: 400, distance: 563.0
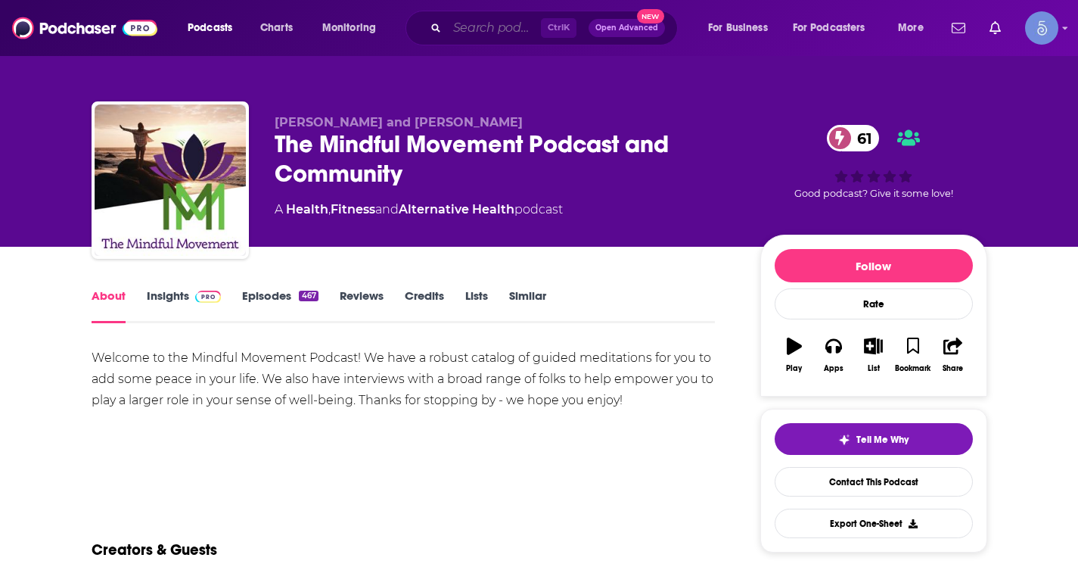
click at [452, 33] on input "Search podcasts, credits, & more..." at bounding box center [494, 28] width 94 height 24
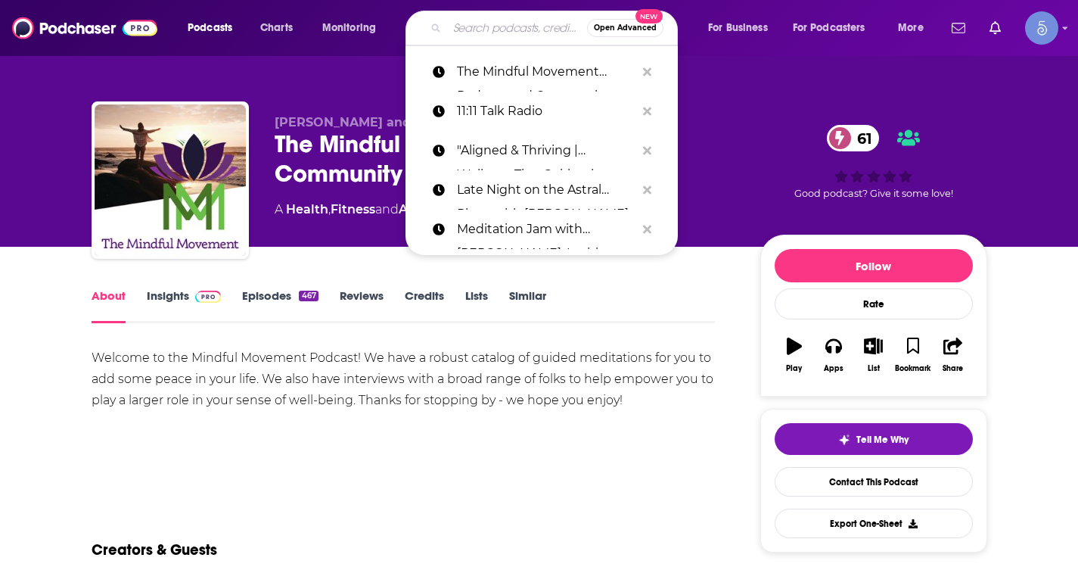
paste input "Spiritual Journey - Path to Awakening"
type input "Spiritual Journey - Path to Awakening"
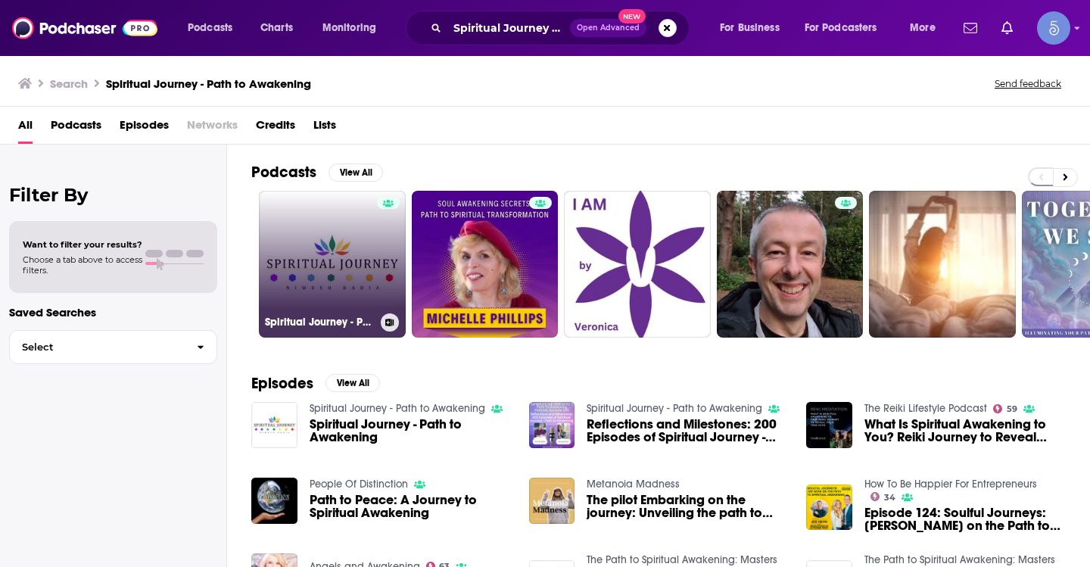
click at [338, 244] on link "Spiritual Journey - Path to Awakening" at bounding box center [332, 264] width 147 height 147
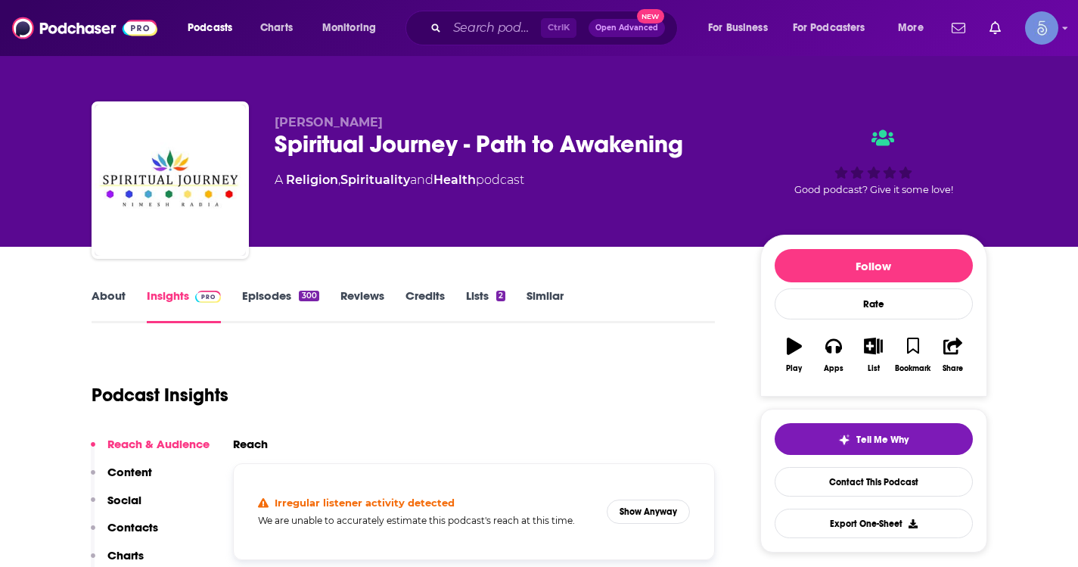
click at [103, 297] on link "About" at bounding box center [109, 305] width 34 height 35
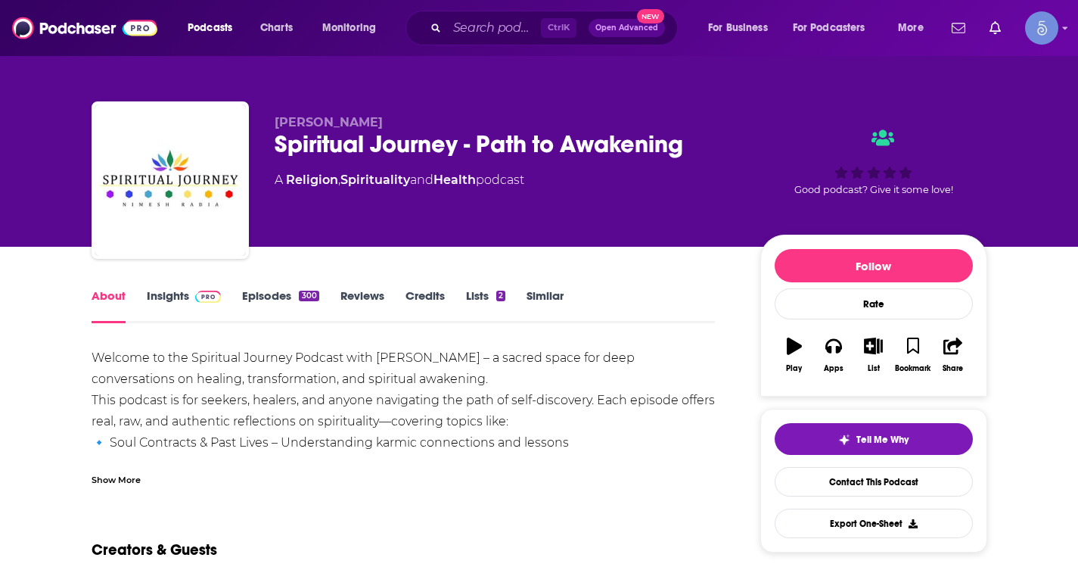
click at [126, 477] on div "Show More" at bounding box center [116, 478] width 49 height 14
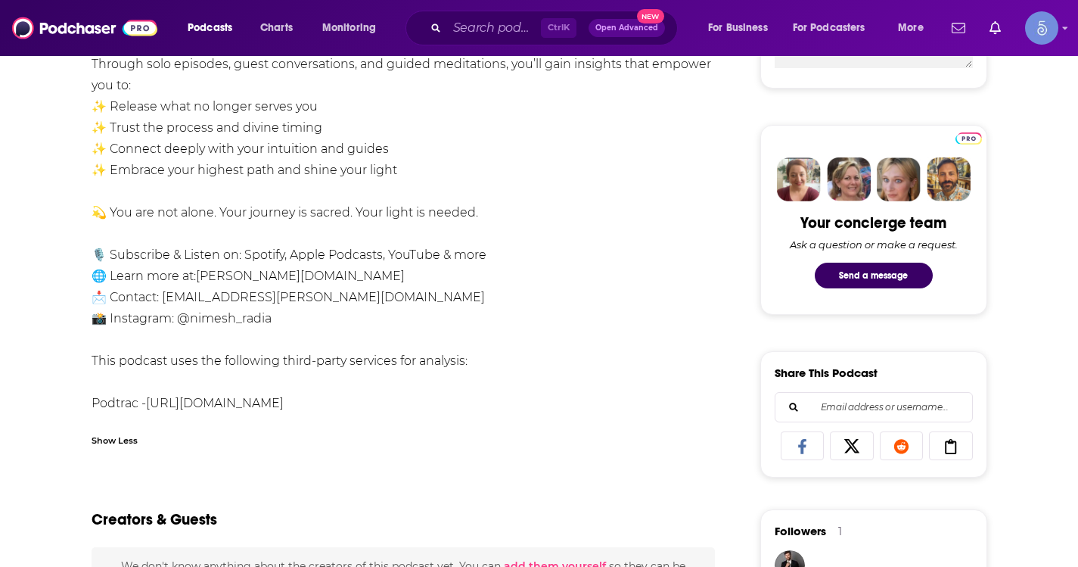
scroll to position [681, 0]
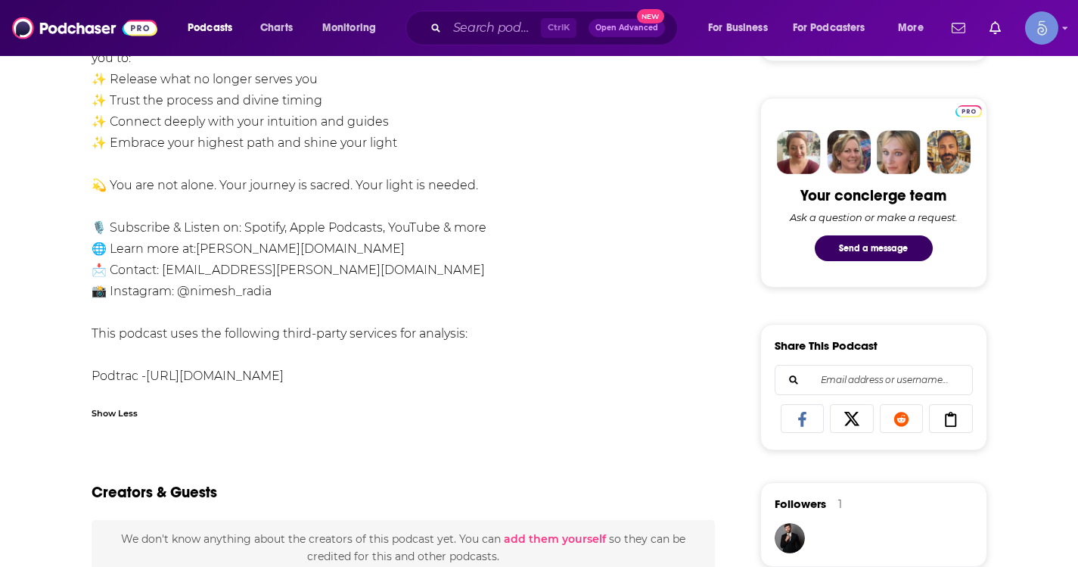
drag, startPoint x: 94, startPoint y: 278, endPoint x: 498, endPoint y: 376, distance: 415.7
click at [498, 376] on div "Welcome to the Spiritual Journey Podcast with [PERSON_NAME] – a sacred space fo…" at bounding box center [404, 26] width 624 height 720
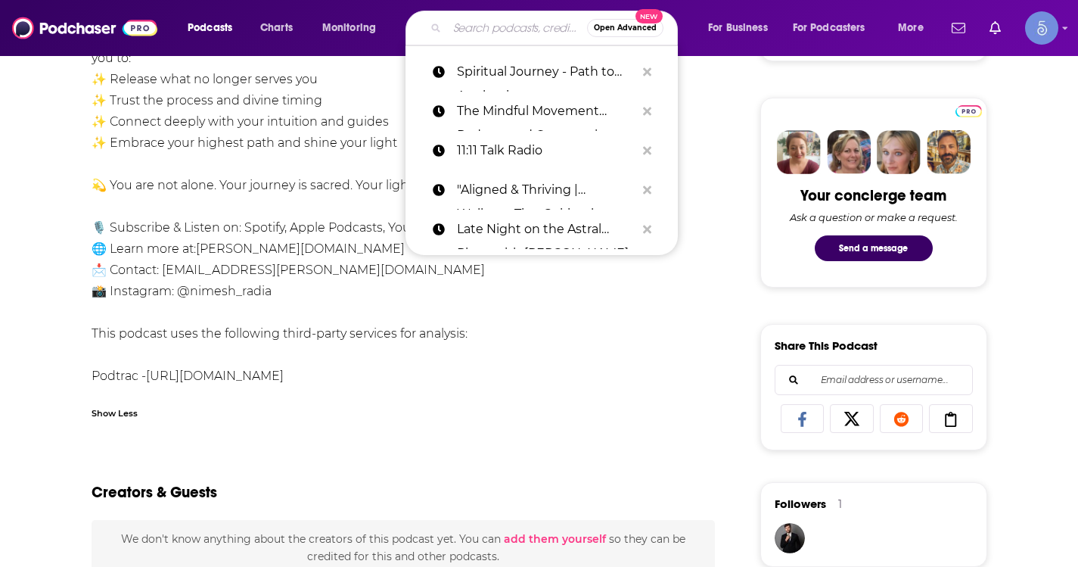
click at [490, 31] on input "Search podcasts, credits, & more..." at bounding box center [517, 28] width 140 height 24
paste input "Recover Your Soul: A Spiritual Path to a Happy and Healthy Life"
type input "Recover Your Soul: A Spiritual Path to a Happy and Healthy Life"
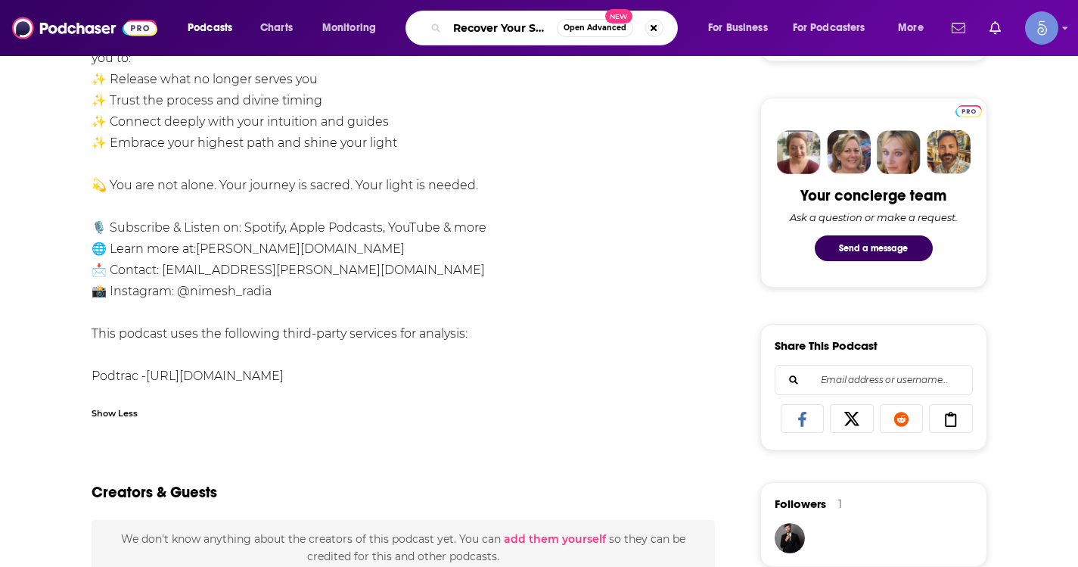
scroll to position [0, 253]
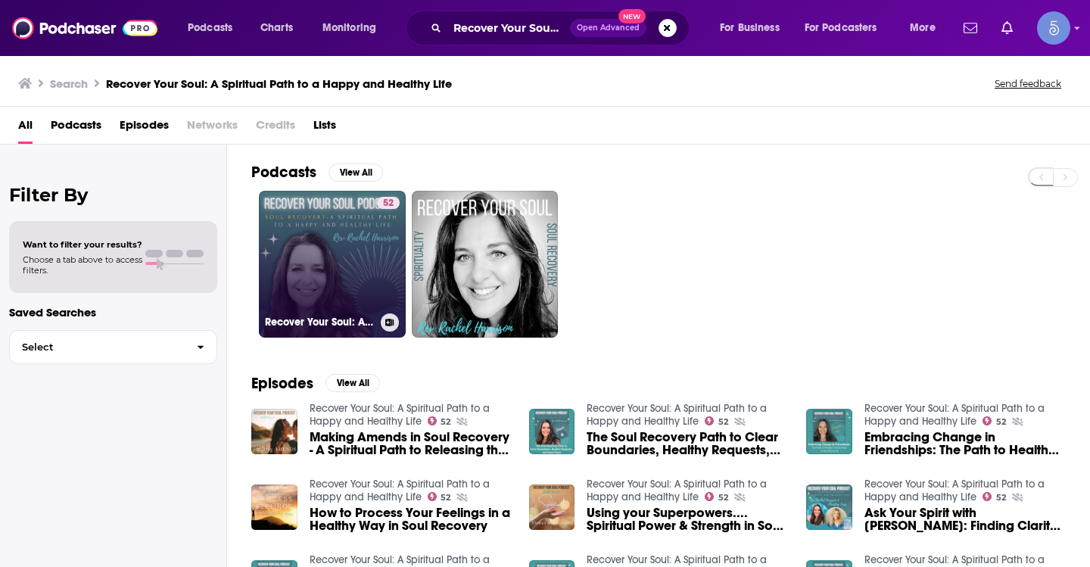
click at [309, 288] on link "52 Recover Your Soul: A Spiritual Path to a Happy and Healthy Life" at bounding box center [332, 264] width 147 height 147
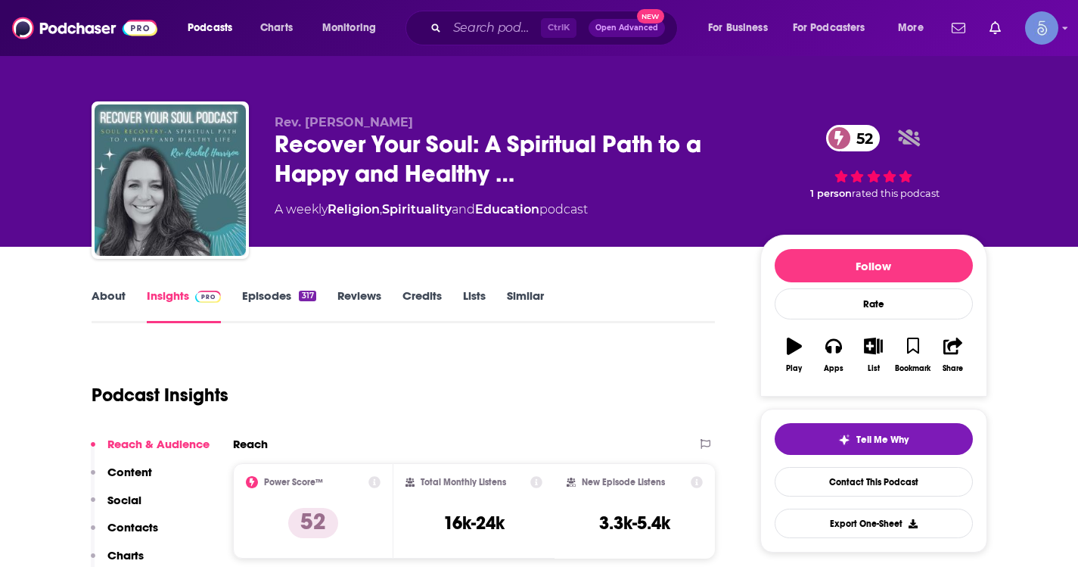
click at [571, 393] on div "Podcast Insights" at bounding box center [398, 385] width 612 height 77
click at [111, 306] on link "About" at bounding box center [109, 305] width 34 height 35
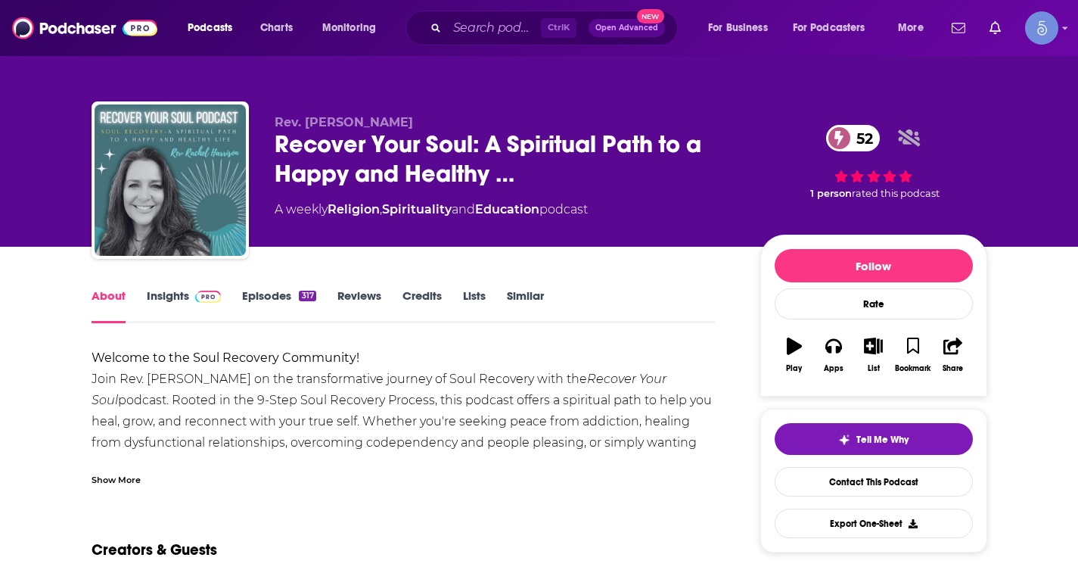
click at [120, 472] on div "Show More" at bounding box center [116, 478] width 49 height 14
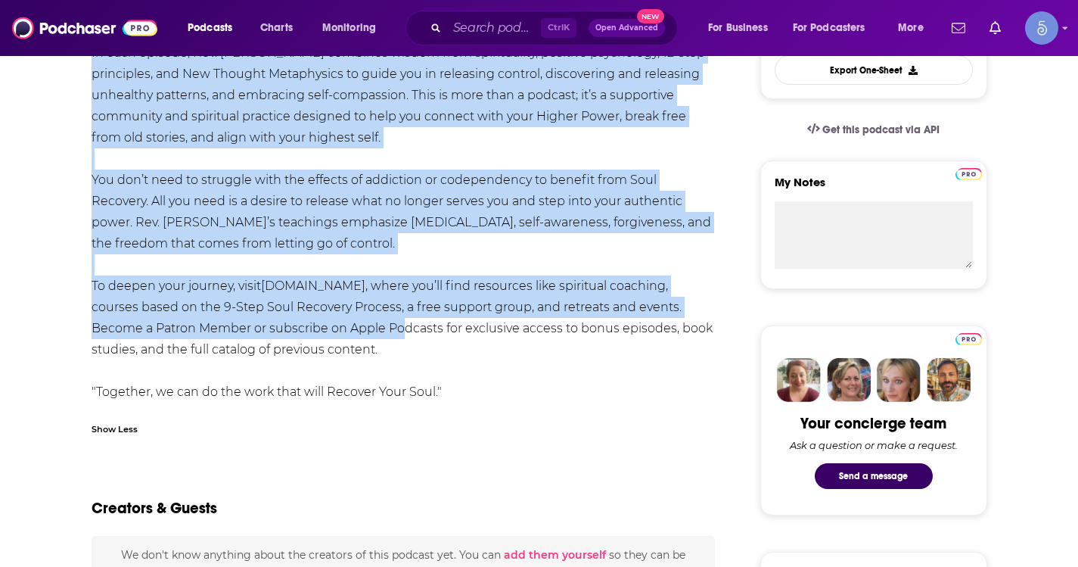
scroll to position [454, 0]
drag, startPoint x: 93, startPoint y: 202, endPoint x: 449, endPoint y: 397, distance: 405.4
click at [449, 397] on div "Welcome to the Soul Recovery Community! Join Rev. [PERSON_NAME] on the transfor…" at bounding box center [404, 147] width 624 height 509
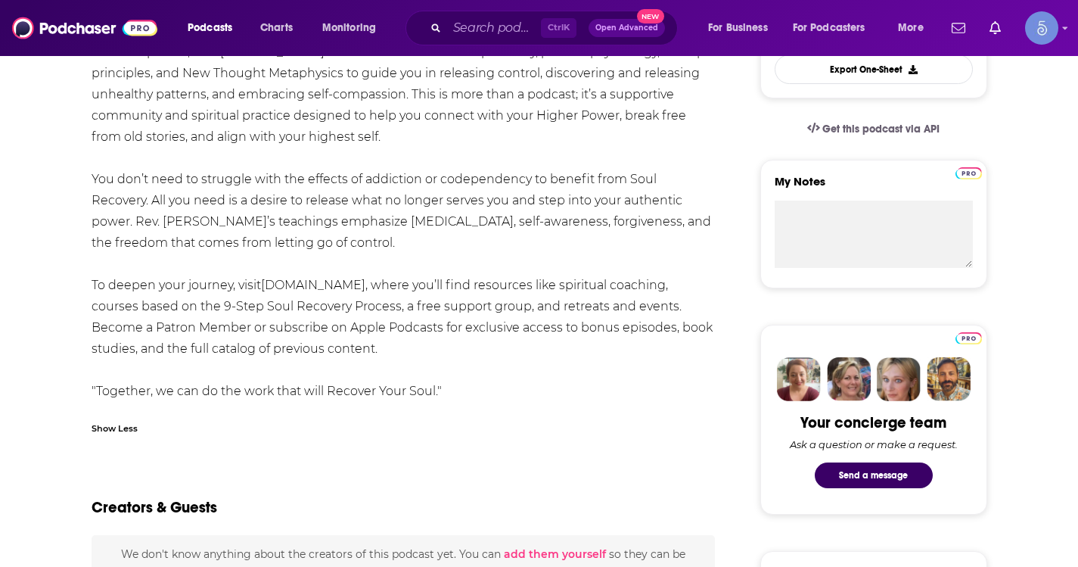
click at [512, 14] on div "Ctrl K Open Advanced New" at bounding box center [542, 28] width 272 height 35
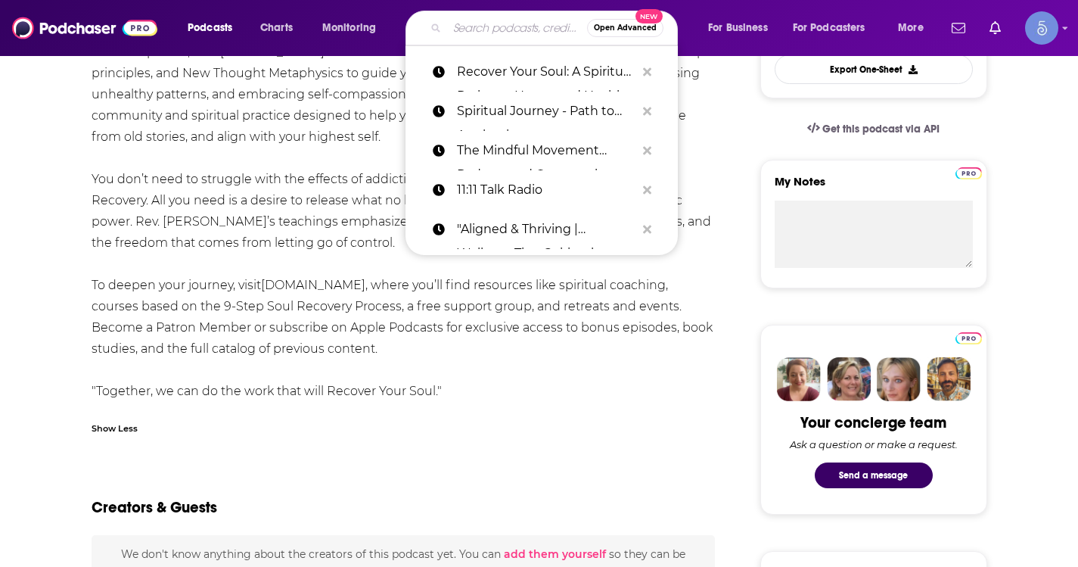
click at [492, 33] on input "Search podcasts, credits, & more..." at bounding box center [517, 28] width 140 height 24
paste input "Seeking [DEMOGRAPHIC_DATA]"
type input "Seeking [DEMOGRAPHIC_DATA]"
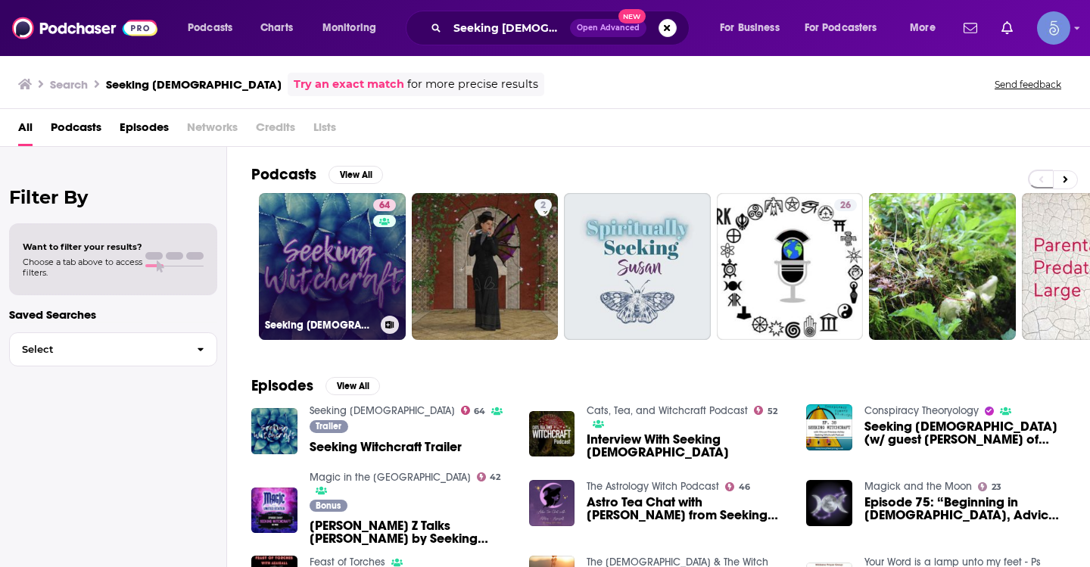
click at [316, 267] on link "64 Seeking [DEMOGRAPHIC_DATA]" at bounding box center [332, 266] width 147 height 147
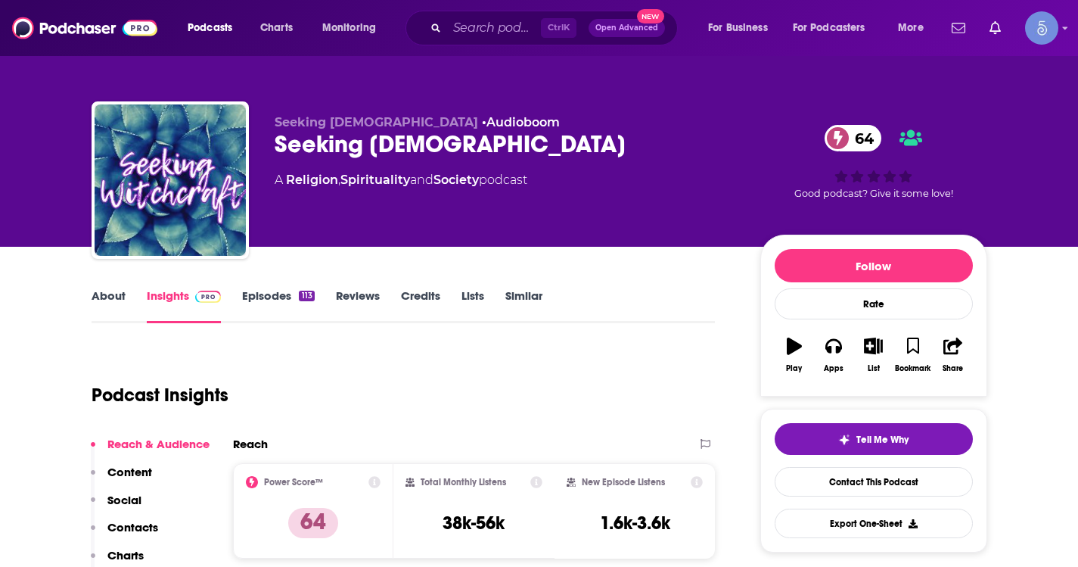
click at [92, 300] on link "About" at bounding box center [109, 305] width 34 height 35
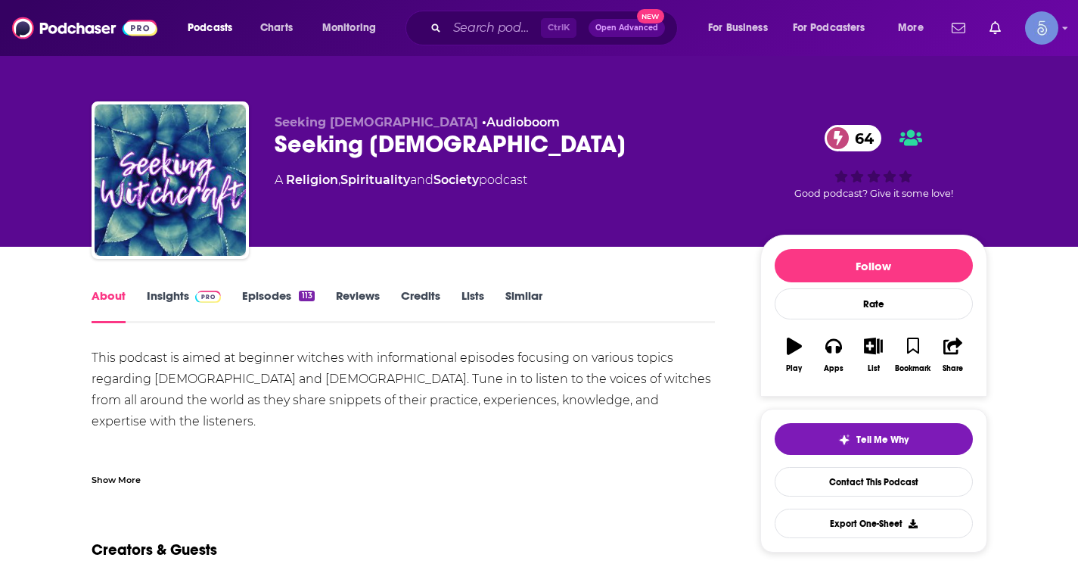
click at [116, 475] on div "Show More" at bounding box center [116, 478] width 49 height 14
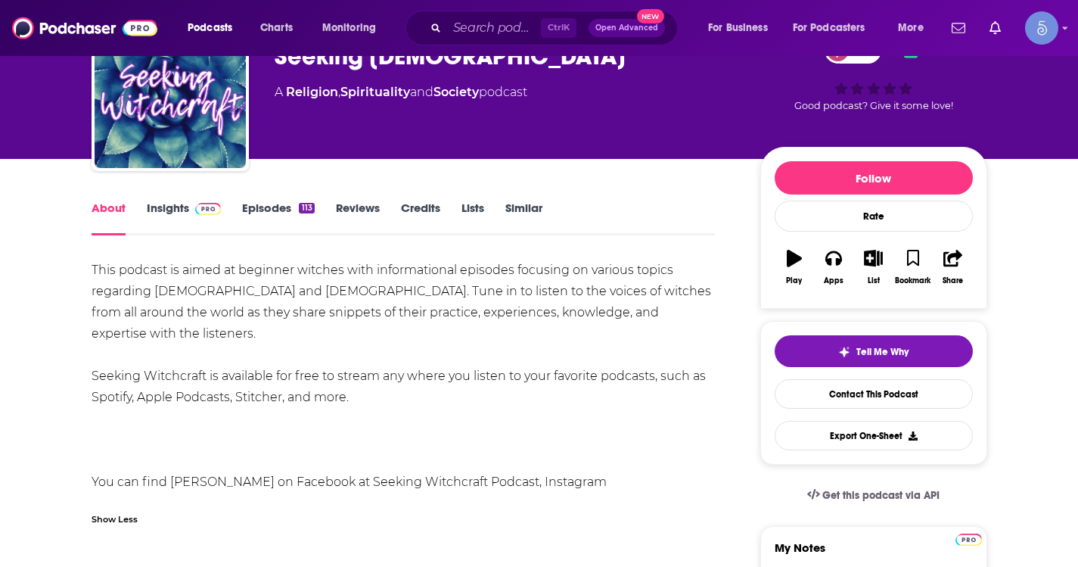
scroll to position [227, 0]
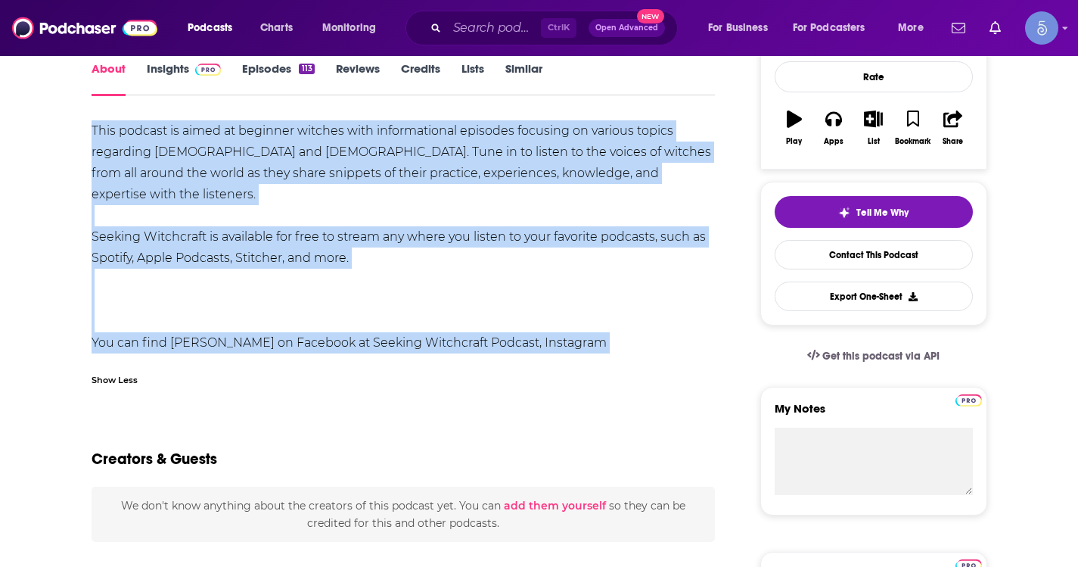
drag, startPoint x: 91, startPoint y: 125, endPoint x: 601, endPoint y: 346, distance: 555.8
click at [601, 346] on div "This podcast is aimed at beginner witches with informational episodes focusing …" at bounding box center [404, 247] width 624 height 254
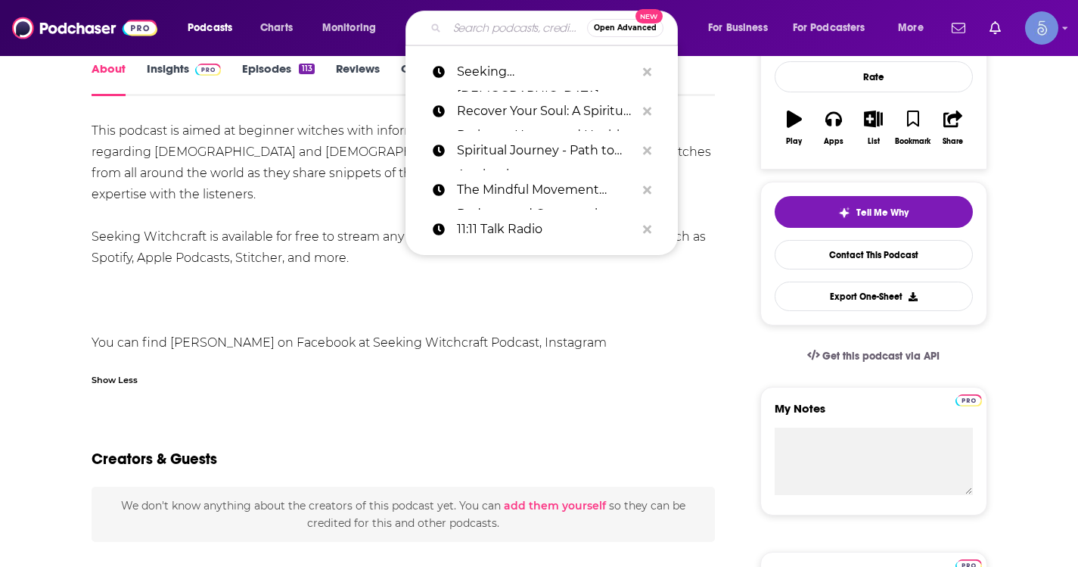
click at [503, 31] on input "Search podcasts, credits, & more..." at bounding box center [517, 28] width 140 height 24
paste input "Awaken Your Inner Awesomeness with [PERSON_NAME]-A daily dose of spirituality a…"
type input "Awaken Your Inner Awesomeness with [PERSON_NAME]-A daily dose of spirituality a…"
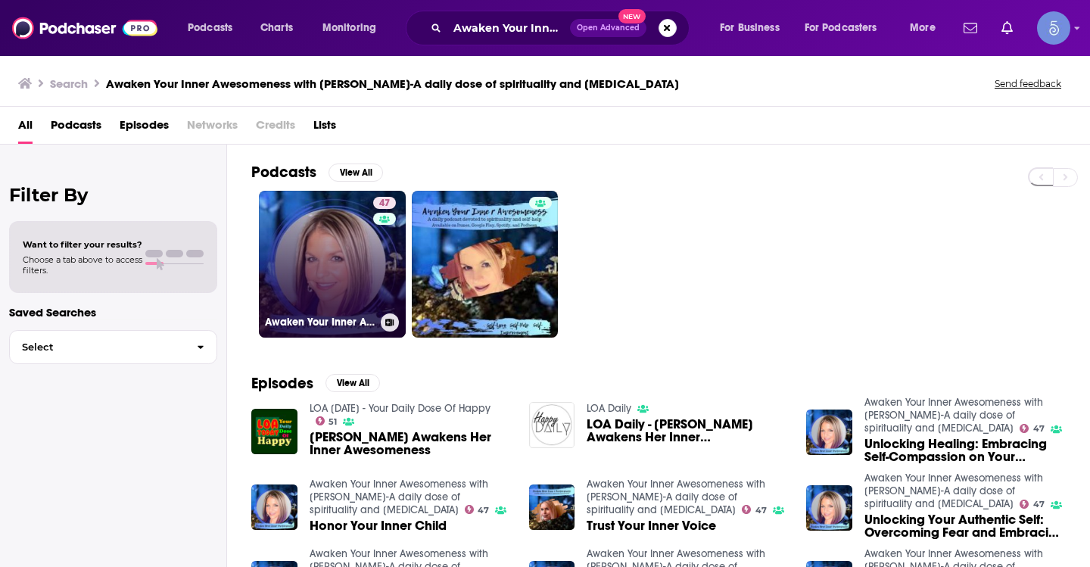
click at [316, 239] on link "47 Awaken Your Inner Awesomeness with [PERSON_NAME]-A daily dose of spiritualit…" at bounding box center [332, 264] width 147 height 147
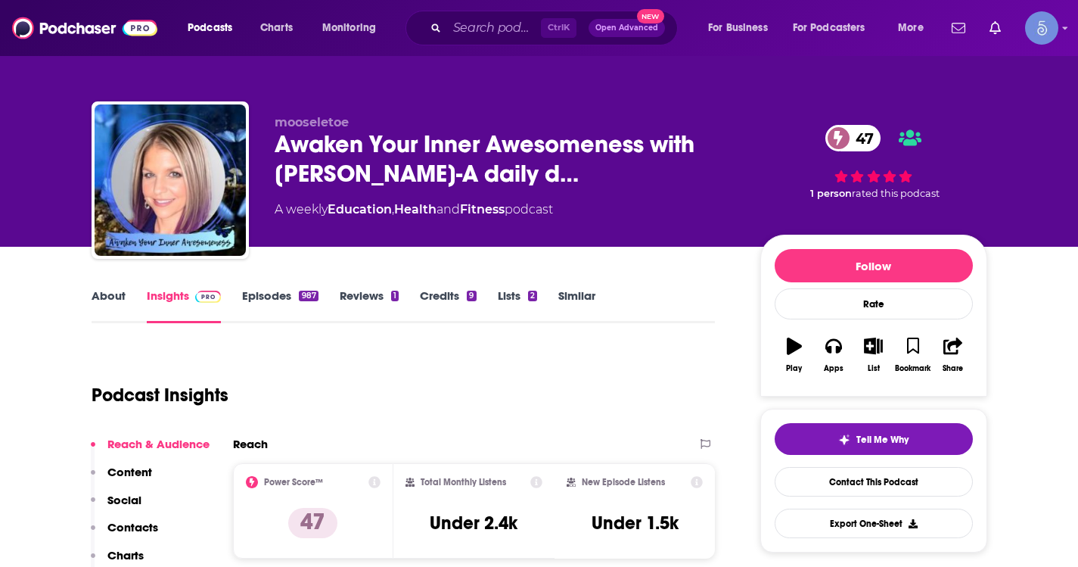
click at [120, 298] on link "About" at bounding box center [109, 305] width 34 height 35
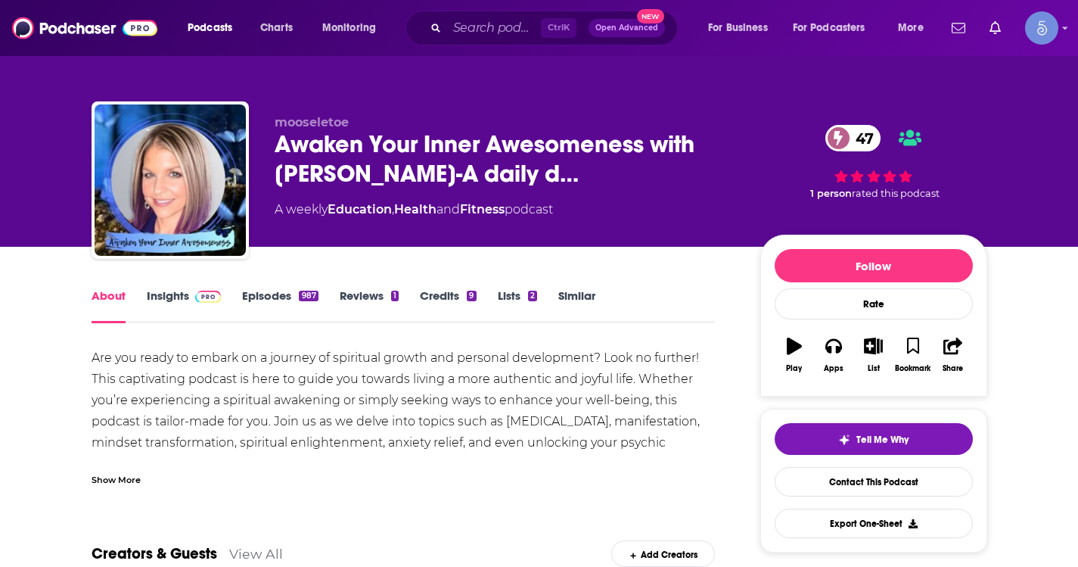
click at [123, 485] on div "Show More" at bounding box center [116, 478] width 49 height 14
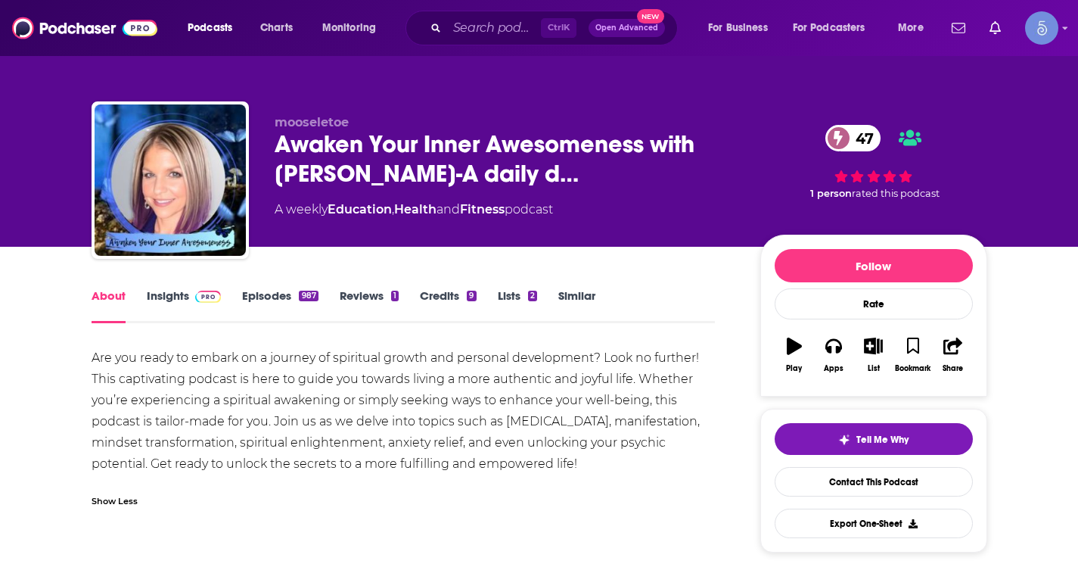
scroll to position [151, 0]
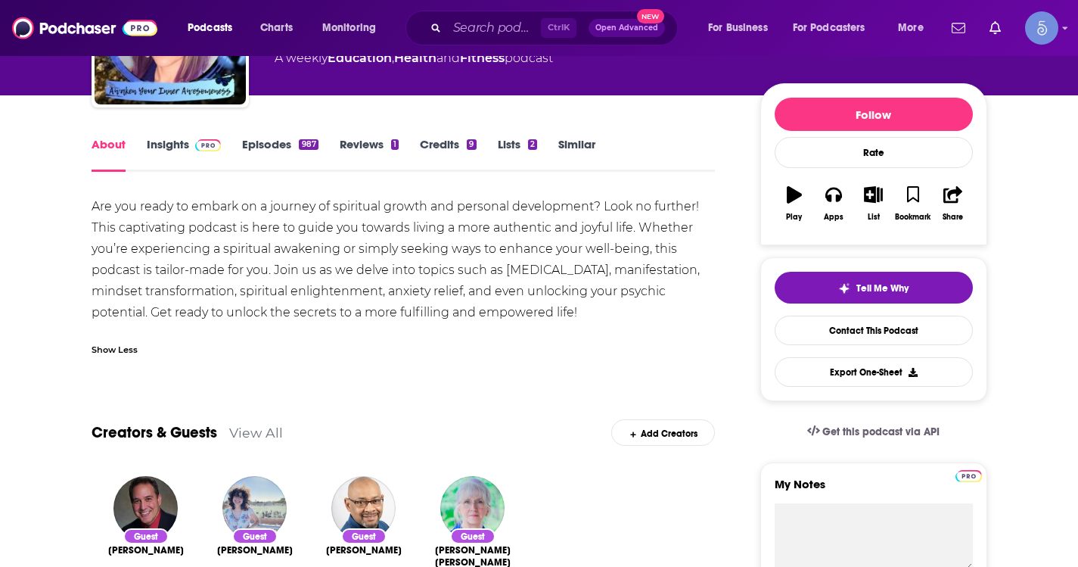
drag, startPoint x: 91, startPoint y: 205, endPoint x: 603, endPoint y: 319, distance: 524.7
click at [603, 319] on div "Are you ready to embark on a journey of spiritual growth and personal developme…" at bounding box center [404, 259] width 624 height 127
click at [521, 25] on input "Search podcasts, credits, & more..." at bounding box center [494, 28] width 94 height 24
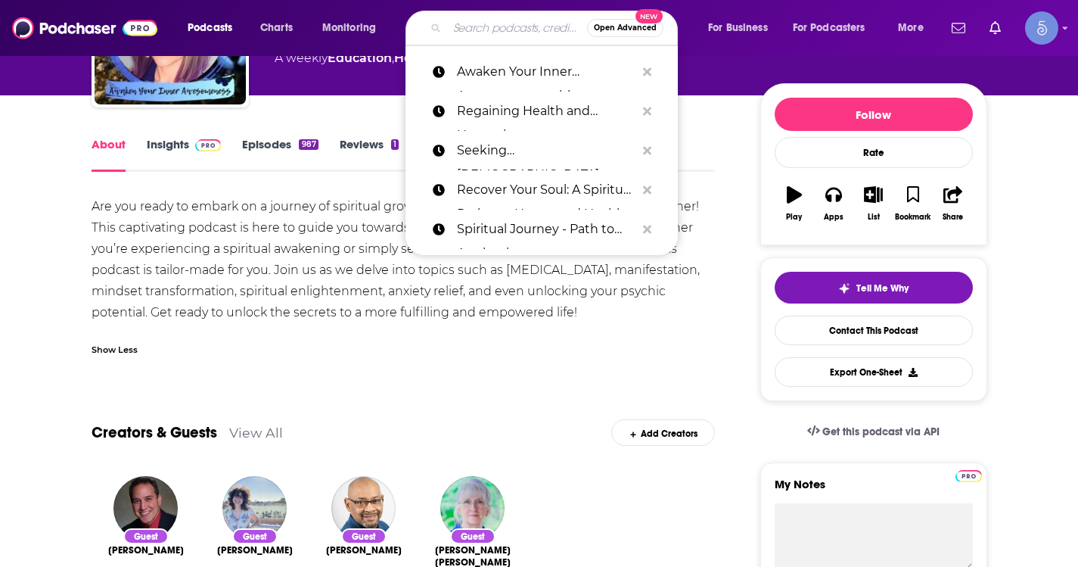
click at [521, 25] on input "Search podcasts, credits, & more..." at bounding box center [517, 28] width 140 height 24
paste input "MAGIC IS REAL"
type input "MAGIC IS REAL"
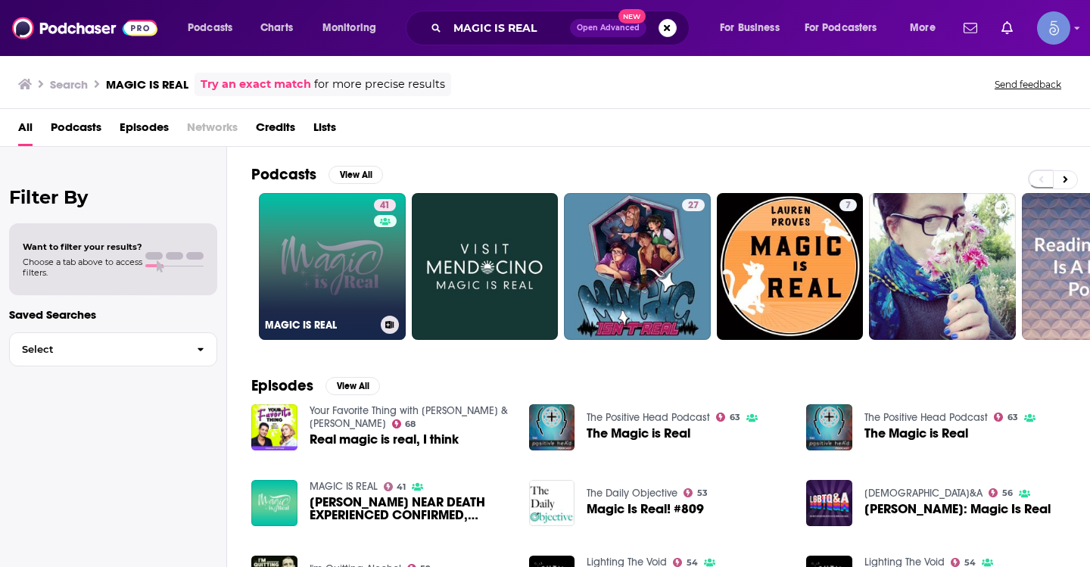
click at [356, 275] on link "41 MAGIC IS REAL" at bounding box center [332, 266] width 147 height 147
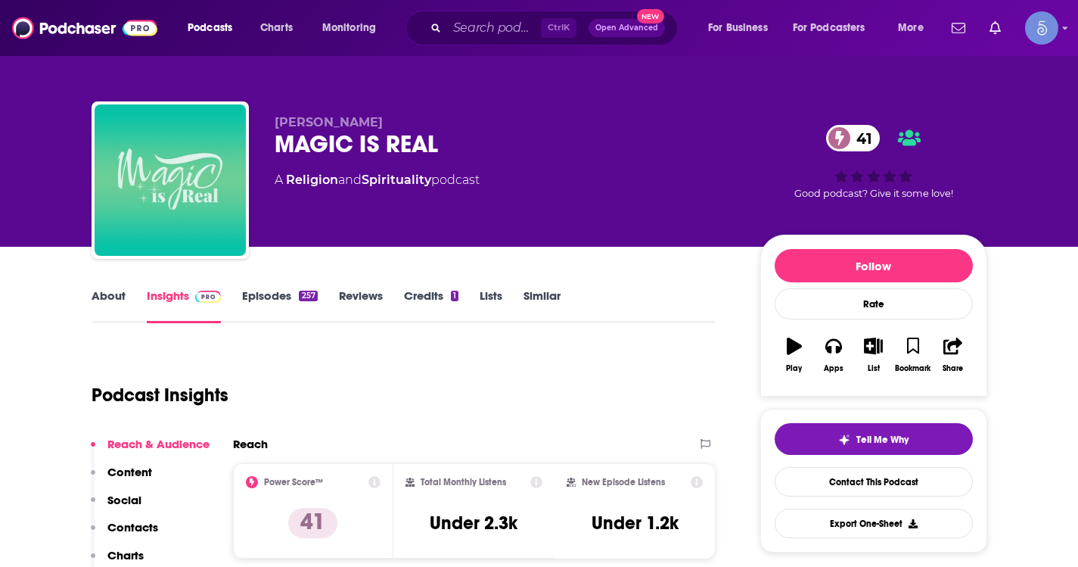
click at [107, 296] on link "About" at bounding box center [109, 305] width 34 height 35
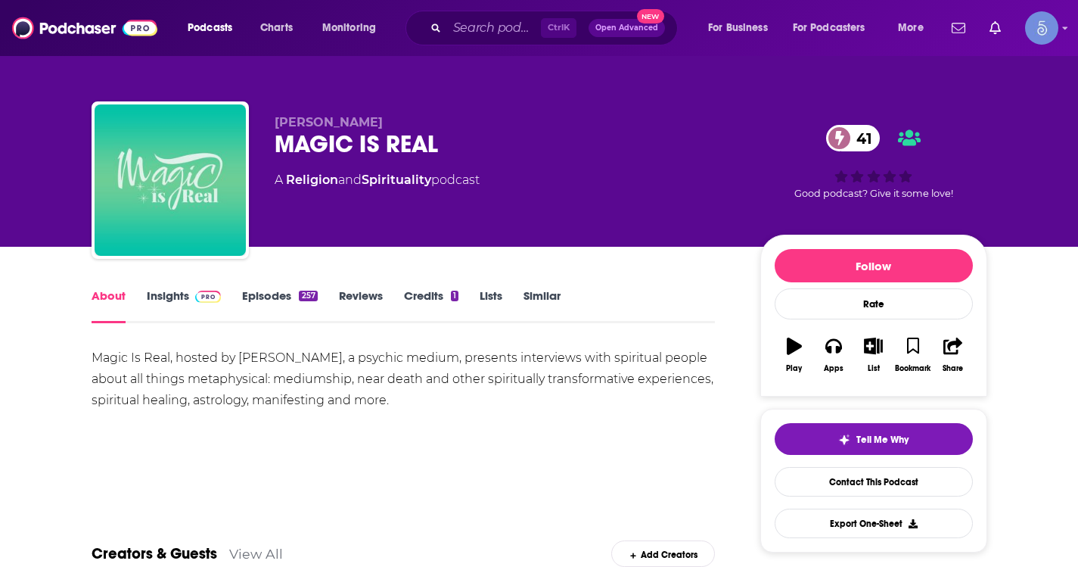
drag, startPoint x: 87, startPoint y: 353, endPoint x: 449, endPoint y: 393, distance: 363.9
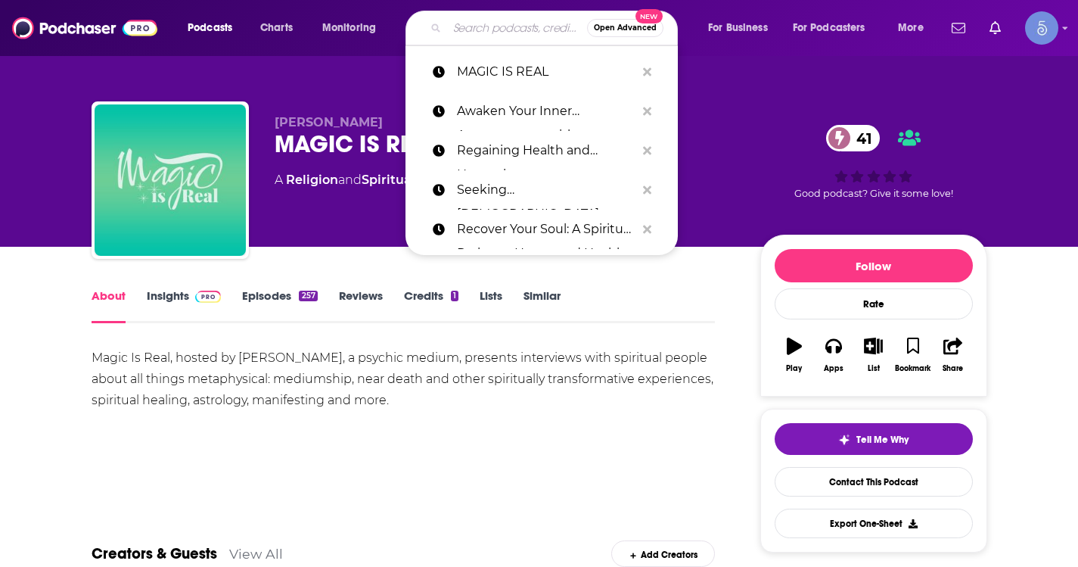
click at [491, 29] on input "Search podcasts, credits, & more..." at bounding box center [517, 28] width 140 height 24
paste input "Law of Attraction Tribe Podcast: Manifestation hacks and tips"
type input "Law of Attraction Tribe Podcast: Manifestation hacks and tips"
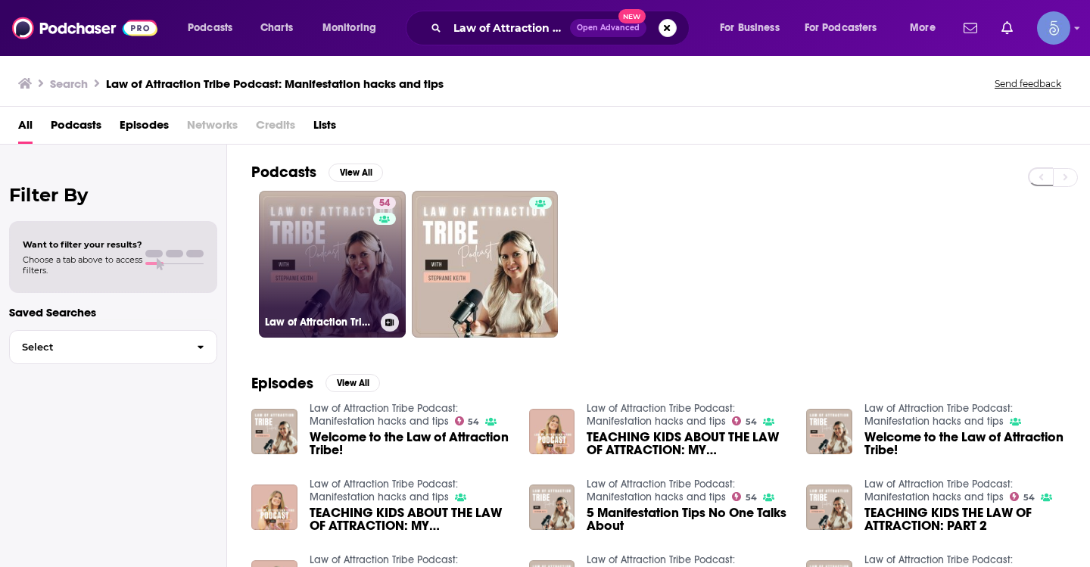
click at [319, 282] on link "54 Law of Attraction Tribe Podcast: Manifestation hacks and tips" at bounding box center [332, 264] width 147 height 147
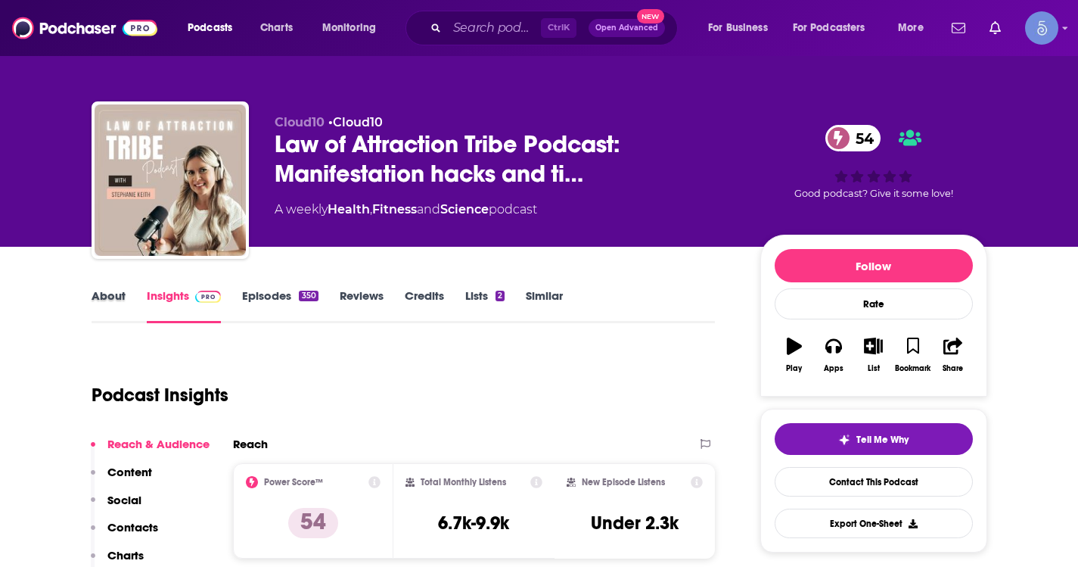
click at [140, 304] on div "About" at bounding box center [119, 305] width 55 height 35
click at [110, 294] on link "About" at bounding box center [109, 305] width 34 height 35
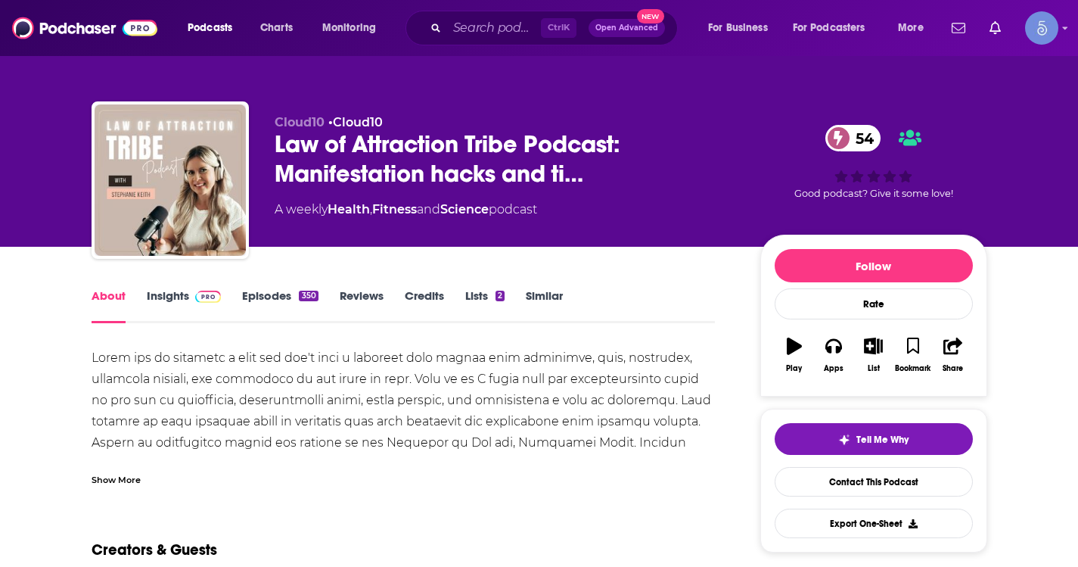
click at [104, 480] on div "Show More" at bounding box center [116, 478] width 49 height 14
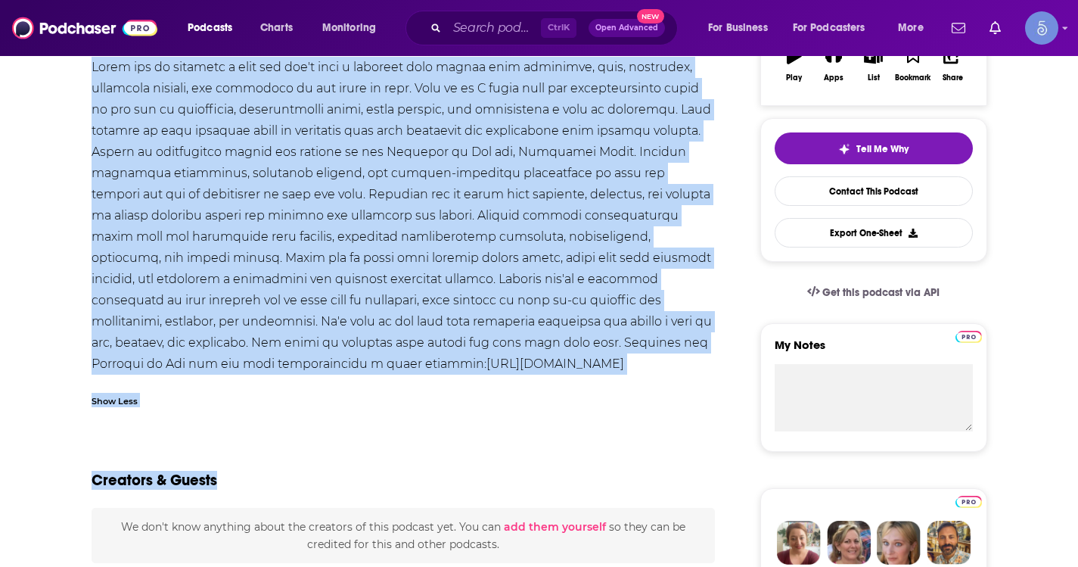
scroll to position [303, 0]
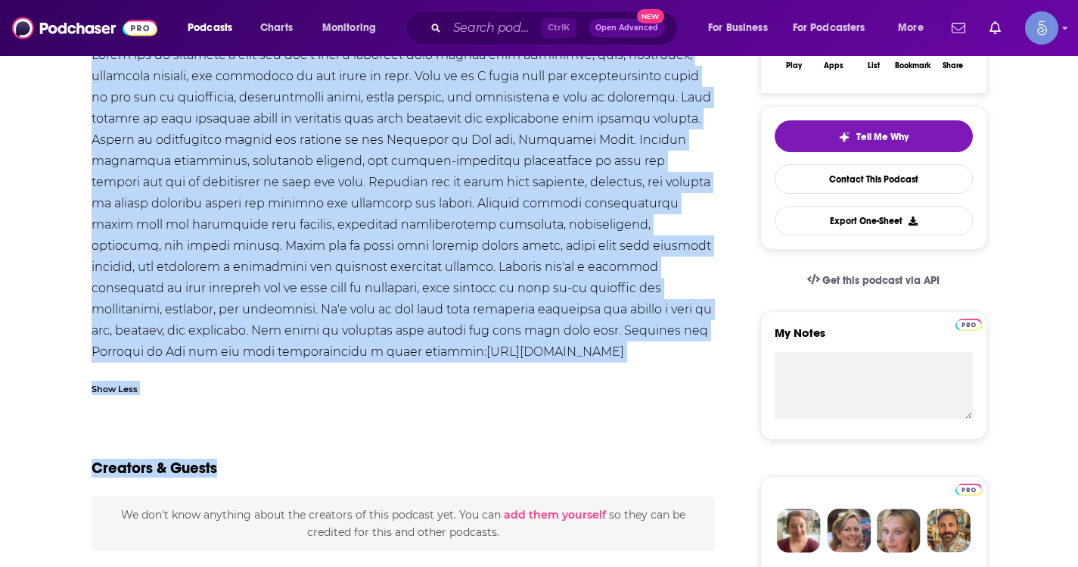
drag, startPoint x: 85, startPoint y: 348, endPoint x: 596, endPoint y: 351, distance: 510.8
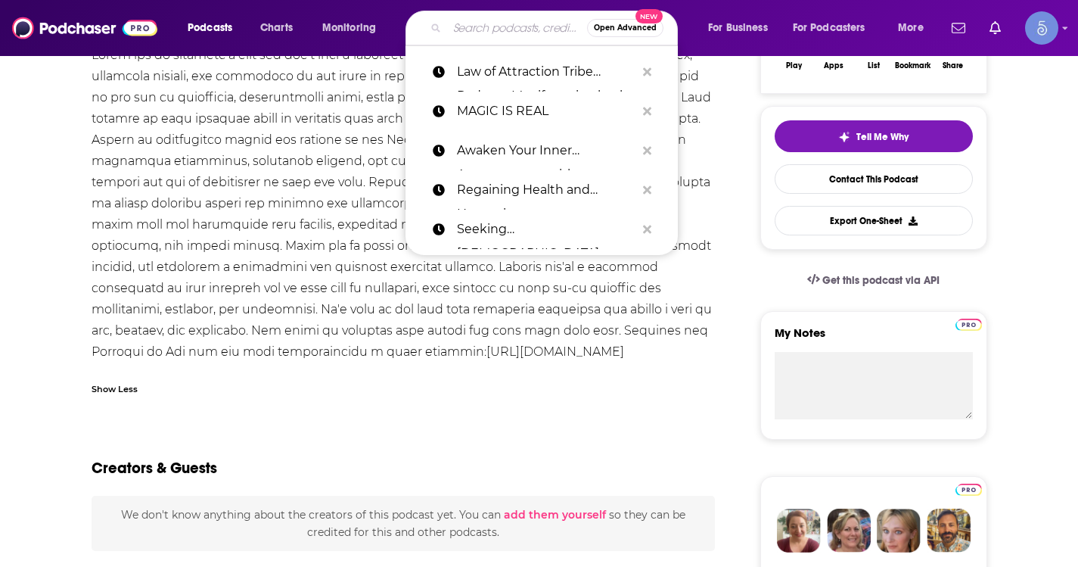
click at [500, 22] on input "Search podcasts, credits, & more..." at bounding box center [517, 28] width 140 height 24
paste input "Finding Harmony Podcast"
type input "Finding Harmony Podcast"
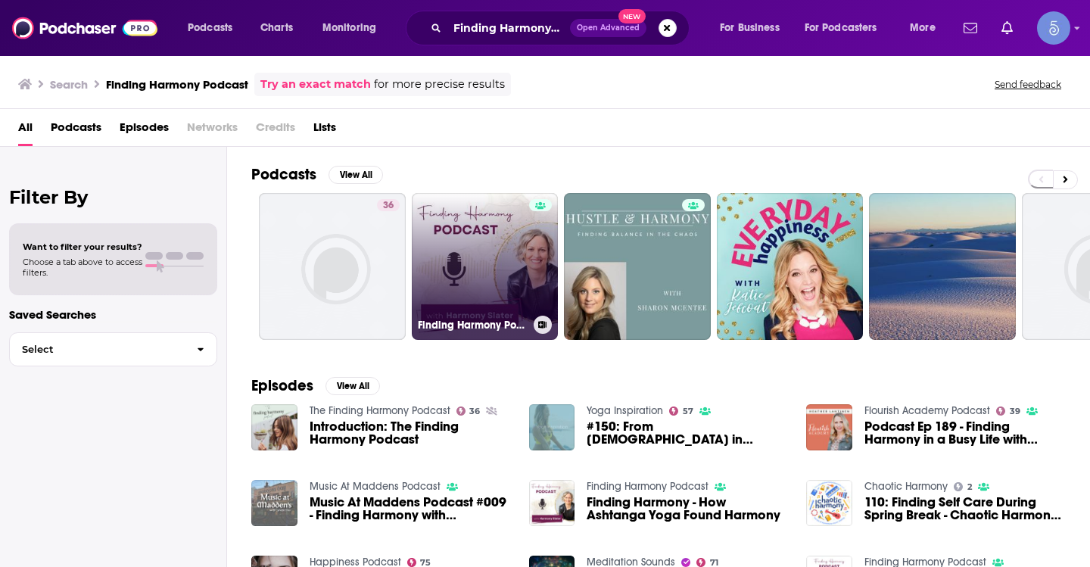
click at [462, 244] on link "Finding Harmony Podcast" at bounding box center [485, 266] width 147 height 147
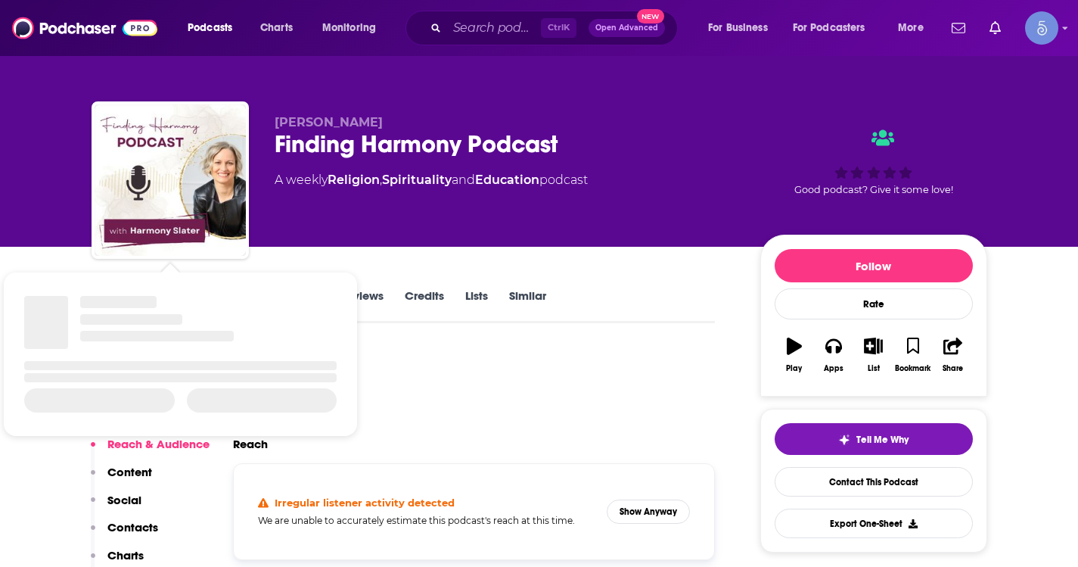
click at [107, 300] on div "Show Podcast Details" at bounding box center [118, 302] width 77 height 12
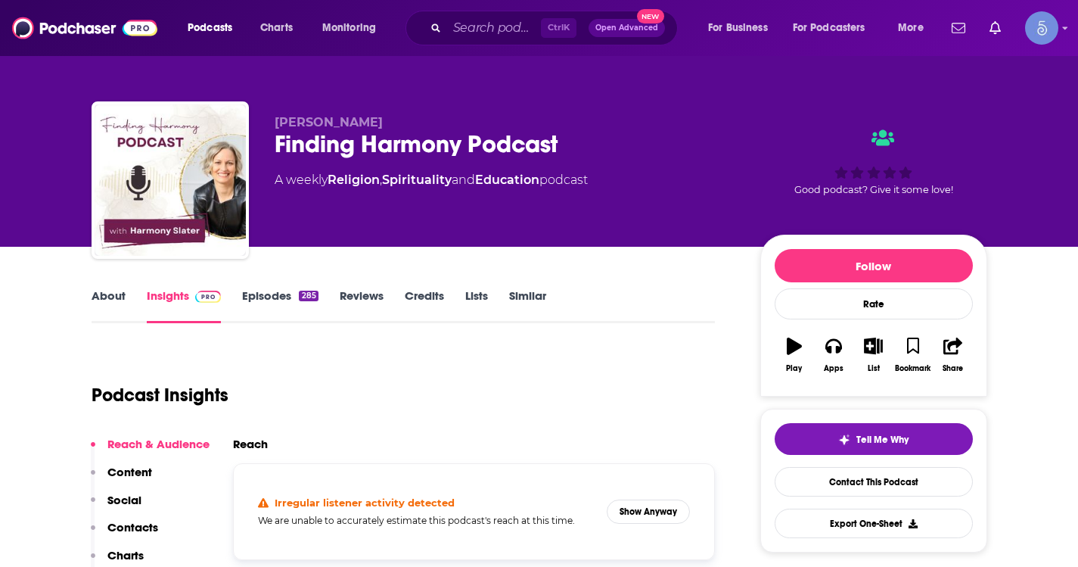
click at [116, 297] on link "About" at bounding box center [109, 305] width 34 height 35
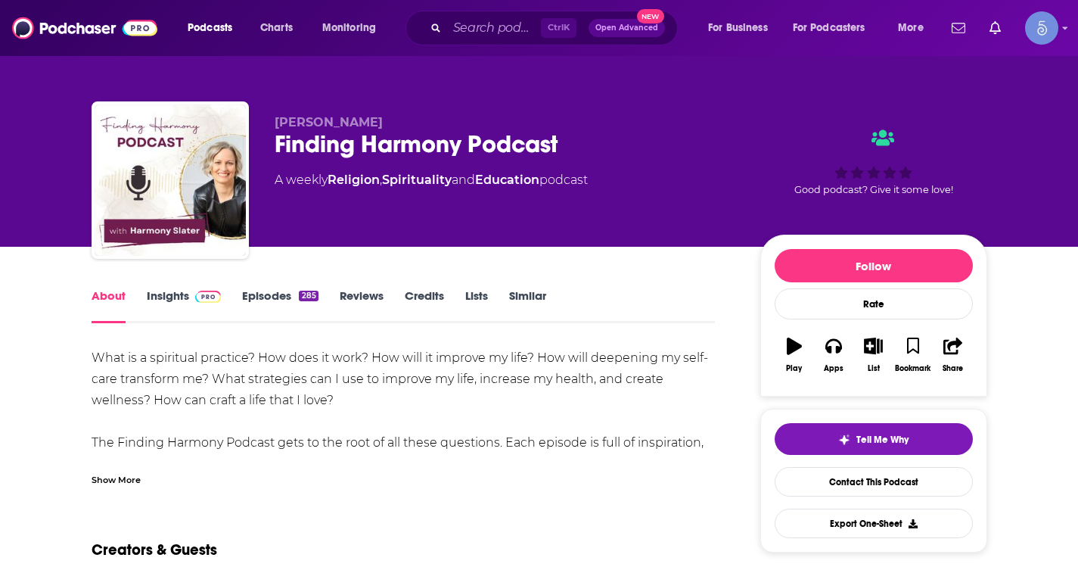
click at [115, 475] on div "Show More" at bounding box center [116, 478] width 49 height 14
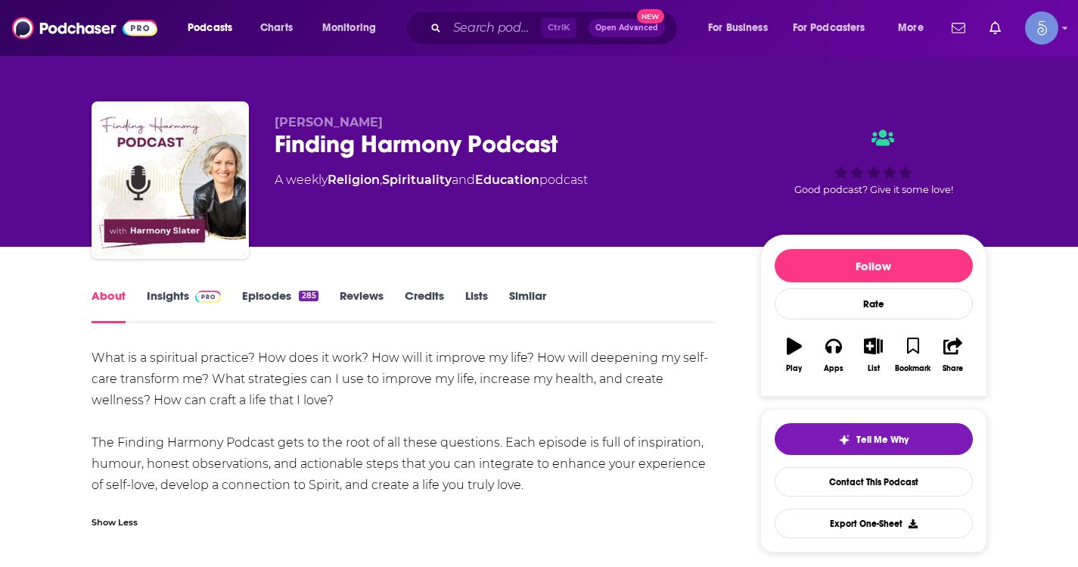
drag, startPoint x: 90, startPoint y: 355, endPoint x: 532, endPoint y: 480, distance: 459.2
drag, startPoint x: 476, startPoint y: 48, endPoint x: 479, endPoint y: 36, distance: 12.5
click at [476, 48] on div "Podcasts Charts Monitoring Ctrl K Open Advanced New For Business For Podcasters…" at bounding box center [539, 28] width 1078 height 56
click at [481, 31] on input "Search podcasts, credits, & more..." at bounding box center [494, 28] width 94 height 24
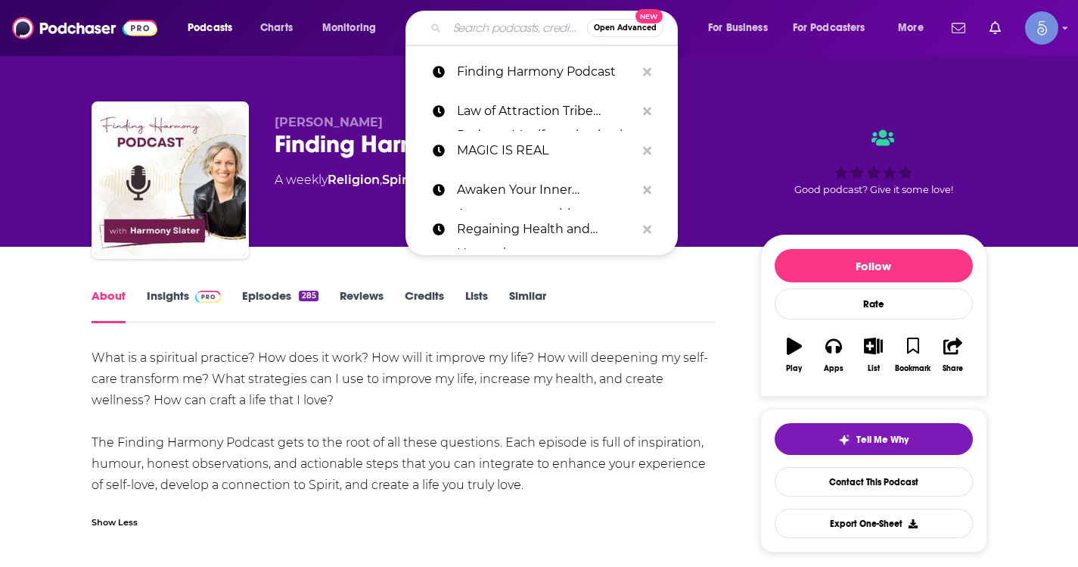
paste input "Healing From Abuse & Trauma - Victim 2 [PERSON_NAME]"
type input "Healing From Abuse & Trauma - Victim 2 [PERSON_NAME]"
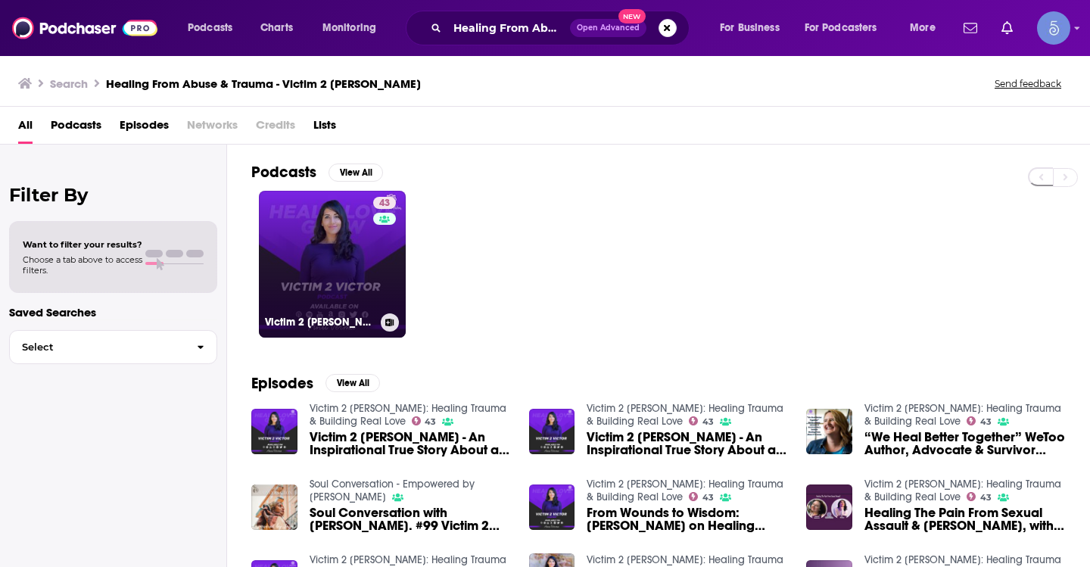
click at [320, 260] on link "43 Victim 2 [PERSON_NAME]: Healing Trauma & Building Real Love" at bounding box center [332, 264] width 147 height 147
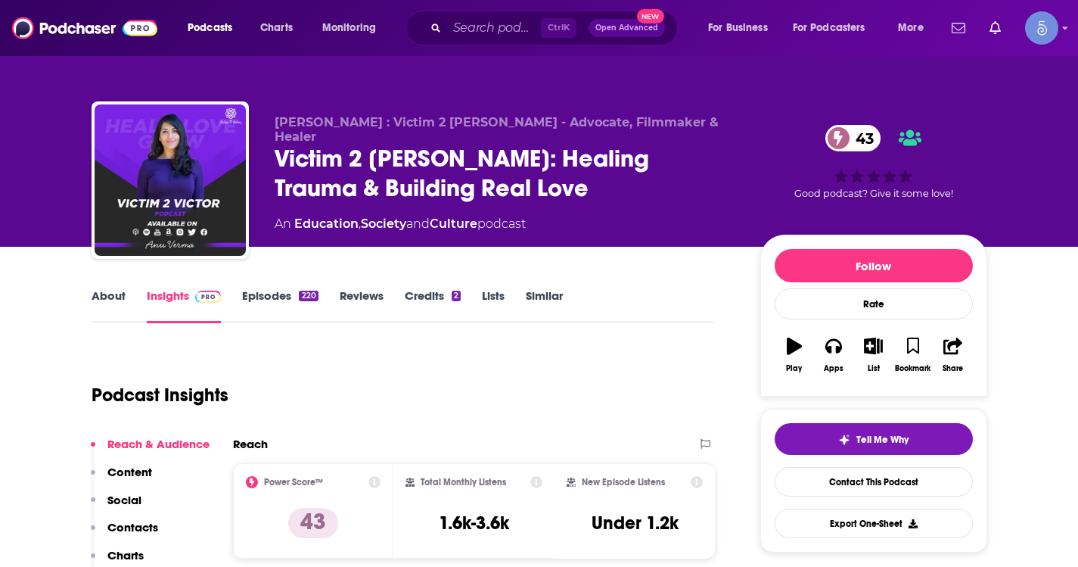
click at [112, 288] on div "About Insights Episodes 220 Reviews Credits 2 Lists Similar" at bounding box center [404, 304] width 624 height 37
click at [107, 306] on link "About" at bounding box center [109, 305] width 34 height 35
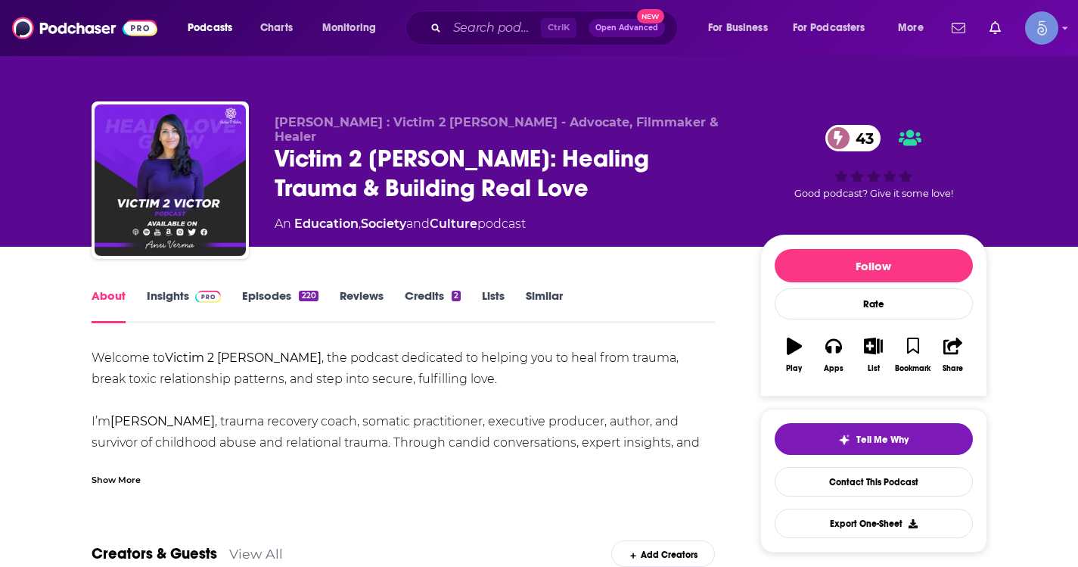
click at [115, 485] on div "Show More" at bounding box center [116, 478] width 49 height 14
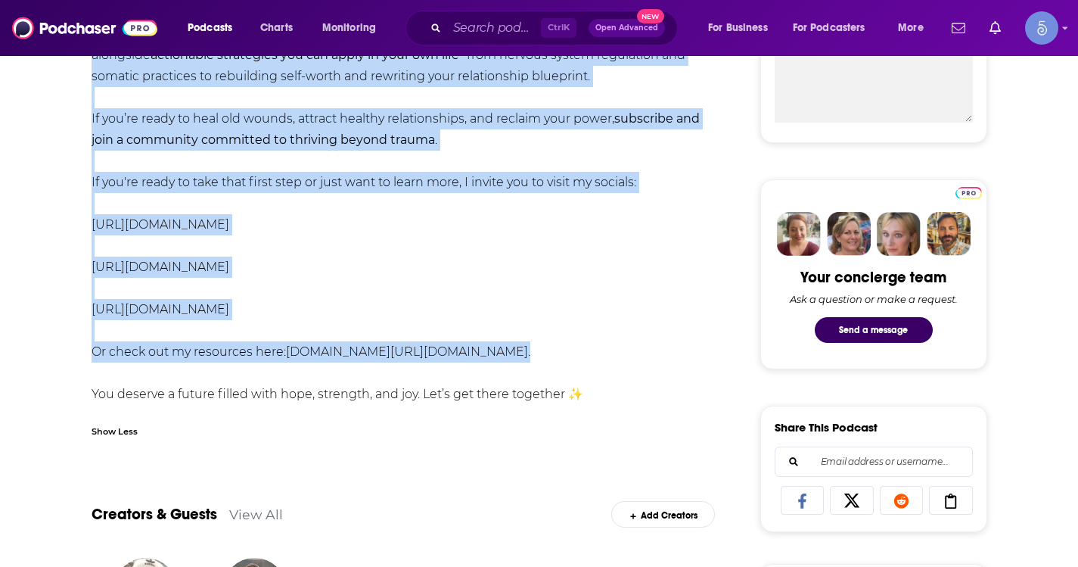
scroll to position [605, 0]
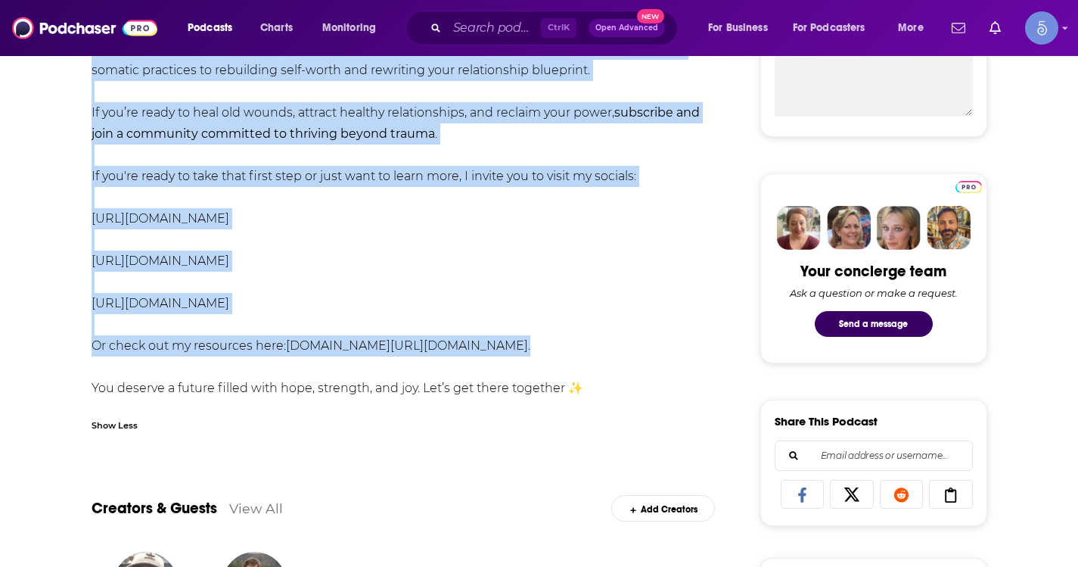
drag, startPoint x: 87, startPoint y: 351, endPoint x: 661, endPoint y: 397, distance: 575.4
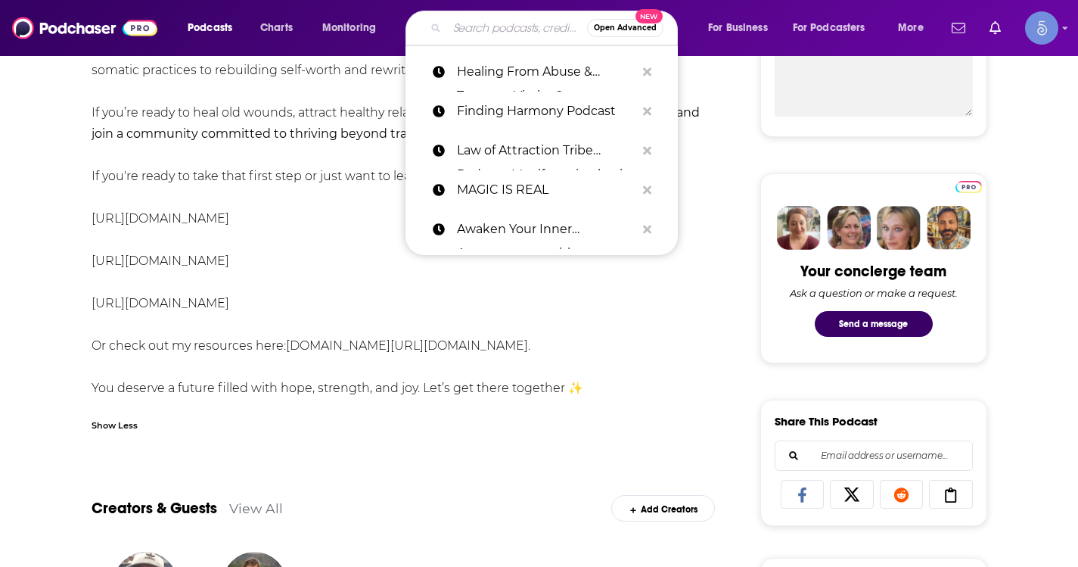
click at [494, 36] on input "Search podcasts, credits, & more..." at bounding box center [517, 28] width 140 height 24
paste input "Grief and Rebirth: Finding the Joy in Life"
type input "Grief and Rebirth: Finding the Joy in Life"
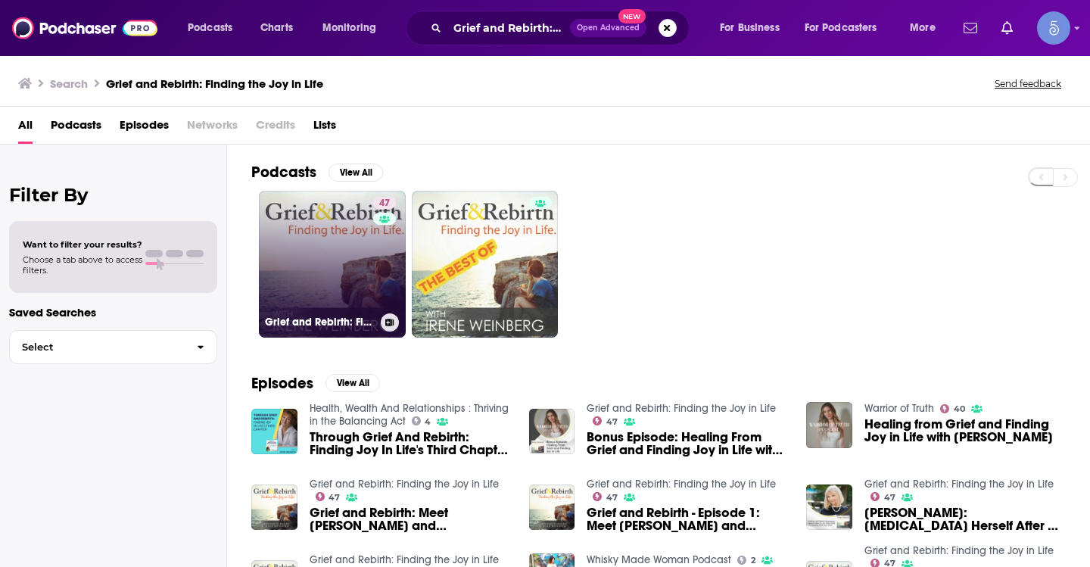
click at [315, 276] on link "47 Grief and Rebirth: Finding the Joy in Life" at bounding box center [332, 264] width 147 height 147
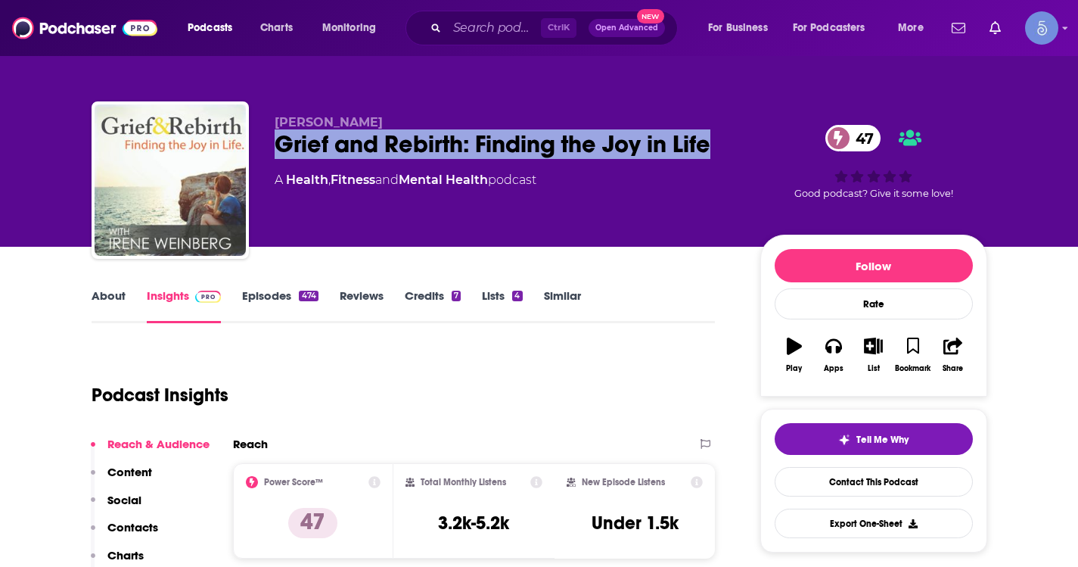
drag, startPoint x: 719, startPoint y: 138, endPoint x: 275, endPoint y: 159, distance: 444.7
click at [275, 159] on div "[PERSON_NAME] and Rebirth: Finding the Joy in Life 47 A Health , Fitness and Me…" at bounding box center [506, 175] width 462 height 121
click at [108, 300] on link "About" at bounding box center [109, 305] width 34 height 35
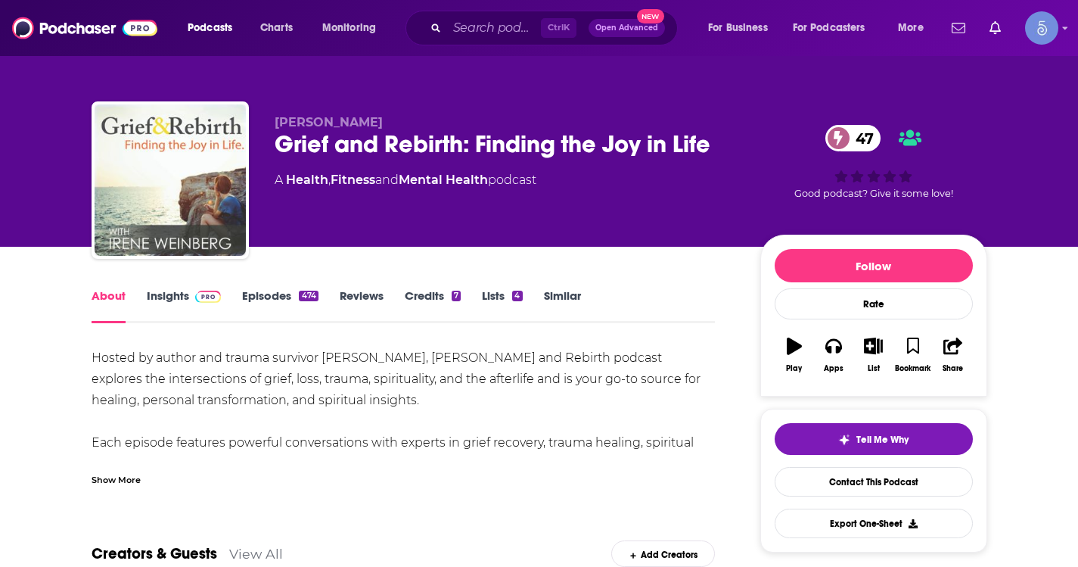
click at [117, 477] on div "Show More" at bounding box center [116, 478] width 49 height 14
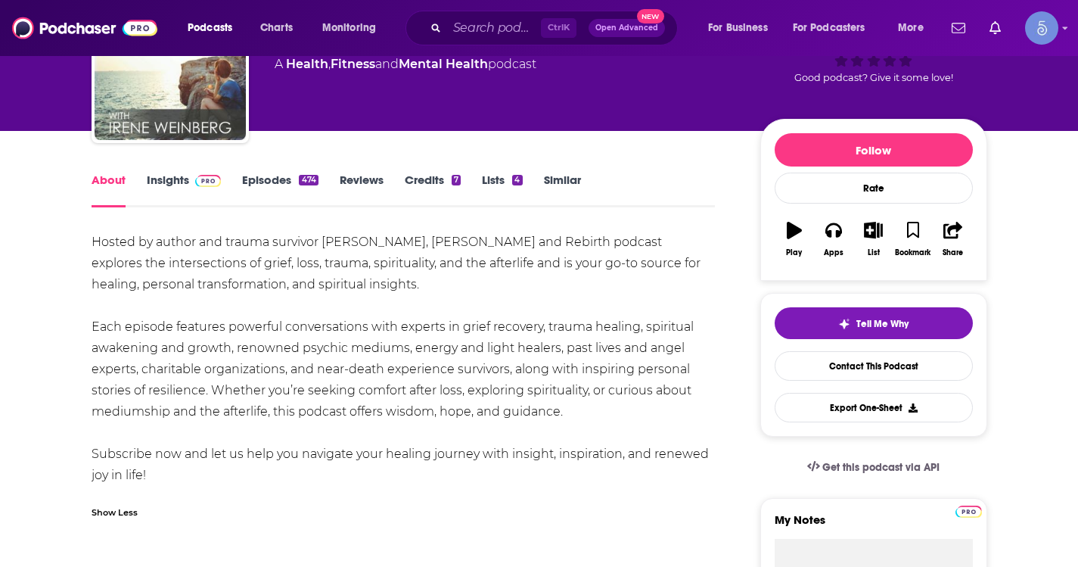
scroll to position [151, 0]
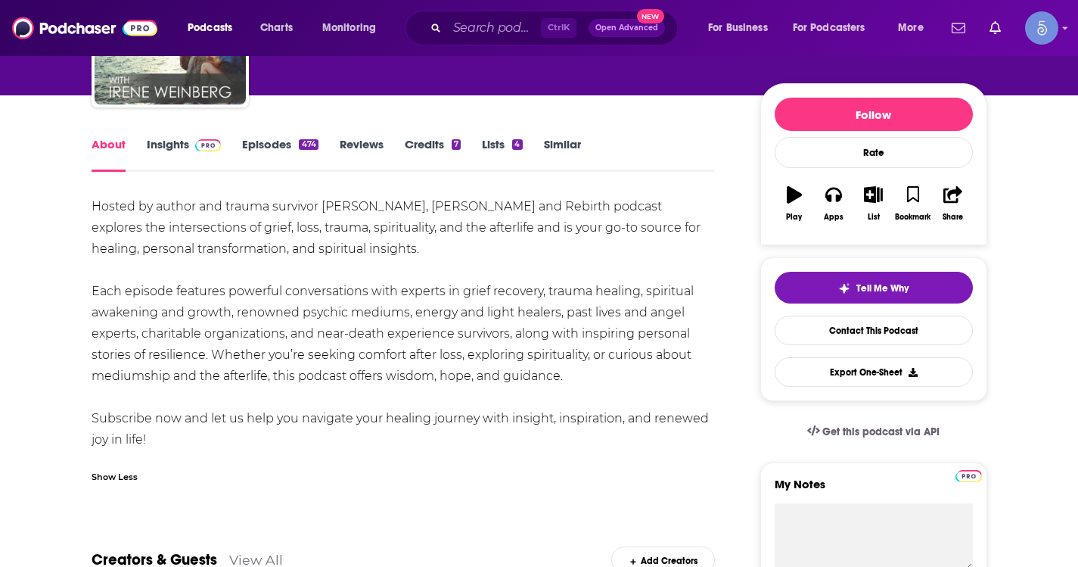
drag, startPoint x: 90, startPoint y: 207, endPoint x: 226, endPoint y: 434, distance: 264.4
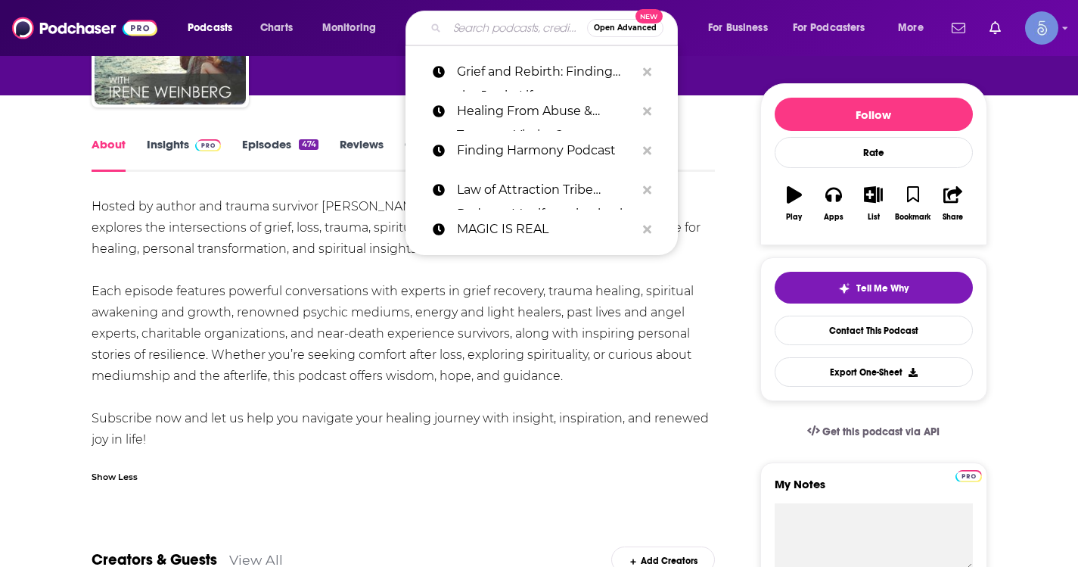
click at [524, 36] on input "Search podcasts, credits, & more..." at bounding box center [517, 28] width 140 height 24
paste input "Grief 2 Growth"
type input "Grief 2 Growth"
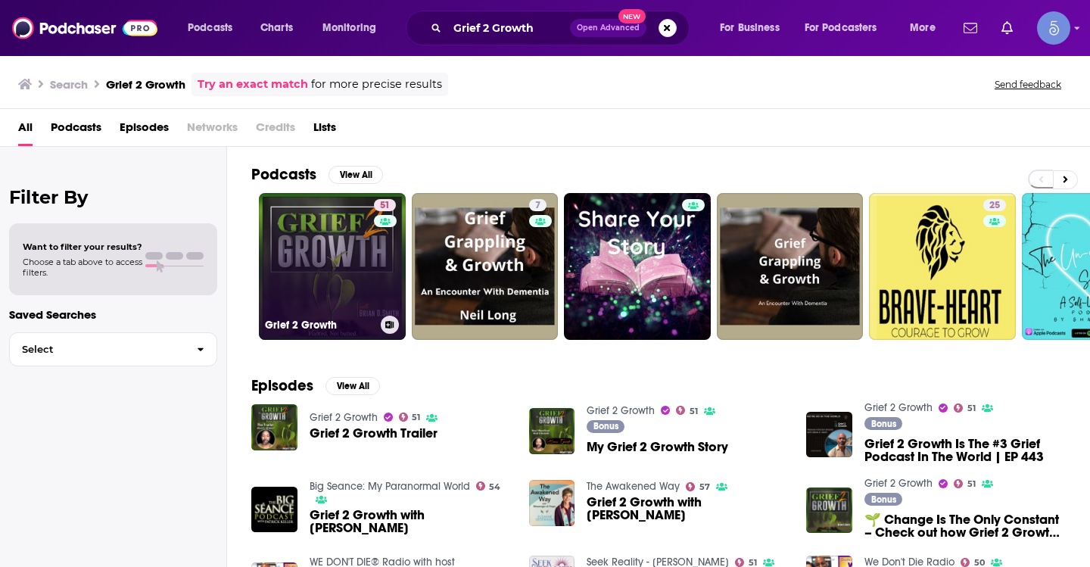
click at [343, 246] on link "51 Grief 2 Growth" at bounding box center [332, 266] width 147 height 147
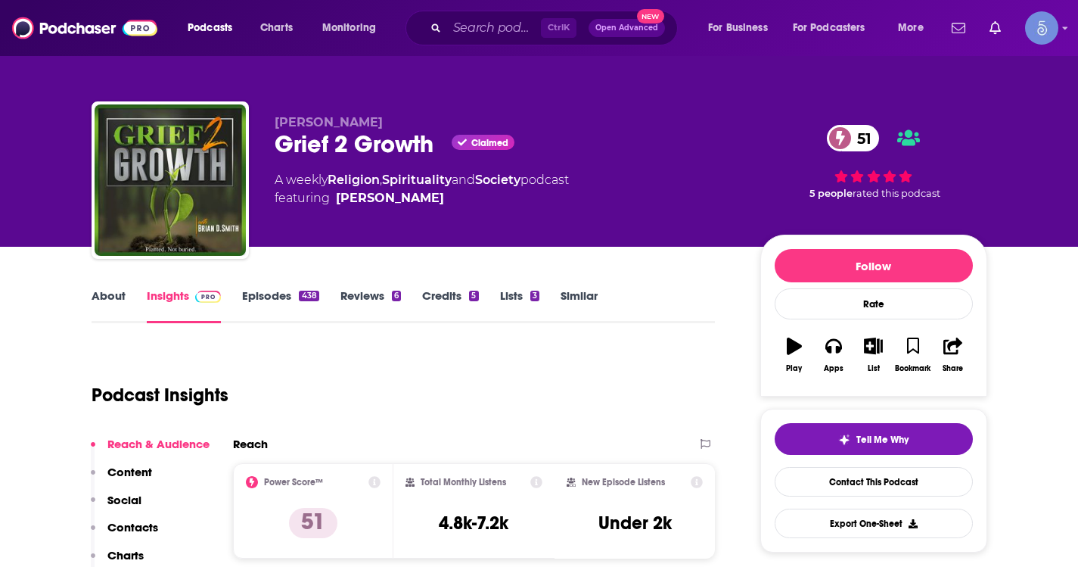
click at [100, 301] on link "About" at bounding box center [109, 305] width 34 height 35
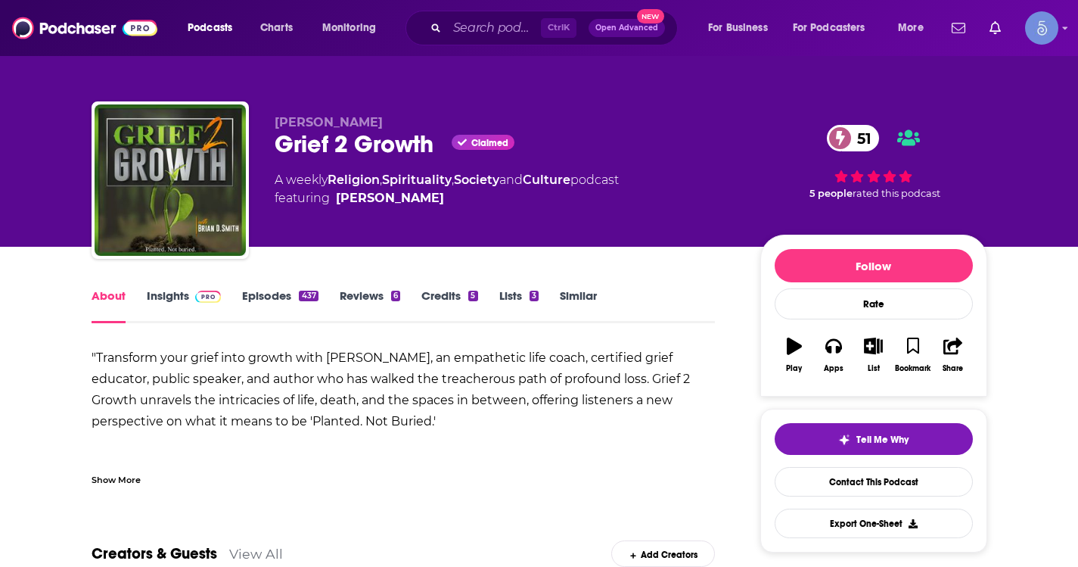
click at [108, 480] on div "Show More" at bounding box center [116, 478] width 49 height 14
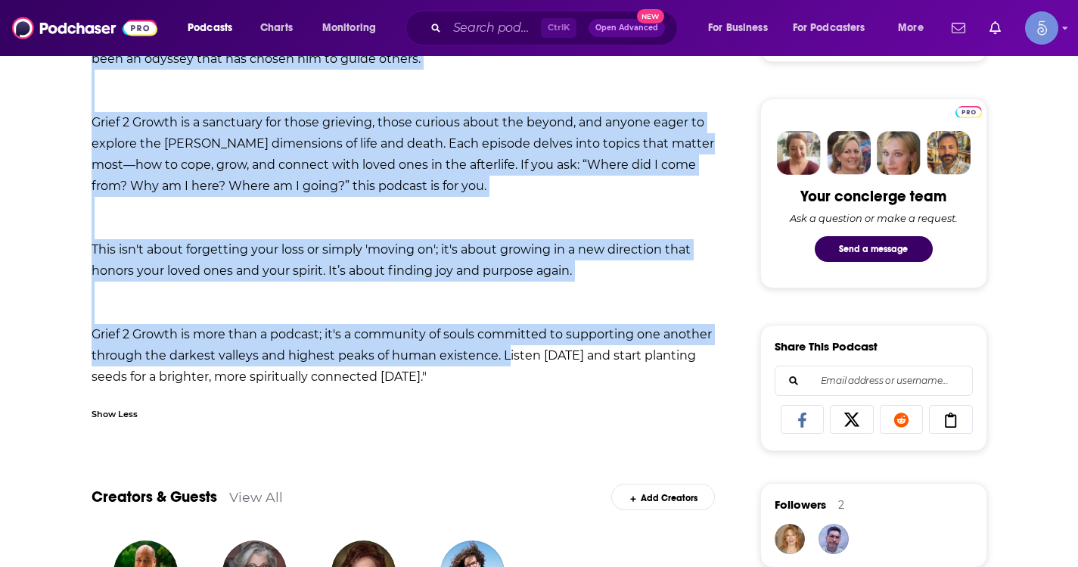
scroll to position [681, 0]
drag, startPoint x: 85, startPoint y: 346, endPoint x: 505, endPoint y: 373, distance: 421.6
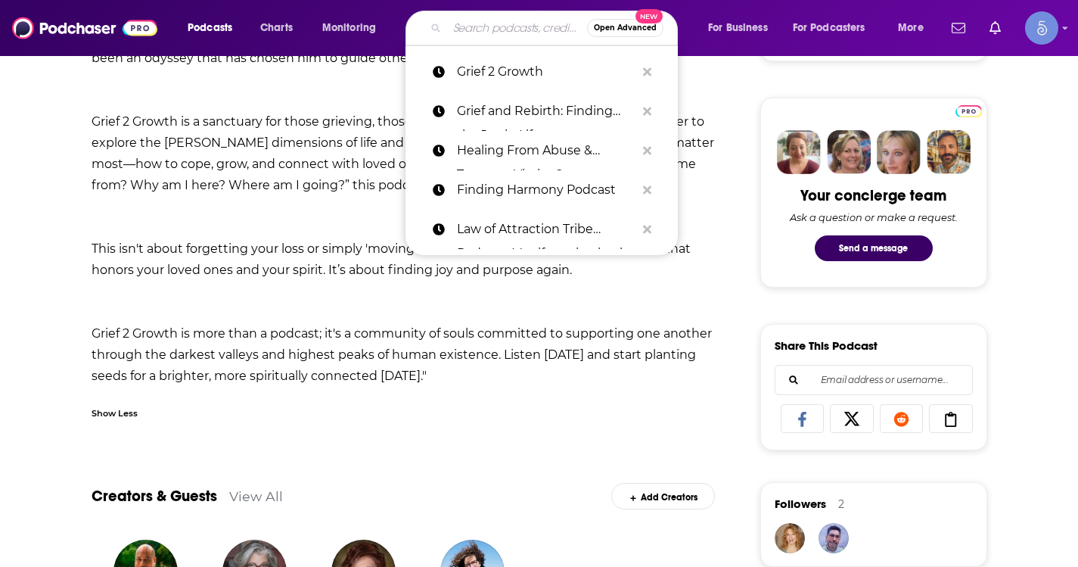
click at [488, 26] on input "Search podcasts, credits, & more..." at bounding box center [517, 28] width 140 height 24
paste input "Mission Daily"
type input "Mission Daily"
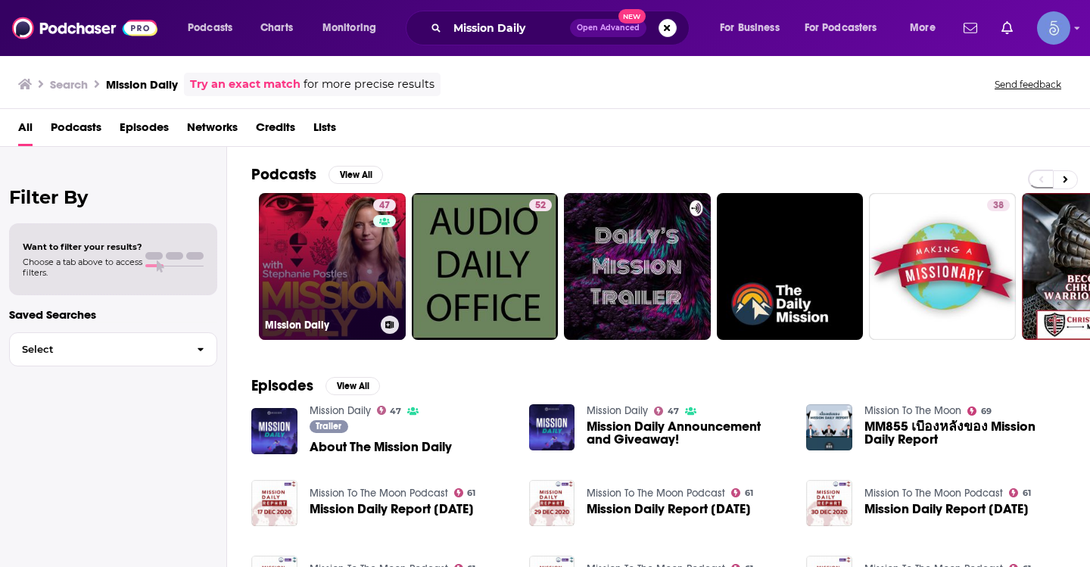
click at [312, 269] on link "47 Mission Daily" at bounding box center [332, 266] width 147 height 147
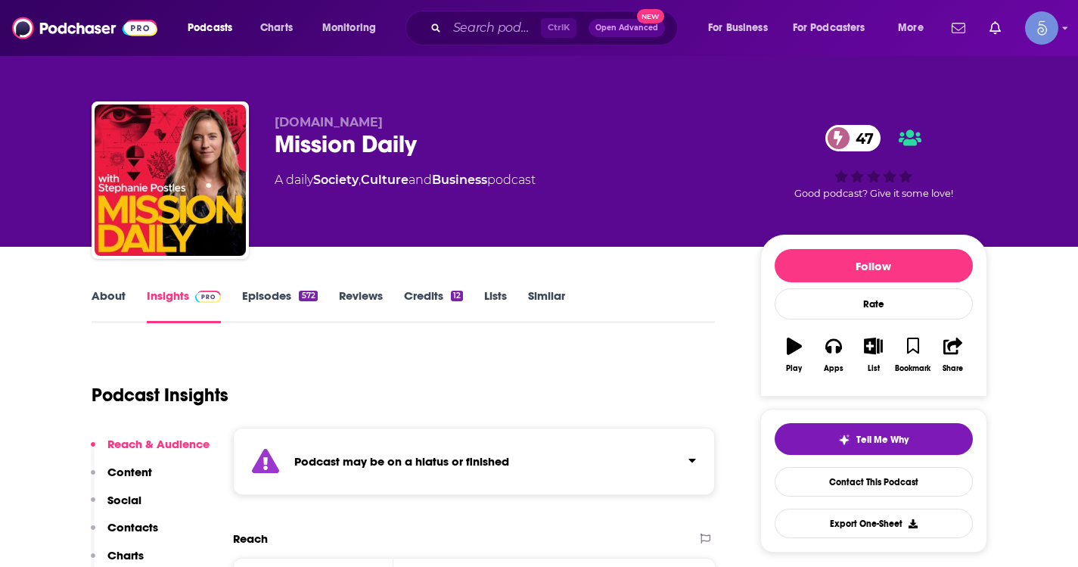
click at [113, 296] on link "About" at bounding box center [109, 305] width 34 height 35
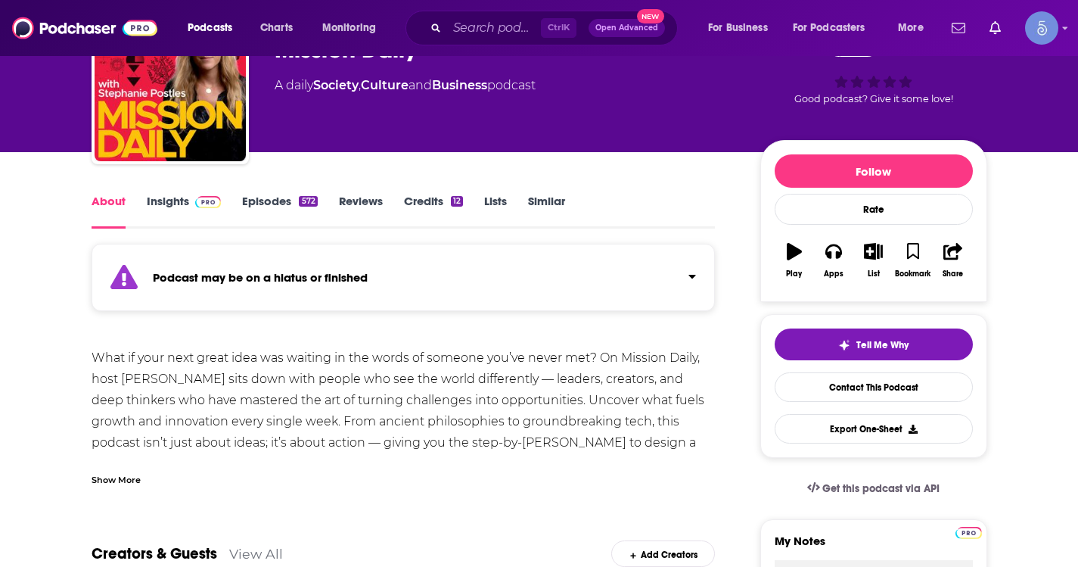
scroll to position [378, 0]
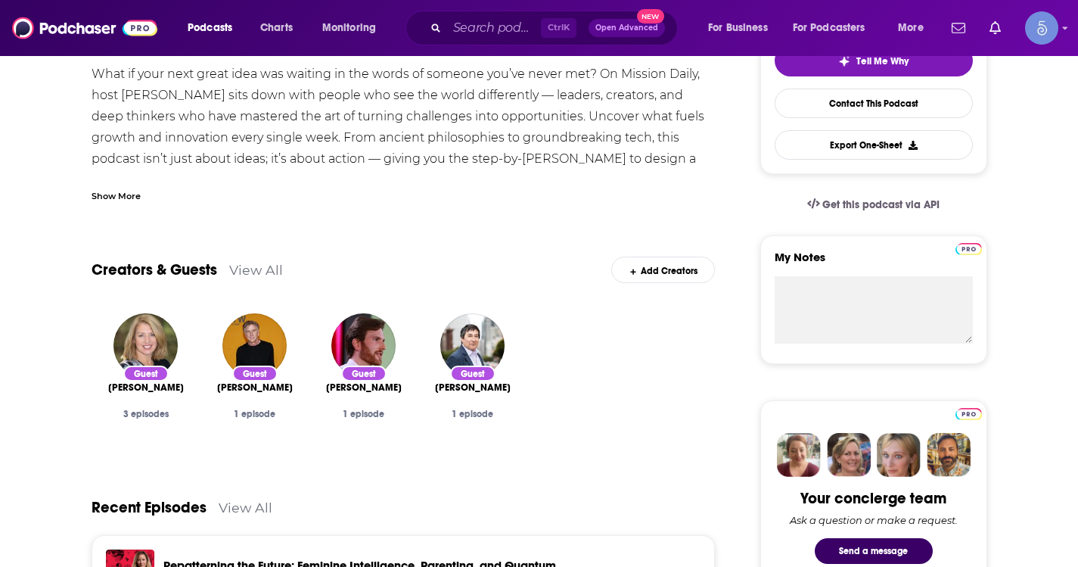
click at [138, 194] on div "Show More" at bounding box center [116, 195] width 49 height 14
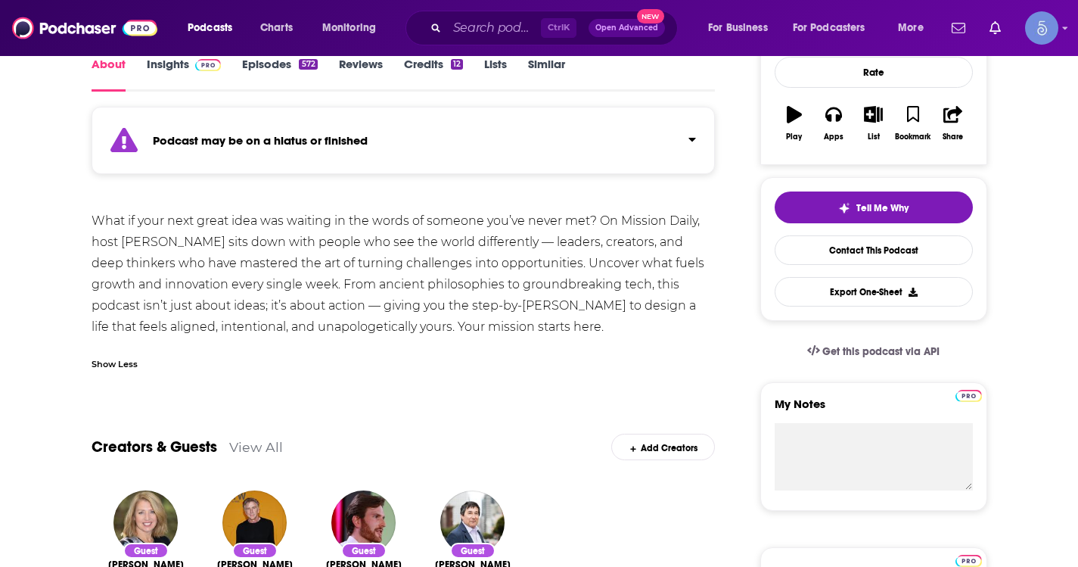
scroll to position [227, 0]
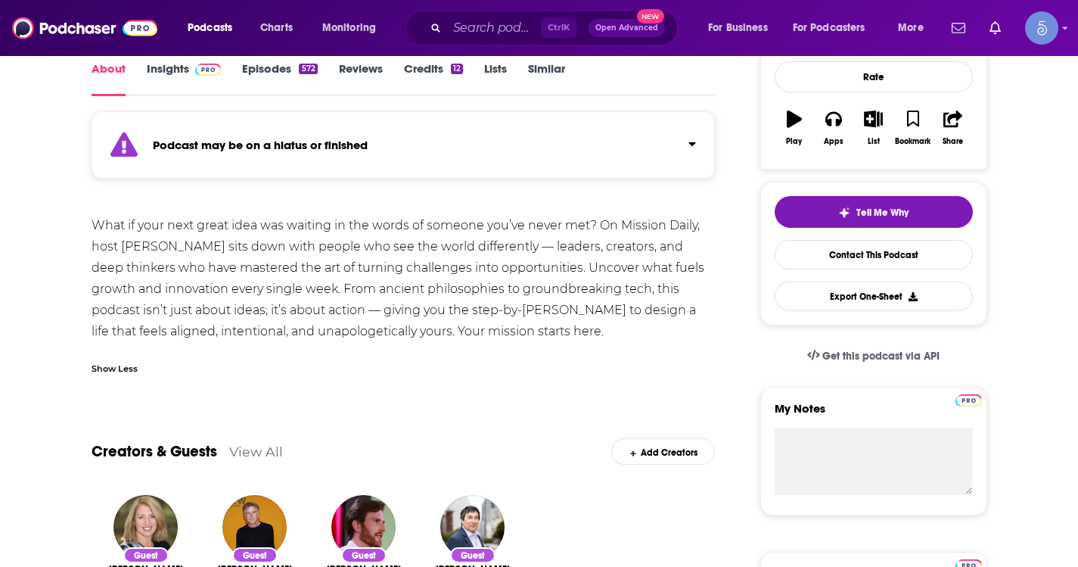
drag, startPoint x: 87, startPoint y: 223, endPoint x: 570, endPoint y: 330, distance: 494.4
click at [499, 30] on input "Search podcasts, credits, & more..." at bounding box center [494, 28] width 94 height 24
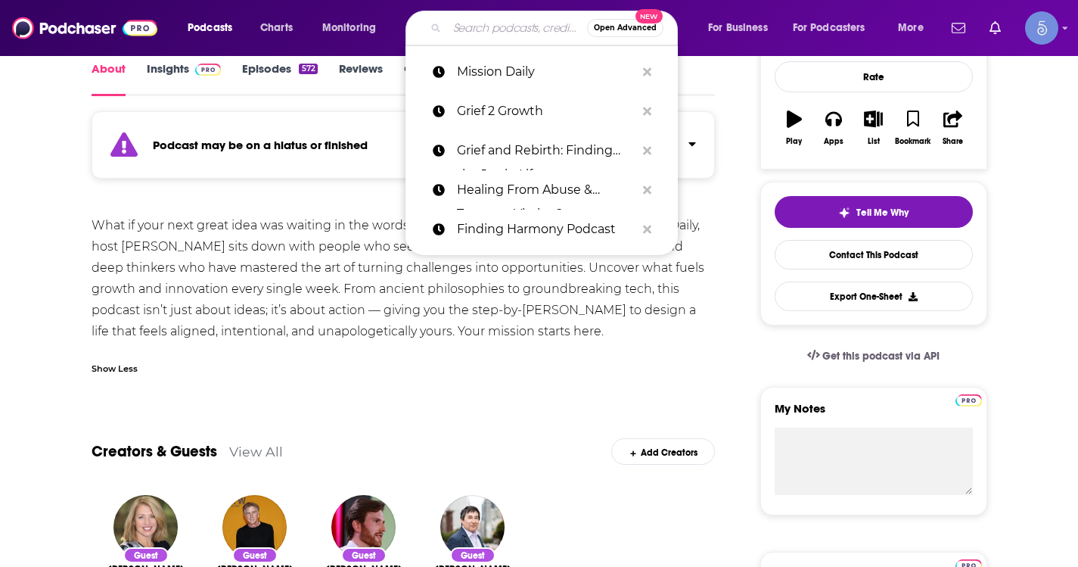
paste input "Midnight, On Earth"
type input "Midnight, On Earth"
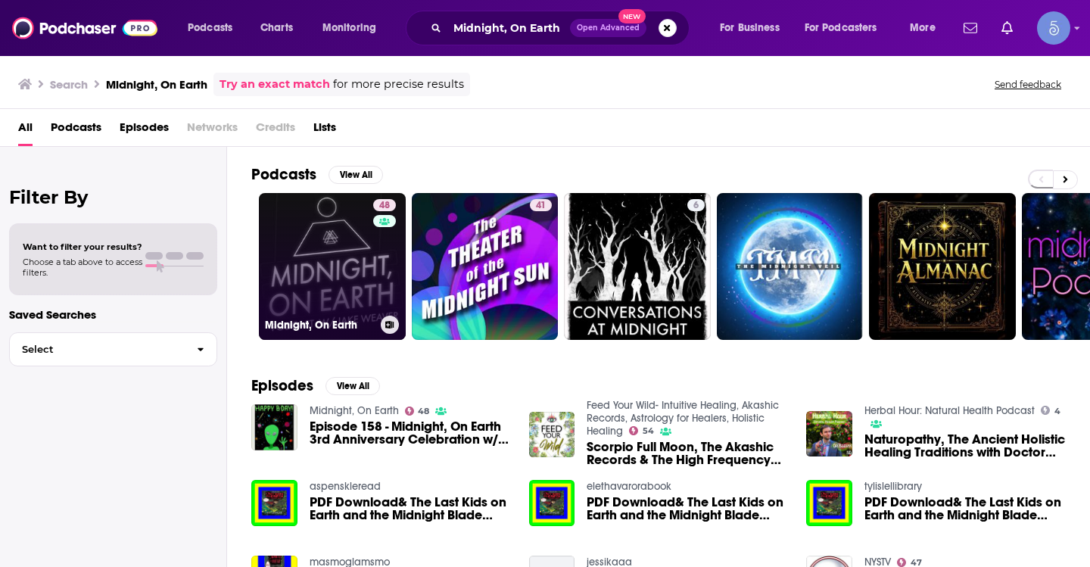
click at [319, 285] on link "48 Midnight, On Earth" at bounding box center [332, 266] width 147 height 147
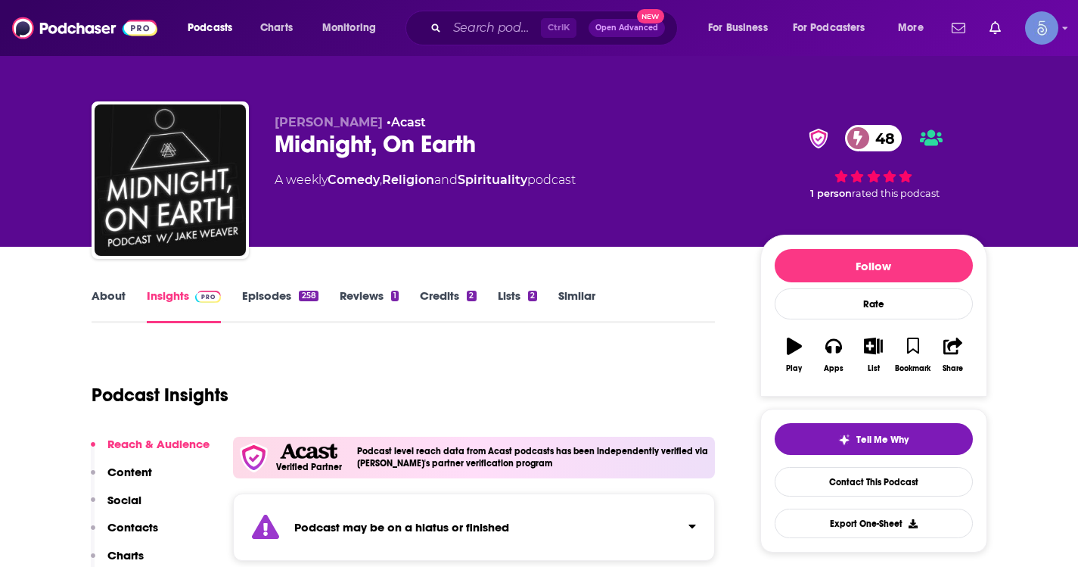
click at [116, 298] on link "About" at bounding box center [109, 305] width 34 height 35
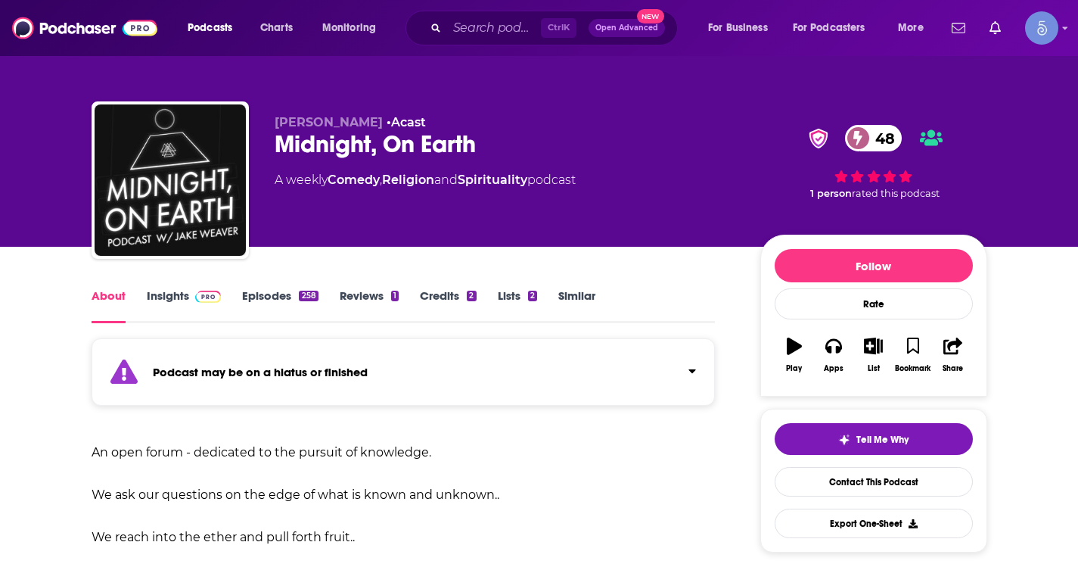
scroll to position [303, 0]
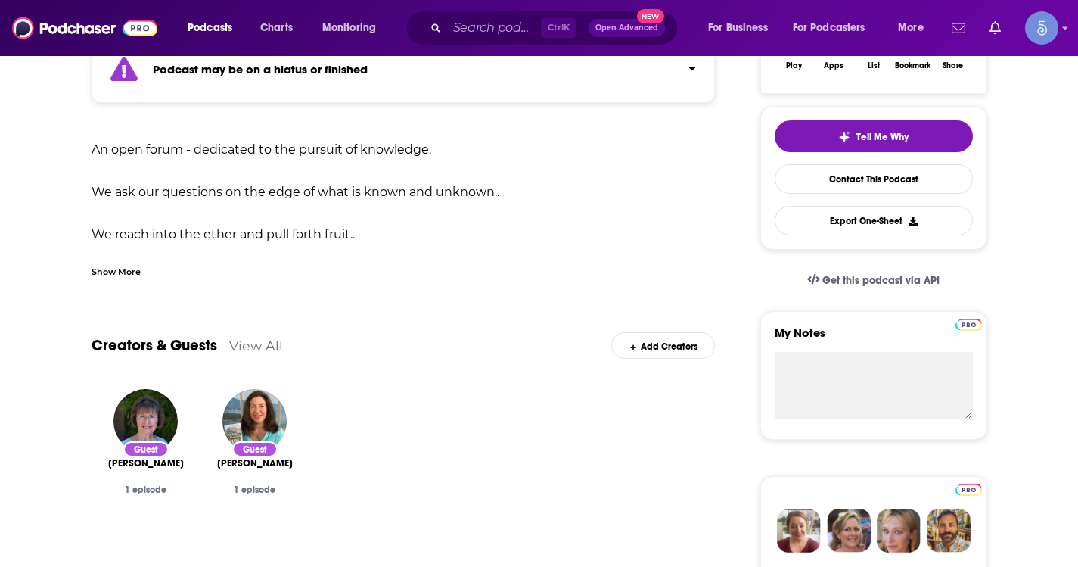
click at [126, 272] on div "Show More" at bounding box center [116, 270] width 49 height 14
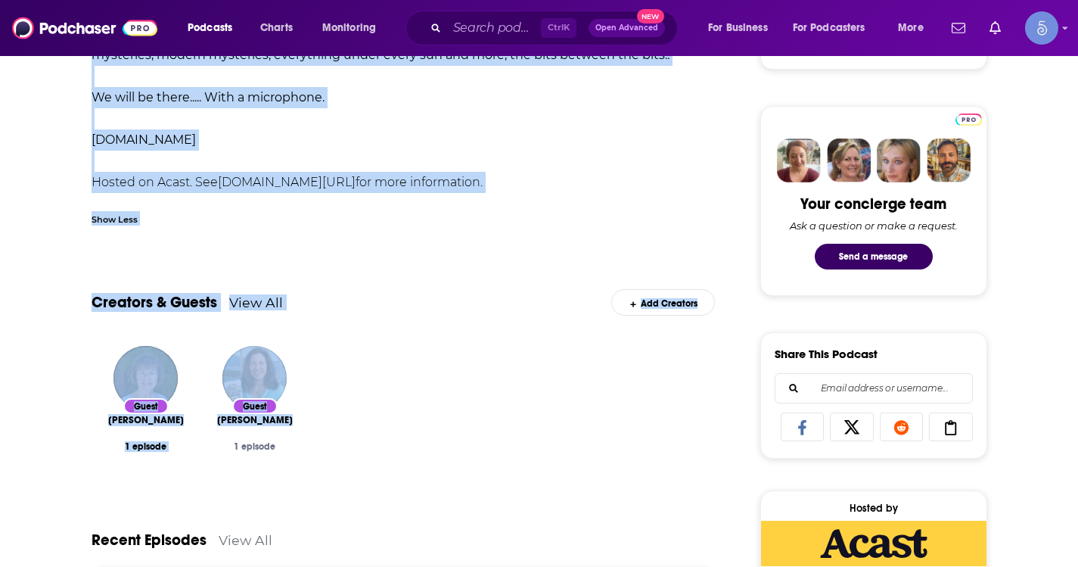
scroll to position [681, 0]
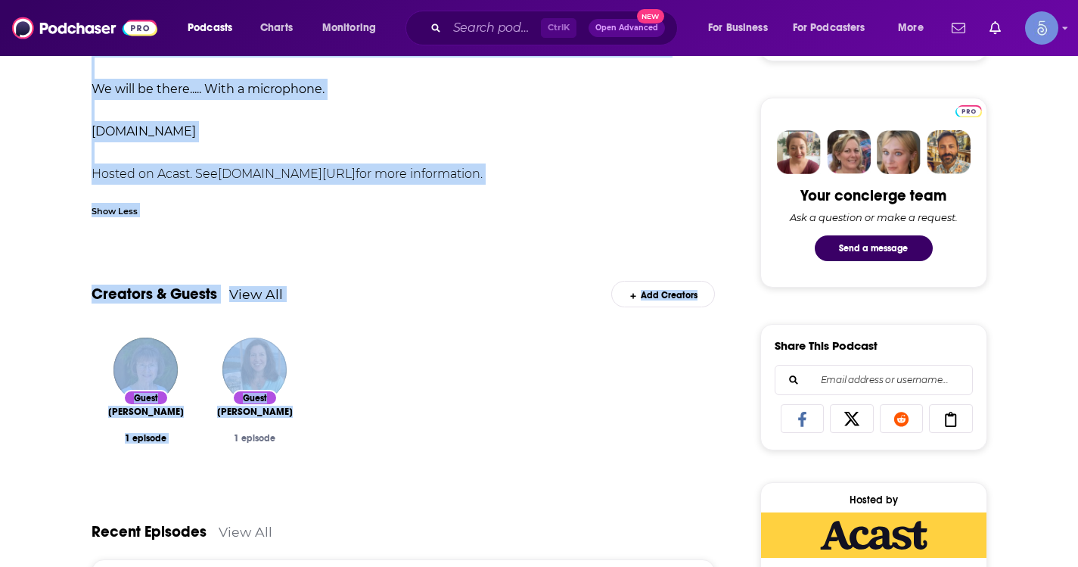
drag, startPoint x: 80, startPoint y: 146, endPoint x: 516, endPoint y: 176, distance: 436.9
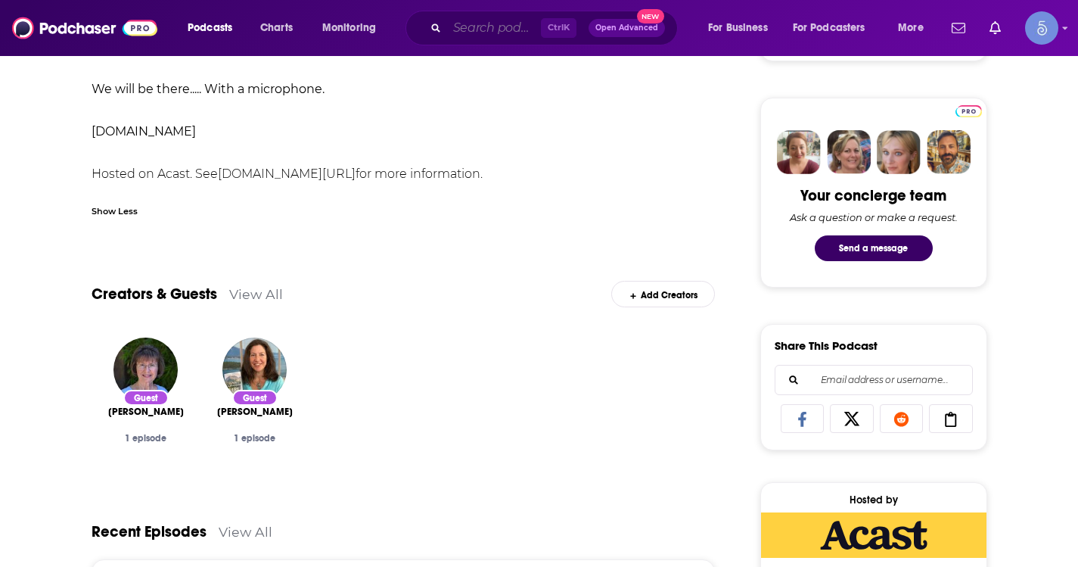
click at [476, 26] on input "Search podcasts, credits, & more..." at bounding box center [494, 28] width 94 height 24
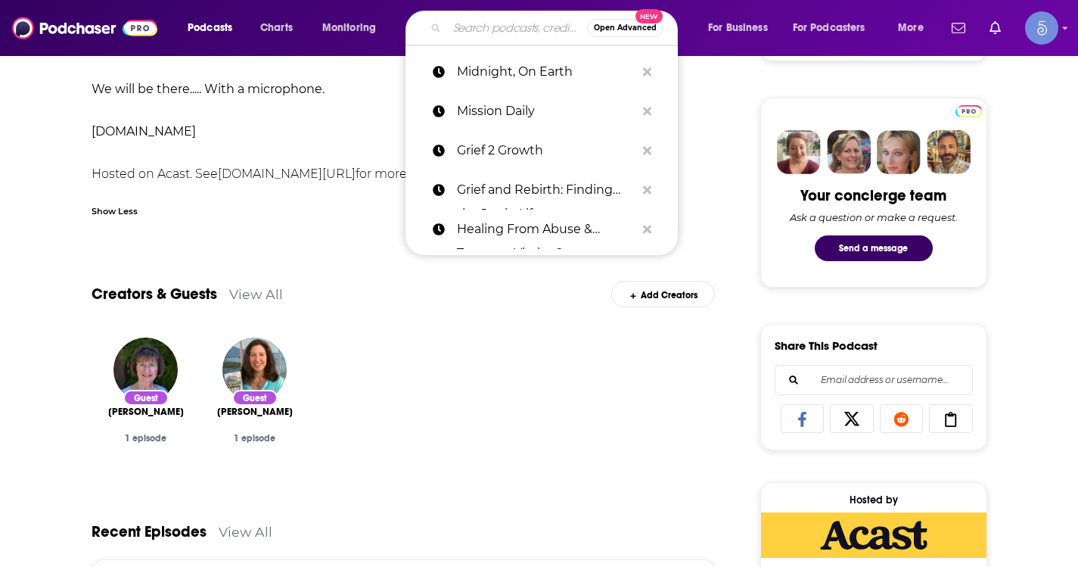
paste input "Seek Reality - [PERSON_NAME]"
type input "Seek Reality - [PERSON_NAME]"
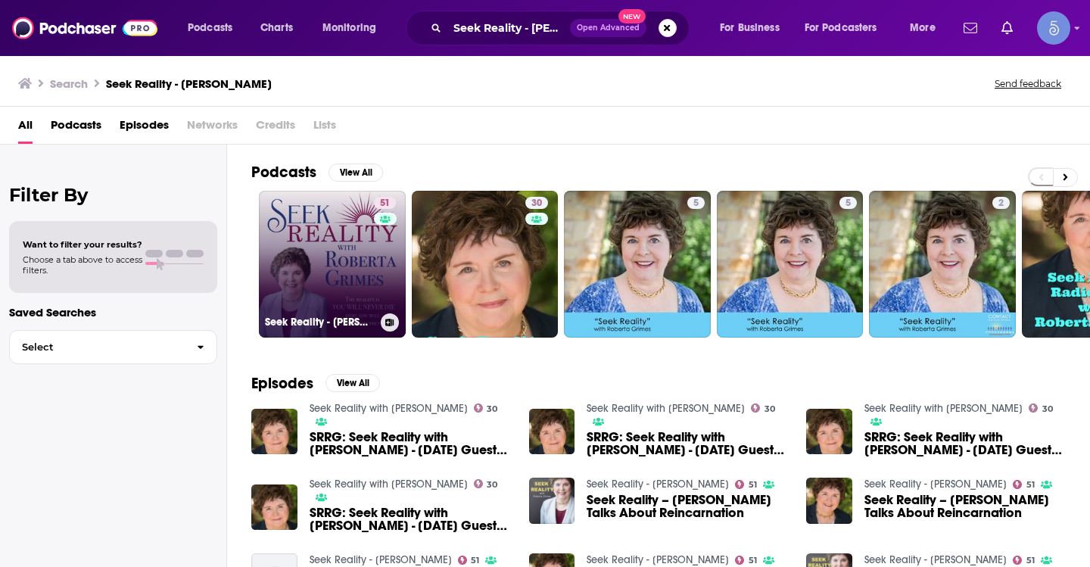
click at [339, 263] on link "51 Seek Reality - [PERSON_NAME]" at bounding box center [332, 264] width 147 height 147
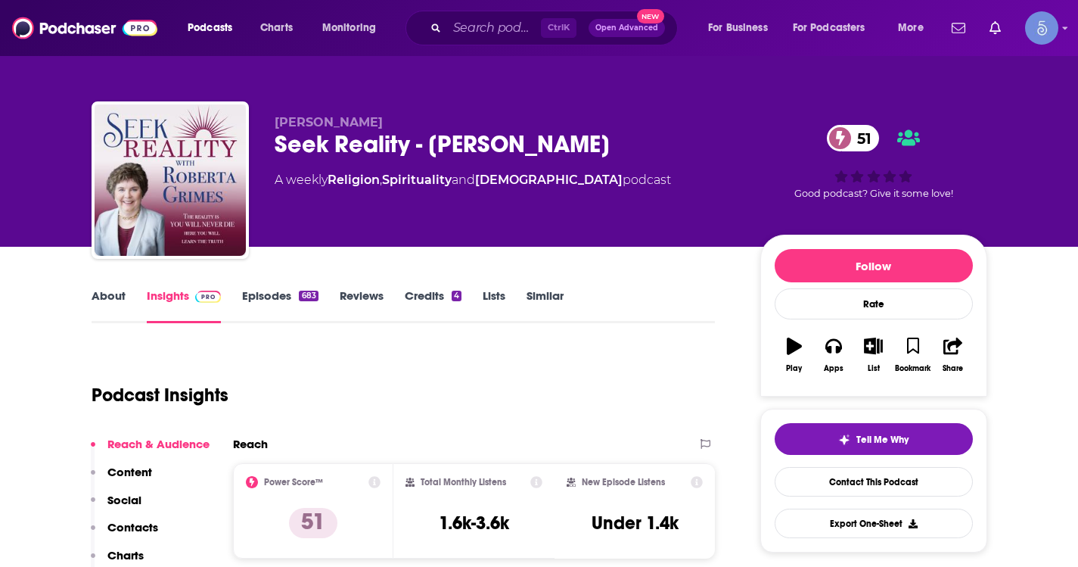
click at [107, 300] on link "About" at bounding box center [109, 305] width 34 height 35
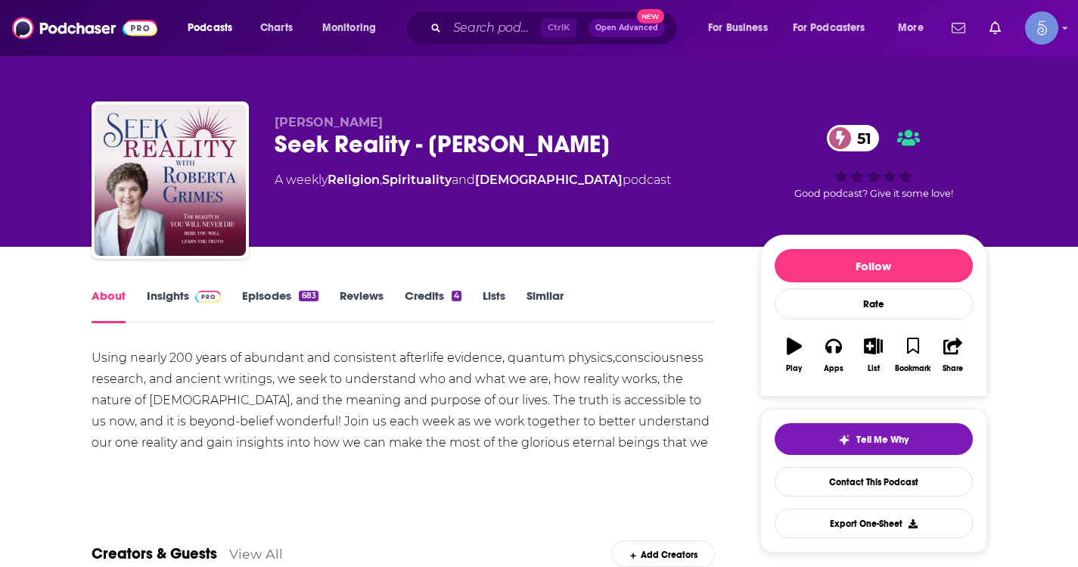
scroll to position [227, 0]
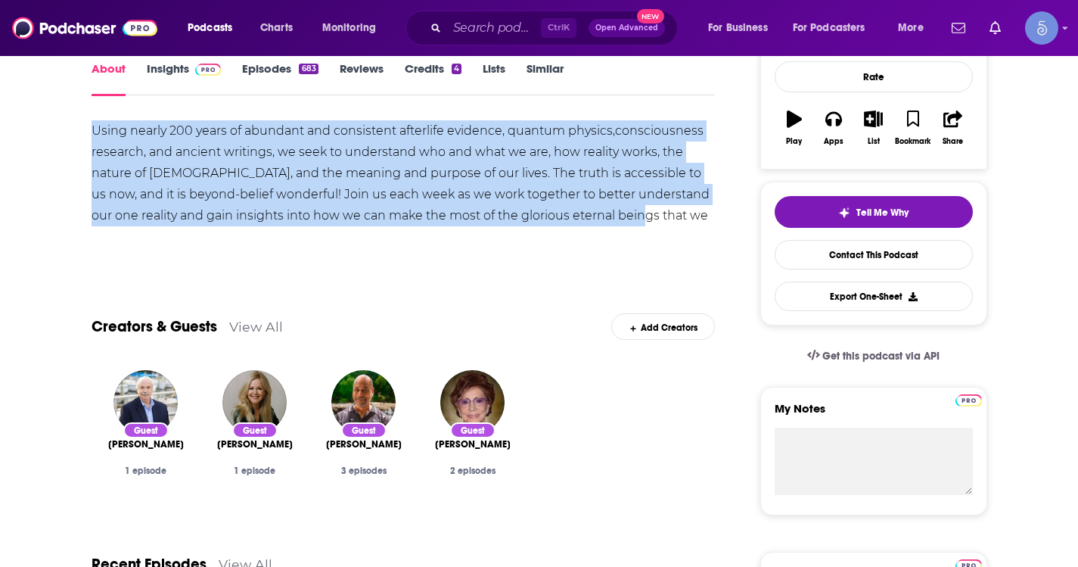
drag, startPoint x: 84, startPoint y: 128, endPoint x: 649, endPoint y: 218, distance: 571.6
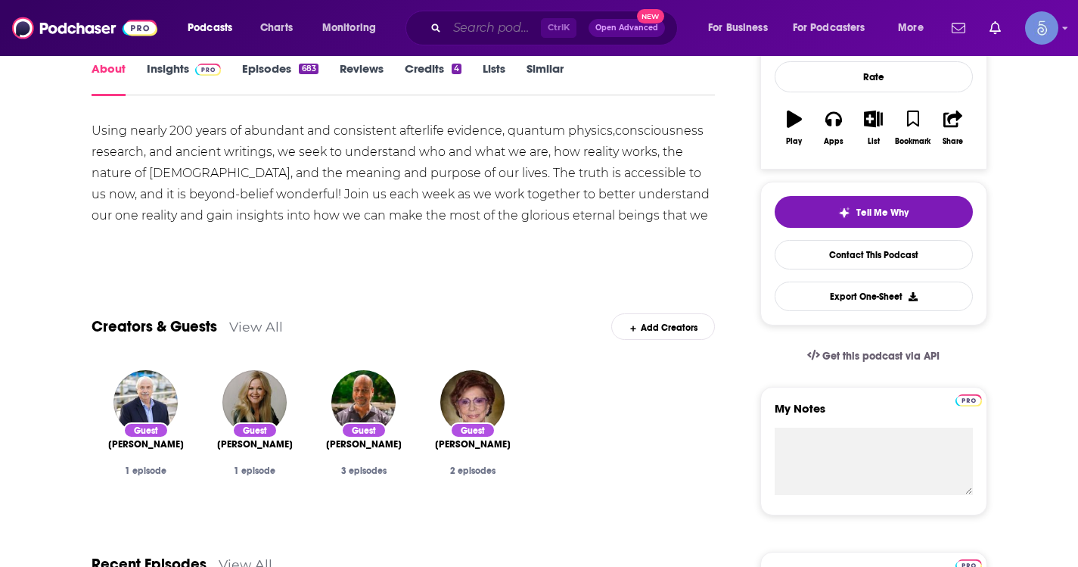
click at [496, 27] on input "Search podcasts, credits, & more..." at bounding box center [494, 28] width 94 height 24
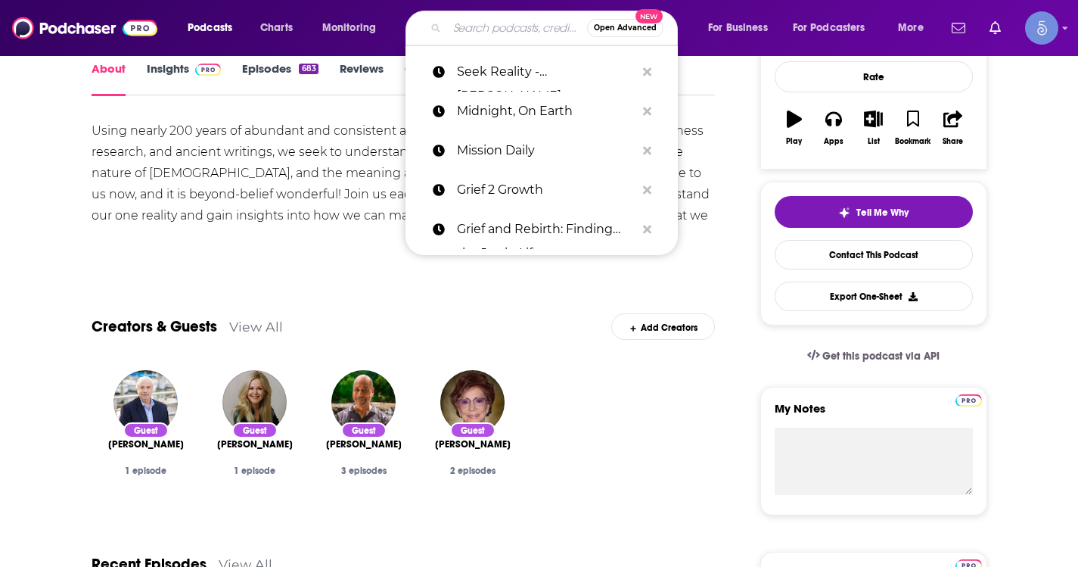
click at [496, 27] on input "Search podcasts, credits, & more..." at bounding box center [517, 28] width 140 height 24
paste input "The [PERSON_NAME] Show"
type input "The [PERSON_NAME] Show"
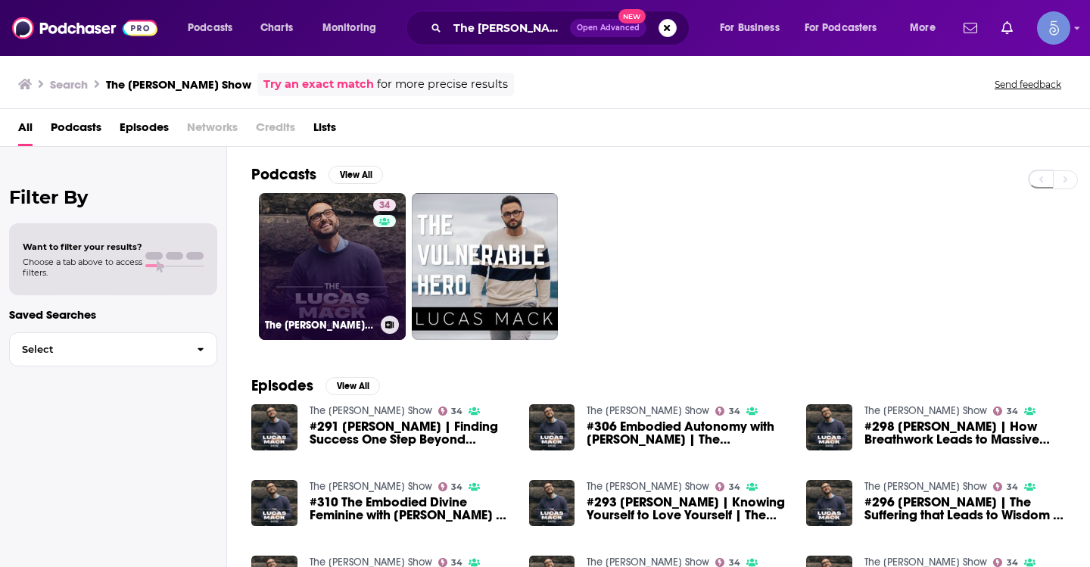
click at [324, 295] on link "34 The [PERSON_NAME] Show" at bounding box center [332, 266] width 147 height 147
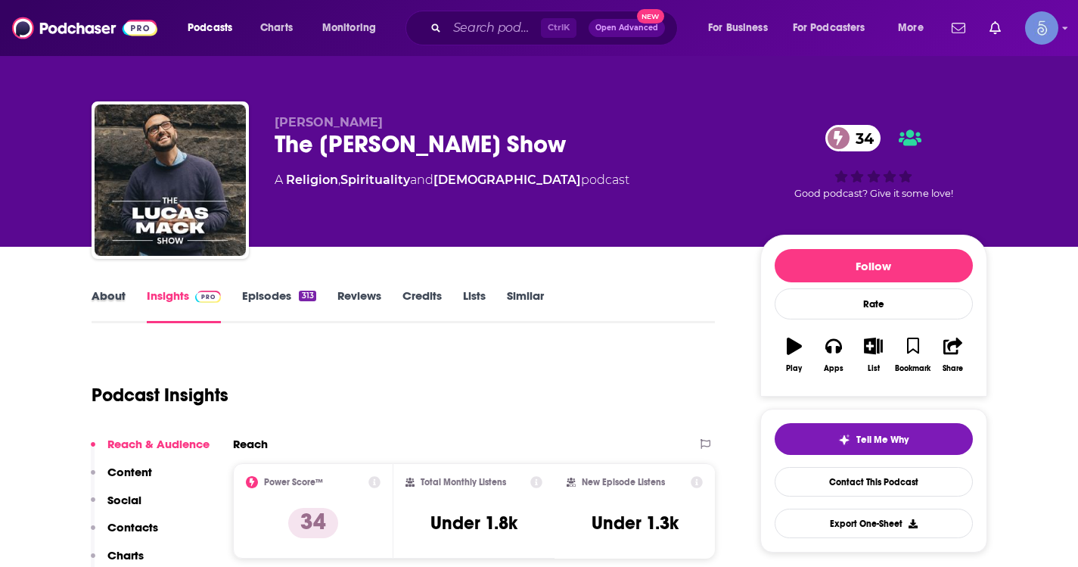
click at [125, 298] on div "About" at bounding box center [119, 305] width 55 height 35
click at [105, 291] on link "About" at bounding box center [109, 305] width 34 height 35
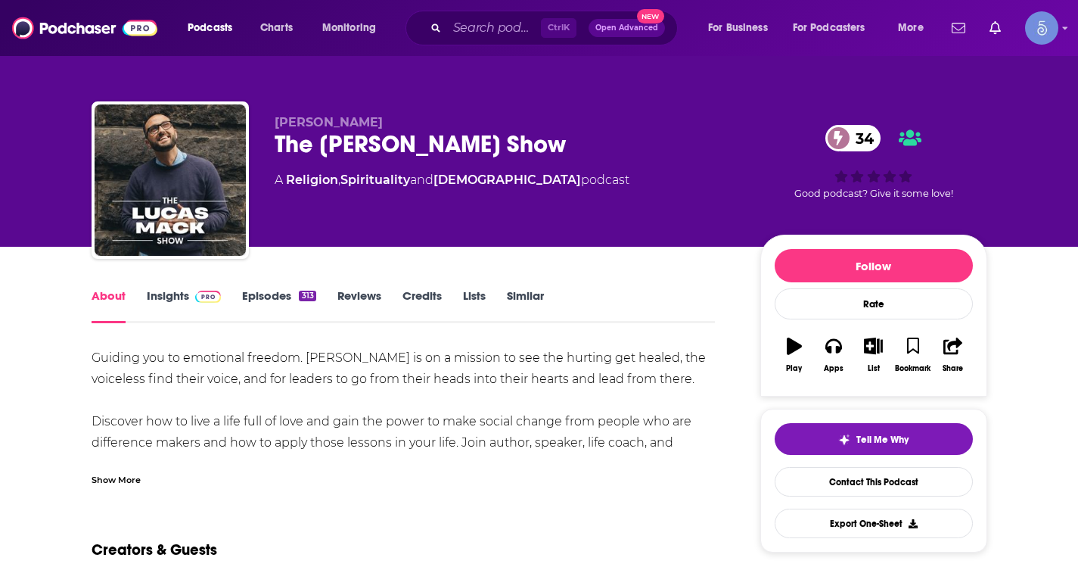
scroll to position [76, 0]
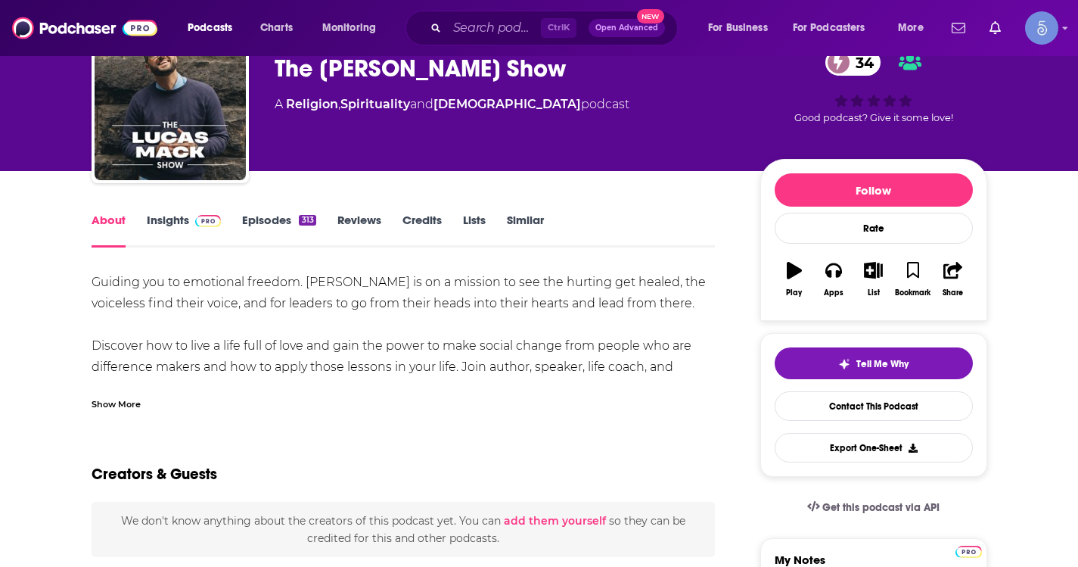
click at [119, 403] on div "Show More" at bounding box center [116, 403] width 49 height 14
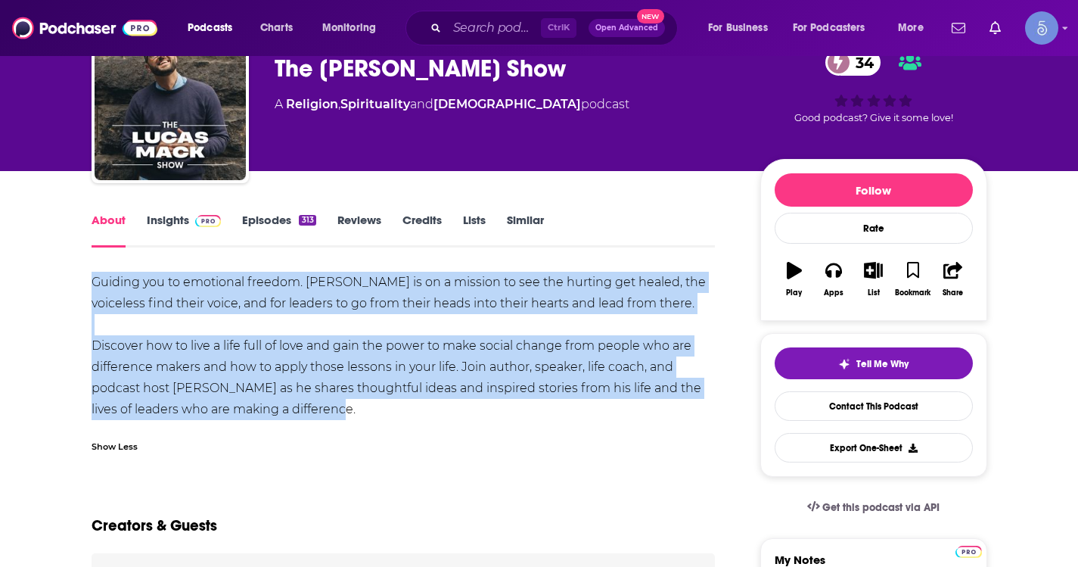
drag, startPoint x: 90, startPoint y: 281, endPoint x: 335, endPoint y: 409, distance: 276.5
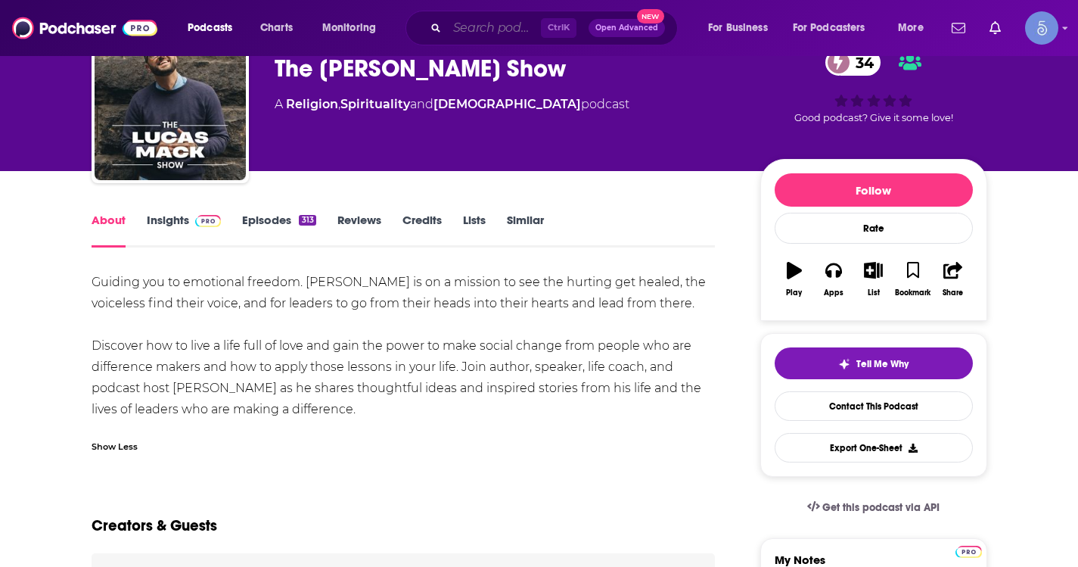
click at [500, 21] on input "Search podcasts, credits, & more..." at bounding box center [494, 28] width 94 height 24
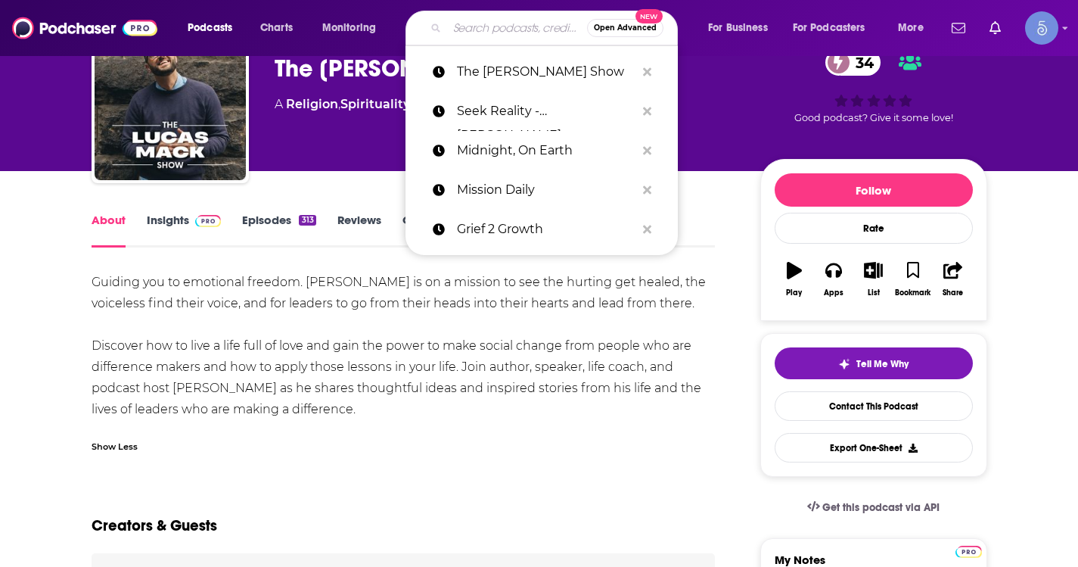
paste input "Typical Skeptic Podcast"
type input "Typical Skeptic Podcast"
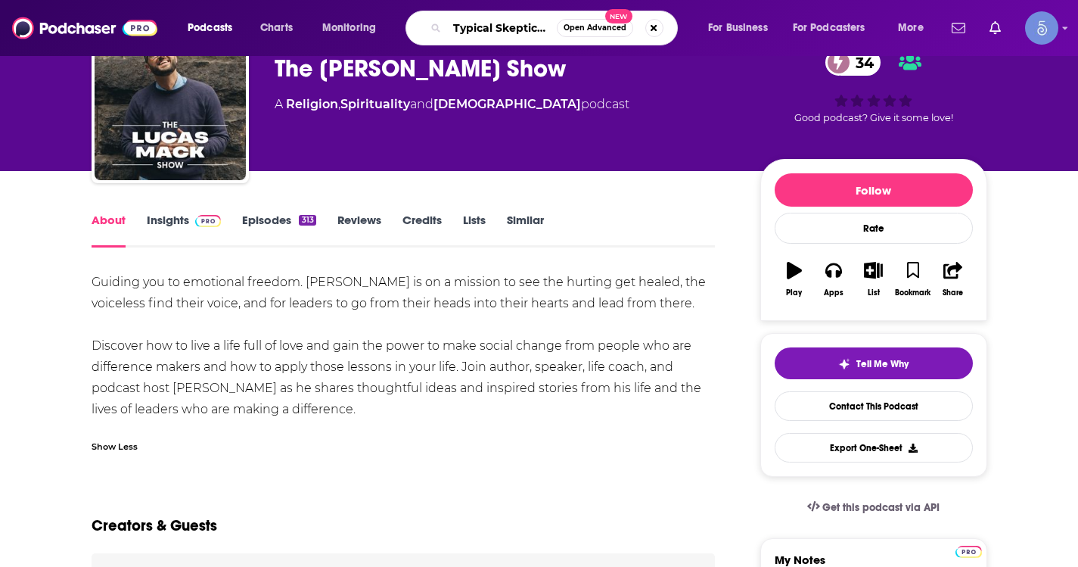
scroll to position [0, 36]
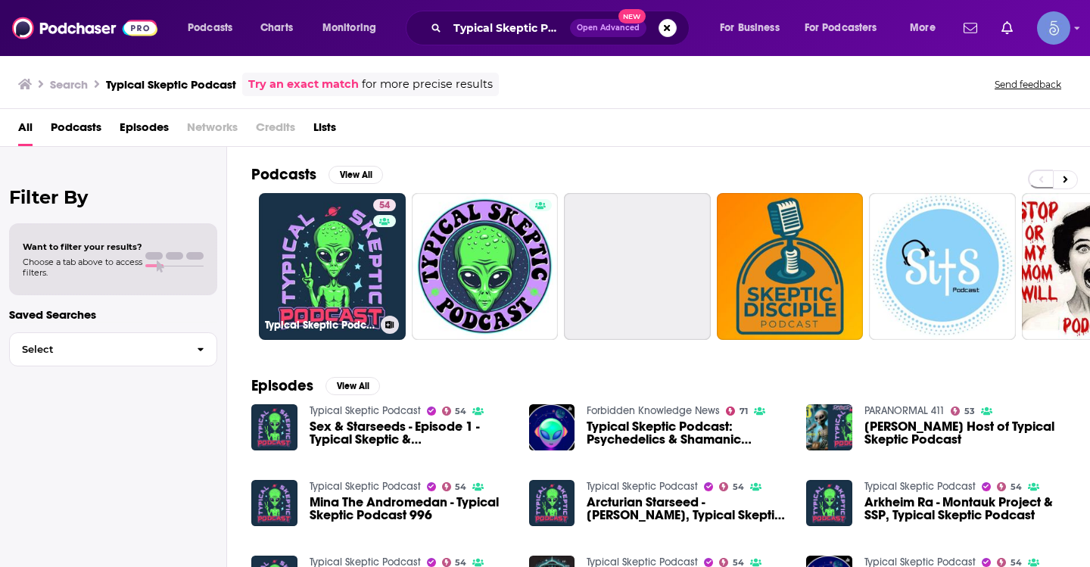
click at [309, 244] on link "54 Typical Skeptic Podcast" at bounding box center [332, 266] width 147 height 147
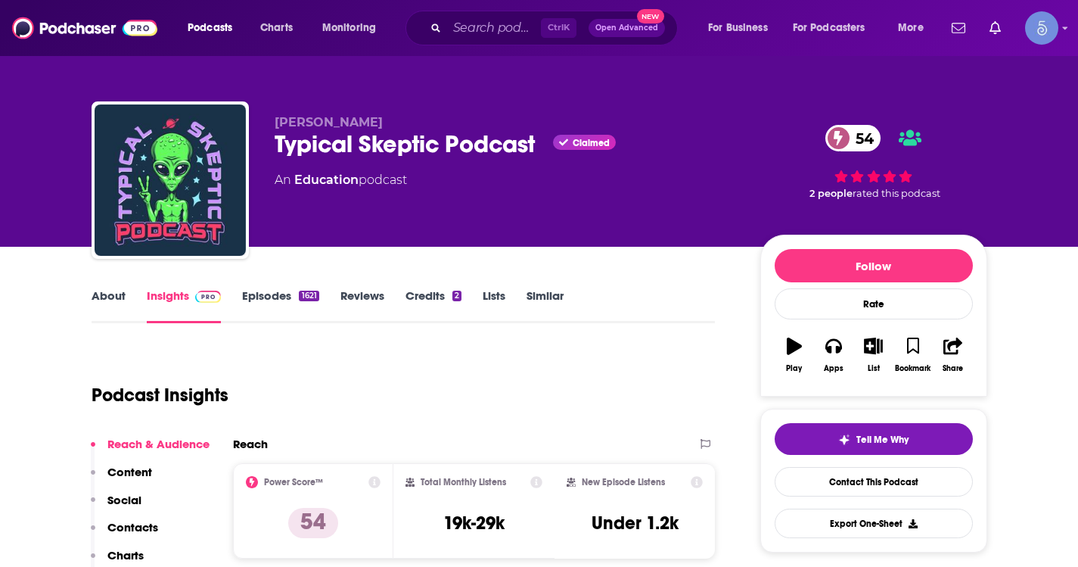
click at [103, 306] on link "About" at bounding box center [109, 305] width 34 height 35
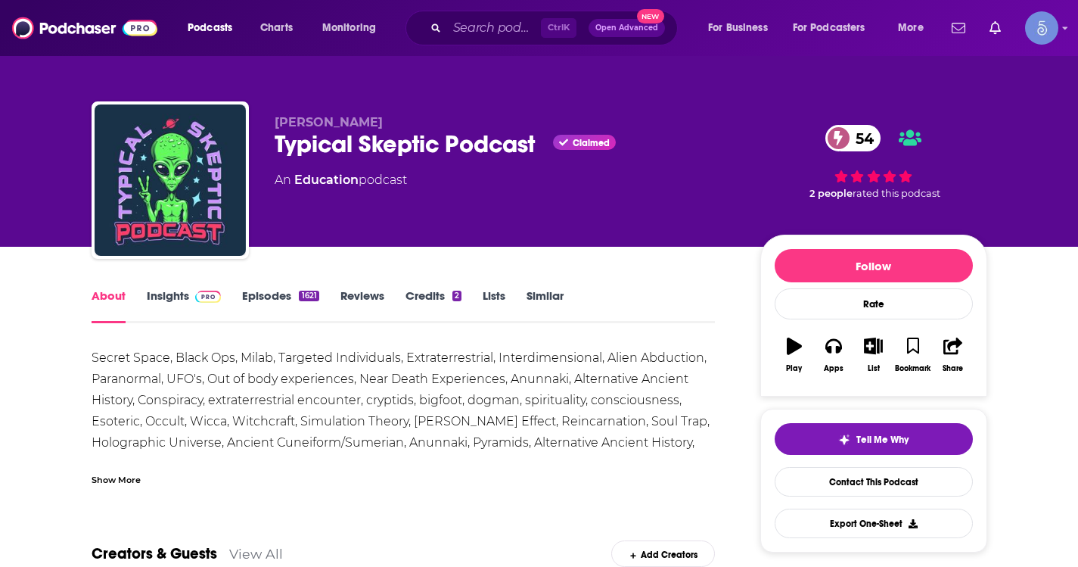
click at [123, 474] on div "Show More" at bounding box center [116, 478] width 49 height 14
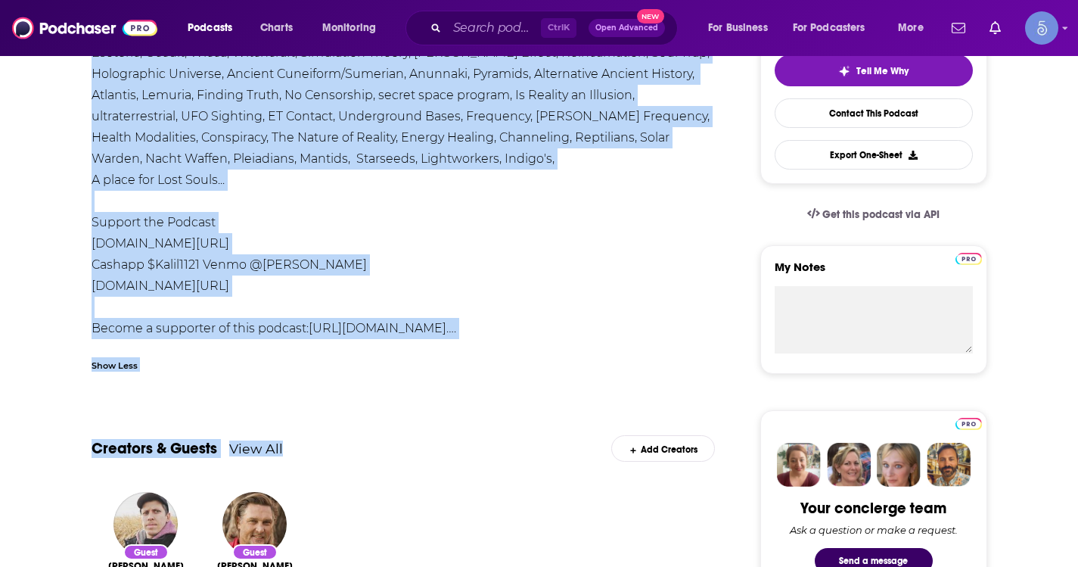
scroll to position [378, 0]
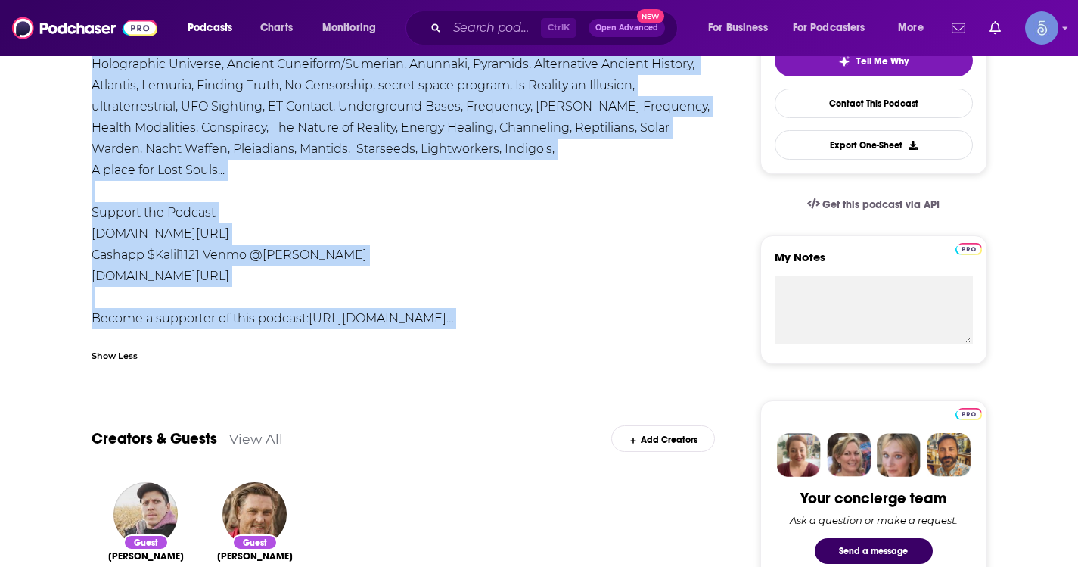
drag, startPoint x: 85, startPoint y: 353, endPoint x: 698, endPoint y: 314, distance: 614.9
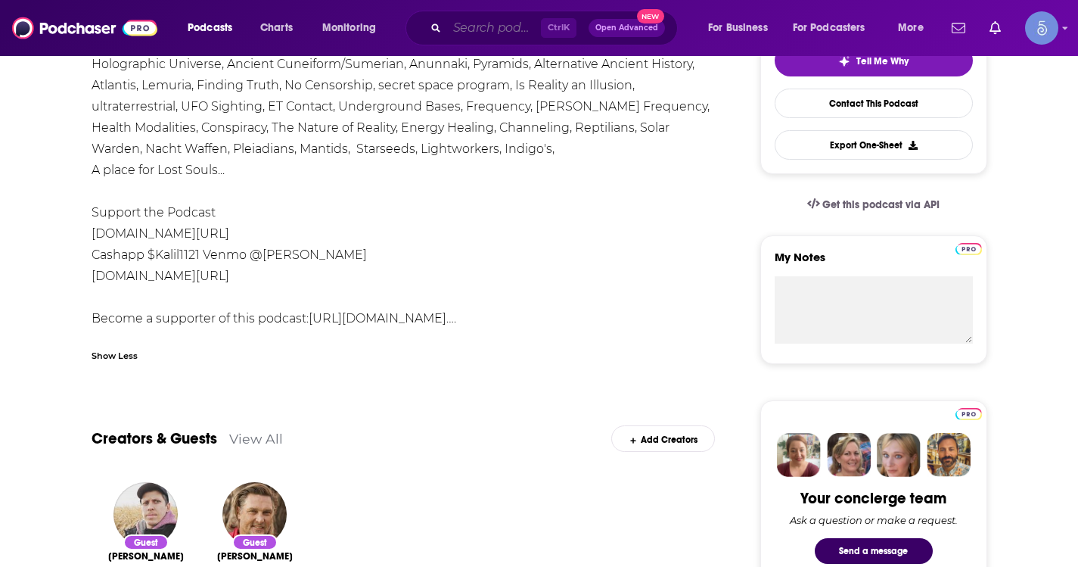
click at [481, 28] on input "Search podcasts, credits, & more..." at bounding box center [494, 28] width 94 height 24
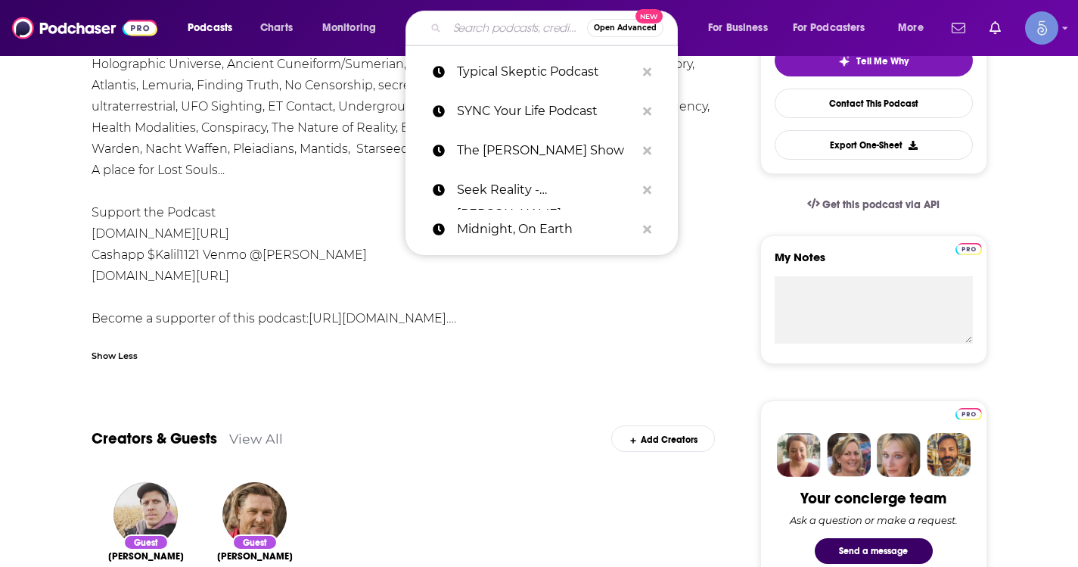
paste input "Healing + Human Potential"
type input "Healing + Human Potential"
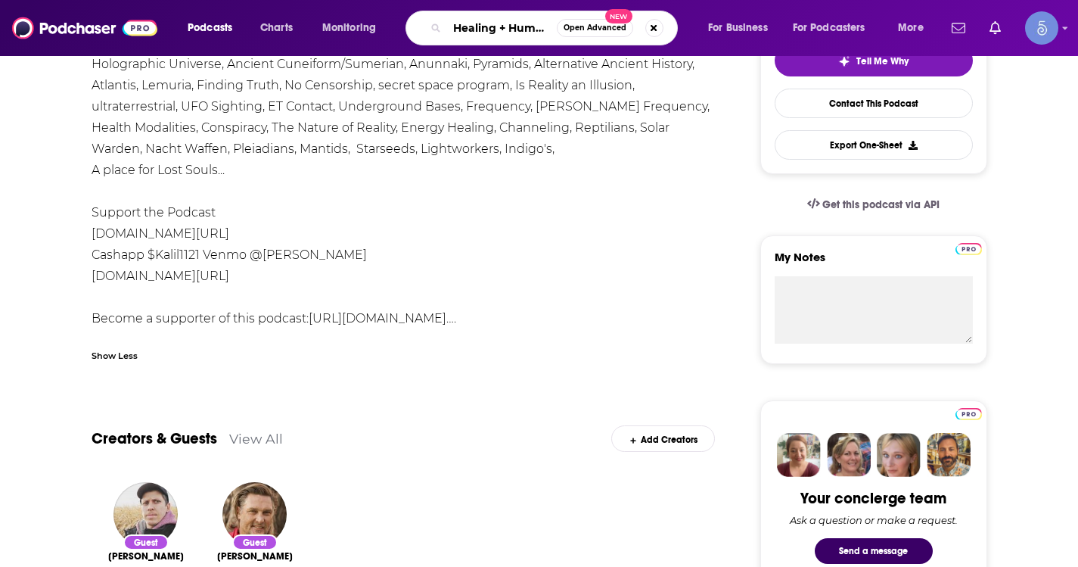
scroll to position [0, 54]
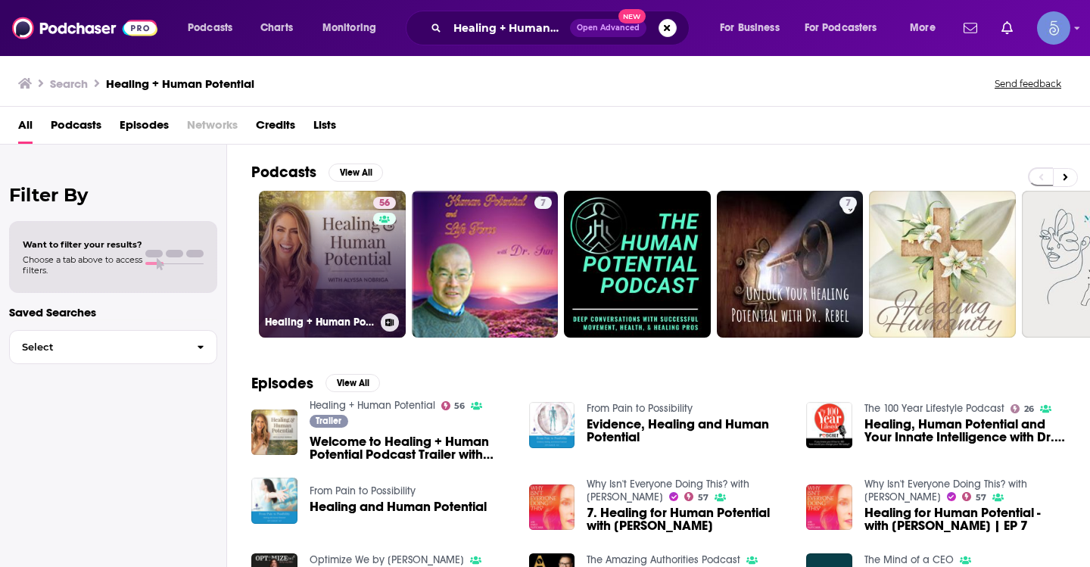
click at [325, 217] on link "56 Healing + Human Potential" at bounding box center [332, 264] width 147 height 147
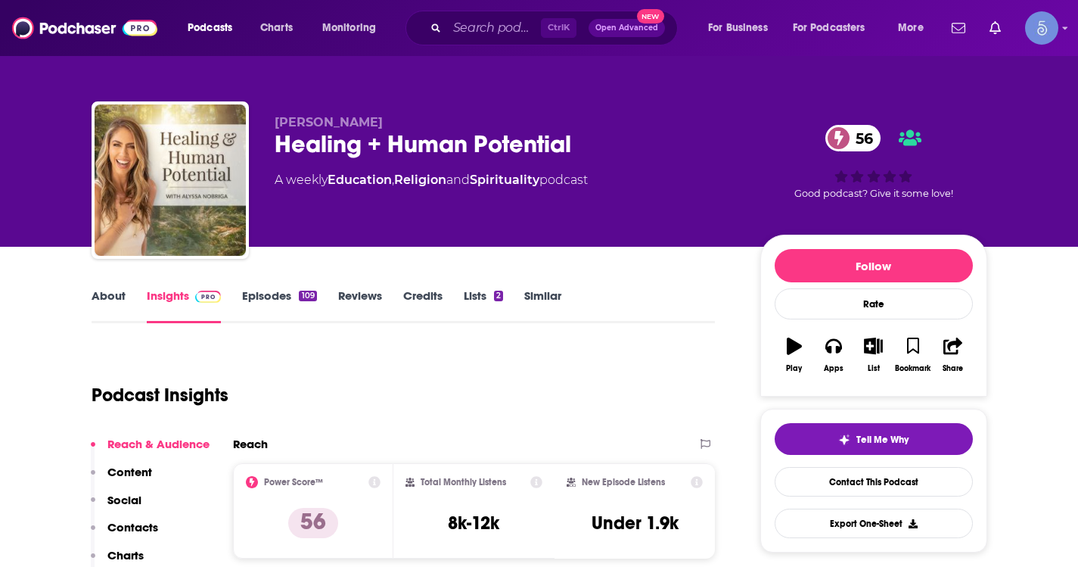
click at [100, 294] on link "About" at bounding box center [109, 305] width 34 height 35
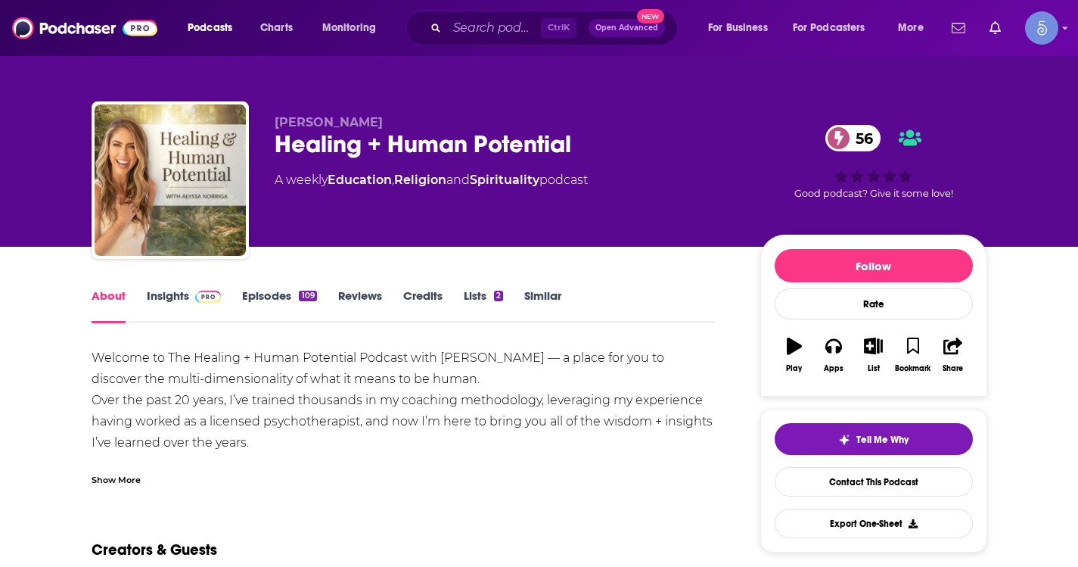
click at [120, 483] on div "Show More" at bounding box center [116, 478] width 49 height 14
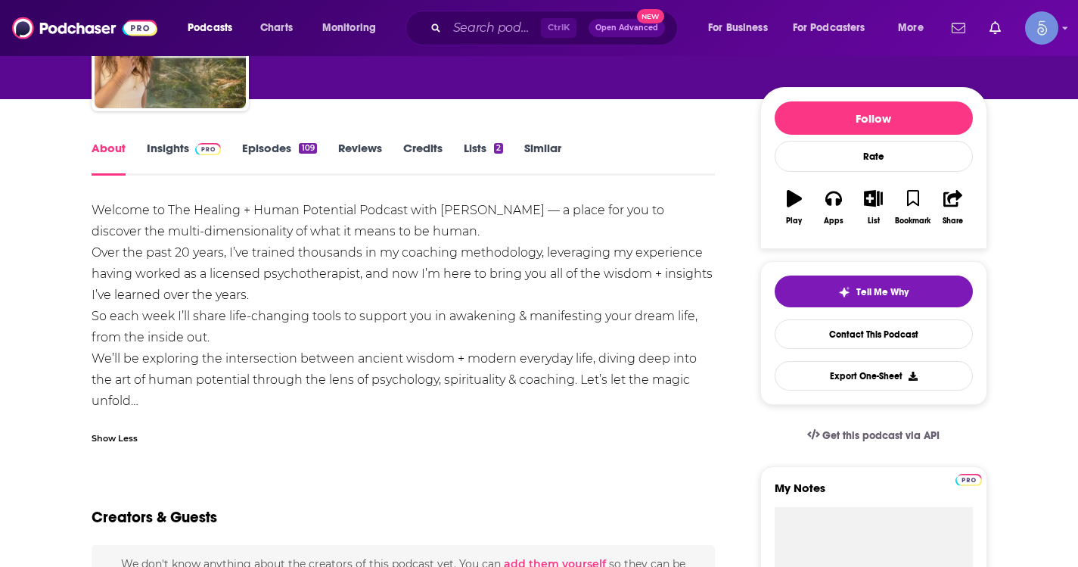
scroll to position [151, 0]
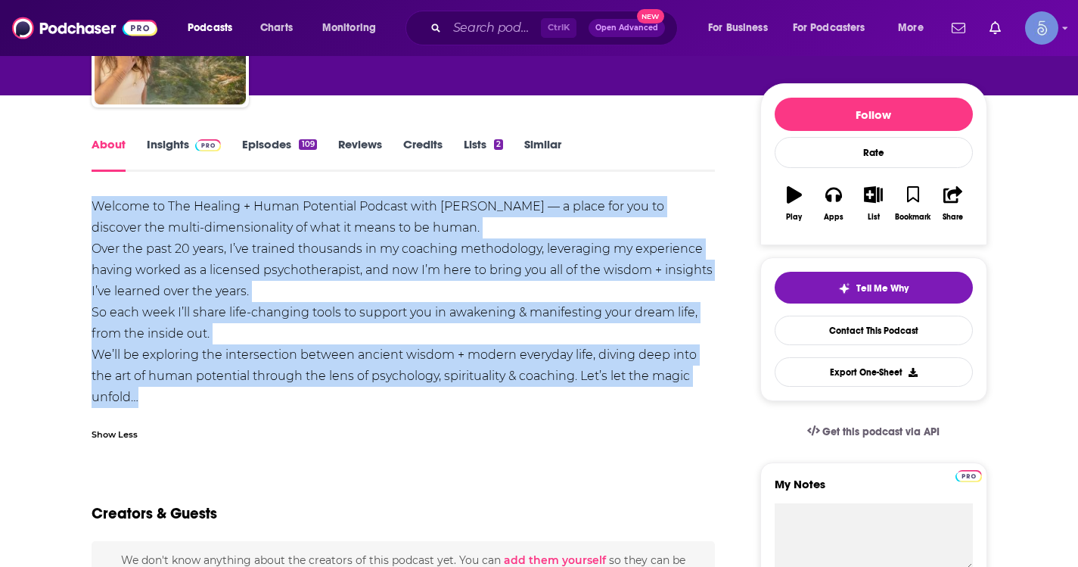
drag, startPoint x: 89, startPoint y: 202, endPoint x: 195, endPoint y: 397, distance: 222.5
